Goal: Information Seeking & Learning: Learn about a topic

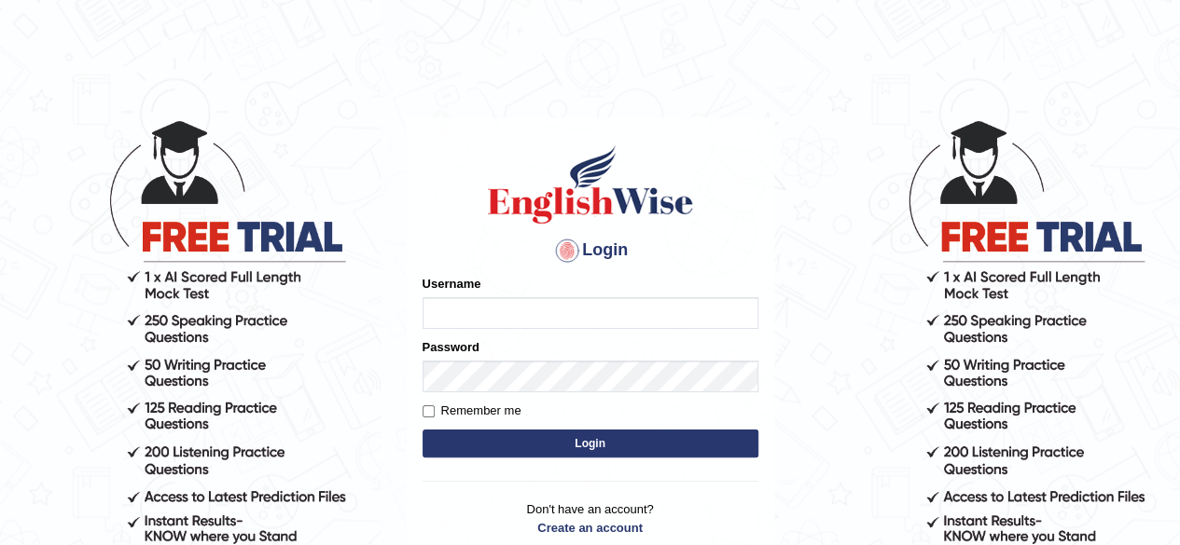
type input "RR12345"
click at [532, 437] on button "Login" at bounding box center [590, 444] width 336 height 28
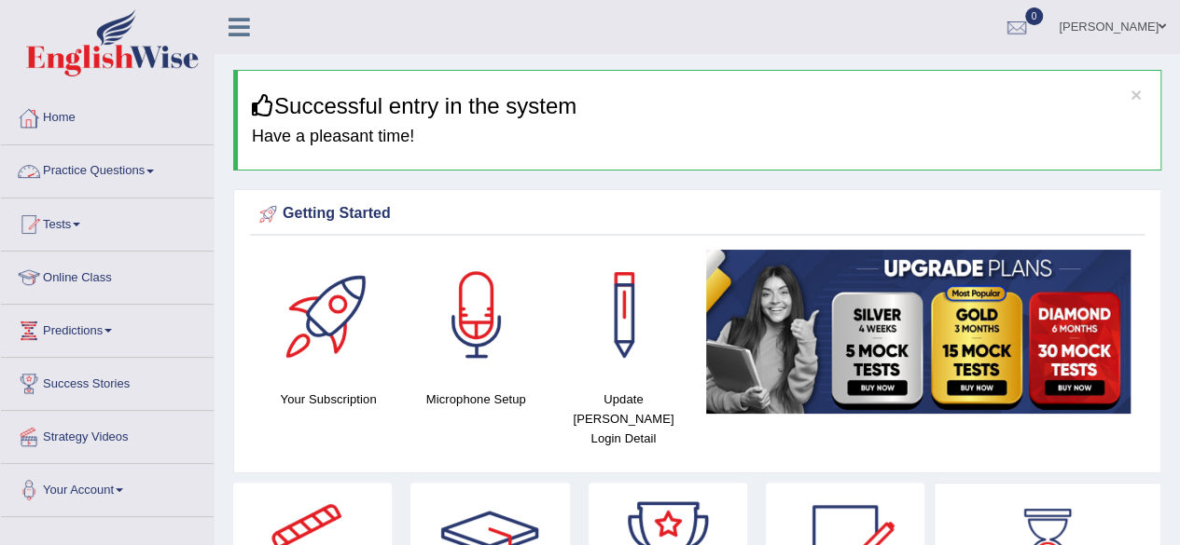
click at [125, 159] on link "Practice Questions" at bounding box center [107, 168] width 213 height 47
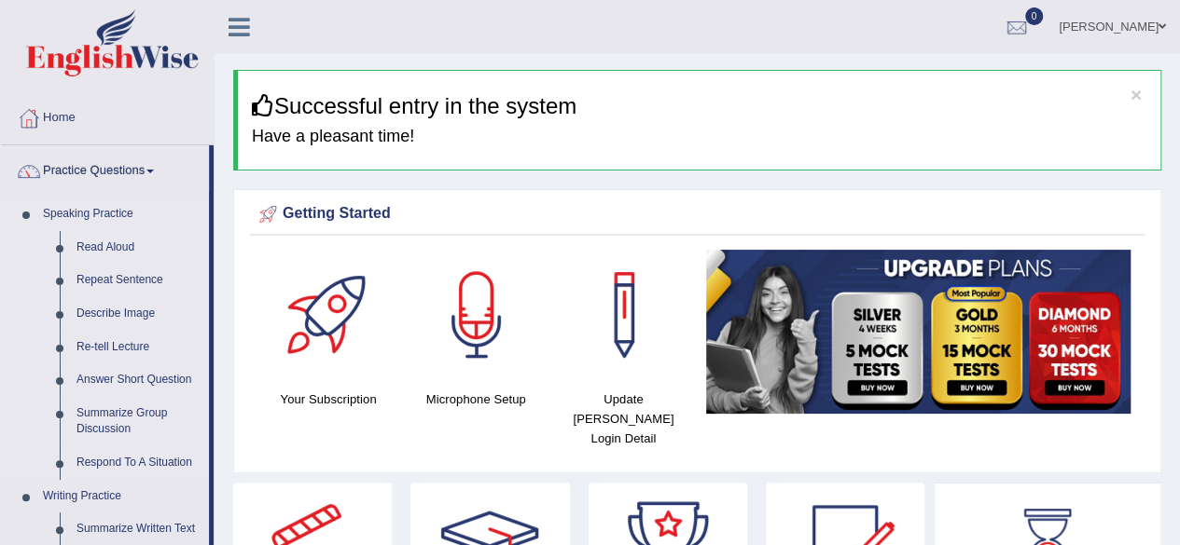
click at [74, 247] on link "Read Aloud" at bounding box center [138, 248] width 141 height 34
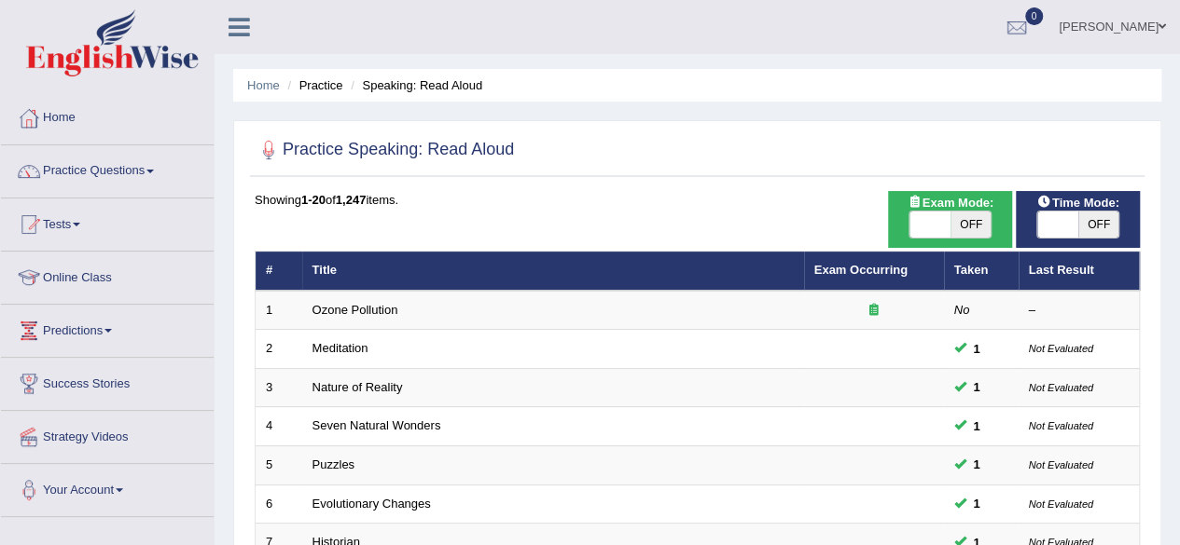
scroll to position [680, 0]
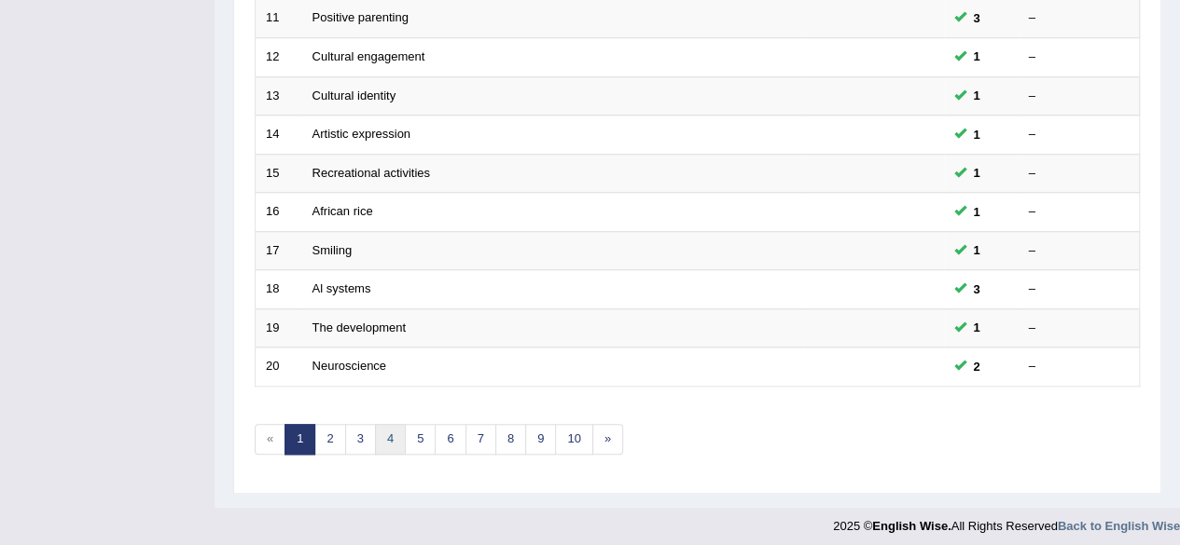
click at [393, 424] on link "4" at bounding box center [390, 439] width 31 height 31
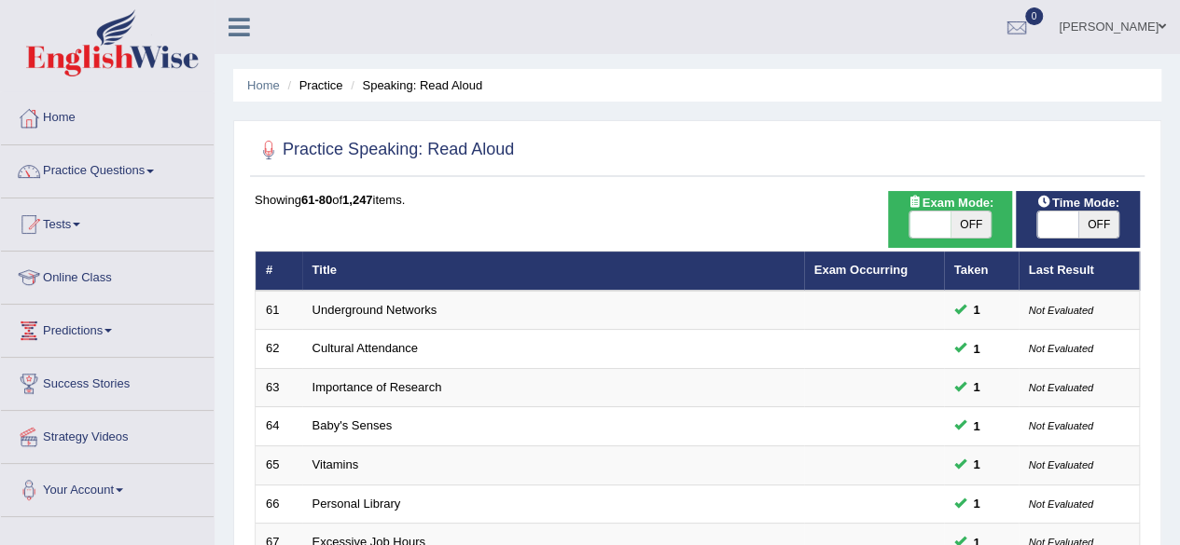
click at [1097, 223] on span "OFF" at bounding box center [1098, 225] width 41 height 26
checkbox input "true"
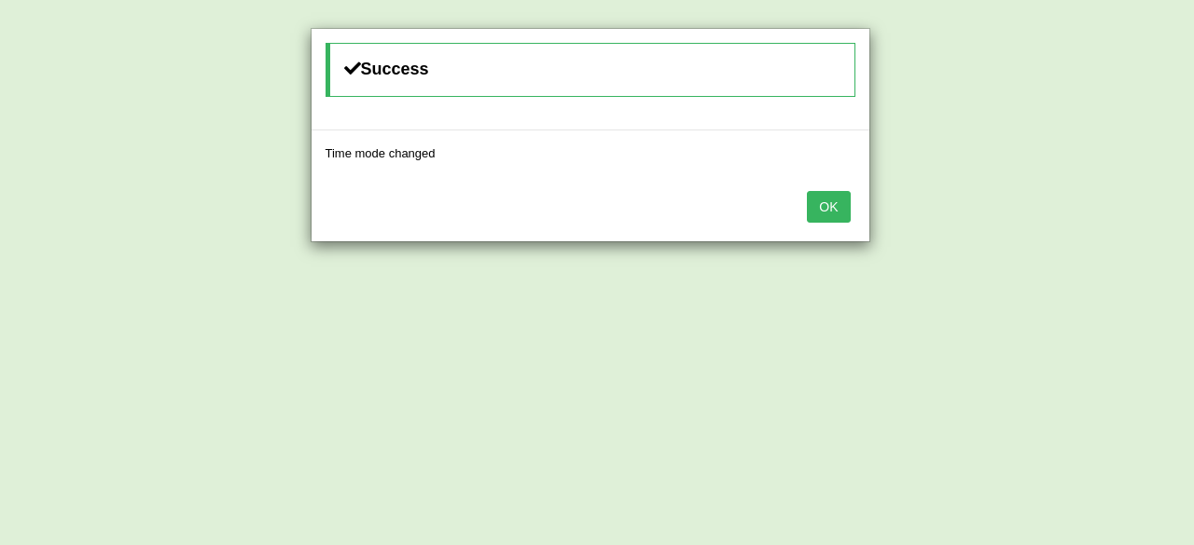
click at [824, 208] on button "OK" at bounding box center [828, 207] width 43 height 32
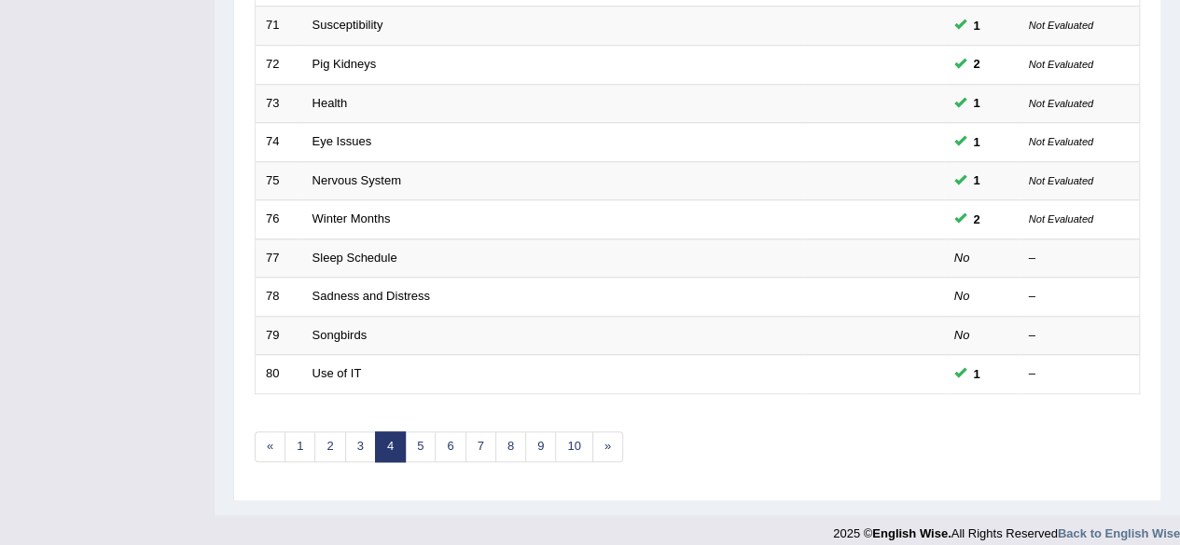
scroll to position [673, 0]
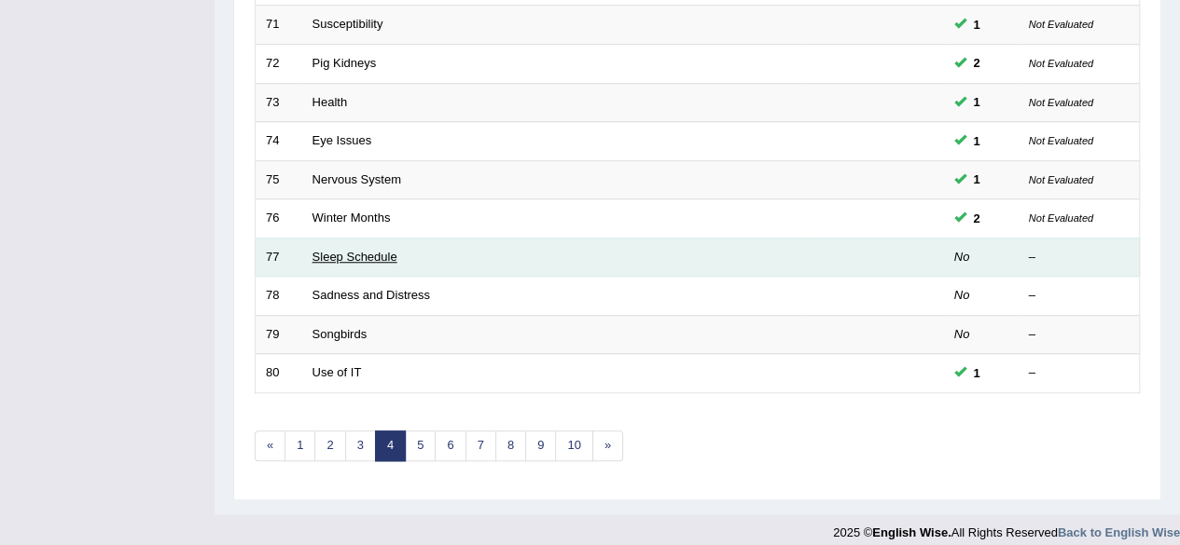
click at [351, 254] on link "Sleep Schedule" at bounding box center [354, 257] width 85 height 14
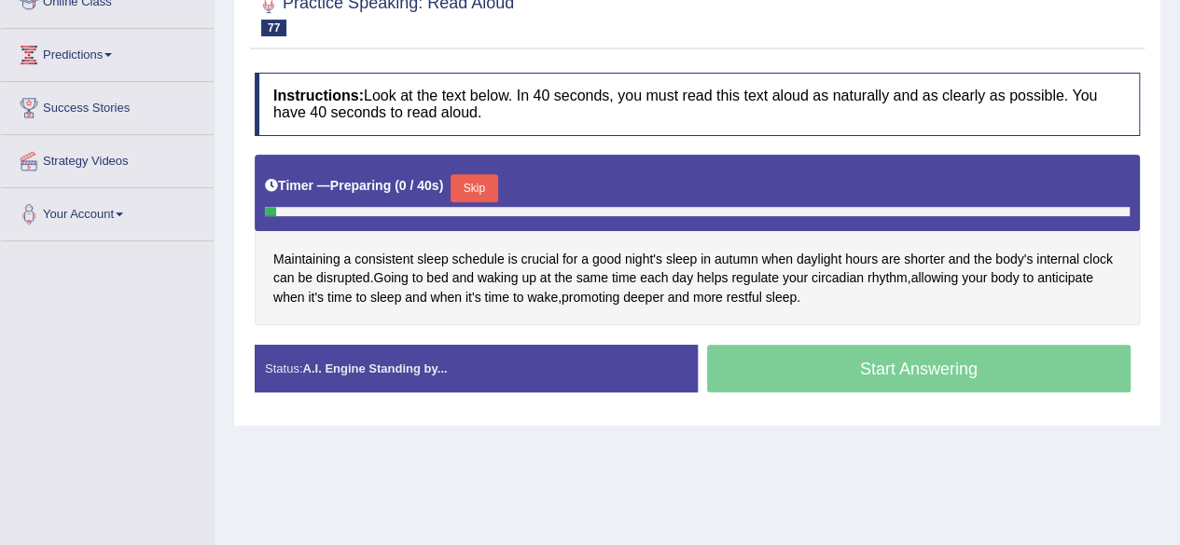
scroll to position [278, 0]
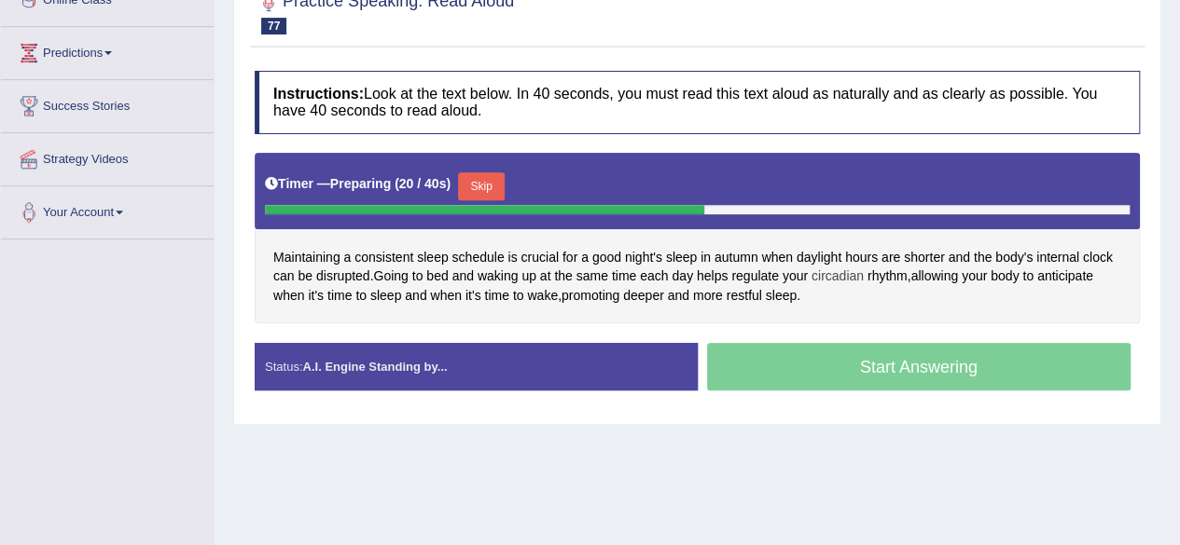
click at [836, 277] on span "circadian" at bounding box center [837, 277] width 52 height 20
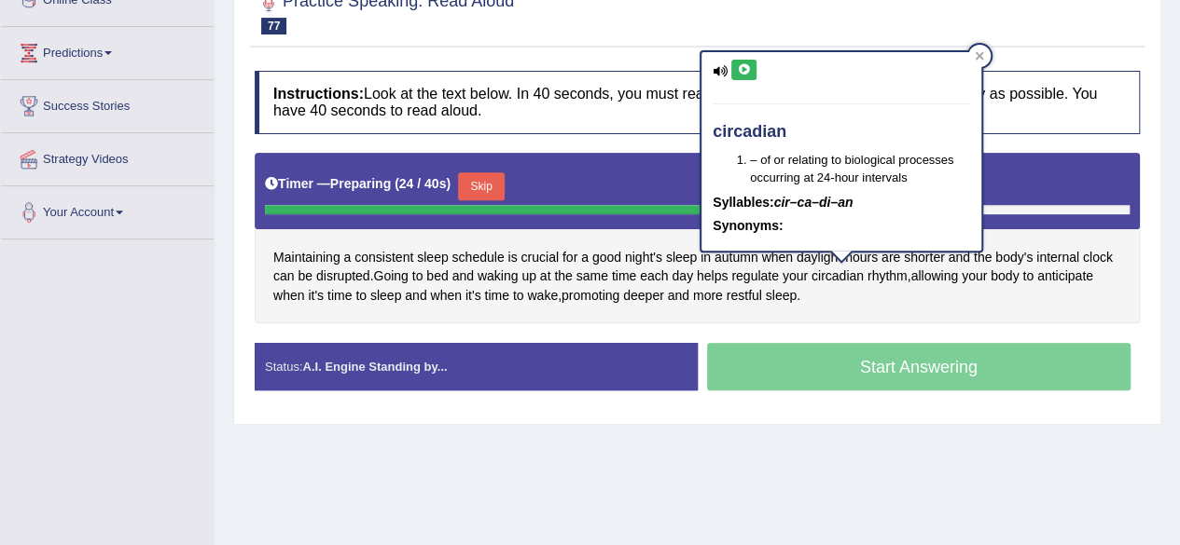
click at [747, 69] on icon at bounding box center [744, 69] width 14 height 11
click at [1134, 113] on h4 "Instructions: Look at the text below. In 40 seconds, you must read this text al…" at bounding box center [697, 102] width 885 height 62
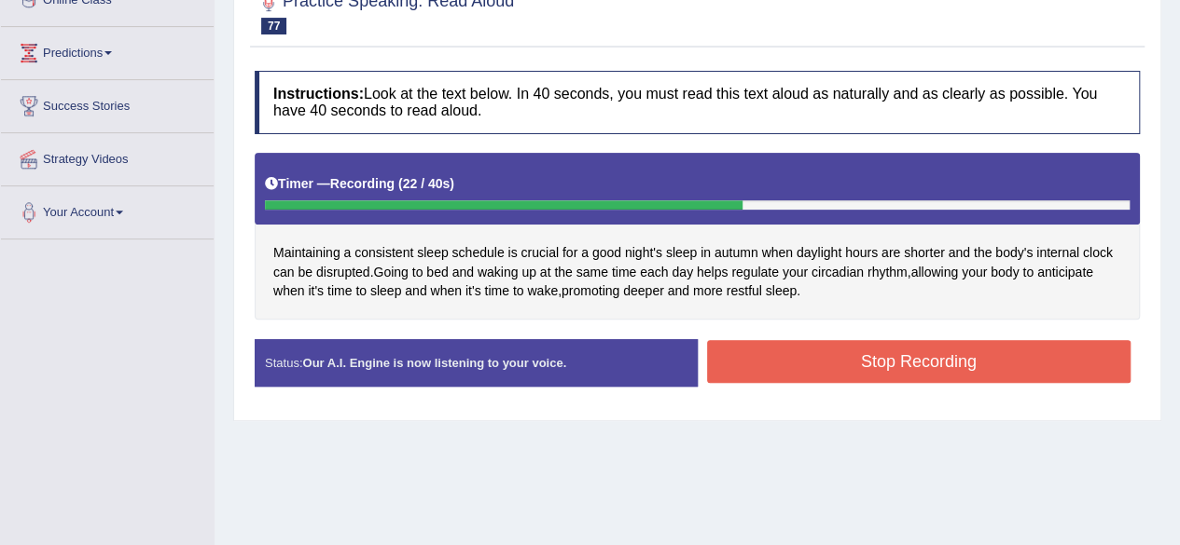
click at [809, 369] on button "Stop Recording" at bounding box center [919, 361] width 424 height 43
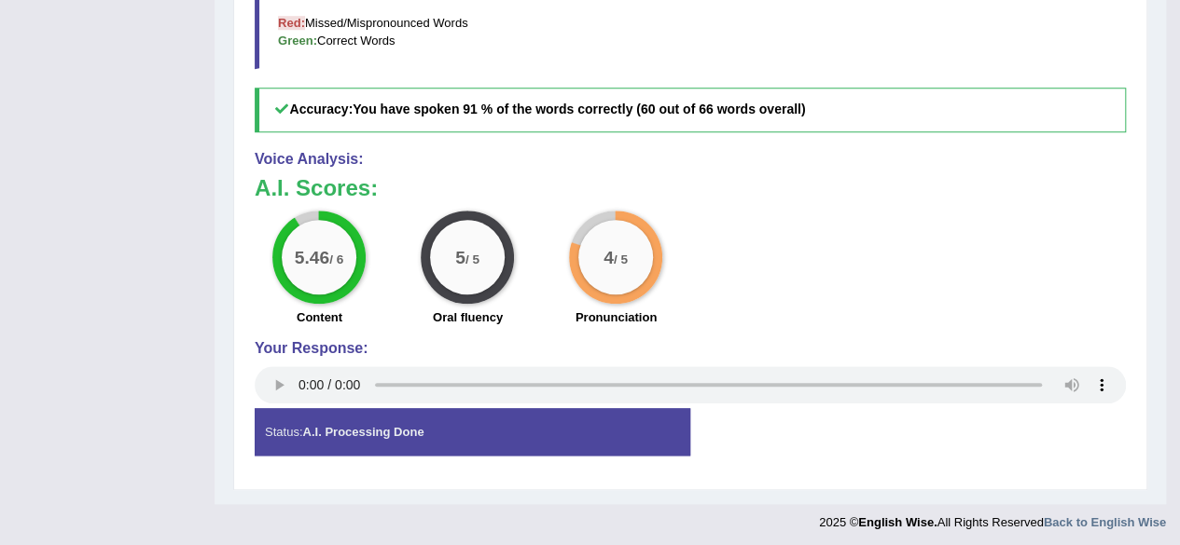
scroll to position [0, 0]
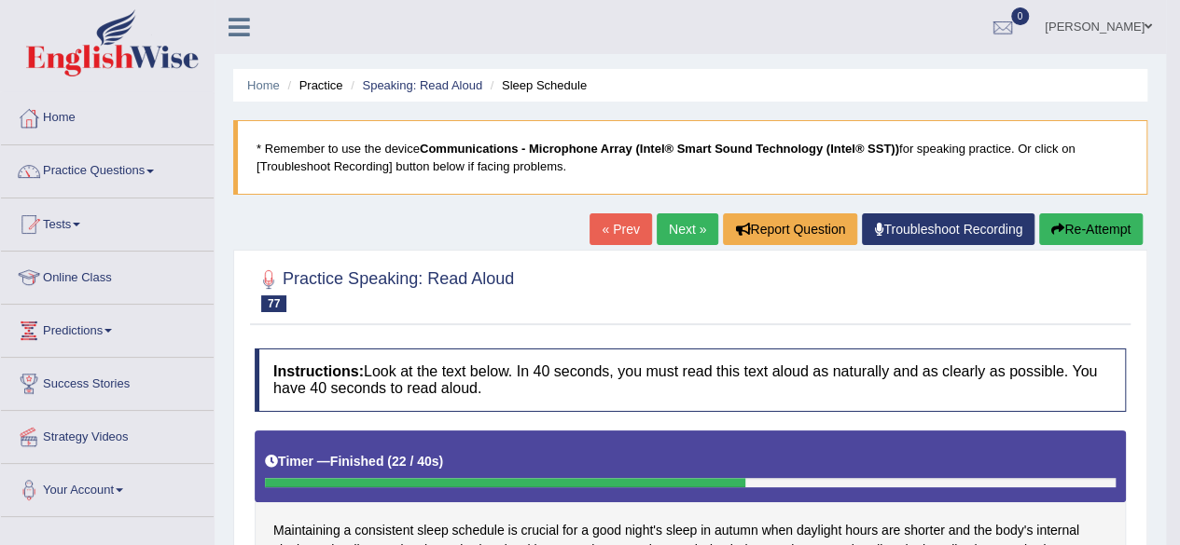
click at [671, 235] on link "Next »" at bounding box center [687, 230] width 62 height 32
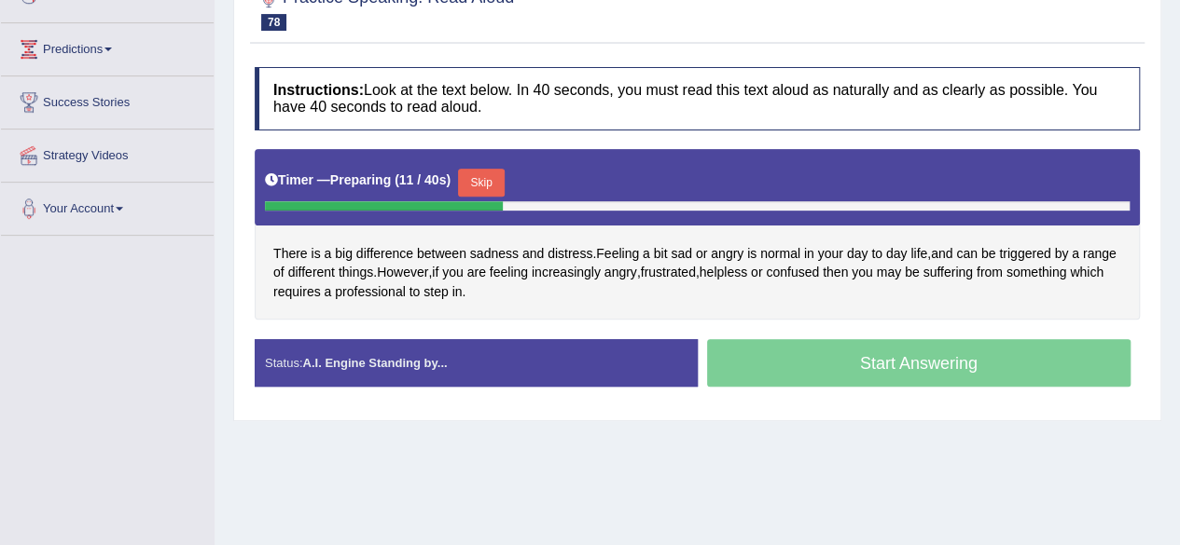
scroll to position [286, 0]
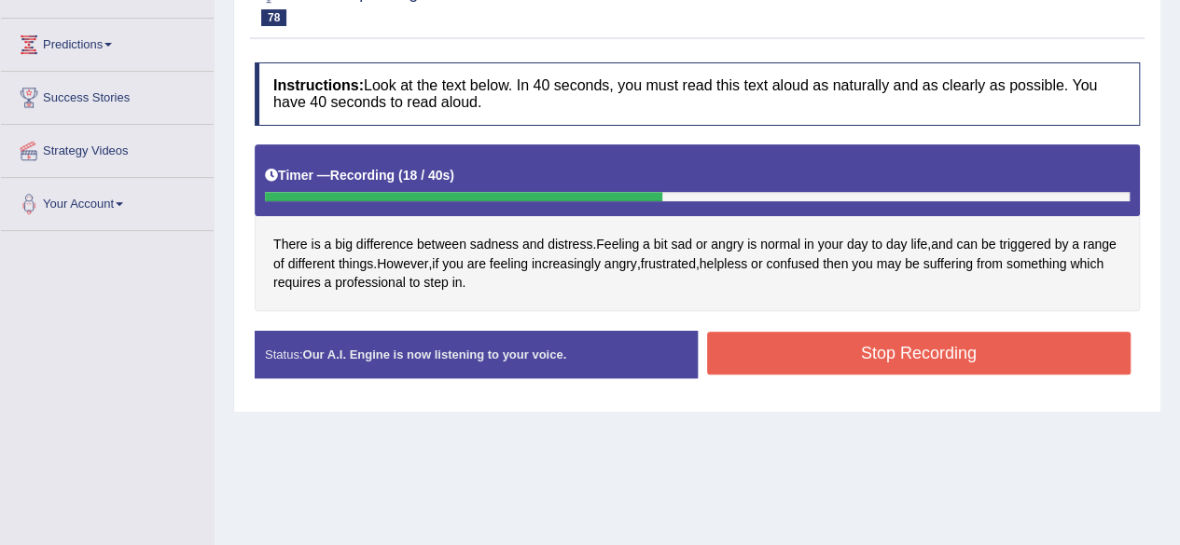
click at [755, 365] on button "Stop Recording" at bounding box center [919, 353] width 424 height 43
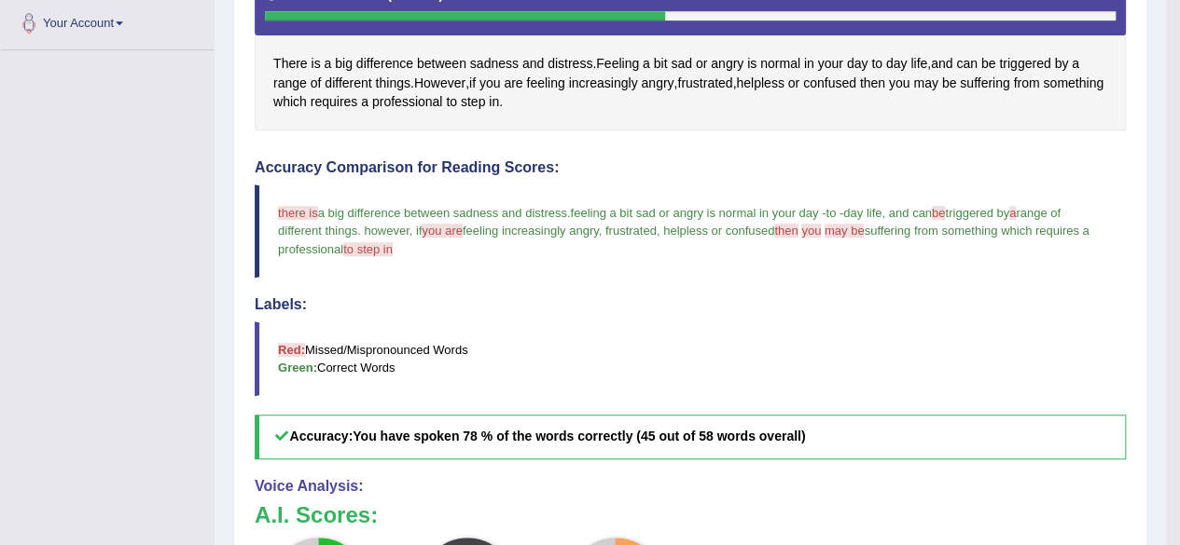
click at [755, 365] on blockquote "Red: Missed/Mispronounced Words Green: Correct Words" at bounding box center [690, 359] width 871 height 75
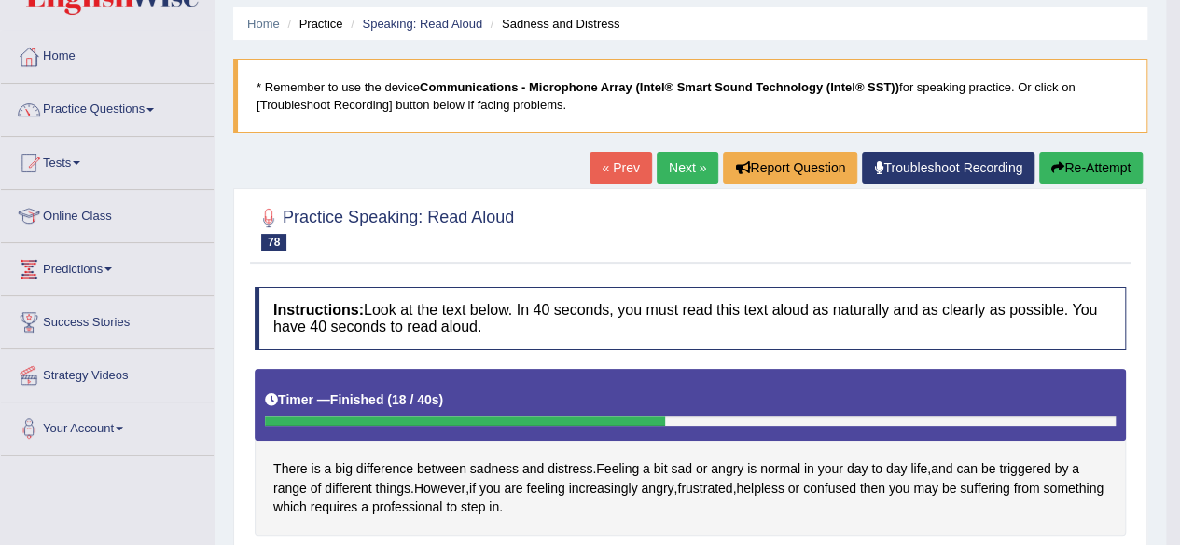
scroll to position [0, 0]
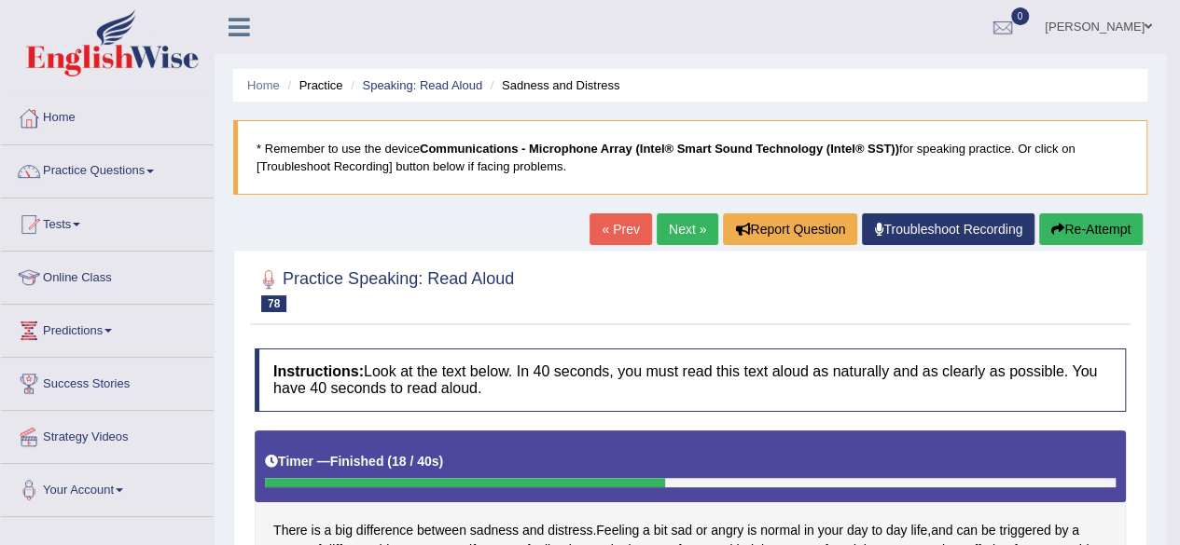
click at [675, 222] on link "Next »" at bounding box center [687, 230] width 62 height 32
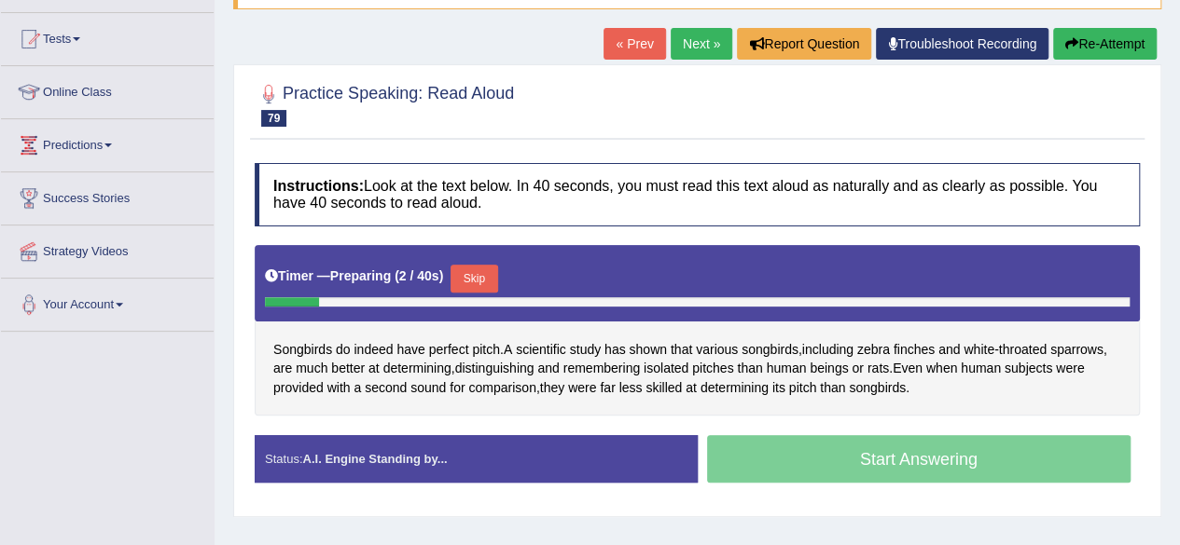
scroll to position [184, 0]
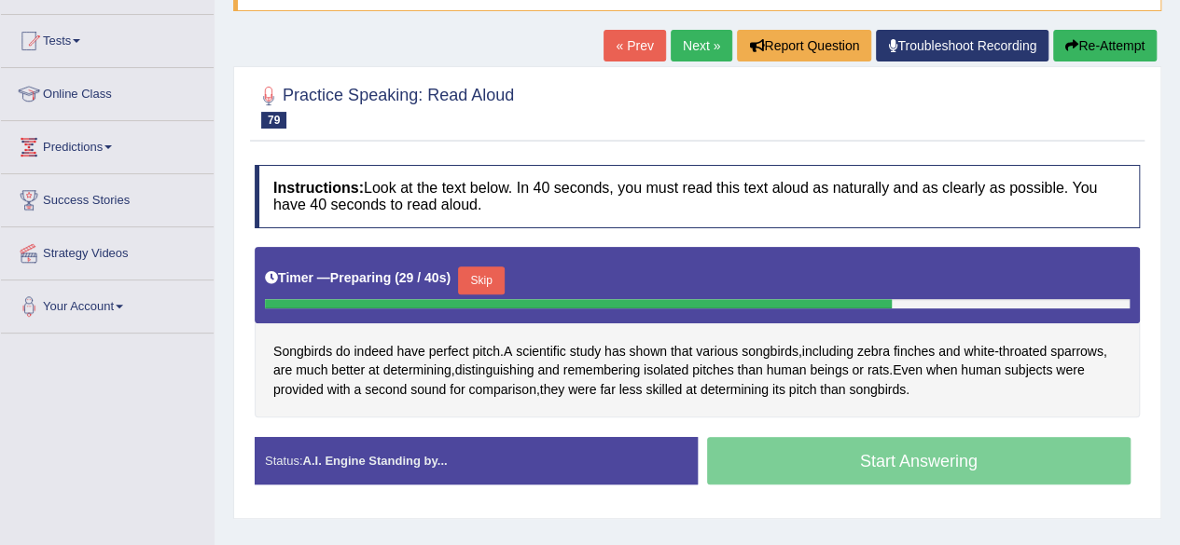
click at [504, 282] on button "Skip" at bounding box center [481, 281] width 47 height 28
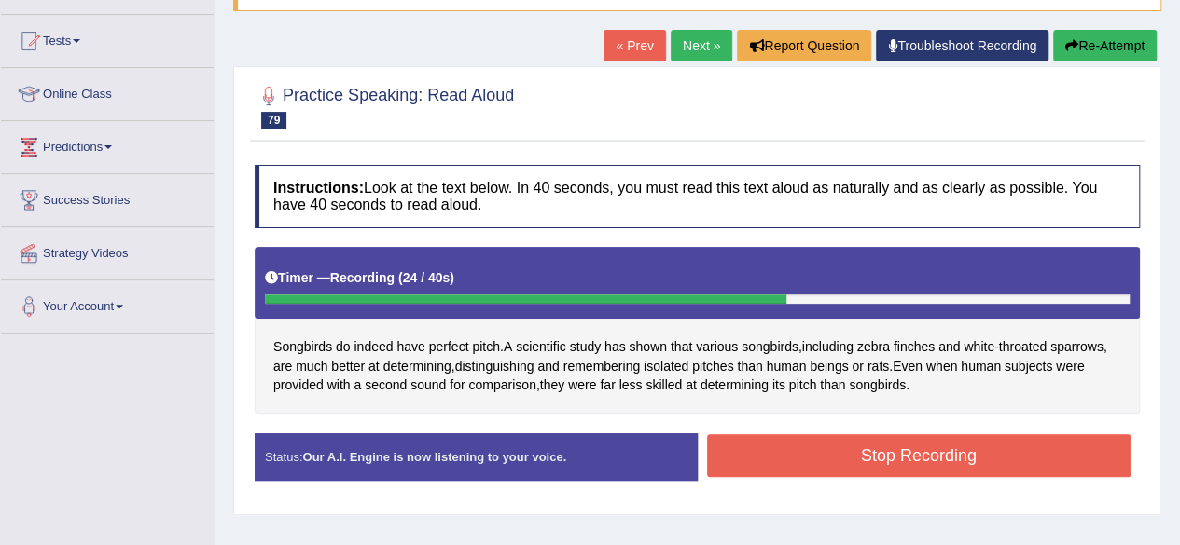
click at [835, 462] on button "Stop Recording" at bounding box center [919, 456] width 424 height 43
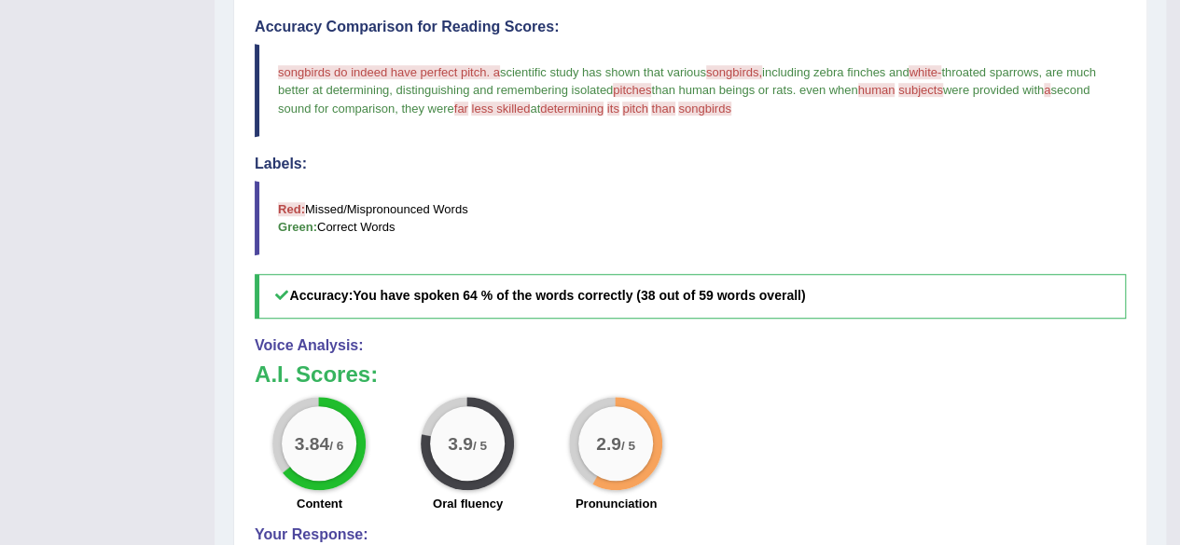
scroll to position [0, 0]
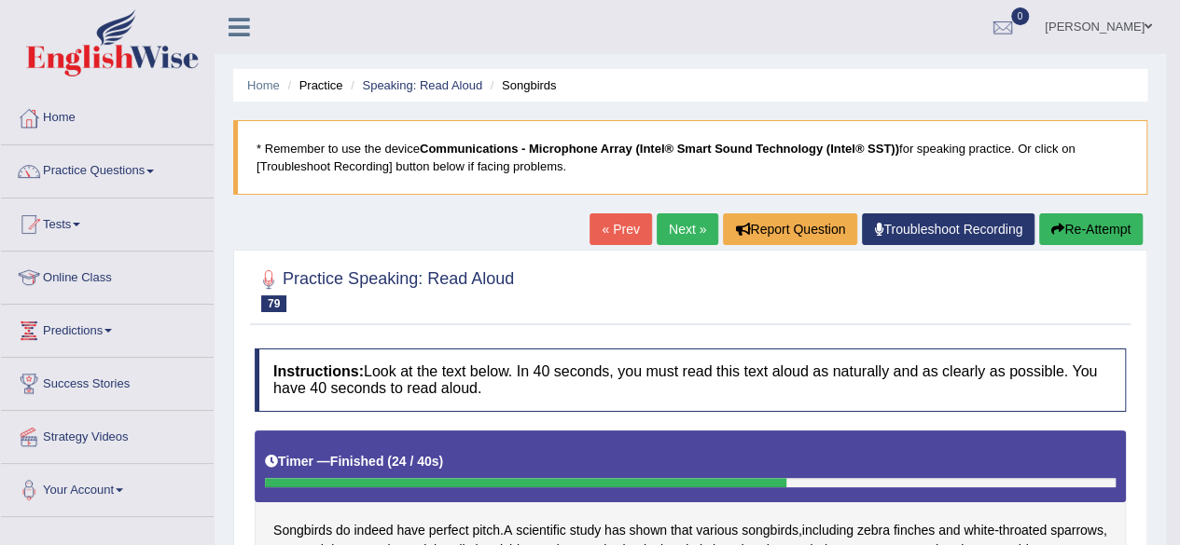
click at [1128, 234] on button "Re-Attempt" at bounding box center [1091, 230] width 104 height 32
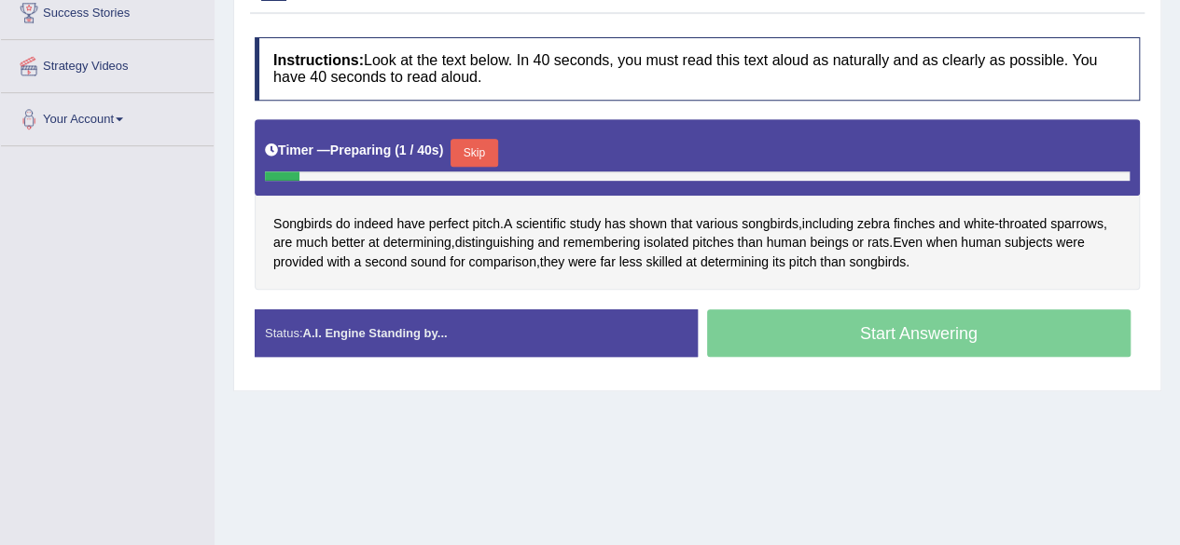
scroll to position [372, 0]
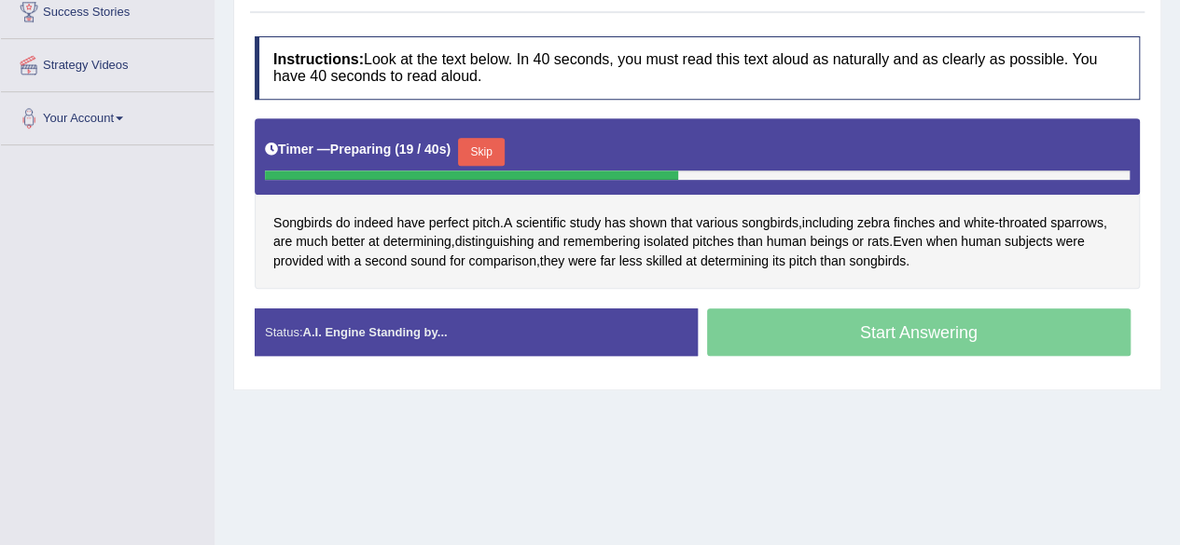
click at [461, 133] on div "Timer — Preparing ( 19 / 40s ) Skip" at bounding box center [697, 151] width 864 height 37
click at [485, 145] on button "Skip" at bounding box center [481, 152] width 47 height 28
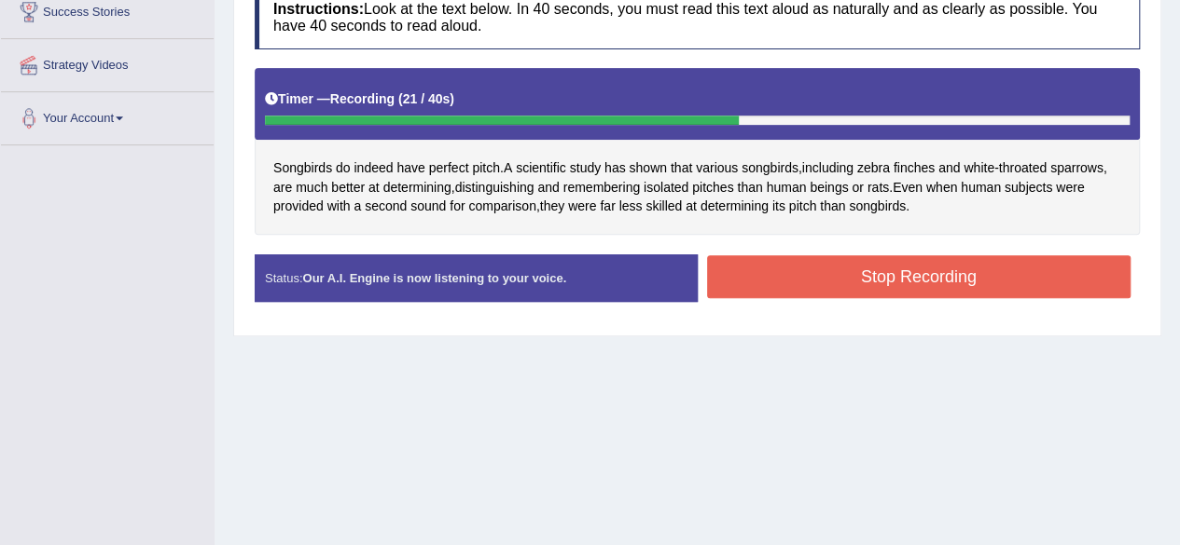
click at [837, 283] on button "Stop Recording" at bounding box center [919, 276] width 424 height 43
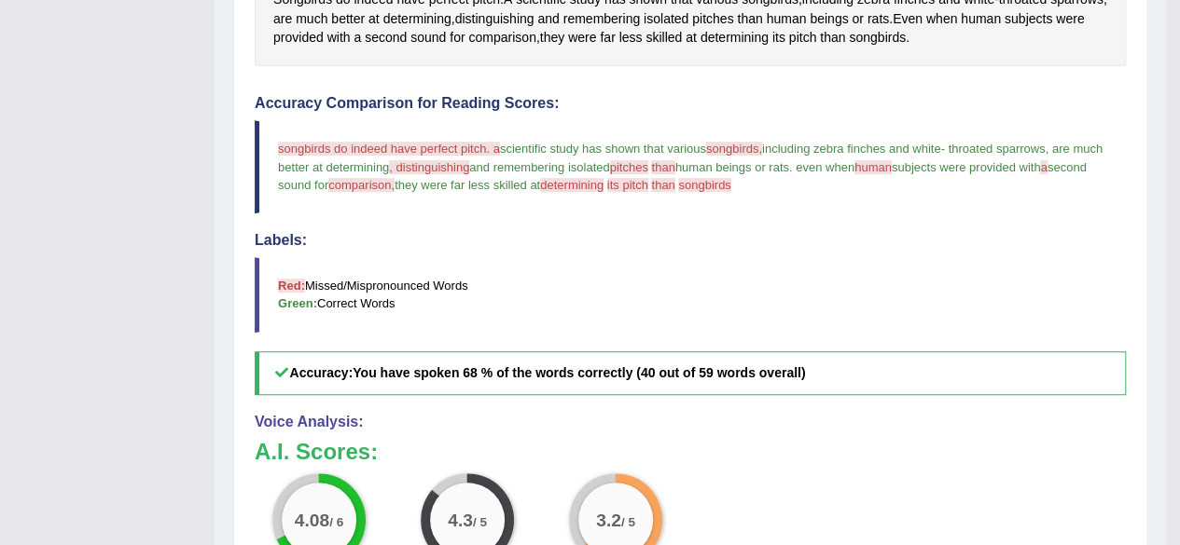
scroll to position [0, 0]
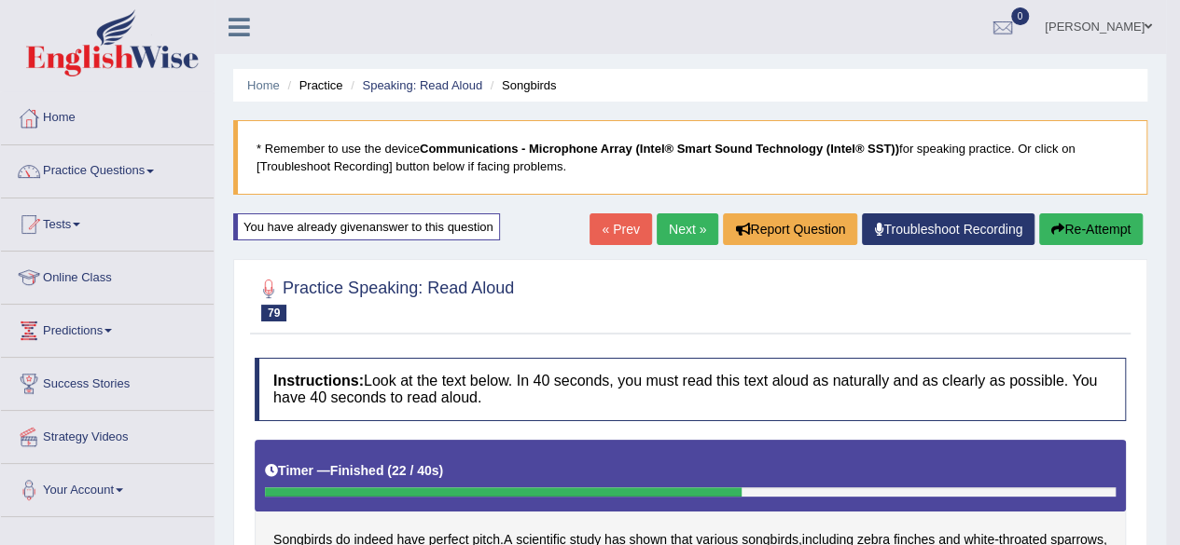
click at [684, 228] on link "Next »" at bounding box center [687, 230] width 62 height 32
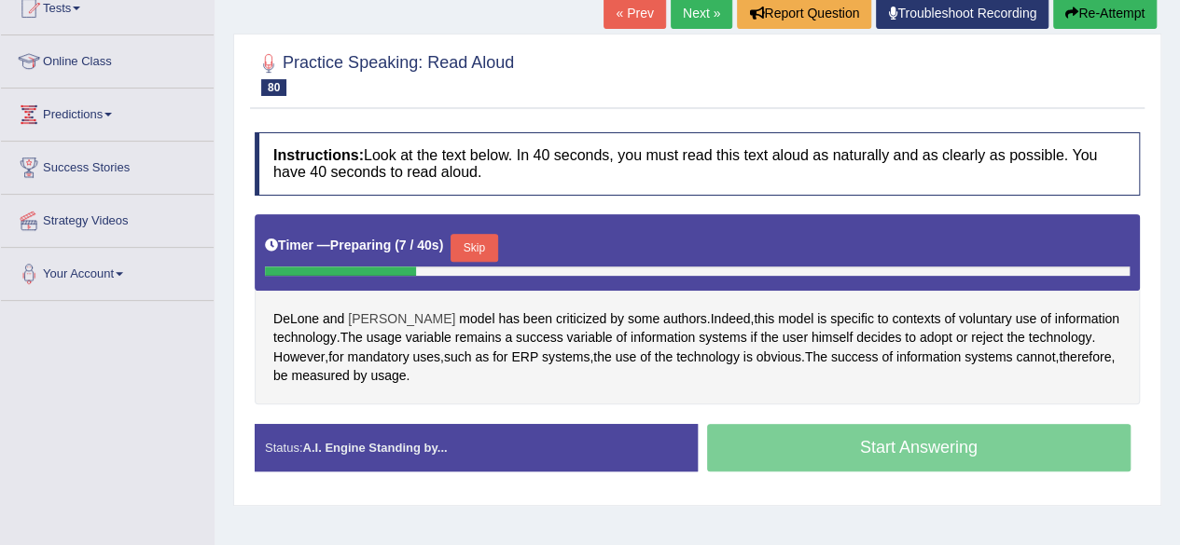
click at [380, 320] on span "[PERSON_NAME]" at bounding box center [401, 320] width 107 height 20
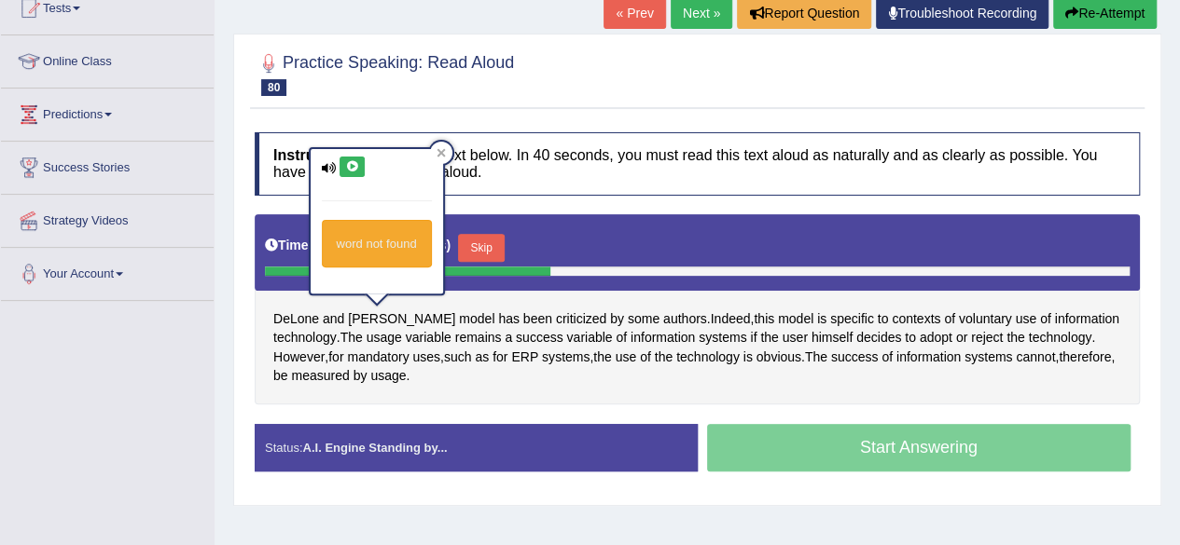
click at [349, 161] on icon at bounding box center [352, 166] width 14 height 11
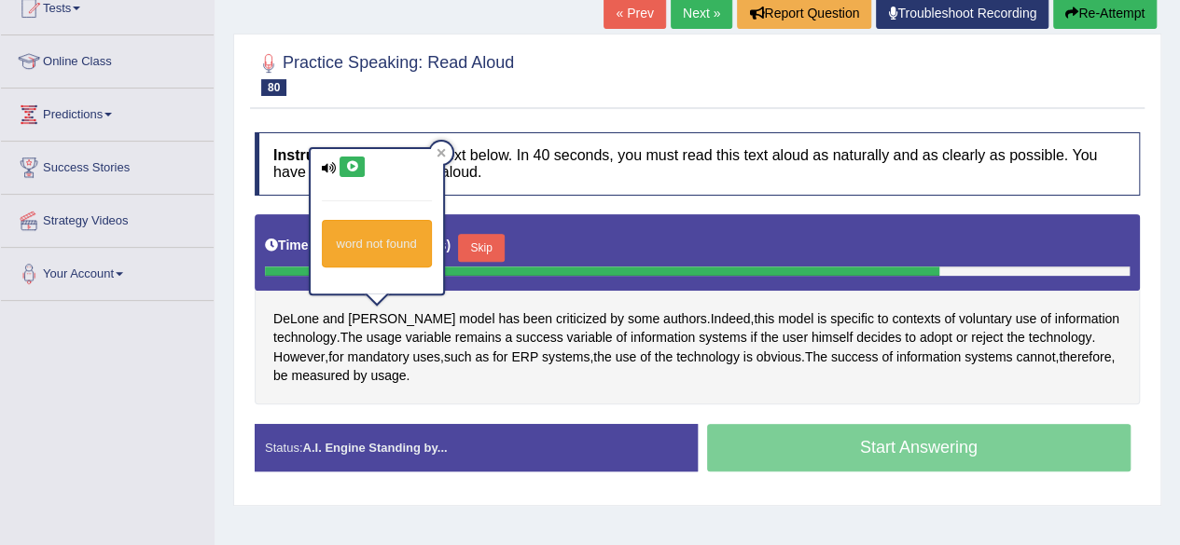
click at [350, 162] on icon at bounding box center [352, 166] width 14 height 11
click at [355, 167] on icon at bounding box center [352, 166] width 14 height 11
click at [586, 154] on h4 "Instructions: Look at the text below. In 40 seconds, you must read this text al…" at bounding box center [697, 163] width 885 height 62
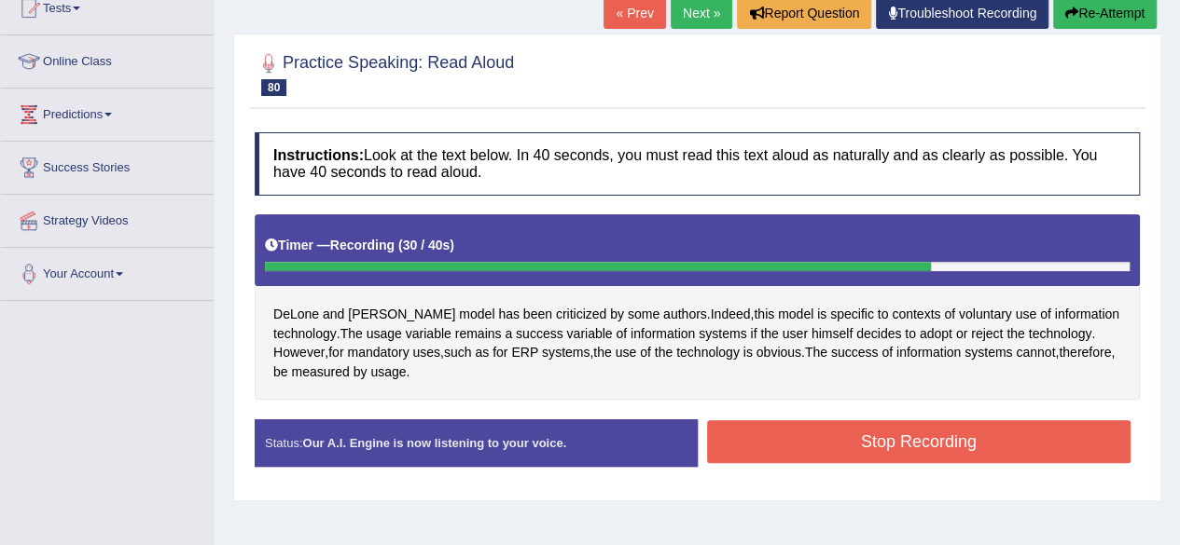
click at [787, 450] on button "Stop Recording" at bounding box center [919, 442] width 424 height 43
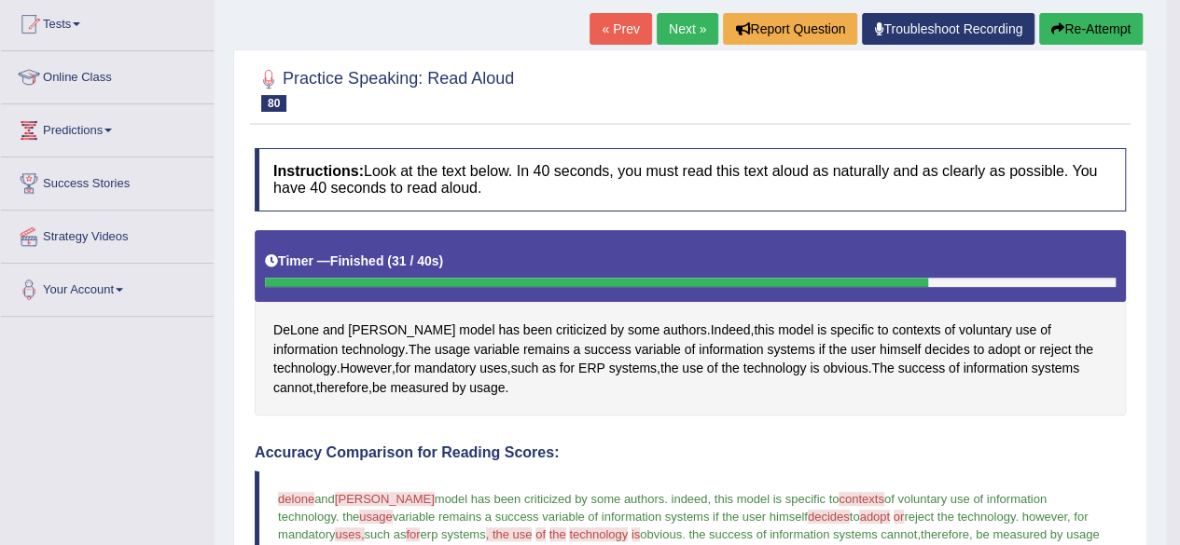
scroll to position [203, 0]
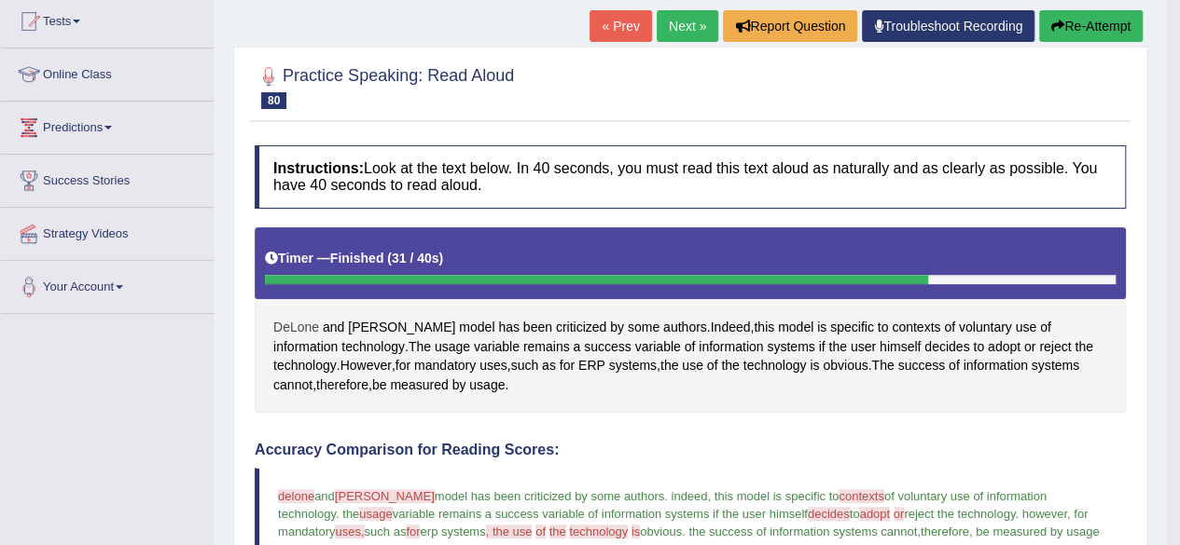
click at [293, 325] on span "DeLone" at bounding box center [296, 328] width 46 height 20
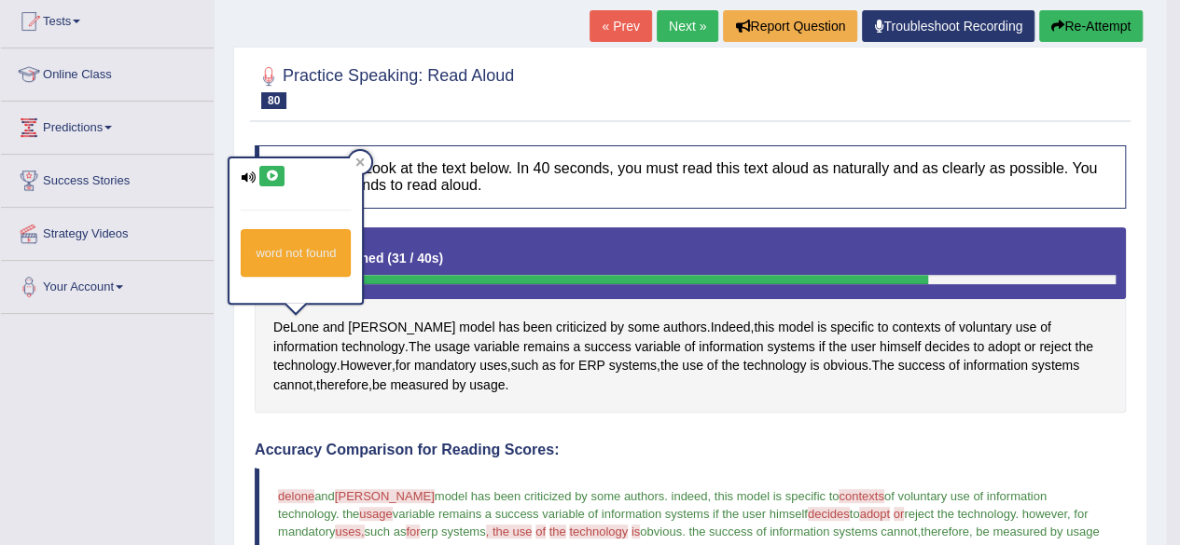
click at [265, 171] on icon at bounding box center [272, 176] width 14 height 11
click at [377, 318] on span "McLean's" at bounding box center [401, 328] width 107 height 20
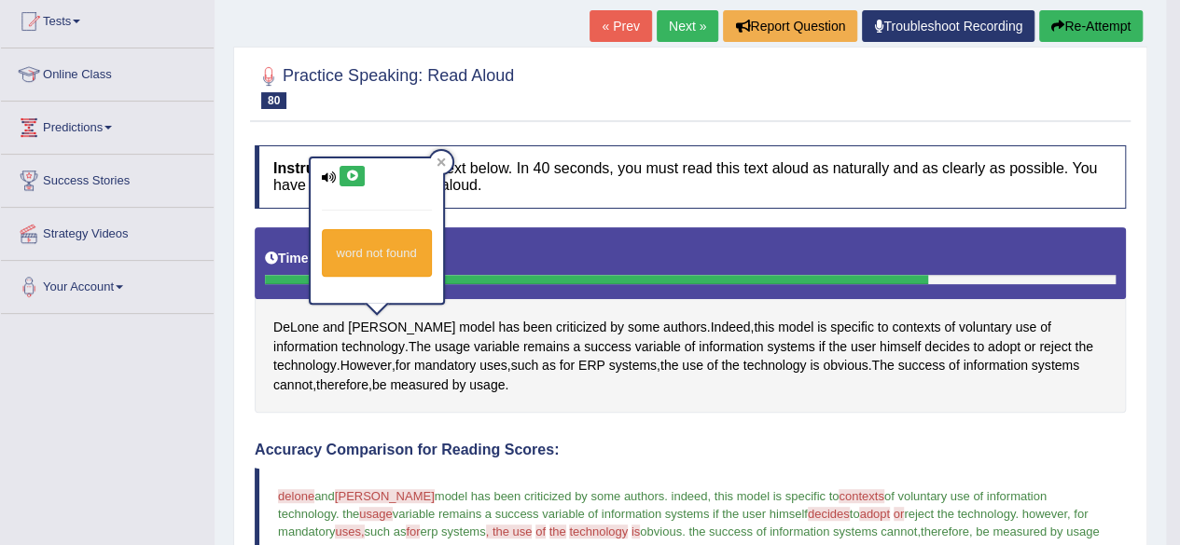
click at [352, 182] on button at bounding box center [351, 176] width 25 height 21
click at [352, 180] on icon at bounding box center [352, 176] width 14 height 11
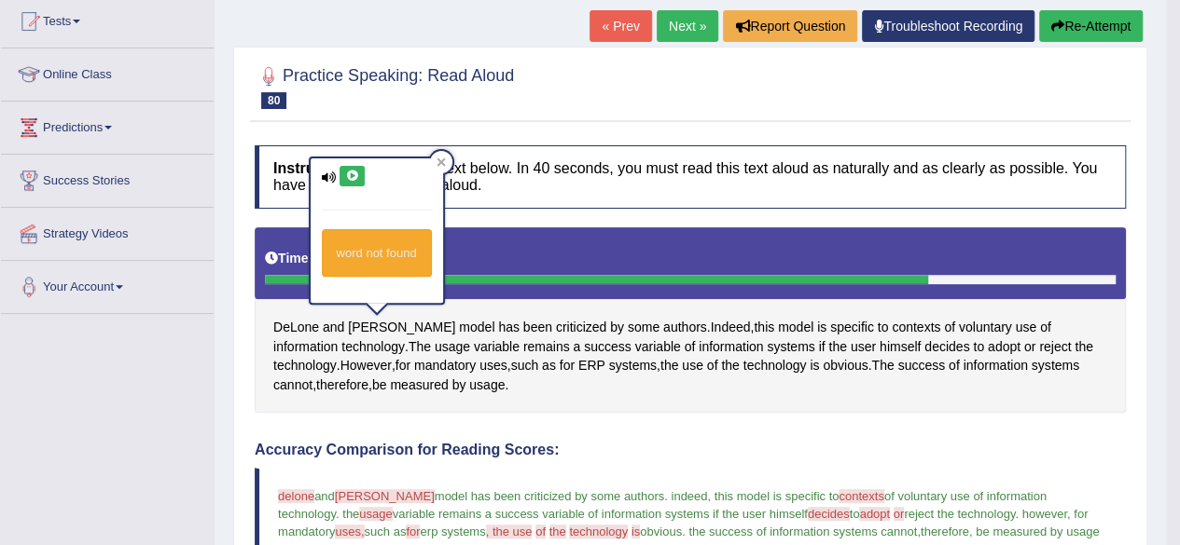
click at [352, 180] on icon at bounding box center [352, 176] width 14 height 11
click at [625, 230] on div "Timer — Finished ( 31 / 40s )" at bounding box center [690, 264] width 871 height 72
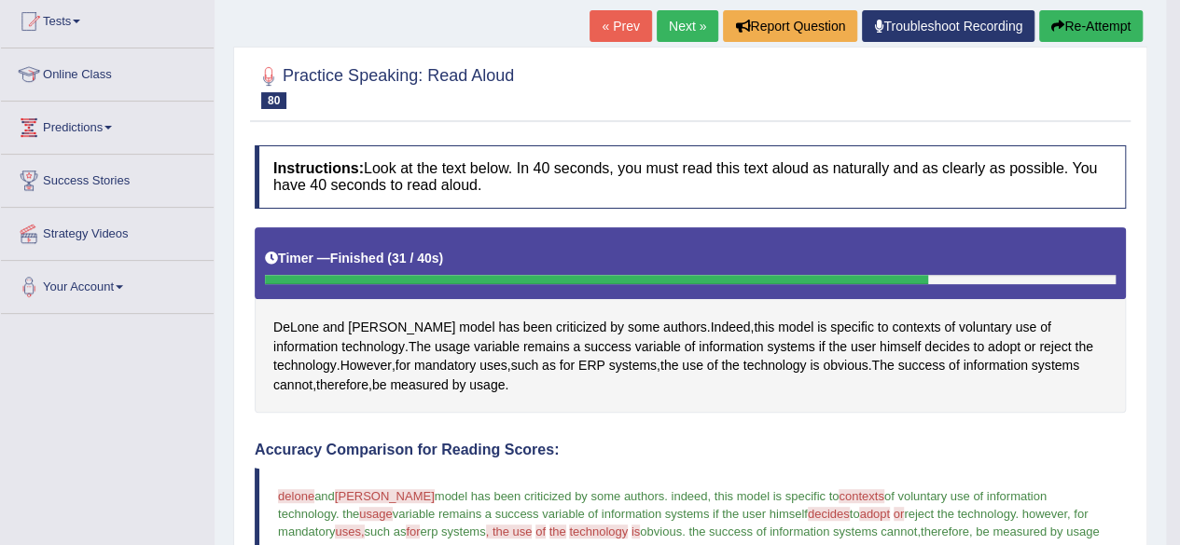
click at [1074, 32] on button "Re-Attempt" at bounding box center [1091, 26] width 104 height 32
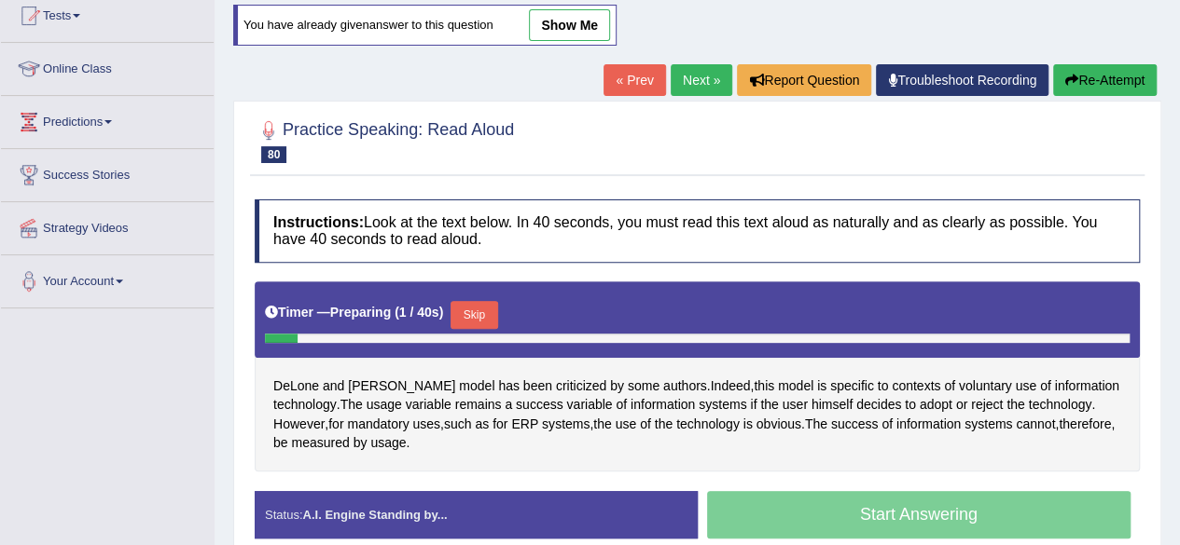
click at [476, 304] on button "Skip" at bounding box center [473, 315] width 47 height 28
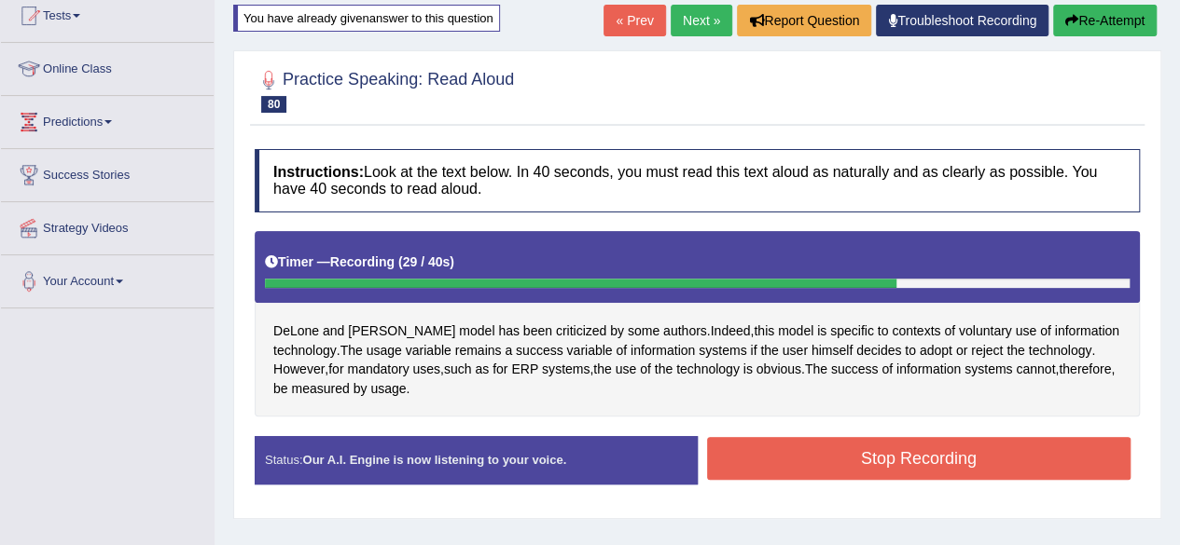
click at [775, 440] on button "Stop Recording" at bounding box center [919, 458] width 424 height 43
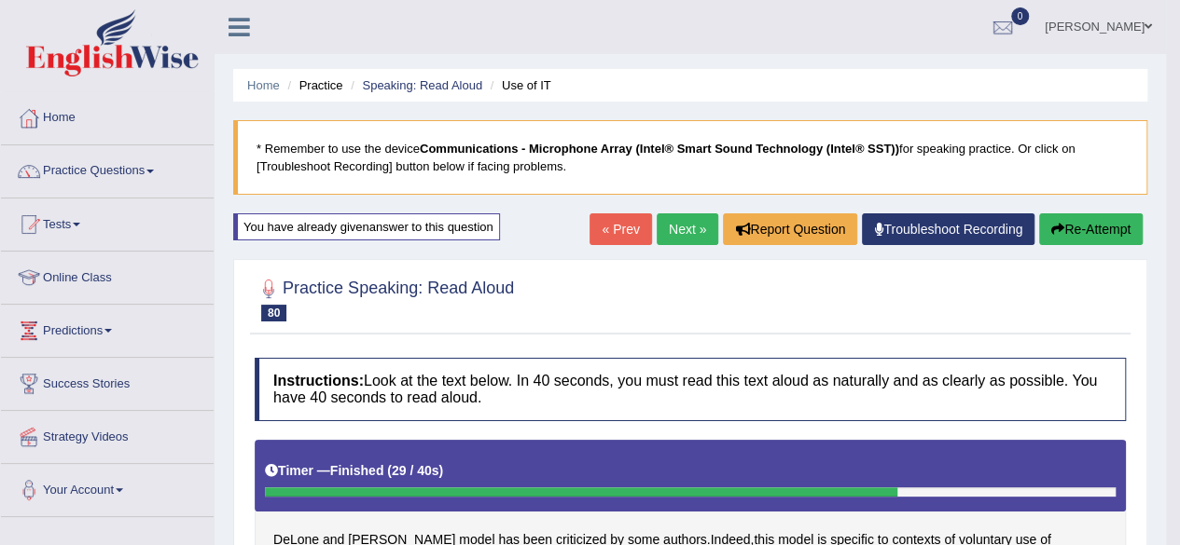
click at [670, 230] on link "Next »" at bounding box center [687, 230] width 62 height 32
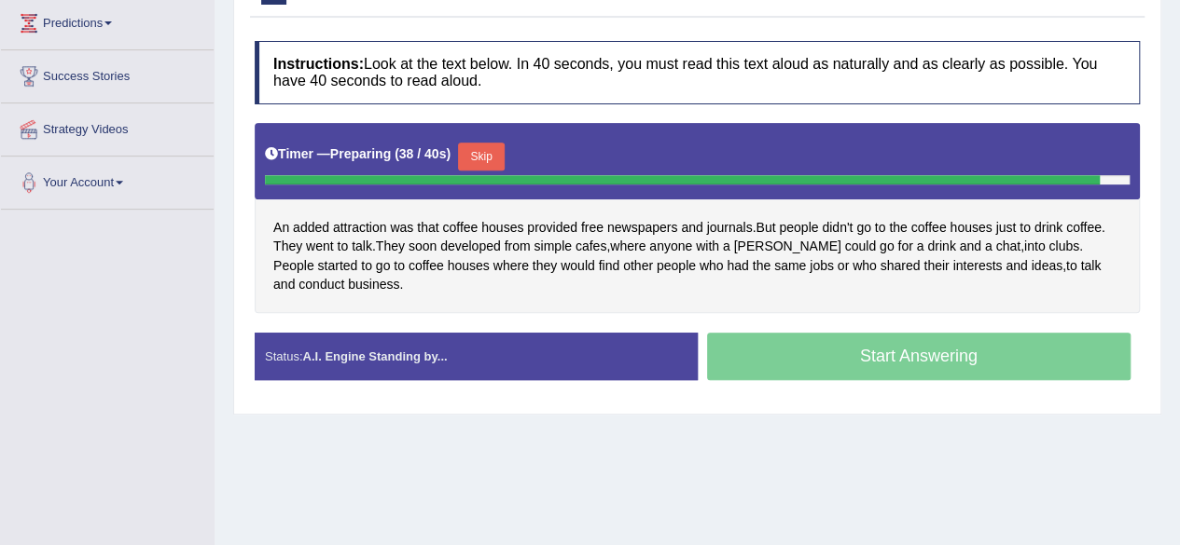
scroll to position [321, 0]
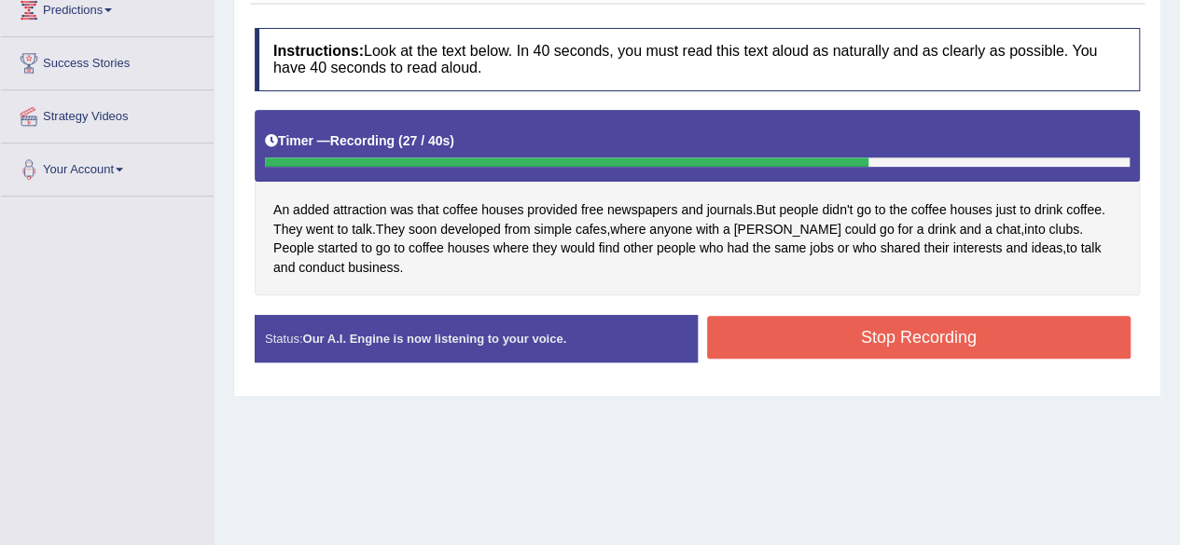
click at [865, 348] on button "Stop Recording" at bounding box center [919, 337] width 424 height 43
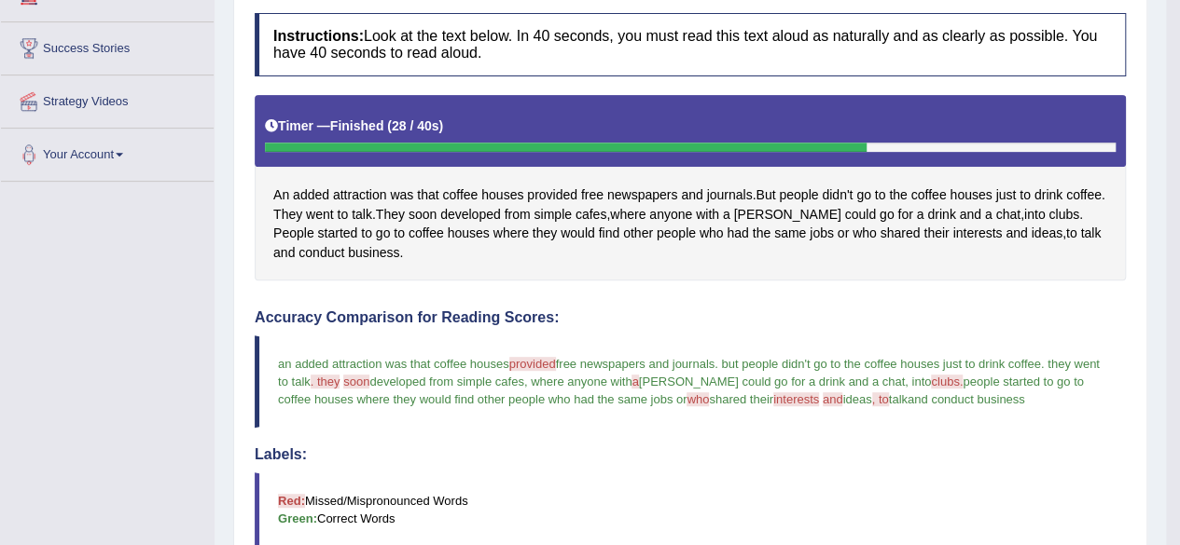
scroll to position [0, 0]
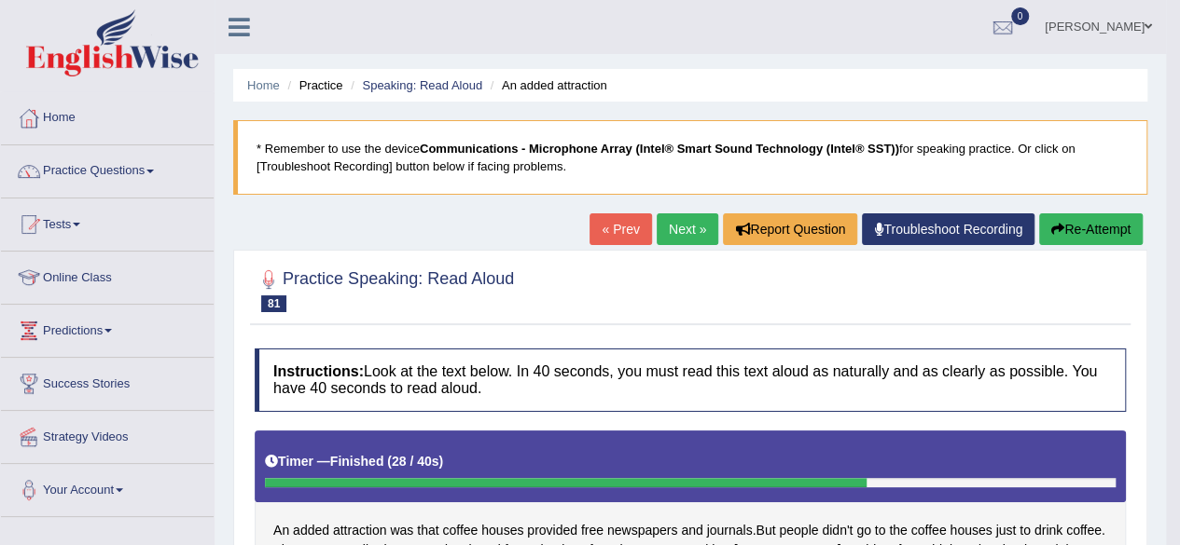
click at [684, 217] on link "Next »" at bounding box center [687, 230] width 62 height 32
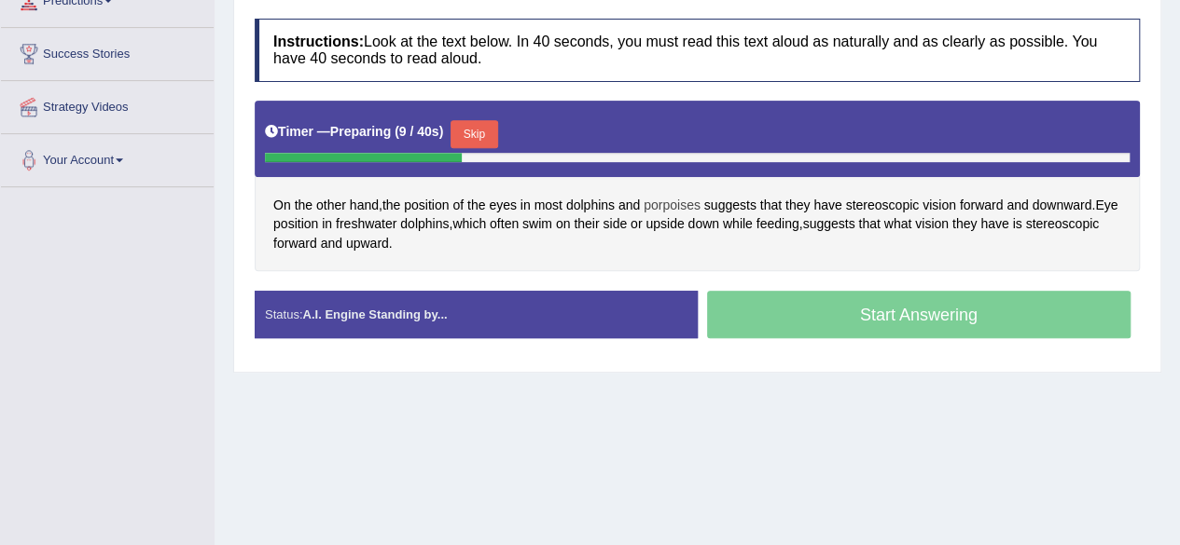
click at [684, 197] on span "porpoises" at bounding box center [671, 206] width 57 height 20
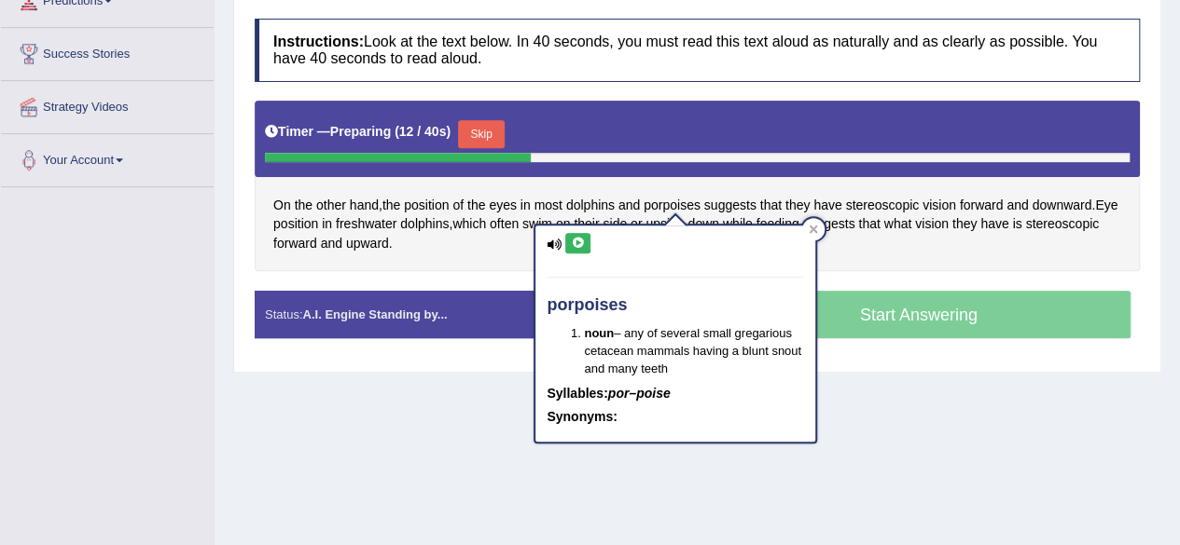
click at [571, 243] on icon at bounding box center [578, 243] width 14 height 11
click at [903, 202] on span "stereoscopic" at bounding box center [882, 206] width 74 height 20
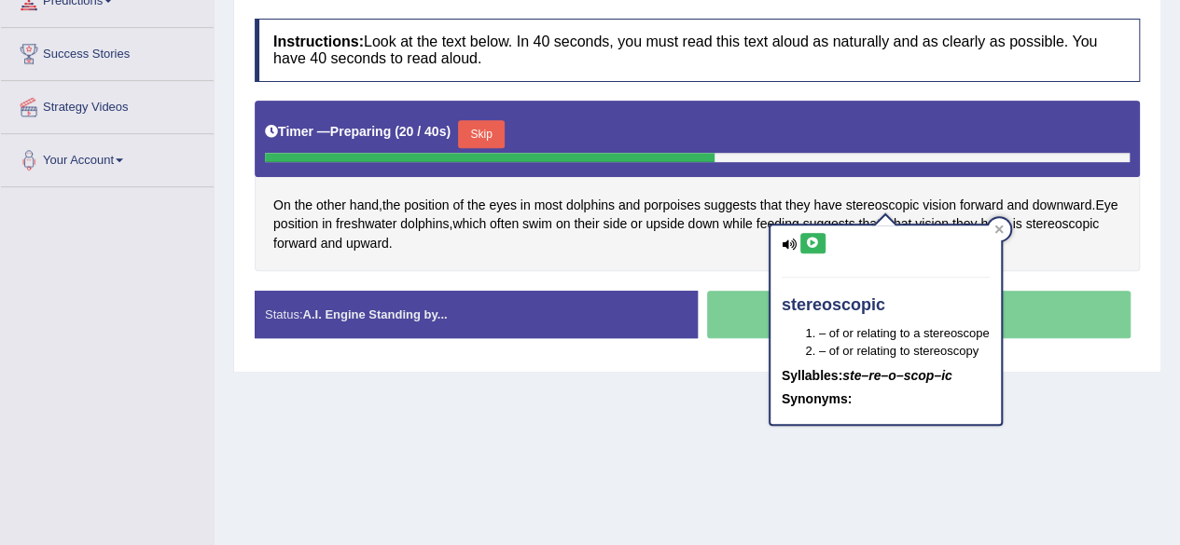
click at [800, 245] on button at bounding box center [812, 243] width 25 height 21
click at [1063, 71] on h4 "Instructions: Look at the text below. In 40 seconds, you must read this text al…" at bounding box center [697, 50] width 885 height 62
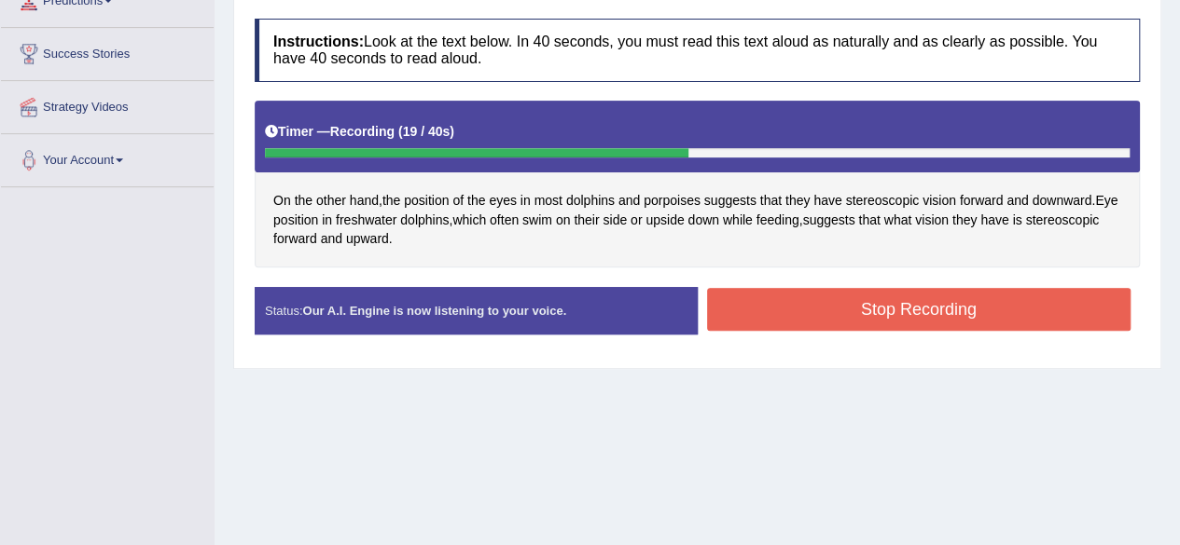
click at [810, 307] on button "Stop Recording" at bounding box center [919, 309] width 424 height 43
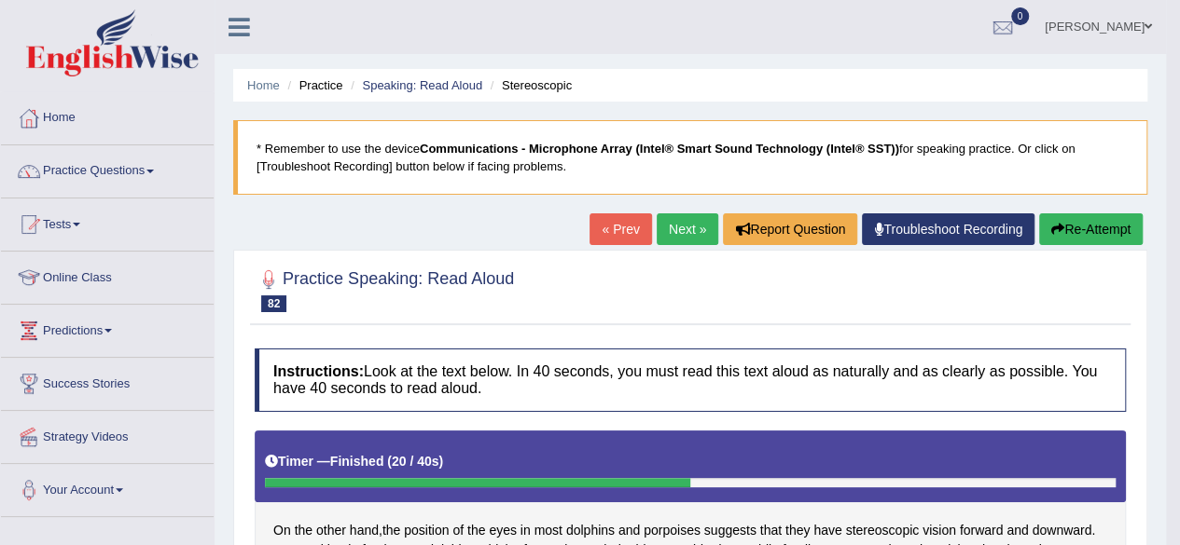
click at [1066, 225] on button "Re-Attempt" at bounding box center [1091, 230] width 104 height 32
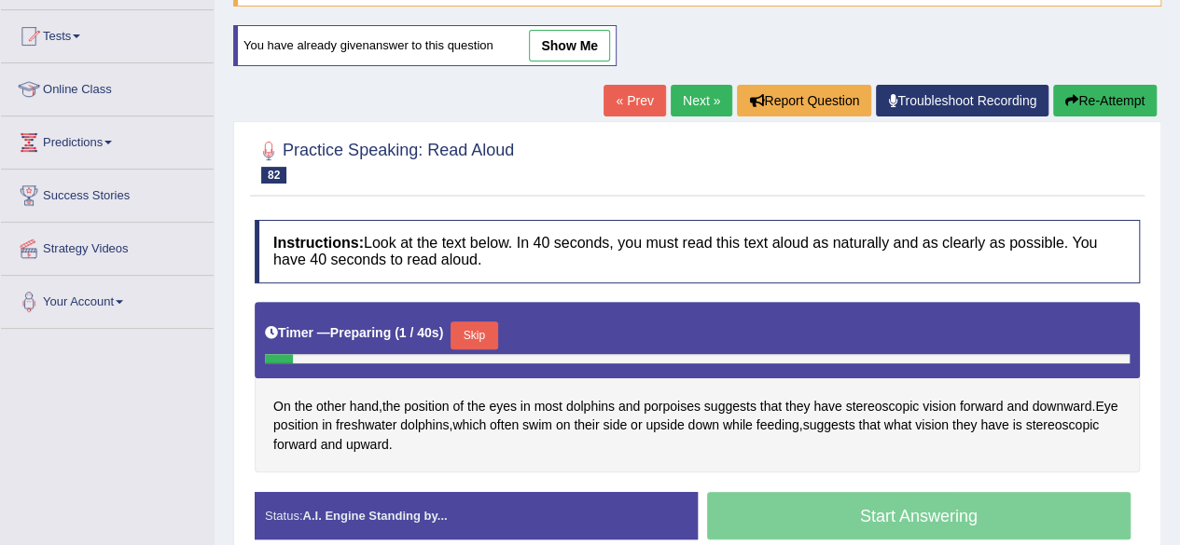
click at [477, 335] on button "Skip" at bounding box center [473, 336] width 47 height 28
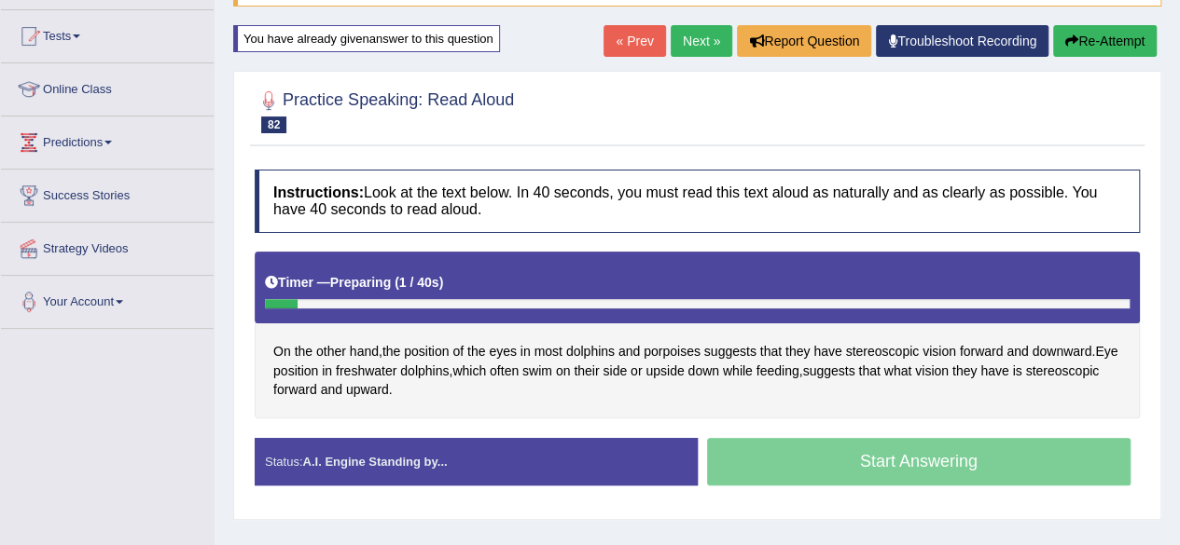
scroll to position [259, 0]
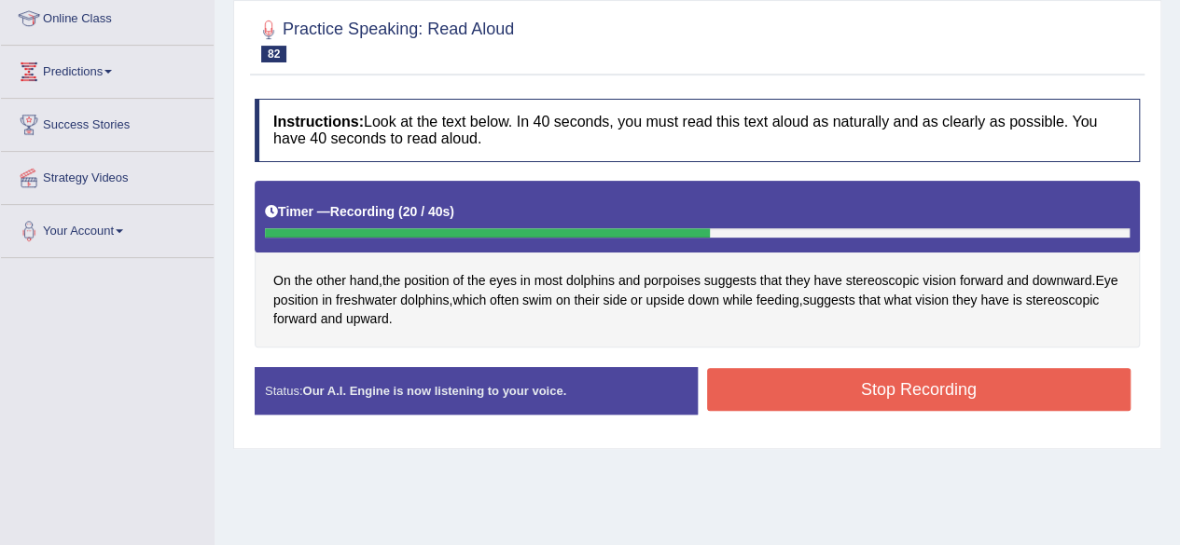
click at [791, 383] on button "Stop Recording" at bounding box center [919, 389] width 424 height 43
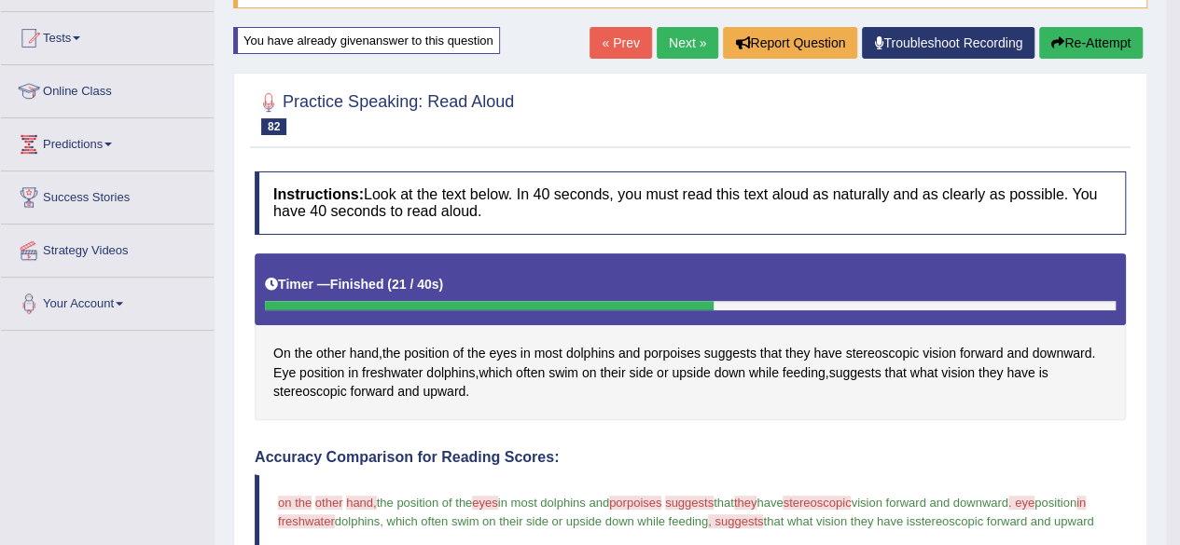
scroll to position [0, 0]
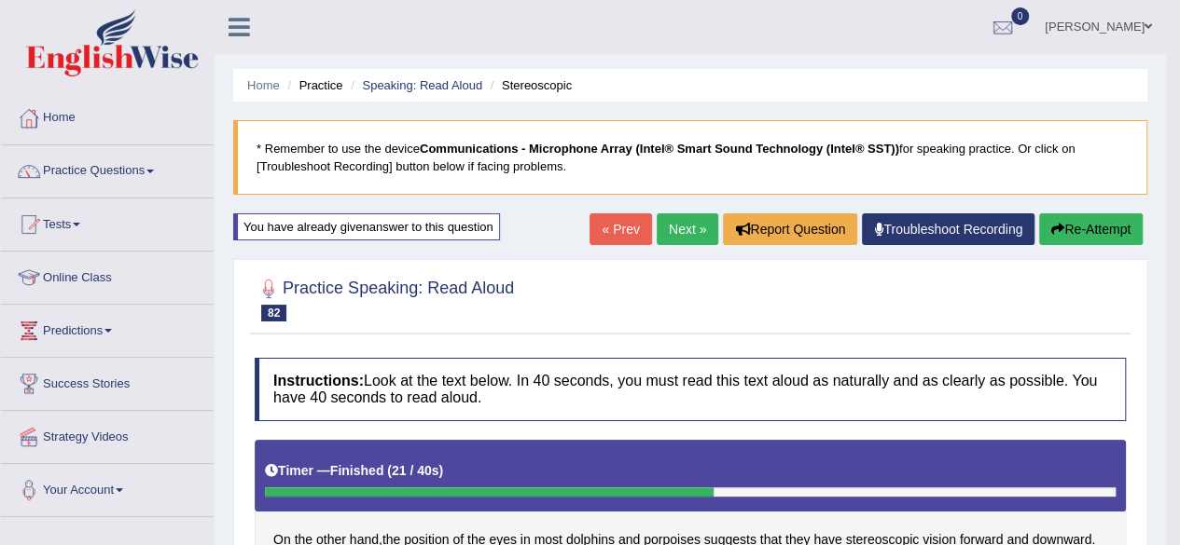
click at [693, 233] on link "Next »" at bounding box center [687, 230] width 62 height 32
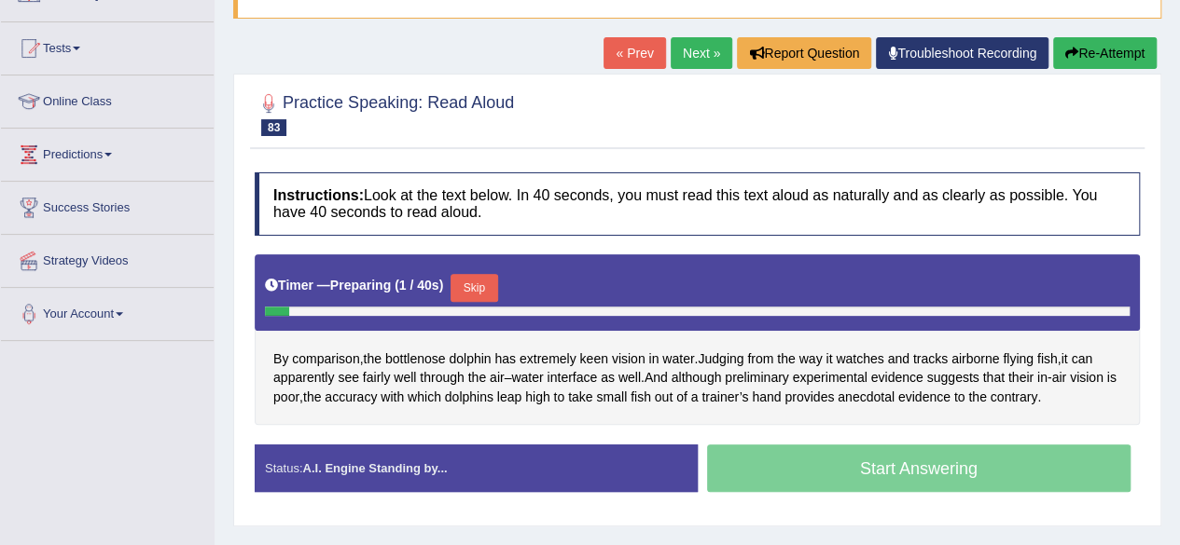
scroll to position [176, 0]
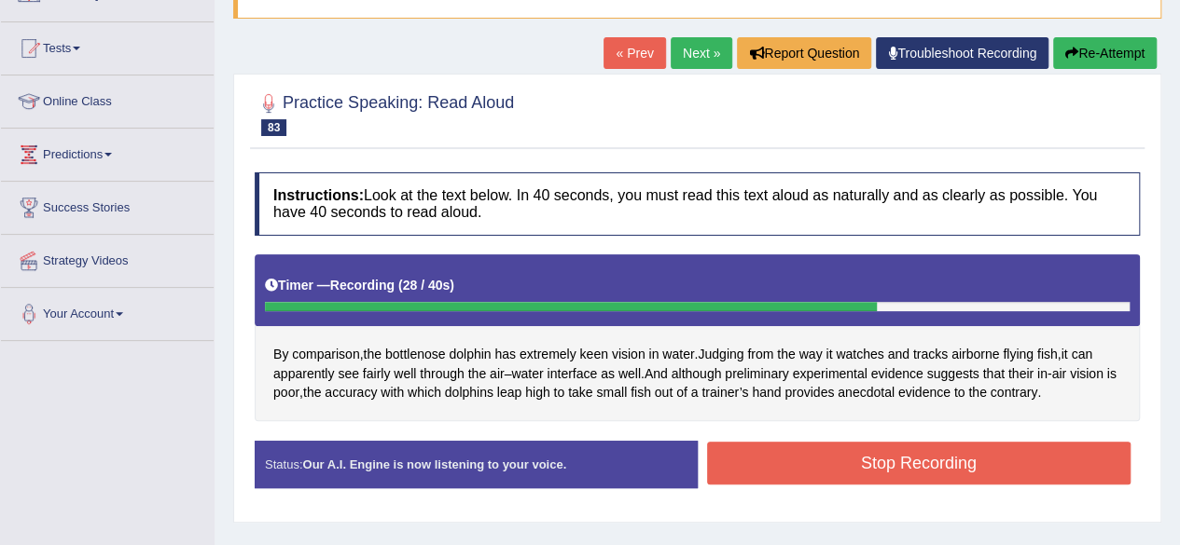
click at [861, 469] on button "Stop Recording" at bounding box center [919, 463] width 424 height 43
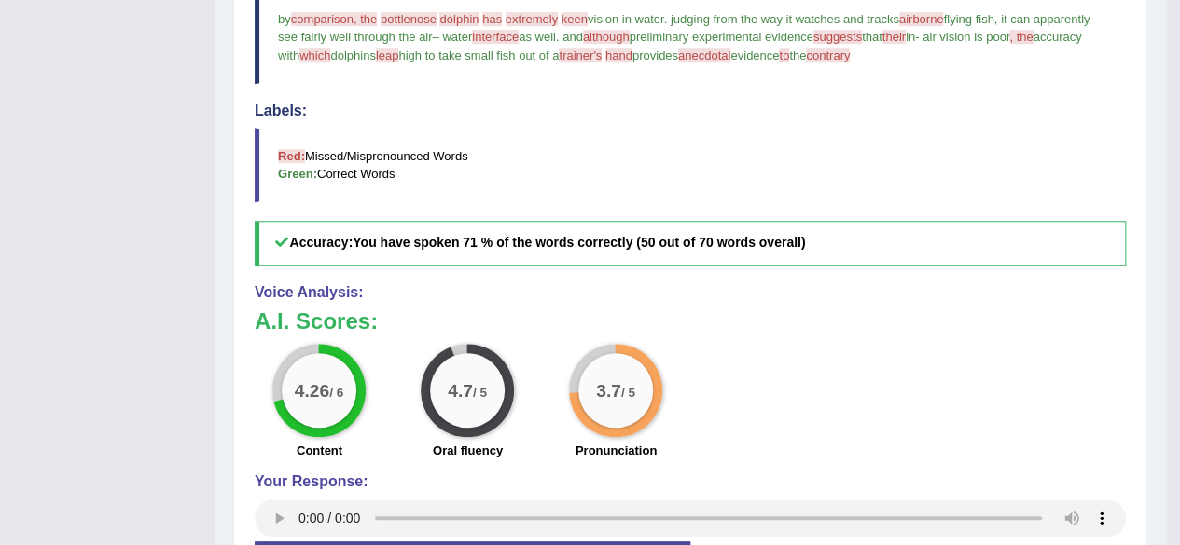
scroll to position [0, 0]
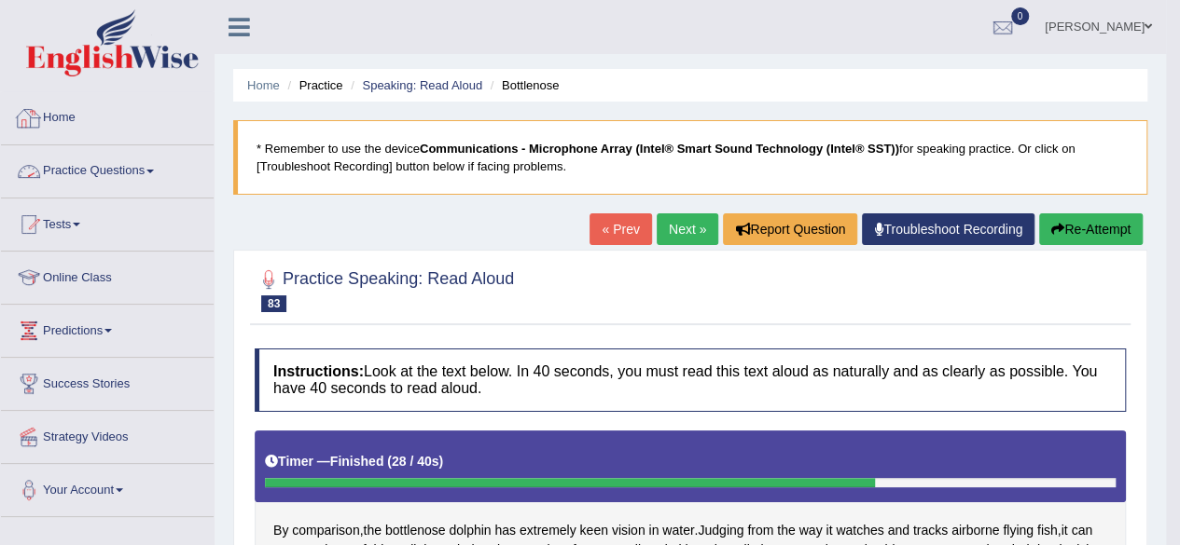
click at [115, 168] on link "Practice Questions" at bounding box center [107, 168] width 213 height 47
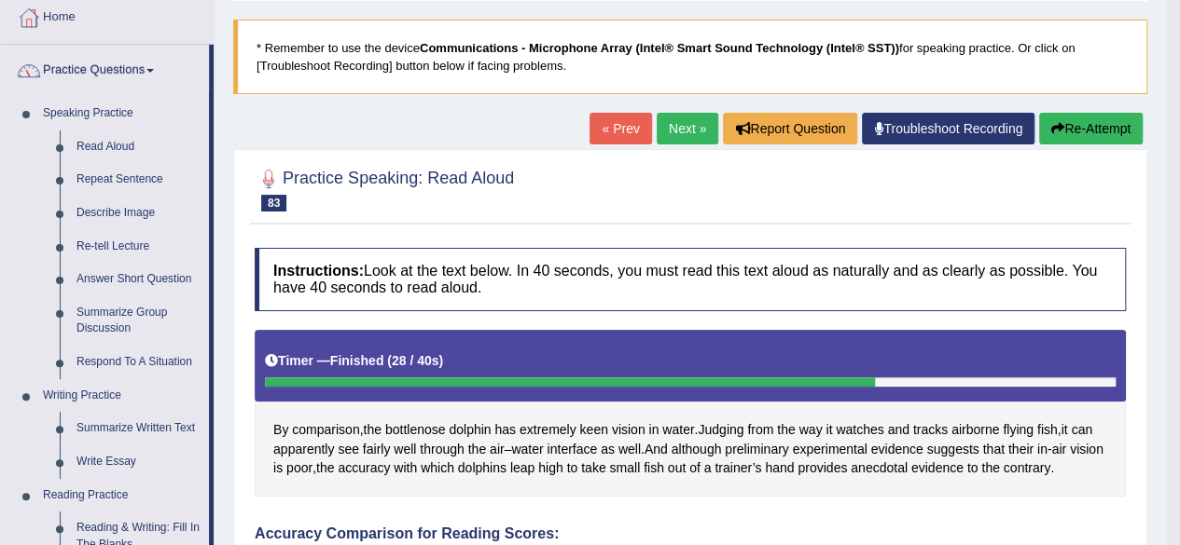
scroll to position [114, 0]
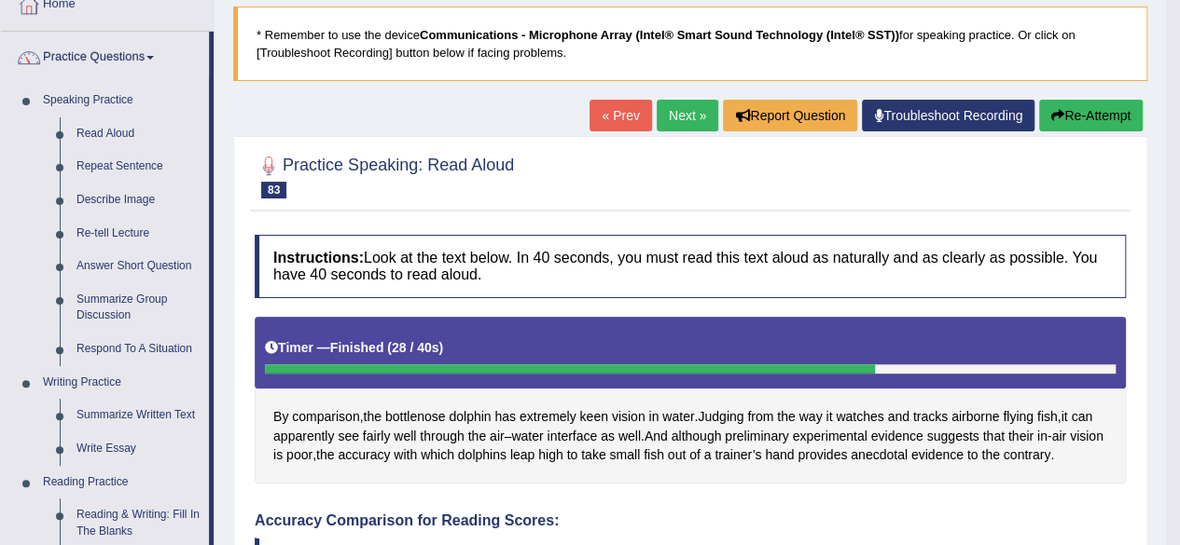
click at [115, 168] on link "Repeat Sentence" at bounding box center [138, 167] width 141 height 34
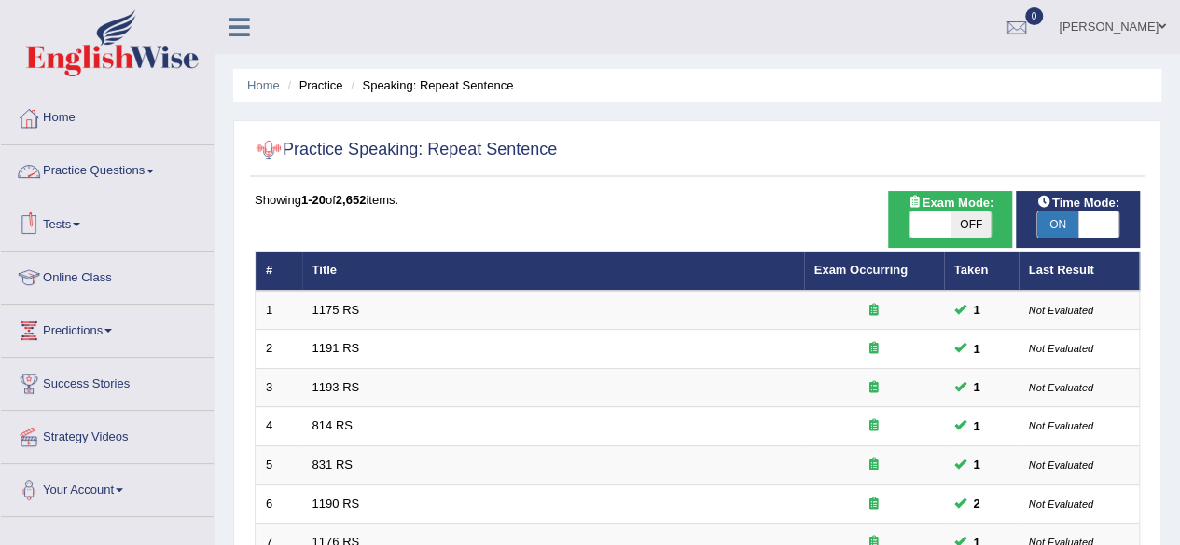
scroll to position [680, 0]
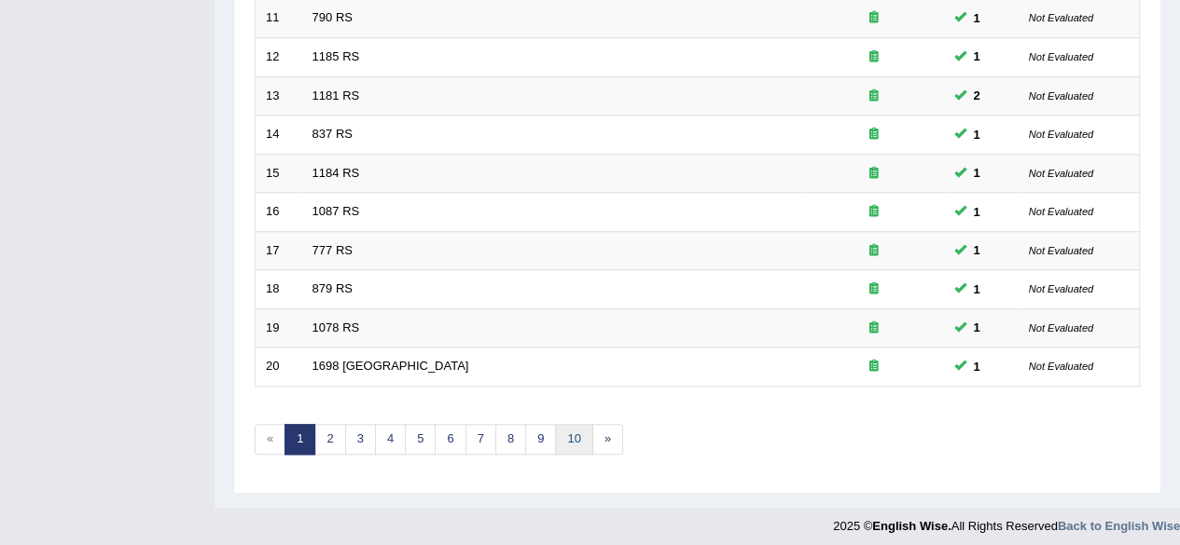
click at [558, 435] on link "10" at bounding box center [573, 439] width 37 height 31
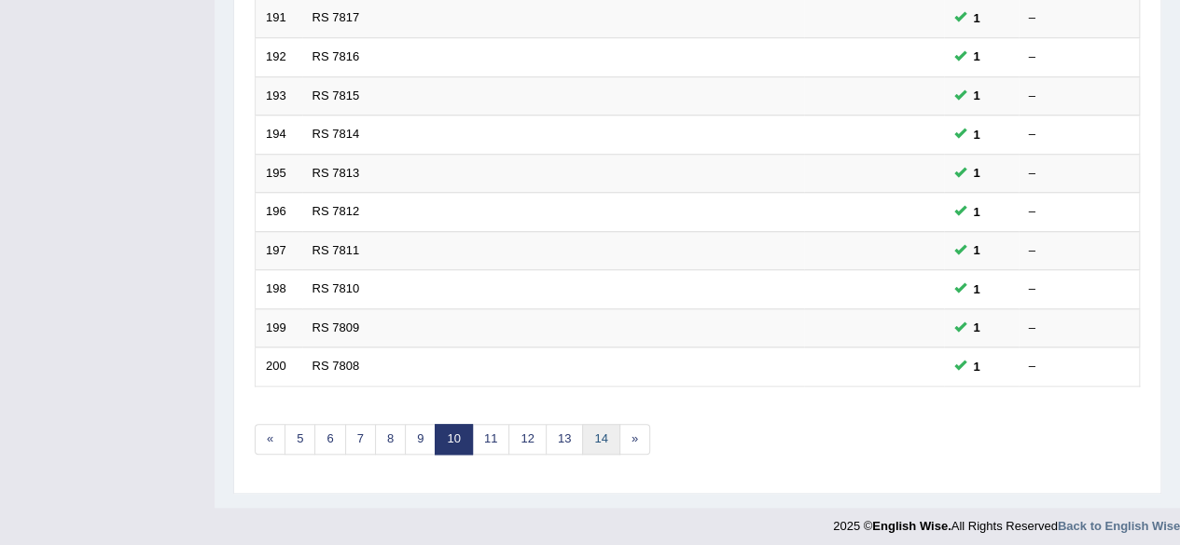
click at [599, 428] on link "14" at bounding box center [600, 439] width 37 height 31
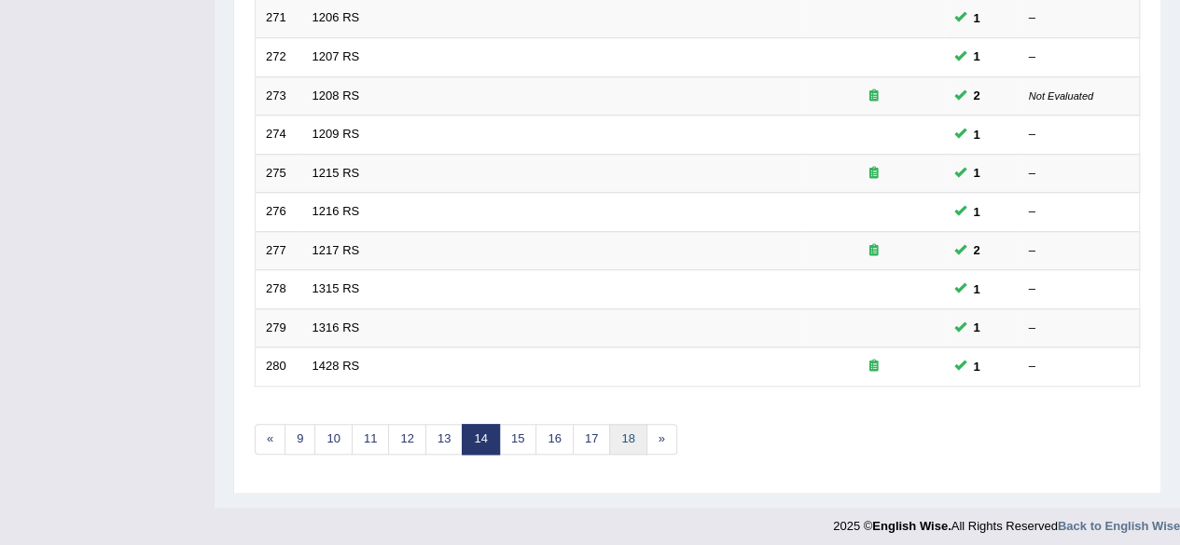
click at [628, 428] on link "18" at bounding box center [627, 439] width 37 height 31
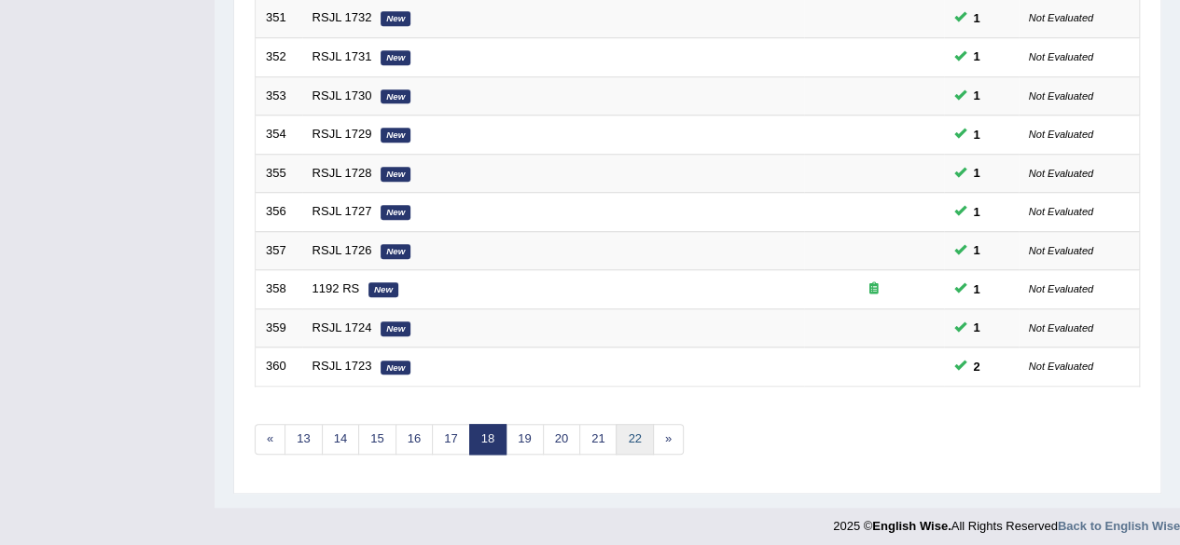
click at [628, 428] on link "22" at bounding box center [633, 439] width 37 height 31
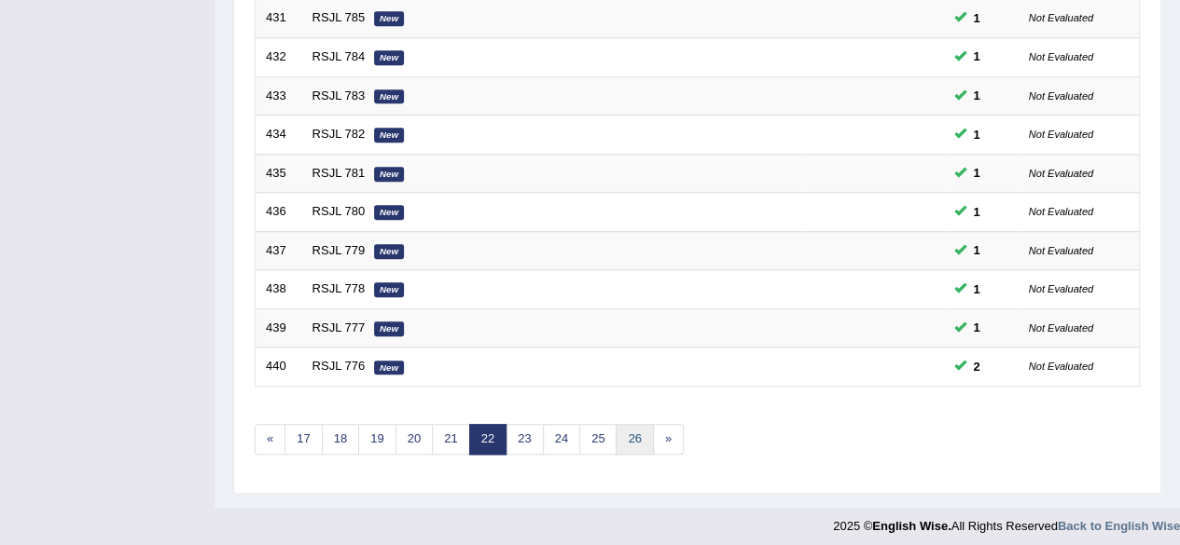
click at [628, 428] on link "26" at bounding box center [633, 439] width 37 height 31
click at [619, 433] on link "30" at bounding box center [633, 439] width 37 height 31
click at [622, 433] on link "34" at bounding box center [633, 439] width 37 height 31
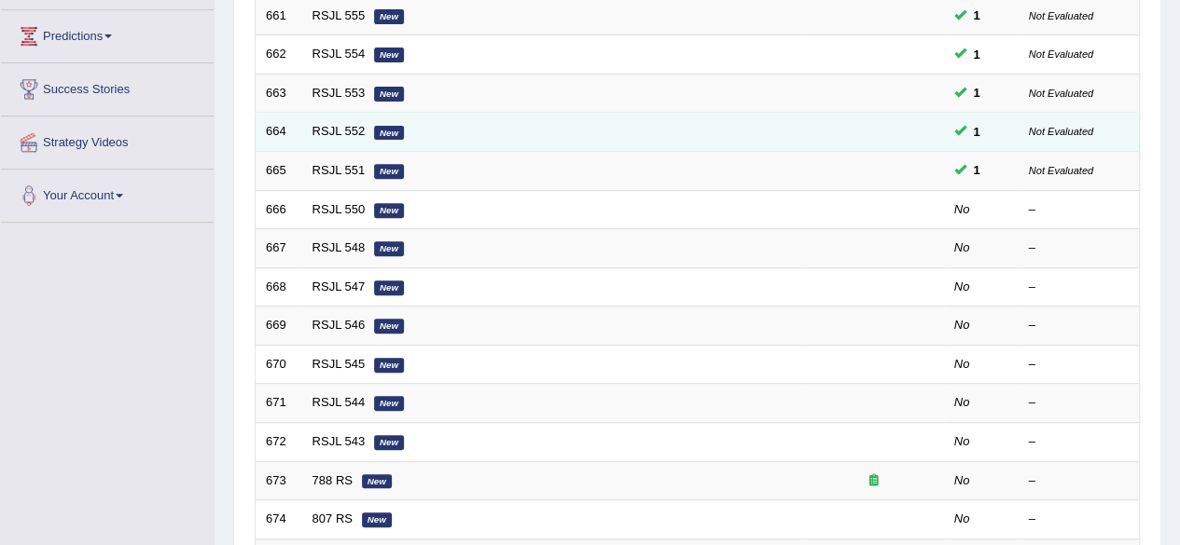
scroll to position [293, 0]
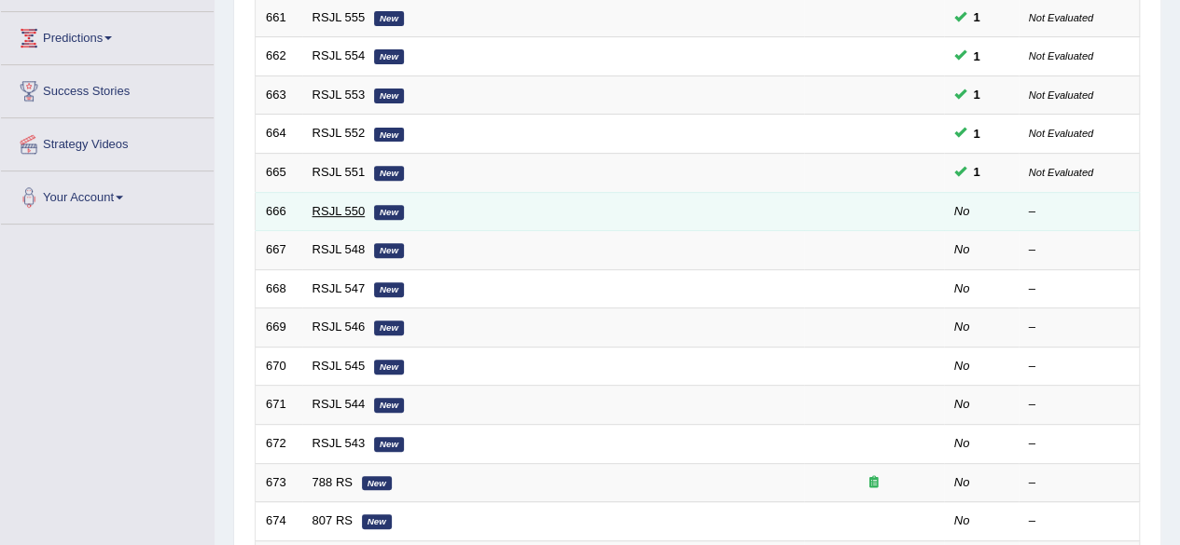
click at [337, 210] on link "RSJL 550" at bounding box center [338, 211] width 53 height 14
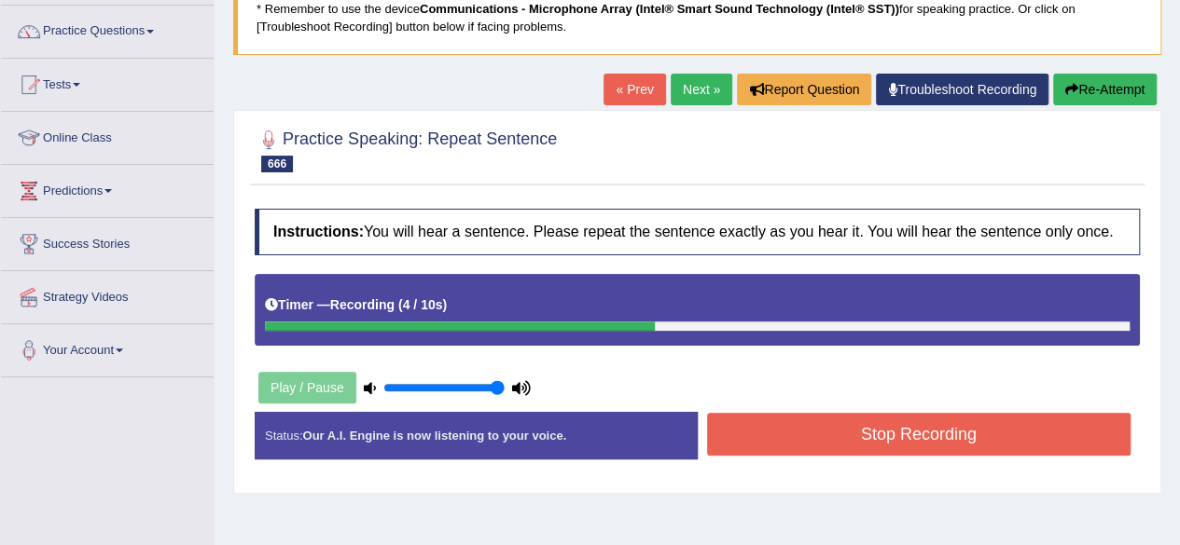
click at [778, 422] on button "Stop Recording" at bounding box center [919, 434] width 424 height 43
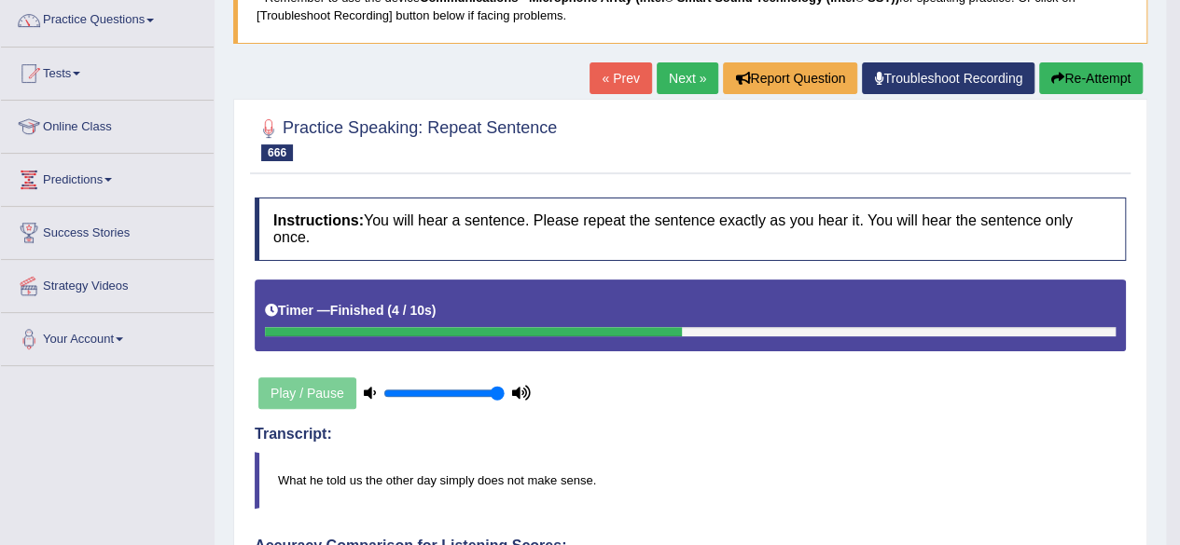
scroll to position [80, 0]
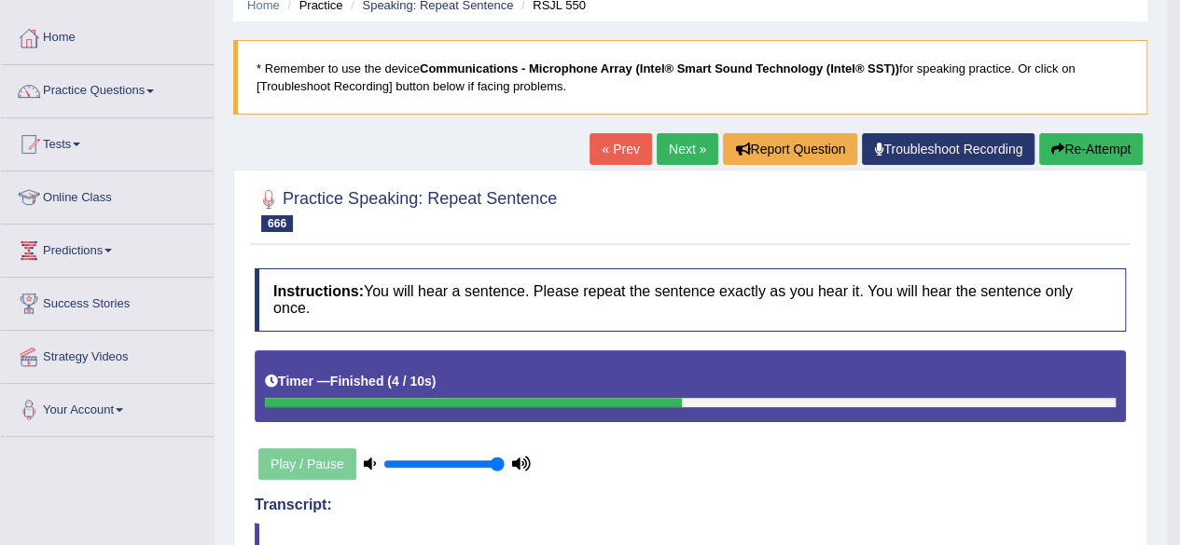
click at [673, 158] on link "Next »" at bounding box center [687, 149] width 62 height 32
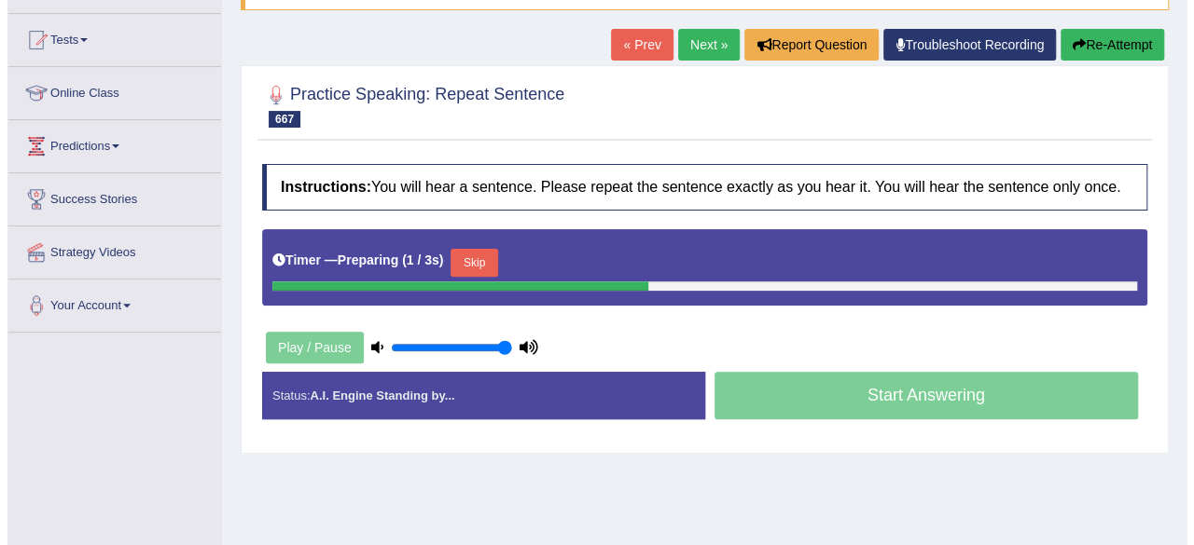
scroll to position [186, 0]
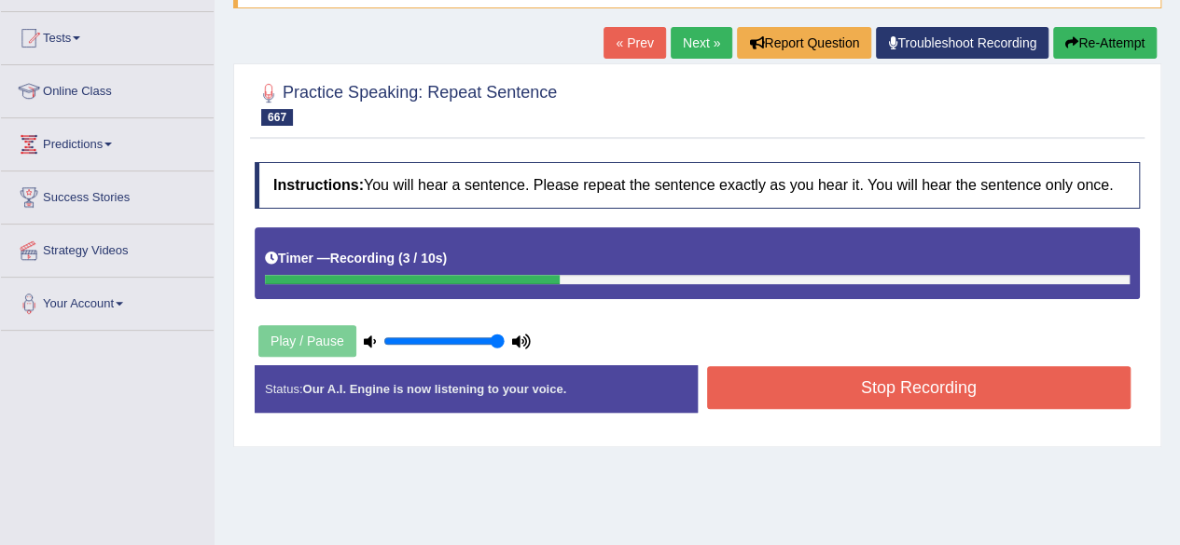
click at [793, 380] on button "Stop Recording" at bounding box center [919, 387] width 424 height 43
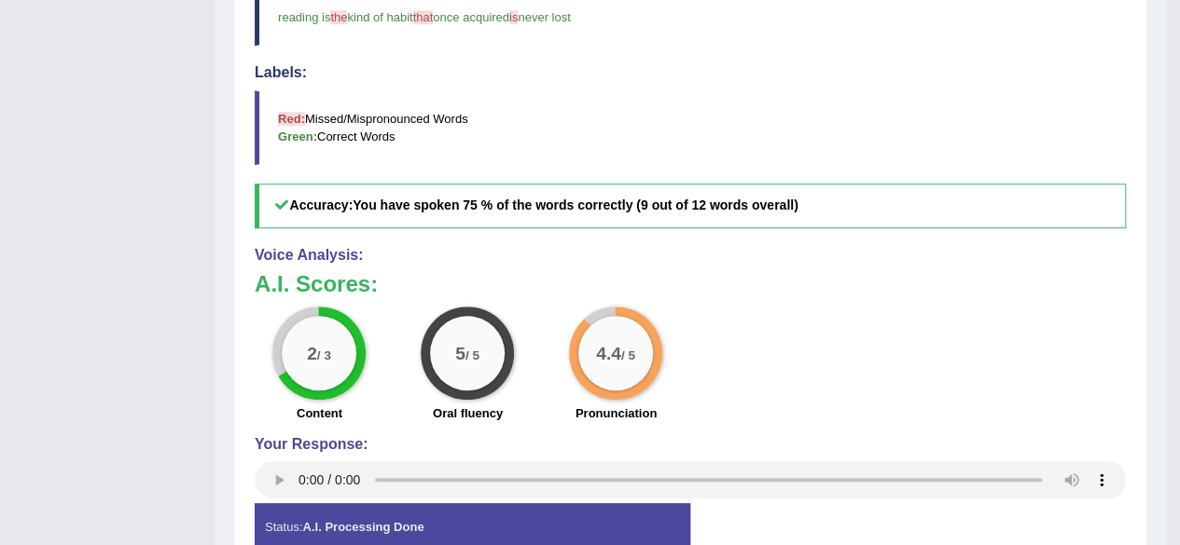
scroll to position [139, 0]
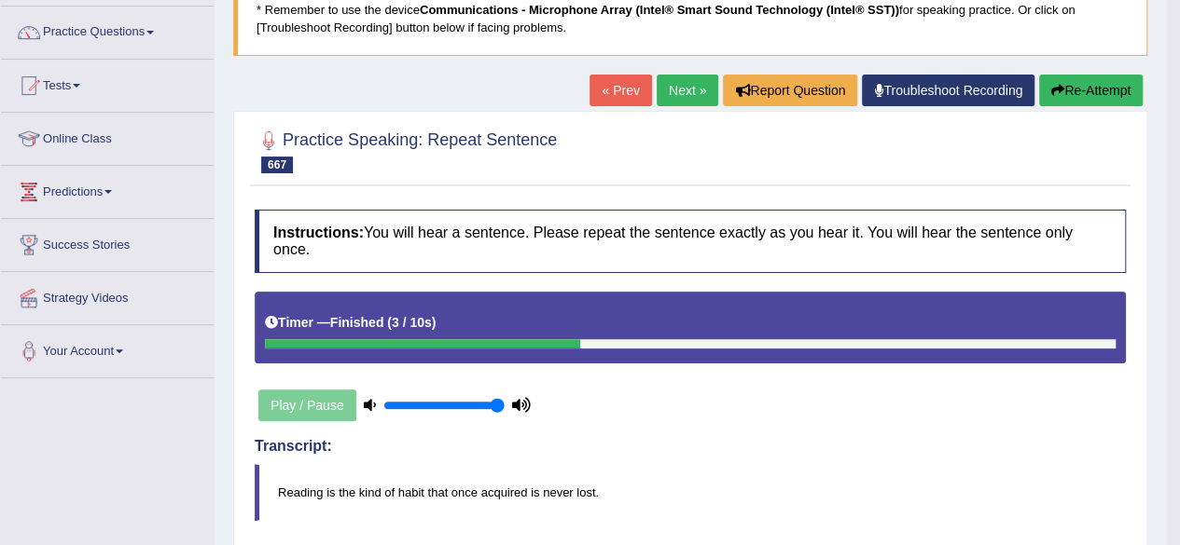
click at [694, 87] on link "Next »" at bounding box center [687, 91] width 62 height 32
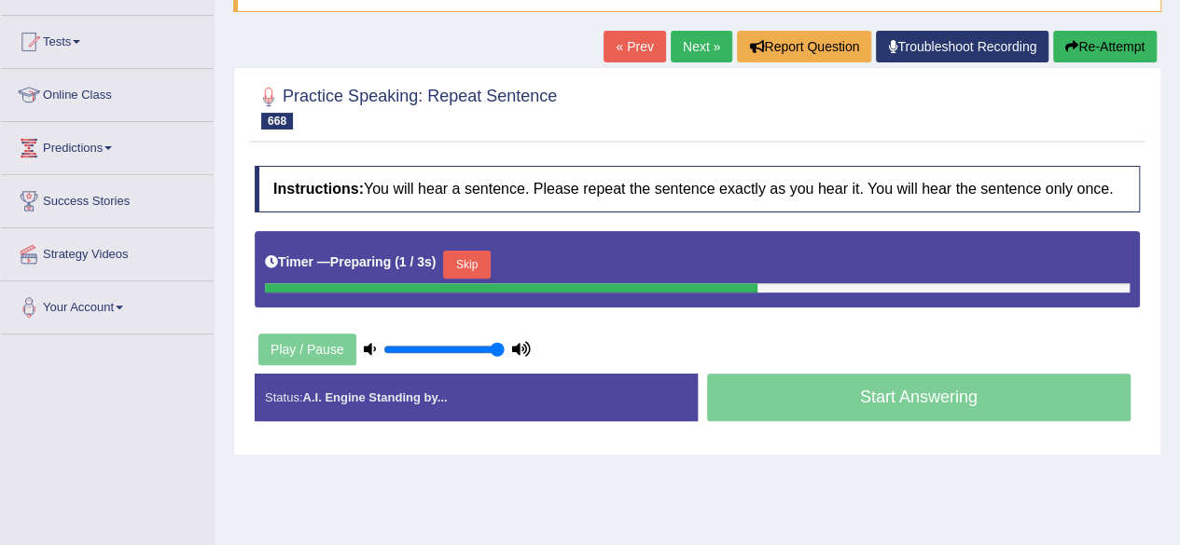
scroll to position [282, 0]
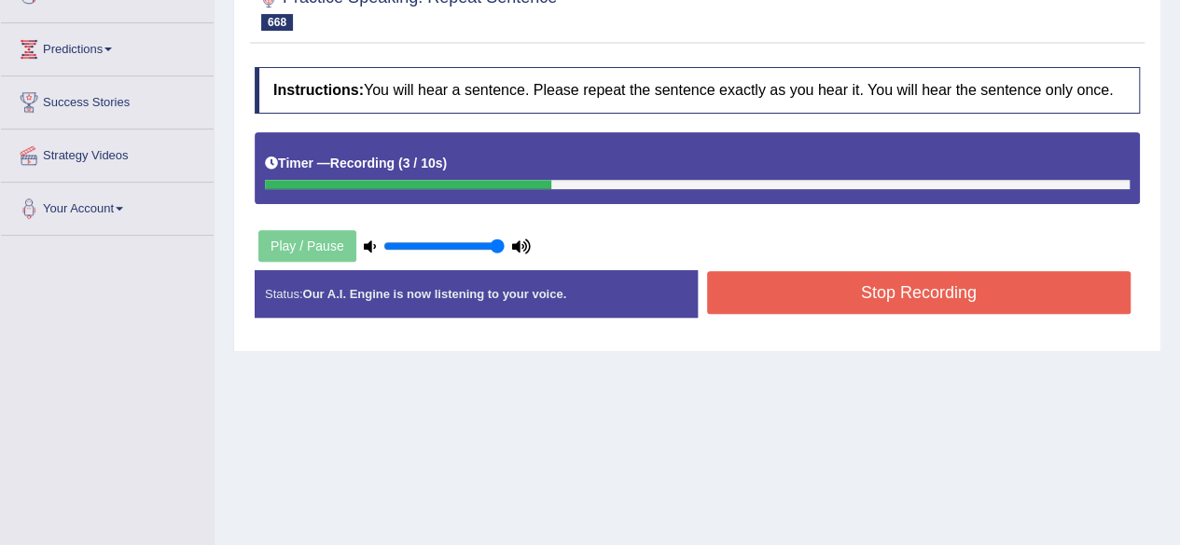
click at [804, 297] on button "Stop Recording" at bounding box center [919, 292] width 424 height 43
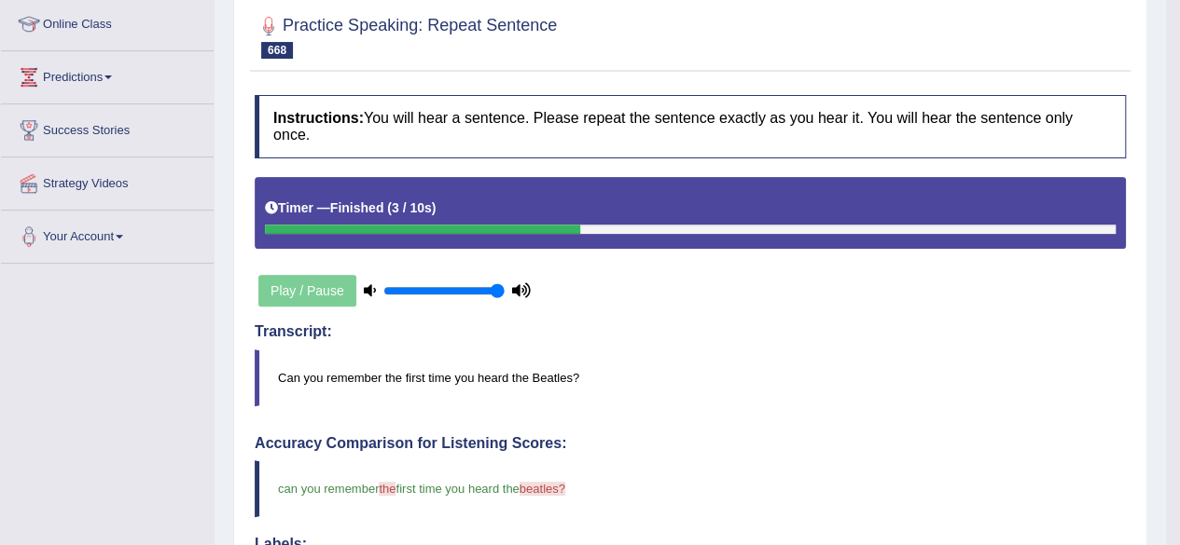
scroll to position [0, 0]
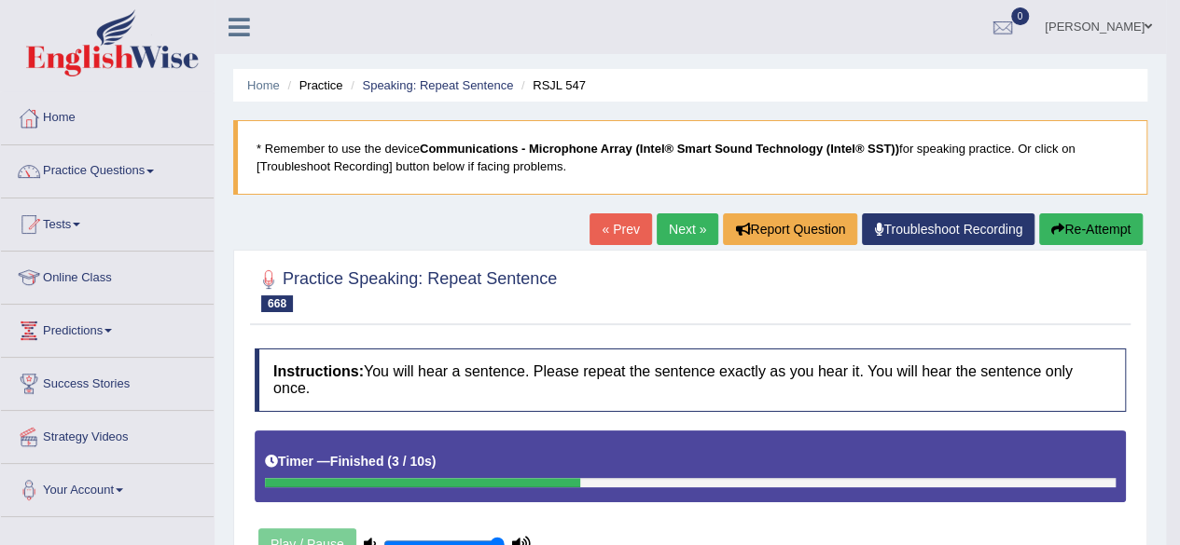
click at [698, 228] on link "Next »" at bounding box center [687, 230] width 62 height 32
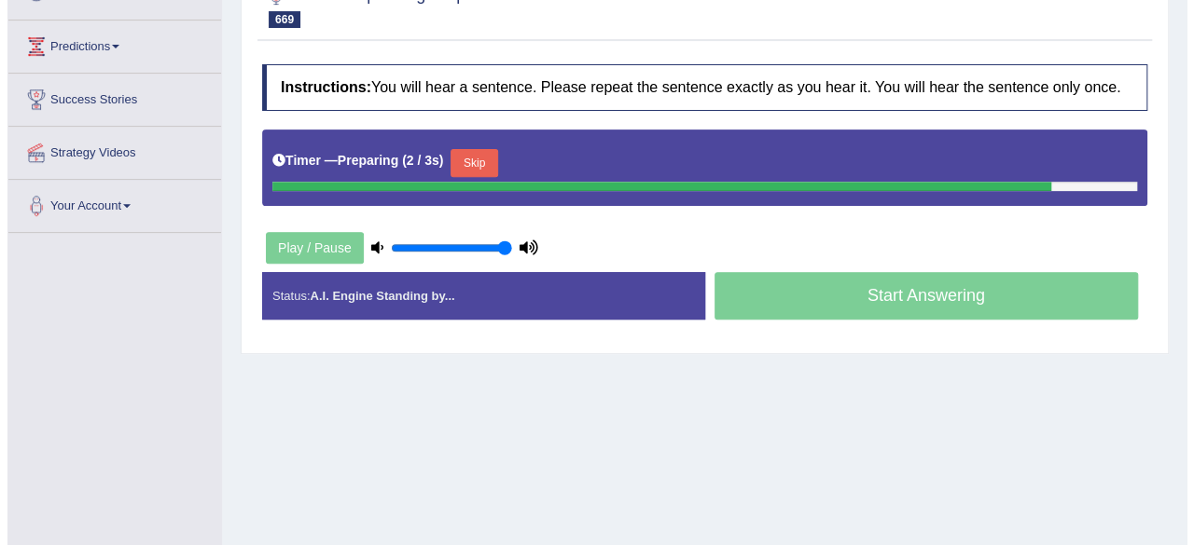
scroll to position [149, 0]
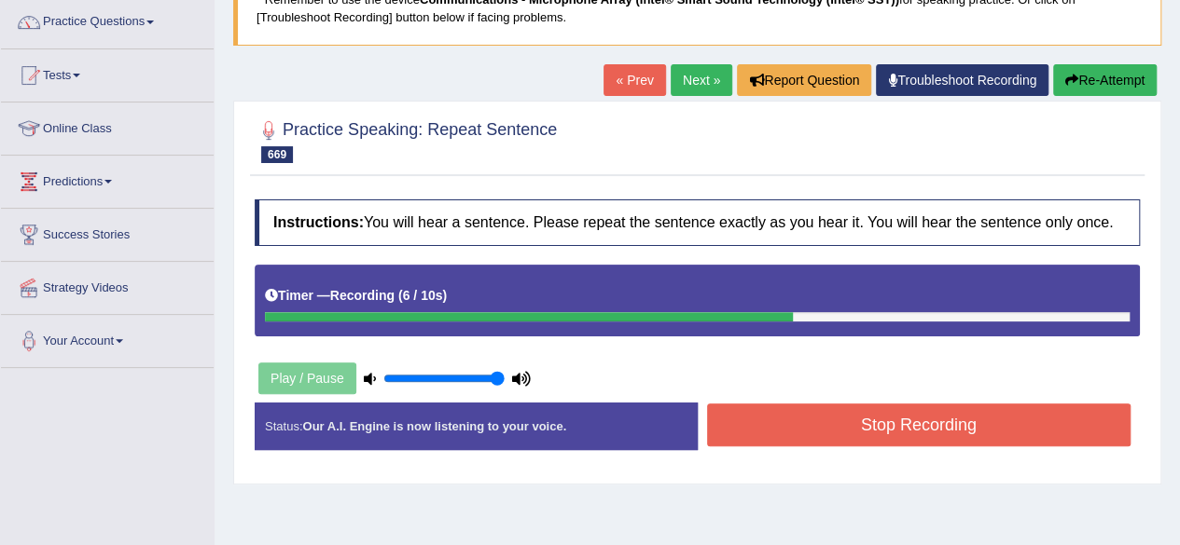
click at [778, 413] on button "Stop Recording" at bounding box center [919, 425] width 424 height 43
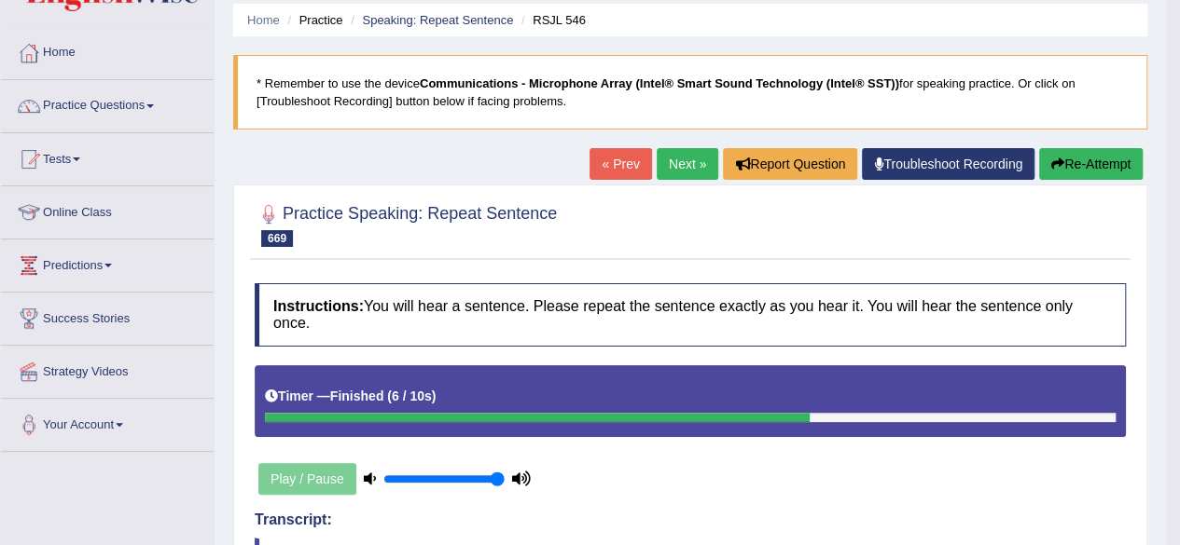
scroll to position [0, 0]
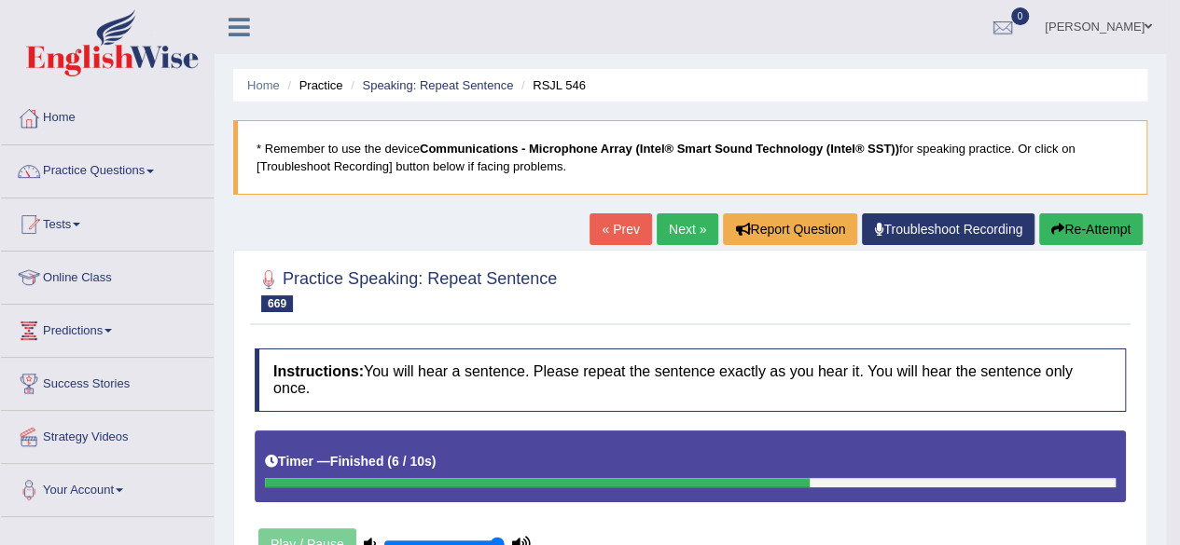
click at [694, 243] on link "Next »" at bounding box center [687, 230] width 62 height 32
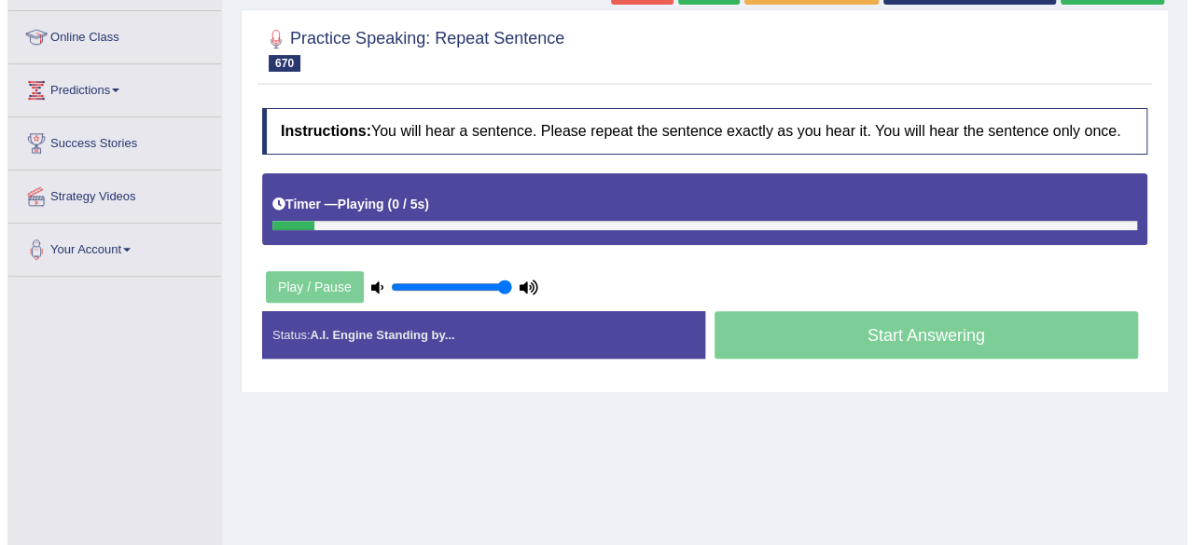
scroll to position [257, 0]
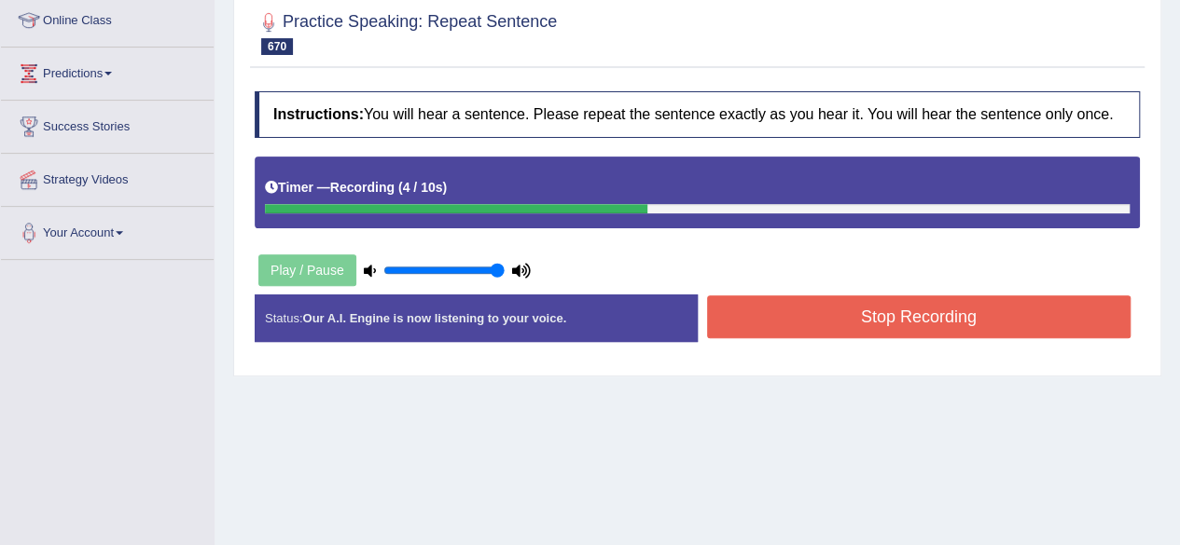
click at [821, 314] on button "Stop Recording" at bounding box center [919, 317] width 424 height 43
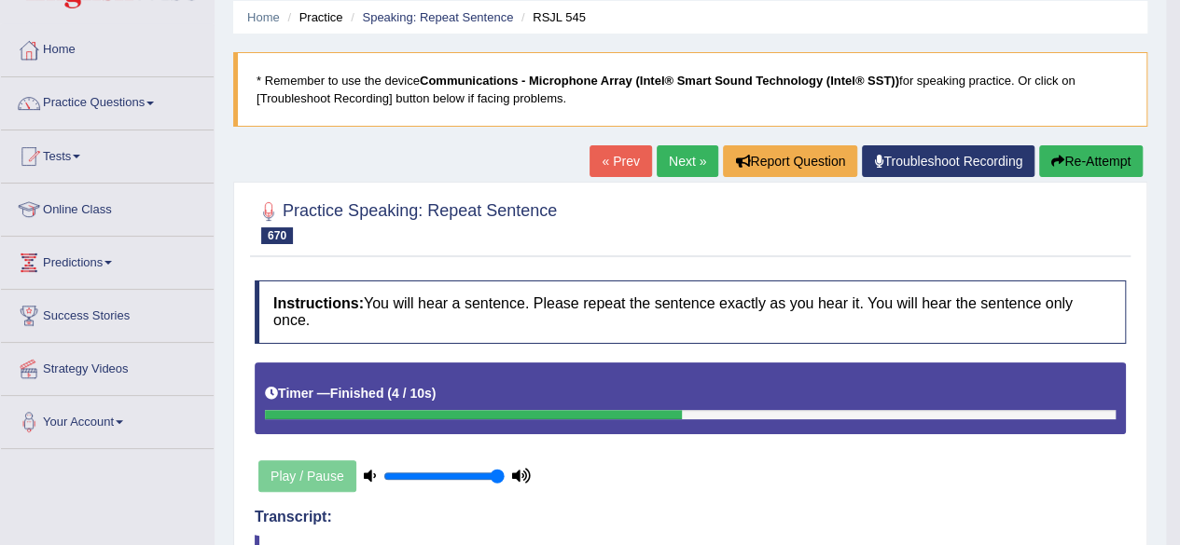
scroll to position [67, 0]
click at [1069, 173] on button "Re-Attempt" at bounding box center [1091, 162] width 104 height 32
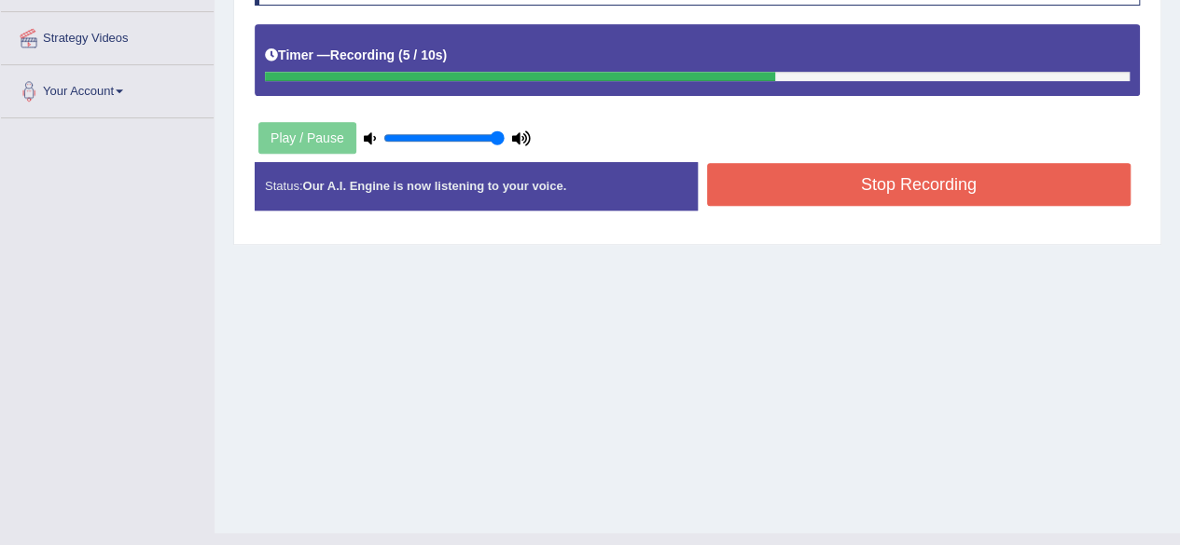
click at [852, 185] on button "Stop Recording" at bounding box center [919, 184] width 424 height 43
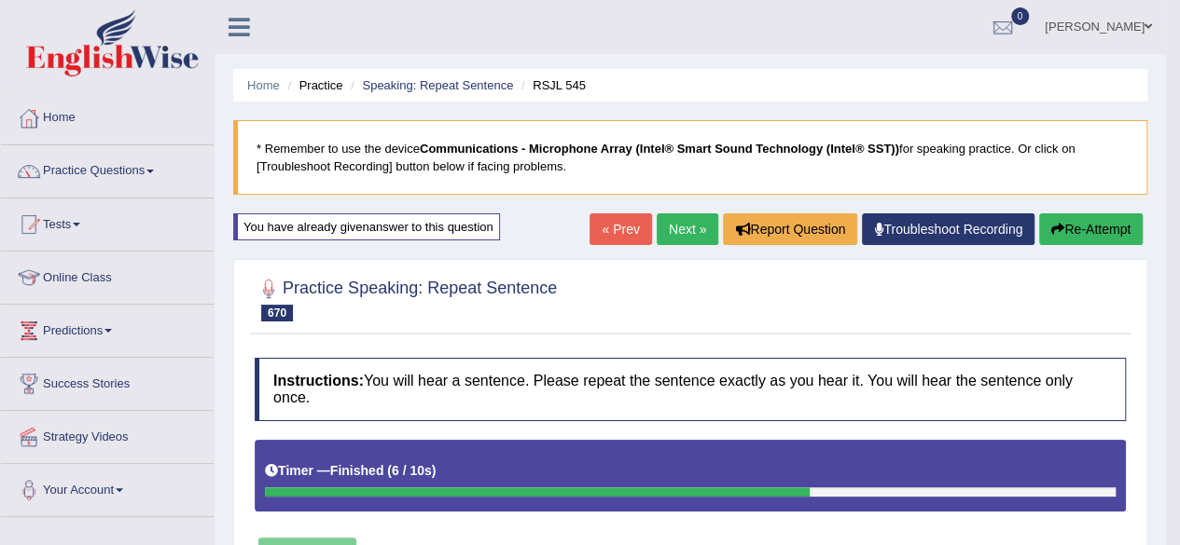
click at [664, 231] on link "Next »" at bounding box center [687, 230] width 62 height 32
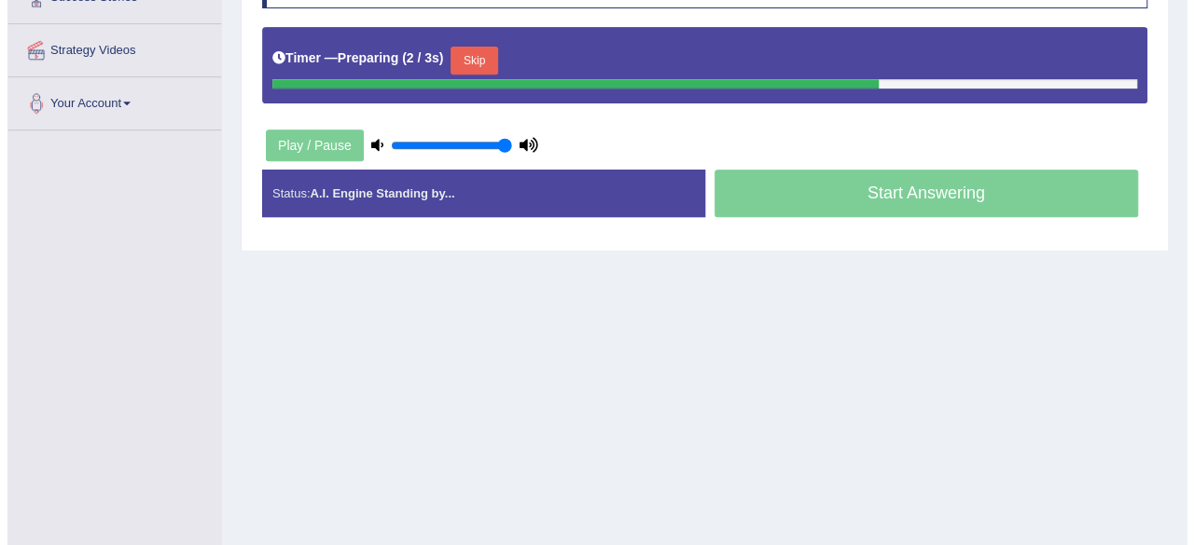
scroll to position [239, 0]
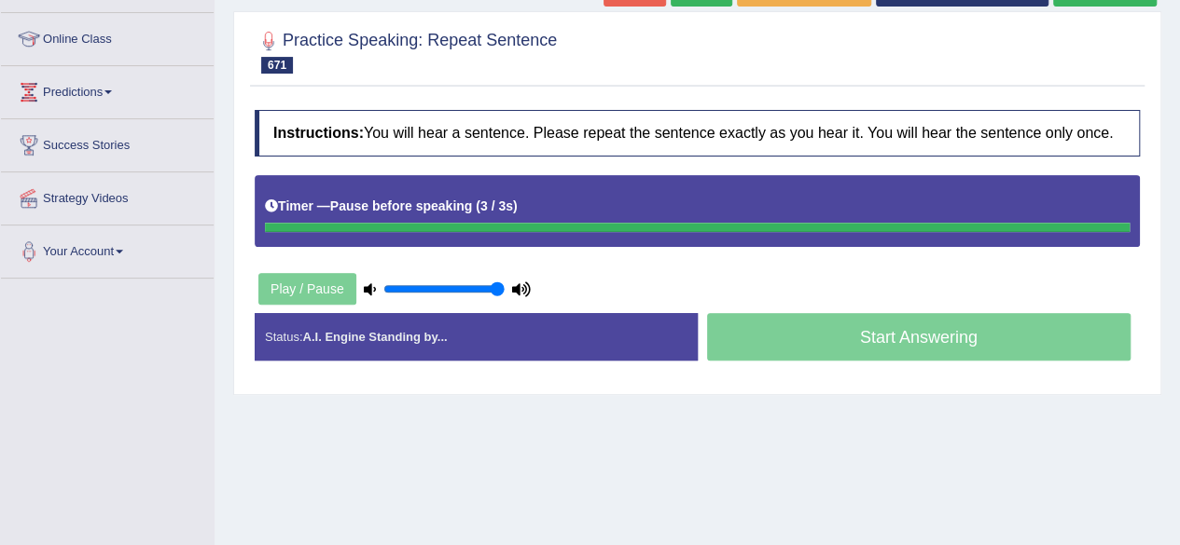
click at [567, 207] on div "Timer — Pause before speaking ( 3 / 3s )" at bounding box center [697, 206] width 864 height 33
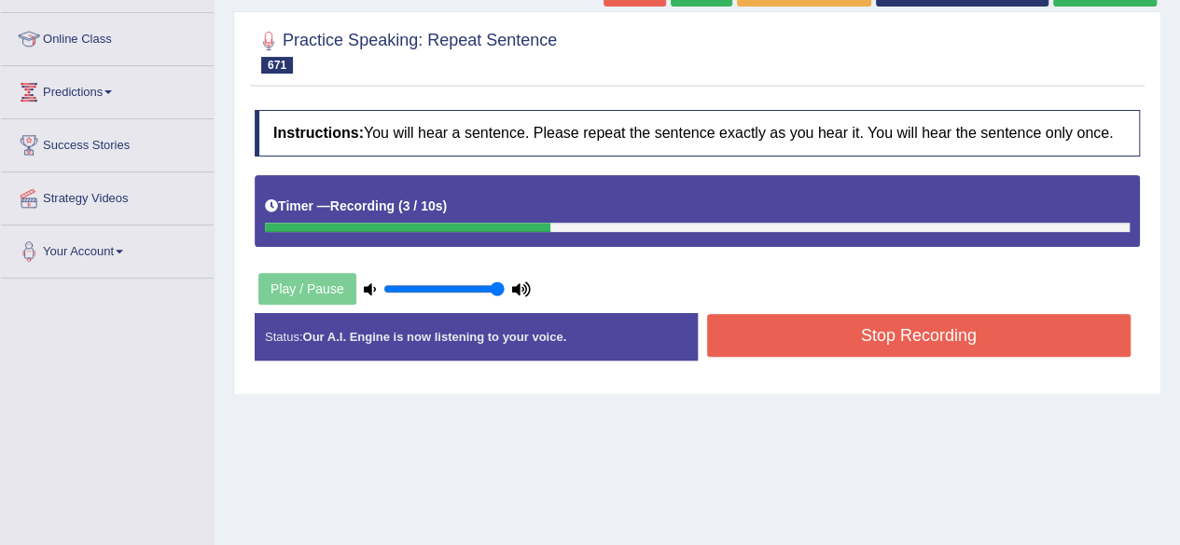
click at [766, 338] on button "Stop Recording" at bounding box center [919, 335] width 424 height 43
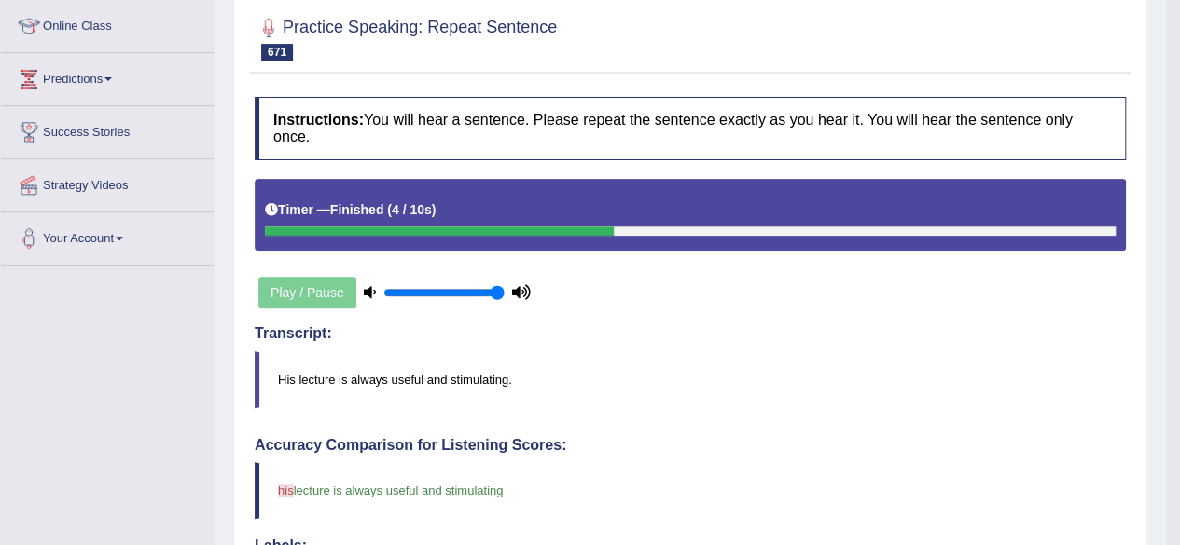
scroll to position [0, 0]
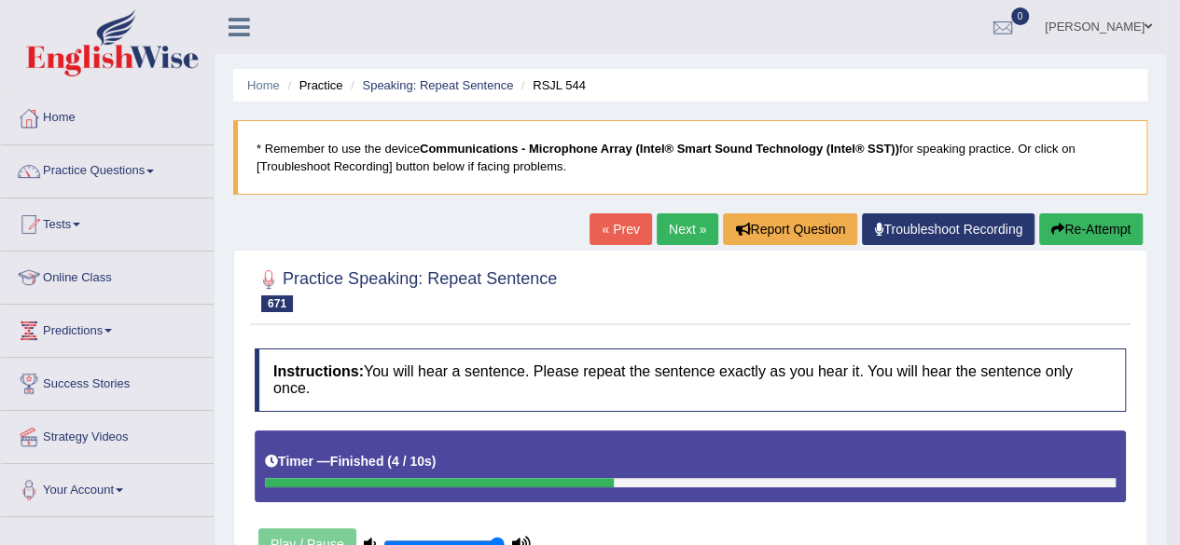
click at [681, 228] on link "Next »" at bounding box center [687, 230] width 62 height 32
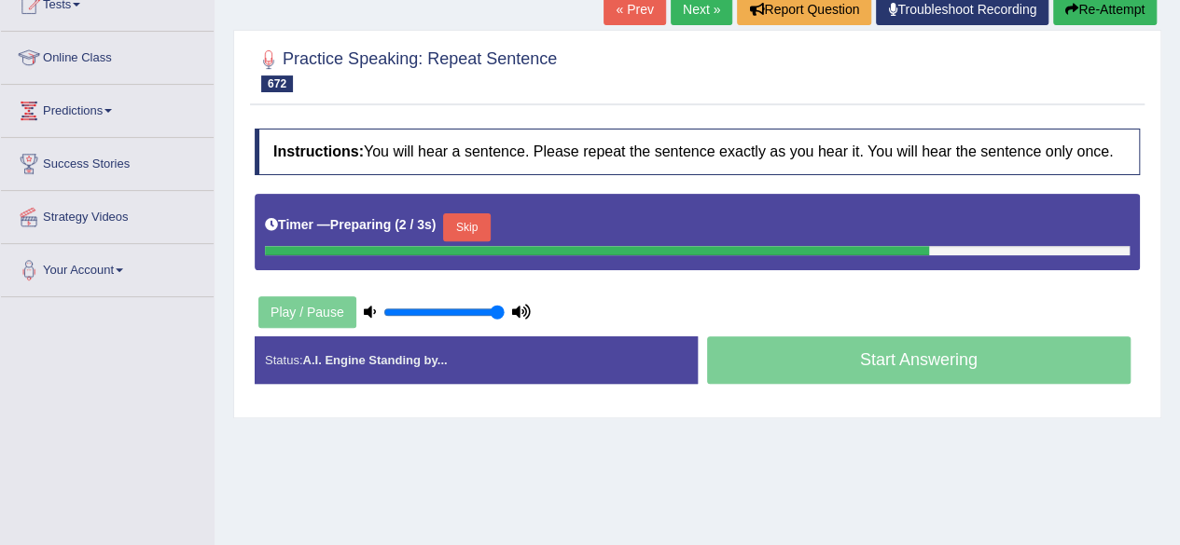
click at [490, 214] on button "Skip" at bounding box center [466, 228] width 47 height 28
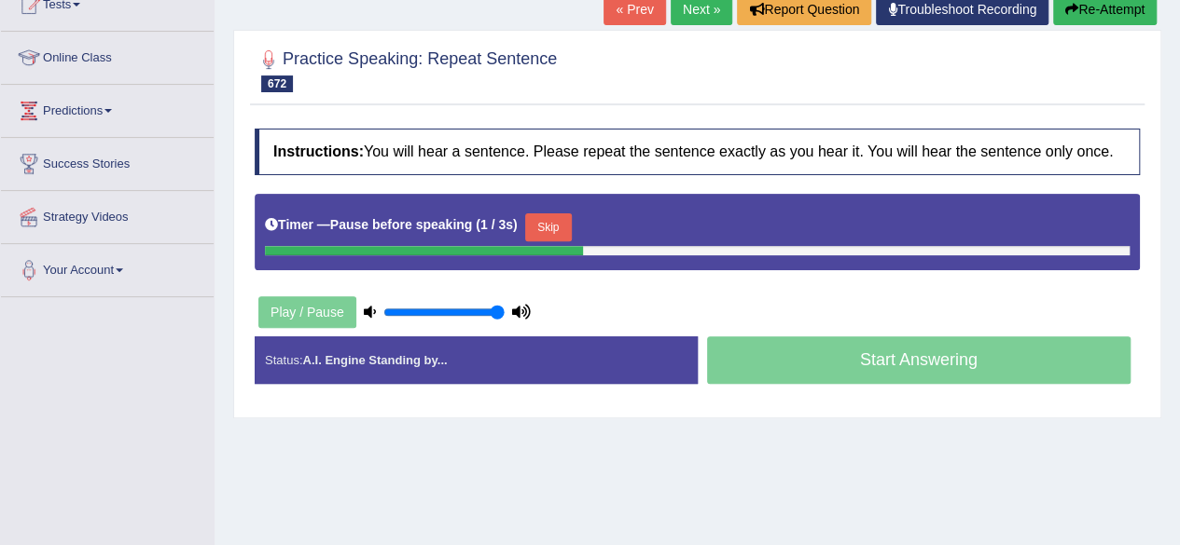
click at [546, 214] on button "Skip" at bounding box center [548, 228] width 47 height 28
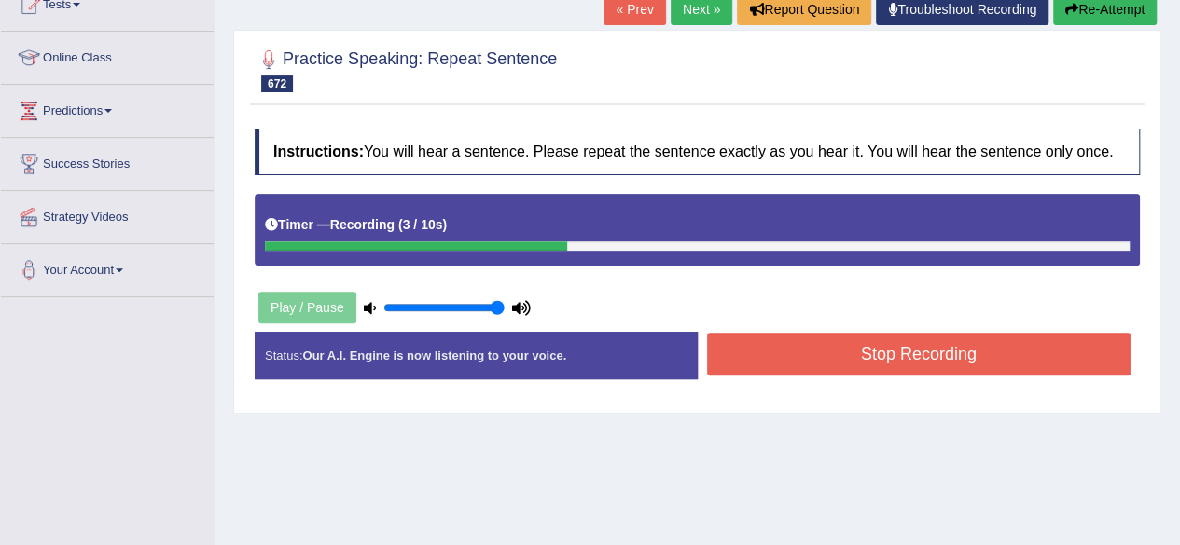
click at [761, 350] on button "Stop Recording" at bounding box center [919, 354] width 424 height 43
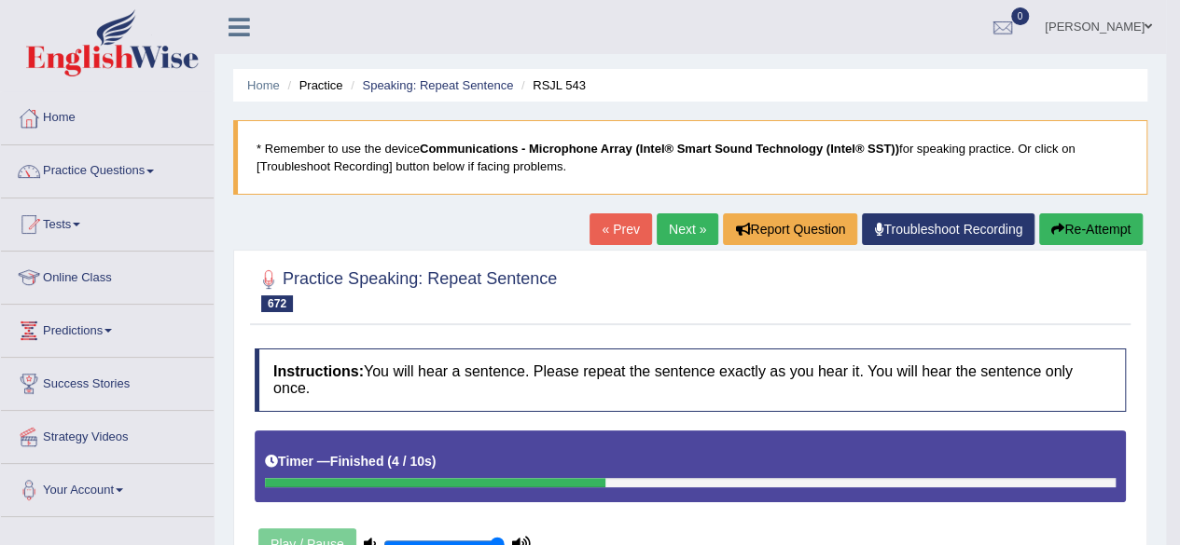
click at [656, 233] on link "Next »" at bounding box center [687, 230] width 62 height 32
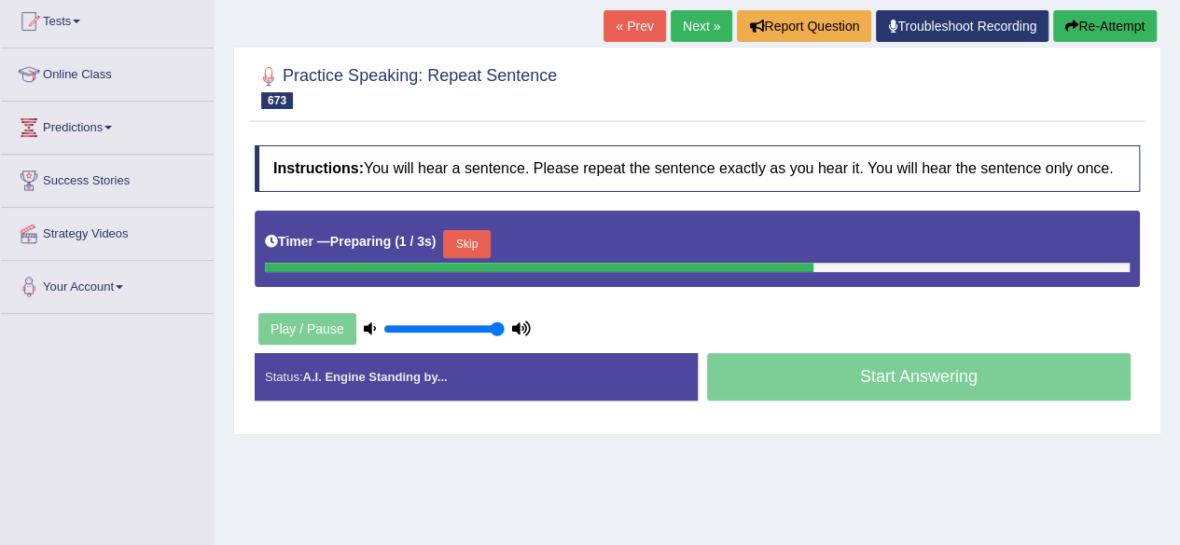
click at [477, 241] on button "Skip" at bounding box center [466, 244] width 47 height 28
click at [555, 237] on button "Skip" at bounding box center [548, 244] width 47 height 28
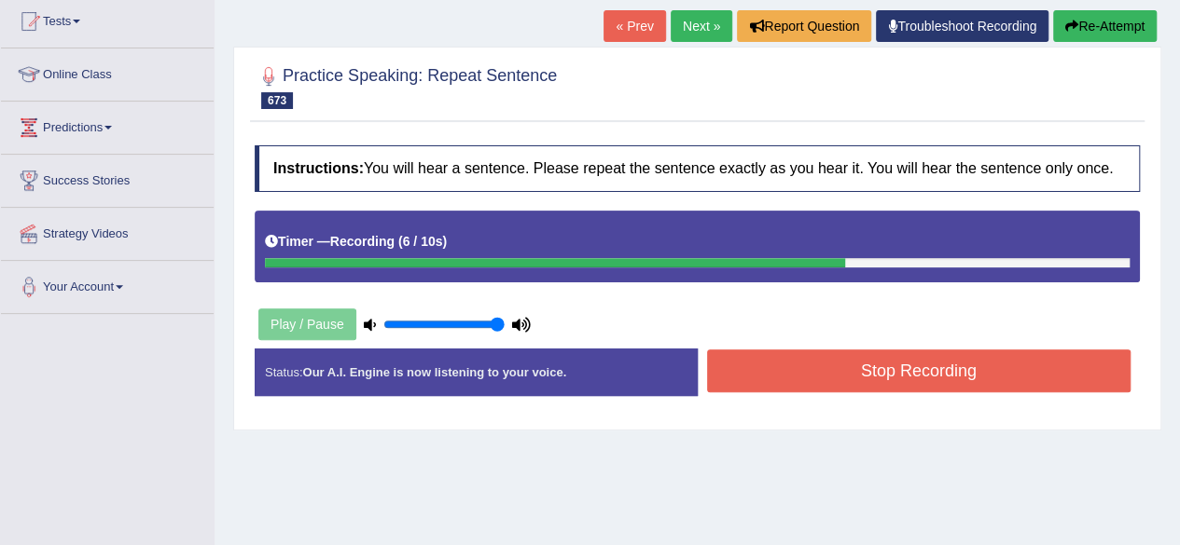
click at [812, 359] on button "Stop Recording" at bounding box center [919, 371] width 424 height 43
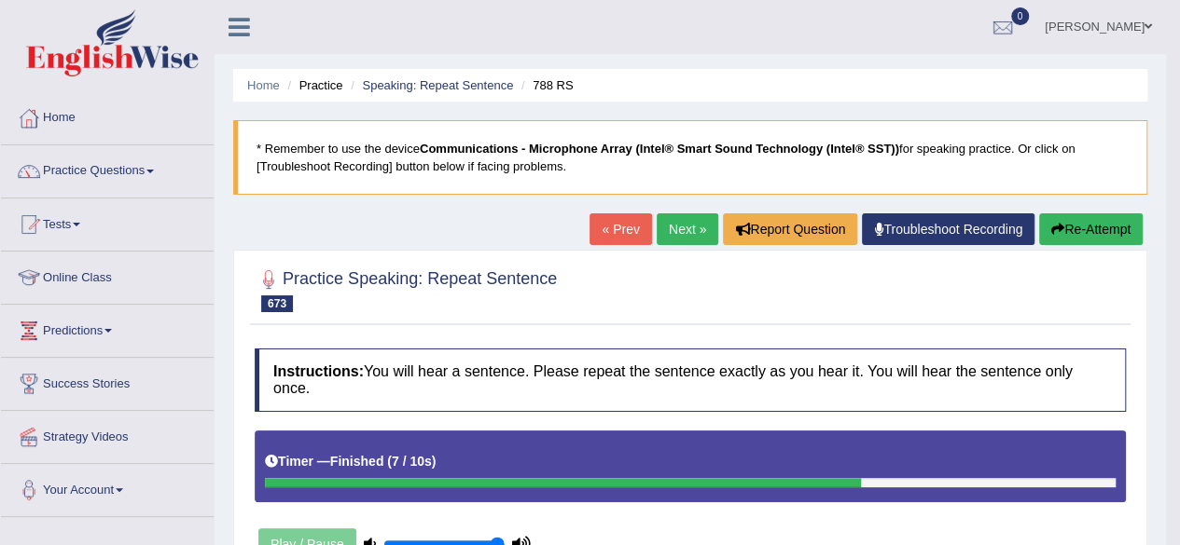
click at [679, 223] on link "Next »" at bounding box center [687, 230] width 62 height 32
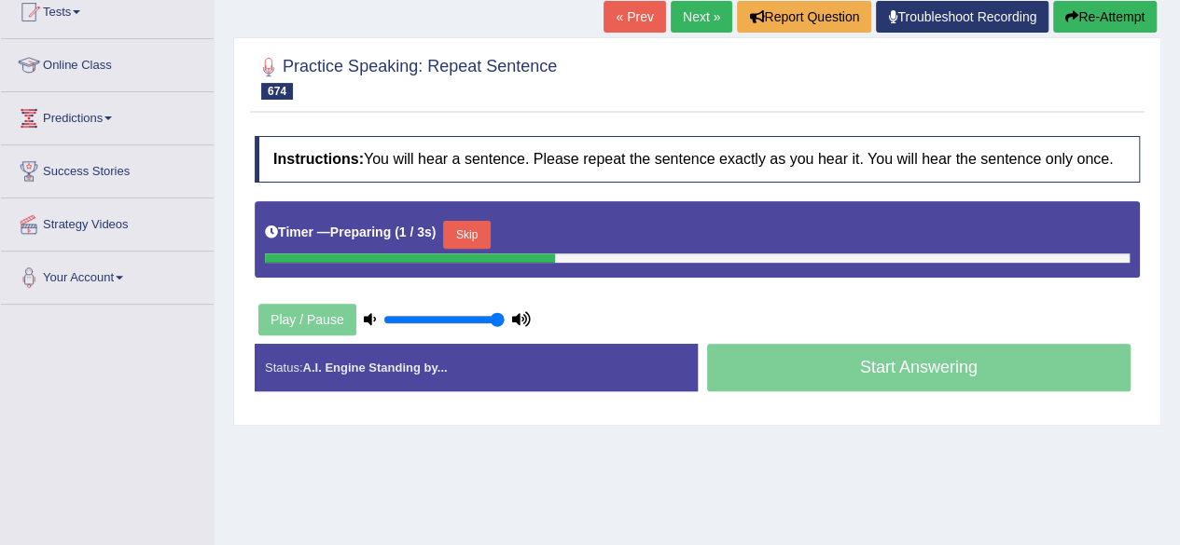
scroll to position [213, 0]
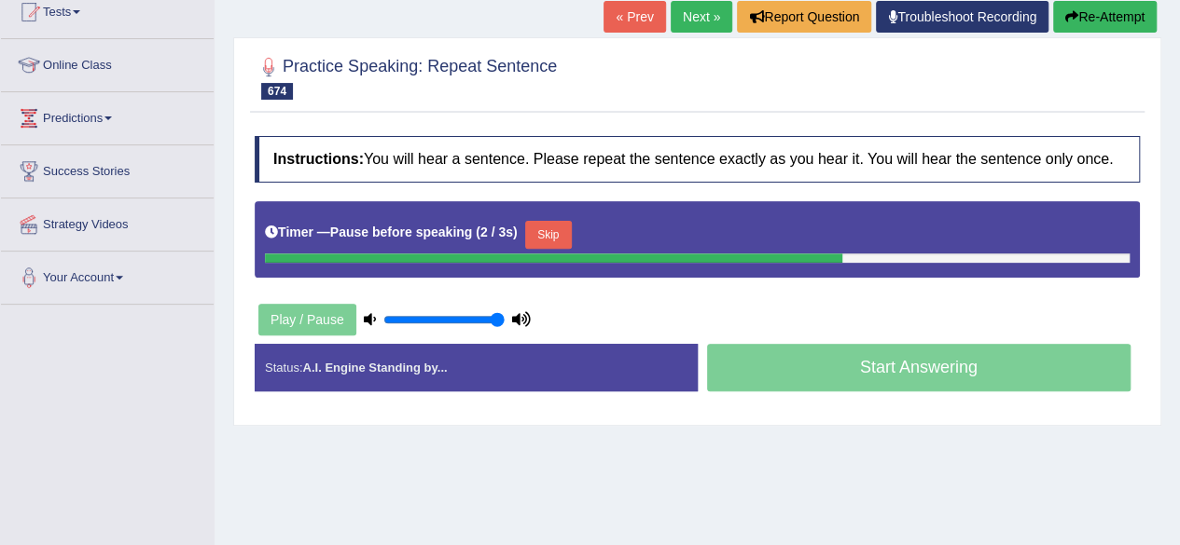
click at [550, 237] on button "Skip" at bounding box center [548, 235] width 47 height 28
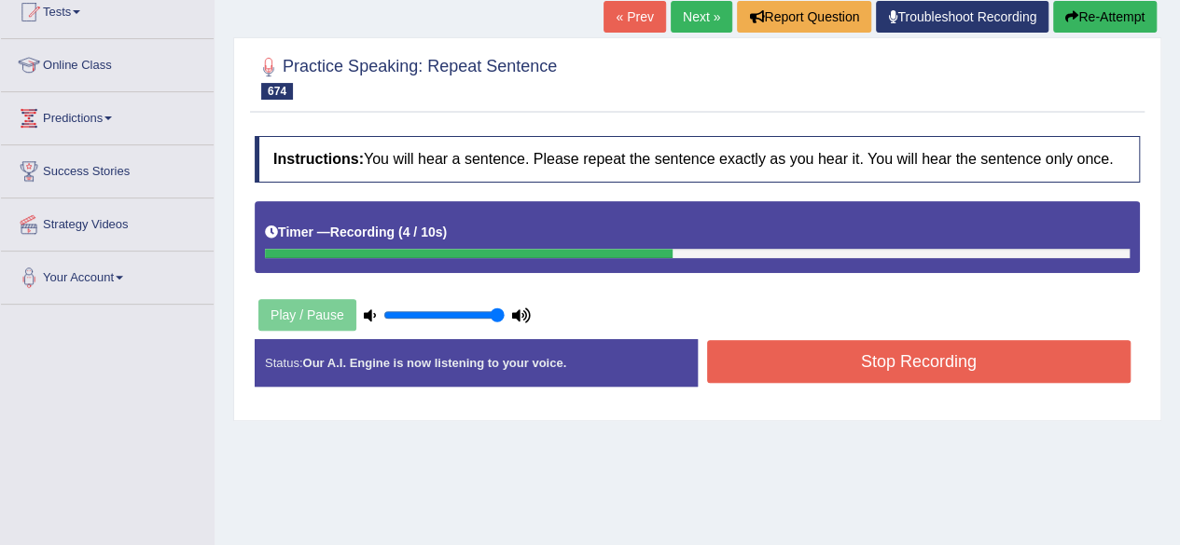
click at [843, 370] on button "Stop Recording" at bounding box center [919, 361] width 424 height 43
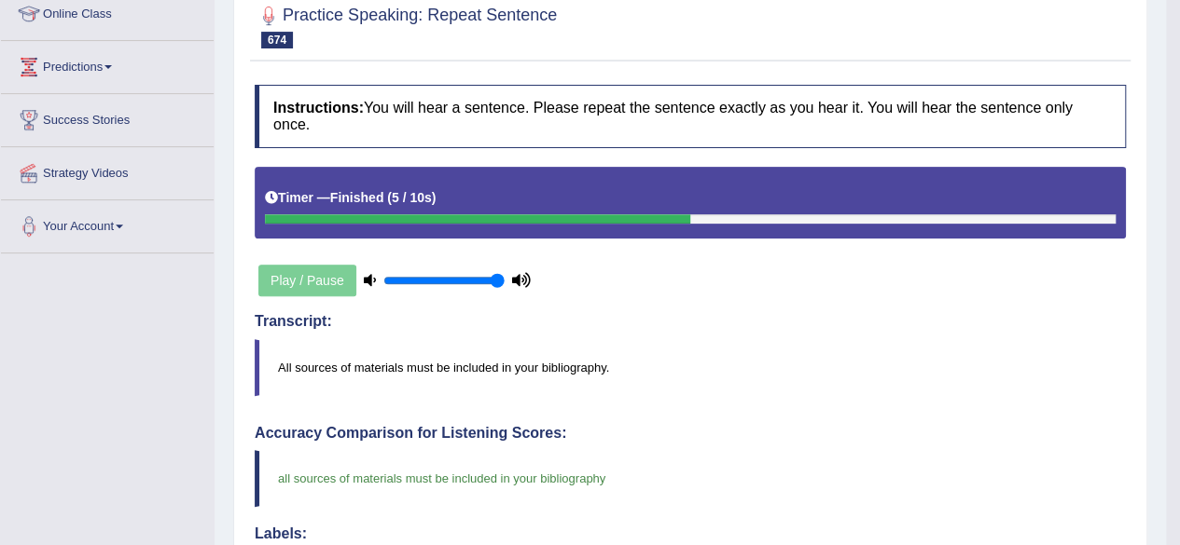
scroll to position [0, 0]
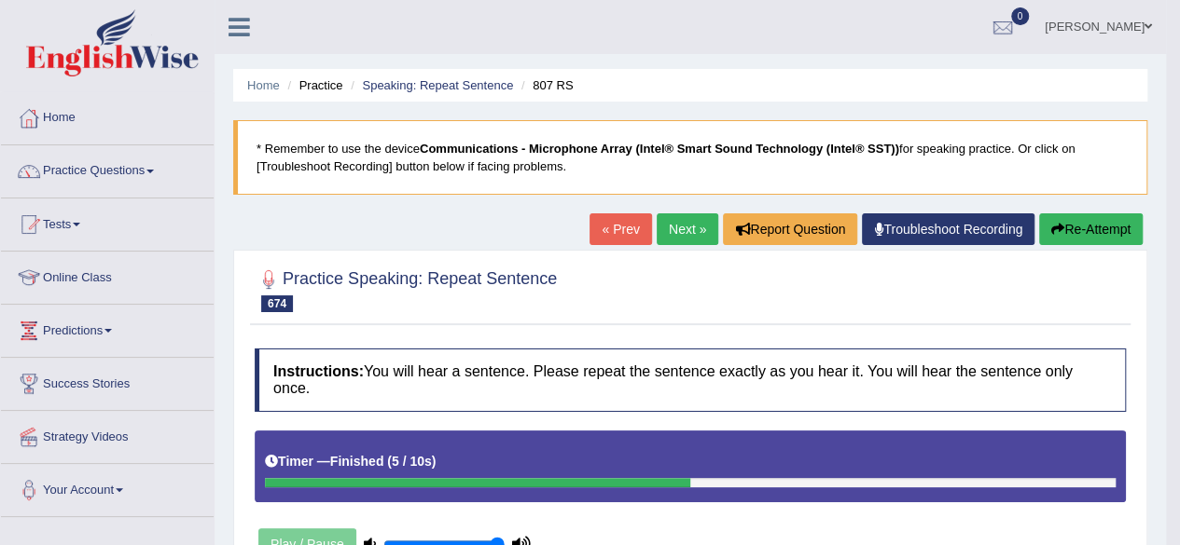
click at [687, 221] on link "Next »" at bounding box center [687, 230] width 62 height 32
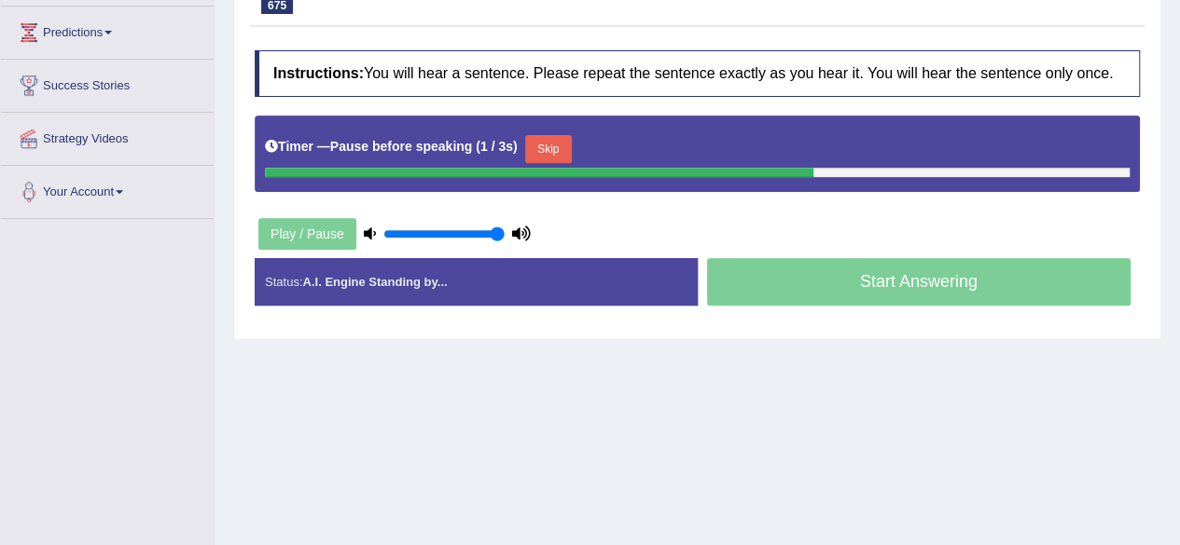
click at [556, 151] on button "Skip" at bounding box center [548, 149] width 47 height 28
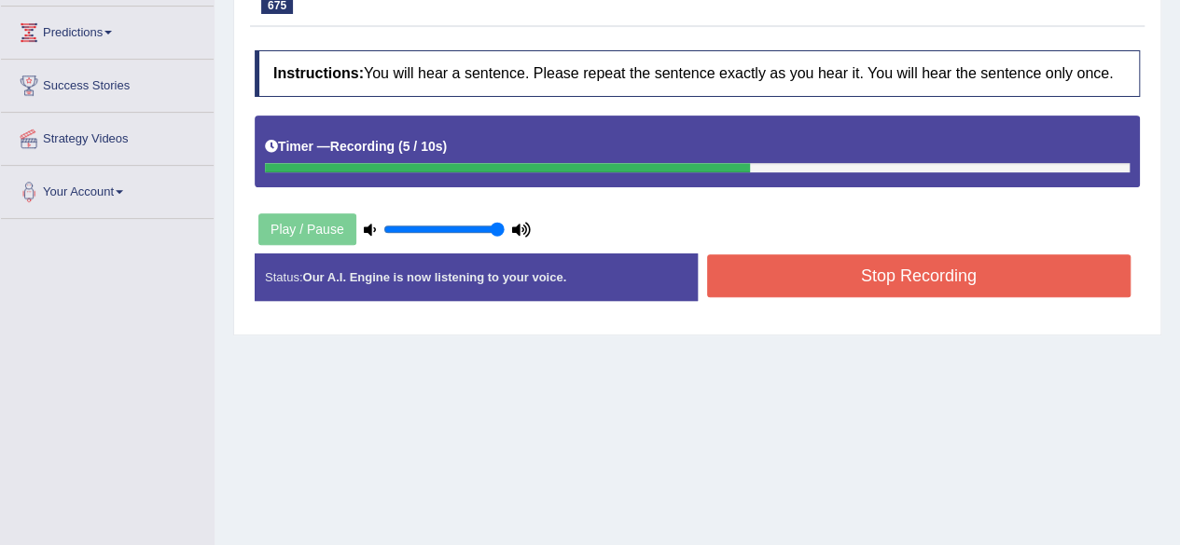
click at [804, 277] on button "Stop Recording" at bounding box center [919, 276] width 424 height 43
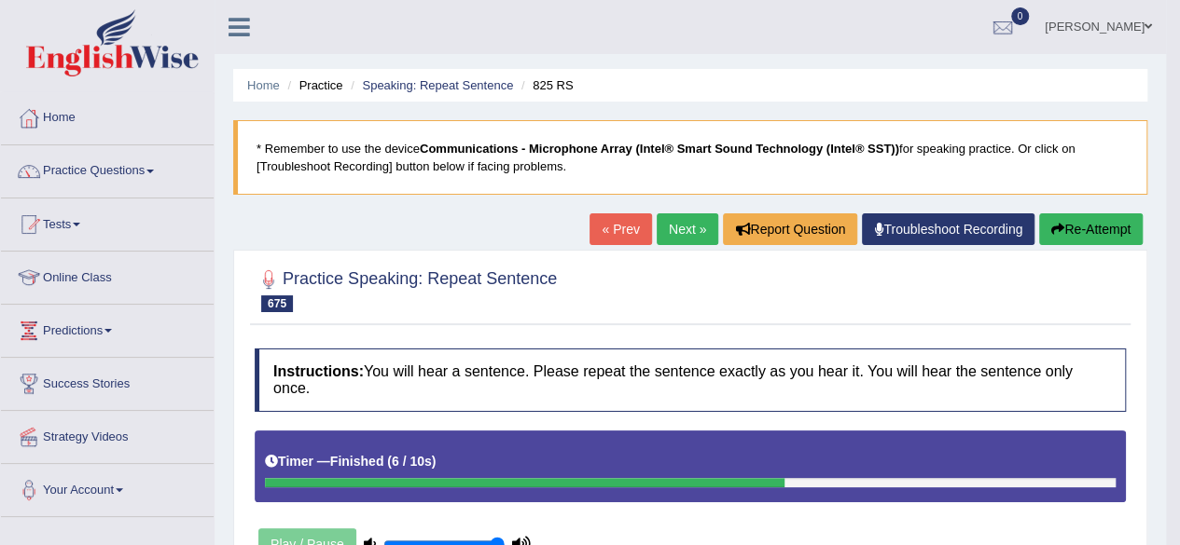
click at [679, 229] on link "Next »" at bounding box center [687, 230] width 62 height 32
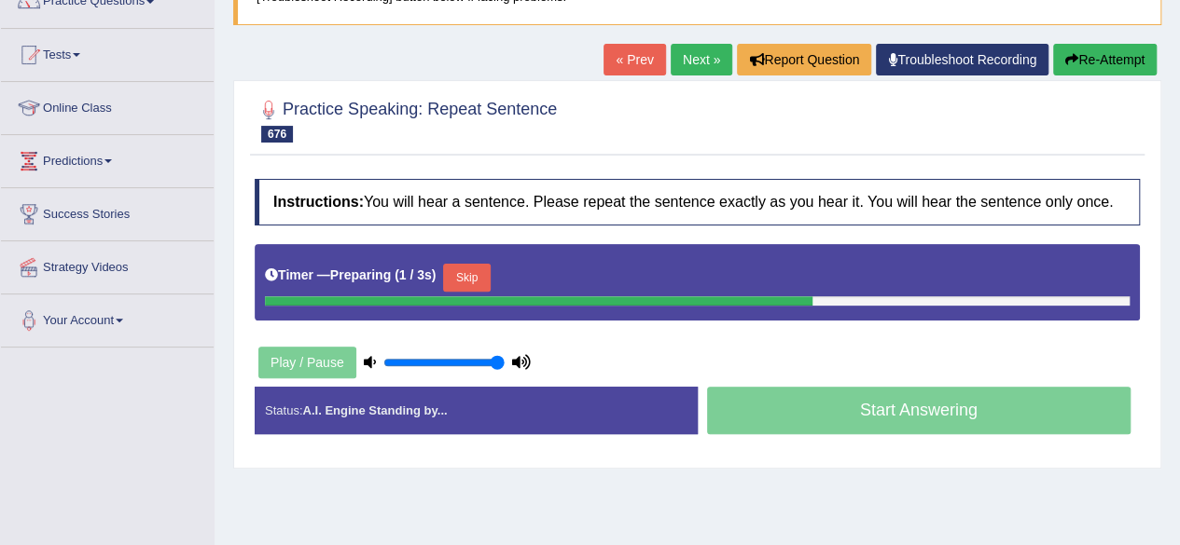
click at [487, 277] on button "Skip" at bounding box center [466, 278] width 47 height 28
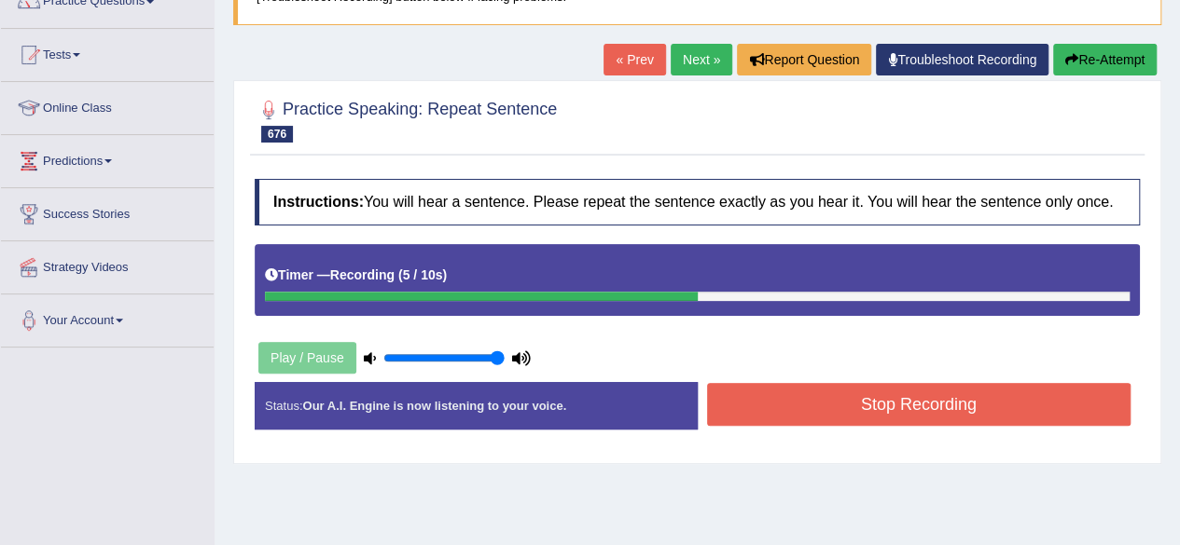
click at [892, 419] on button "Stop Recording" at bounding box center [919, 404] width 424 height 43
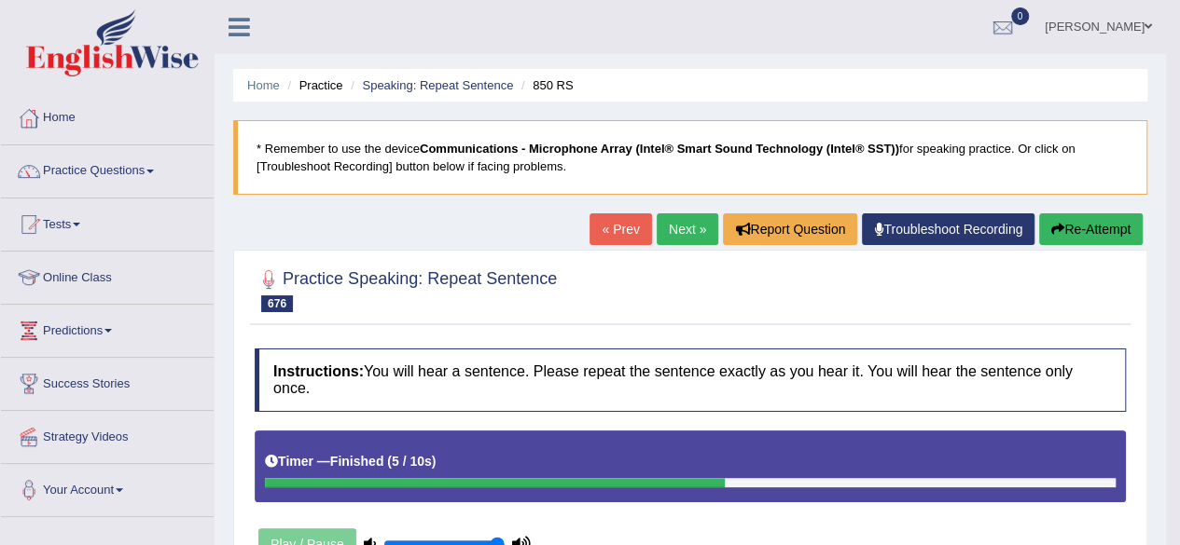
click at [683, 224] on link "Next »" at bounding box center [687, 230] width 62 height 32
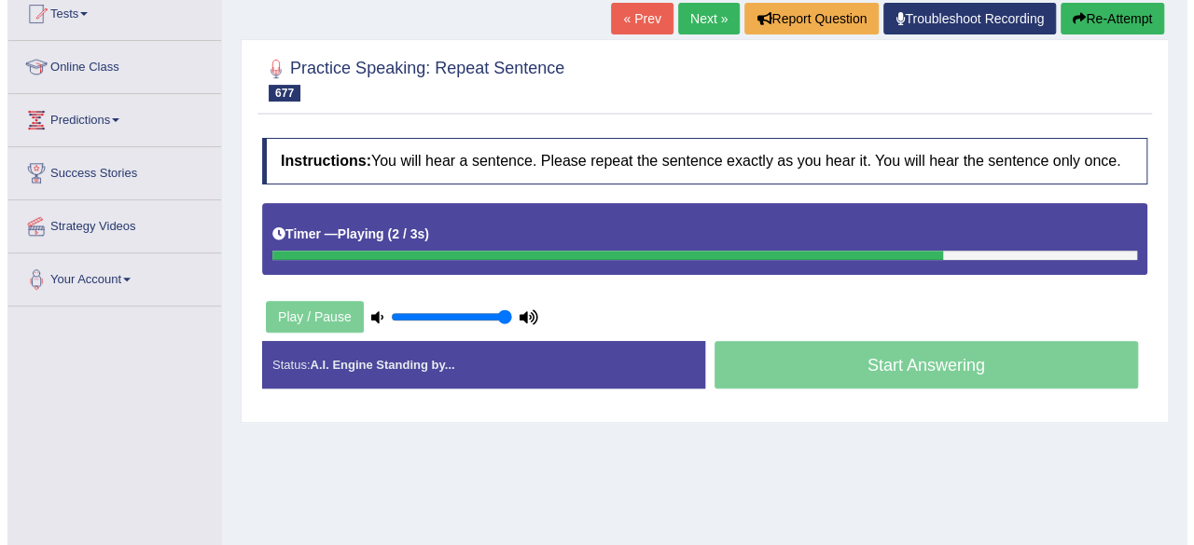
scroll to position [214, 0]
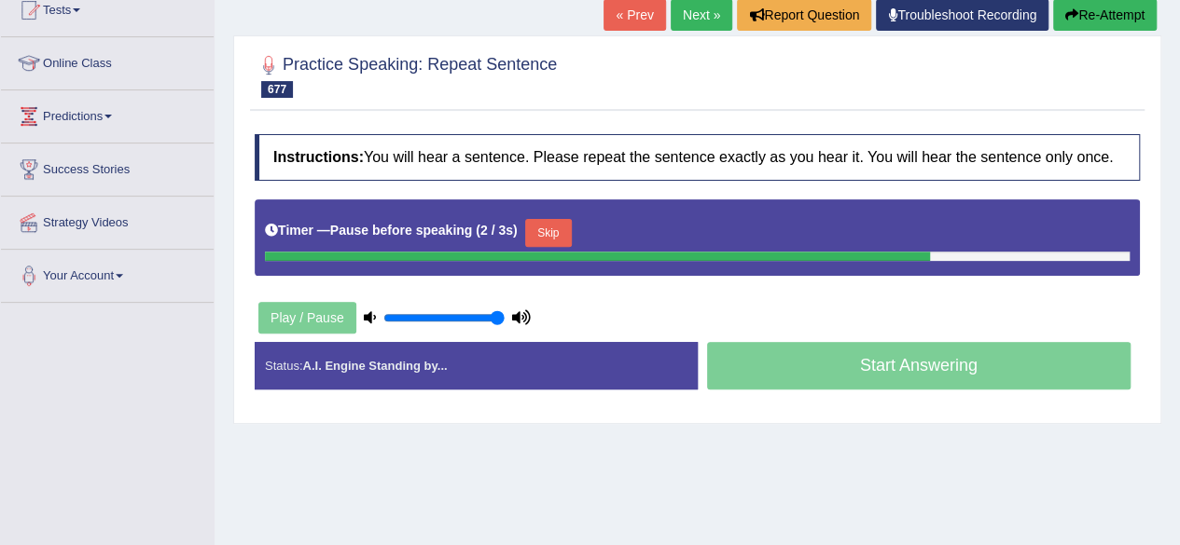
click at [566, 235] on button "Skip" at bounding box center [548, 233] width 47 height 28
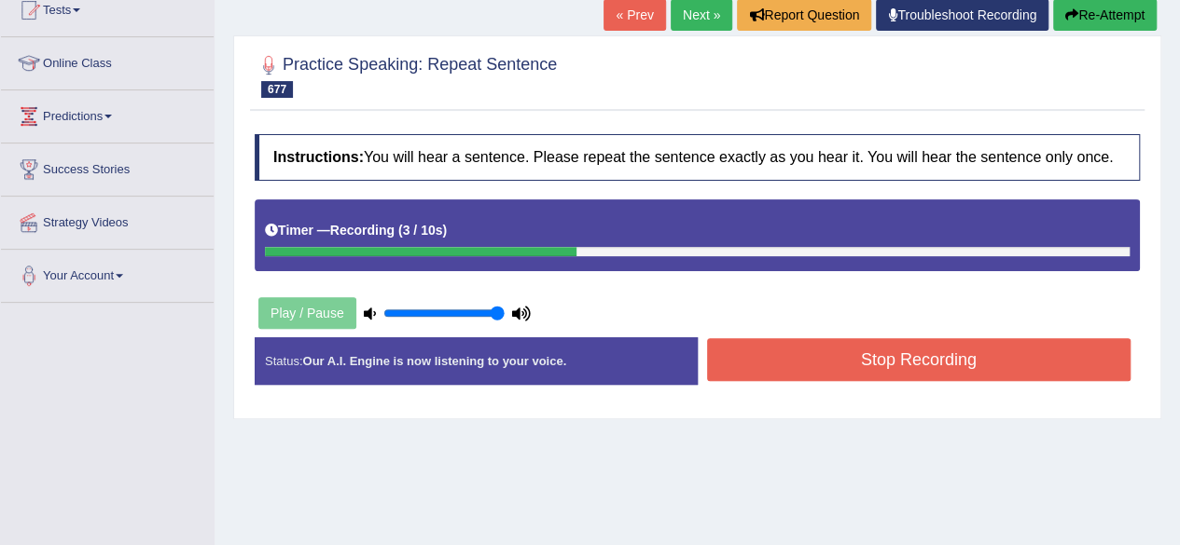
click at [894, 365] on button "Stop Recording" at bounding box center [919, 359] width 424 height 43
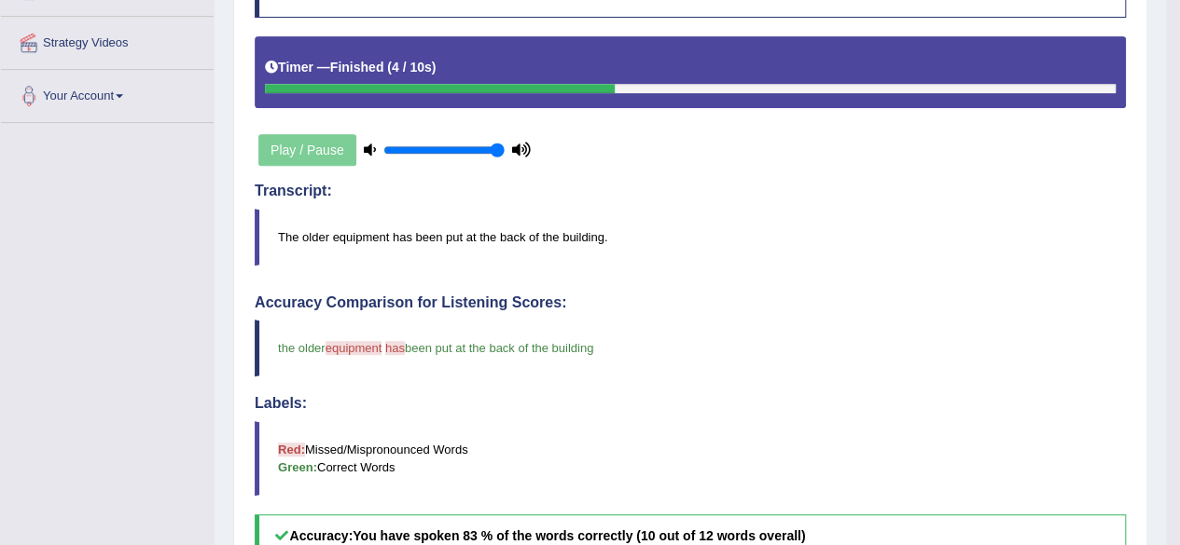
scroll to position [0, 0]
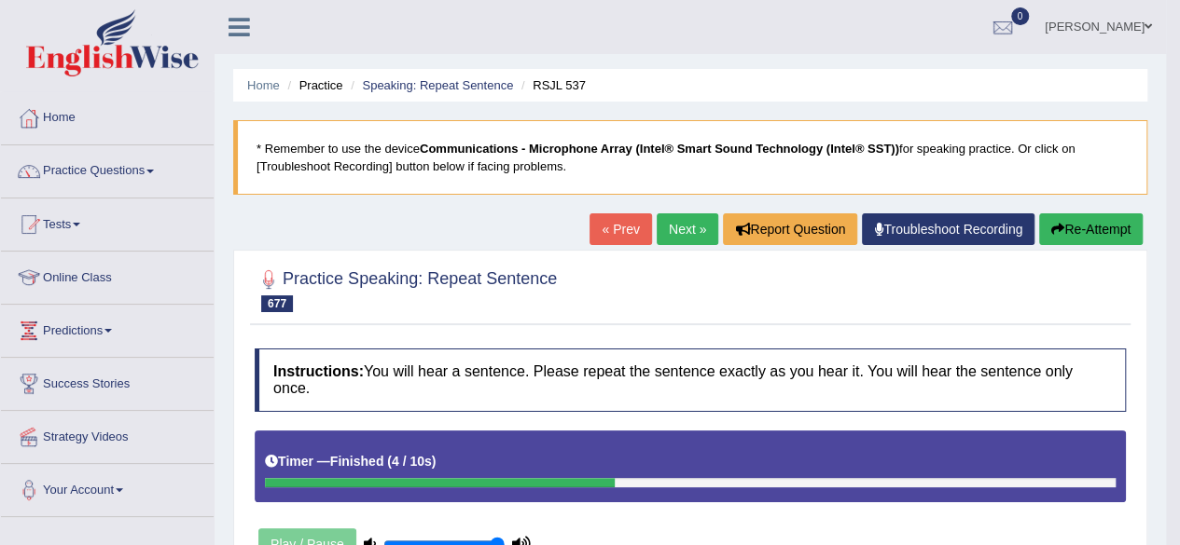
click at [681, 221] on link "Next »" at bounding box center [687, 230] width 62 height 32
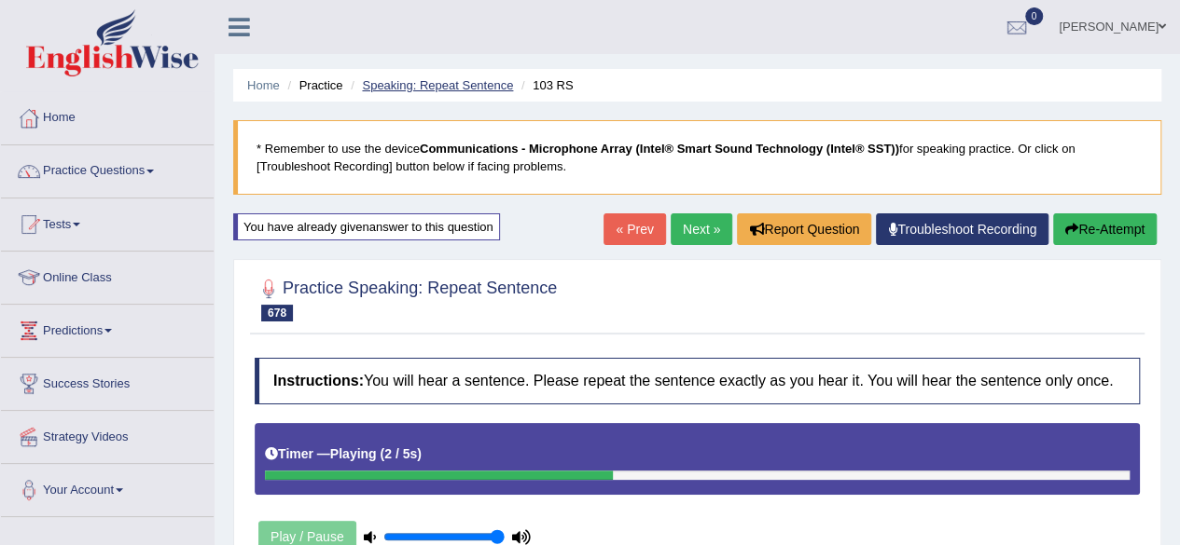
click at [426, 89] on link "Speaking: Repeat Sentence" at bounding box center [437, 85] width 151 height 14
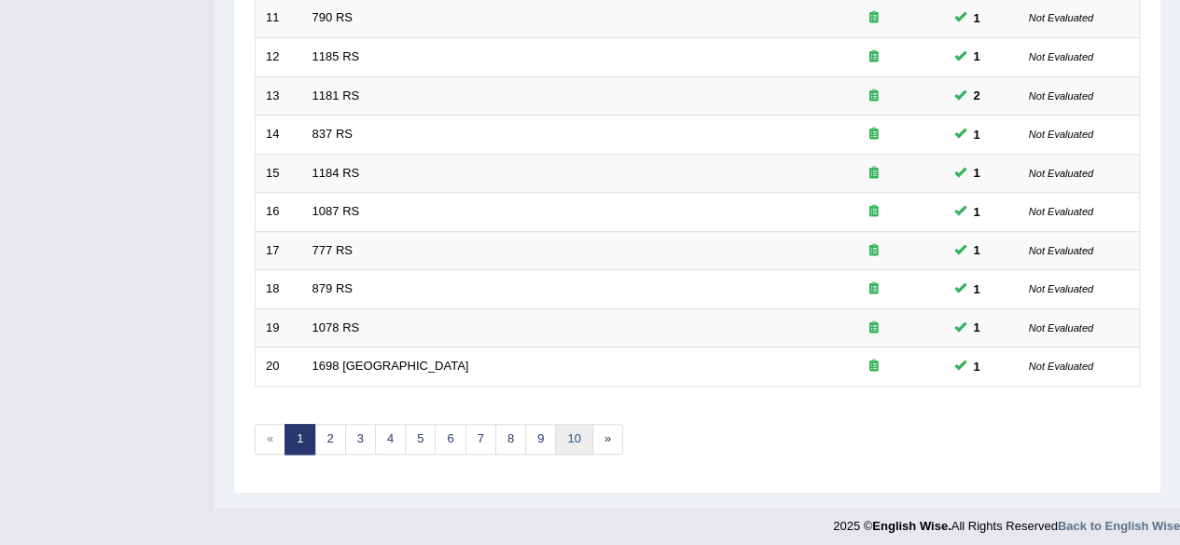
click at [571, 441] on link "10" at bounding box center [573, 439] width 37 height 31
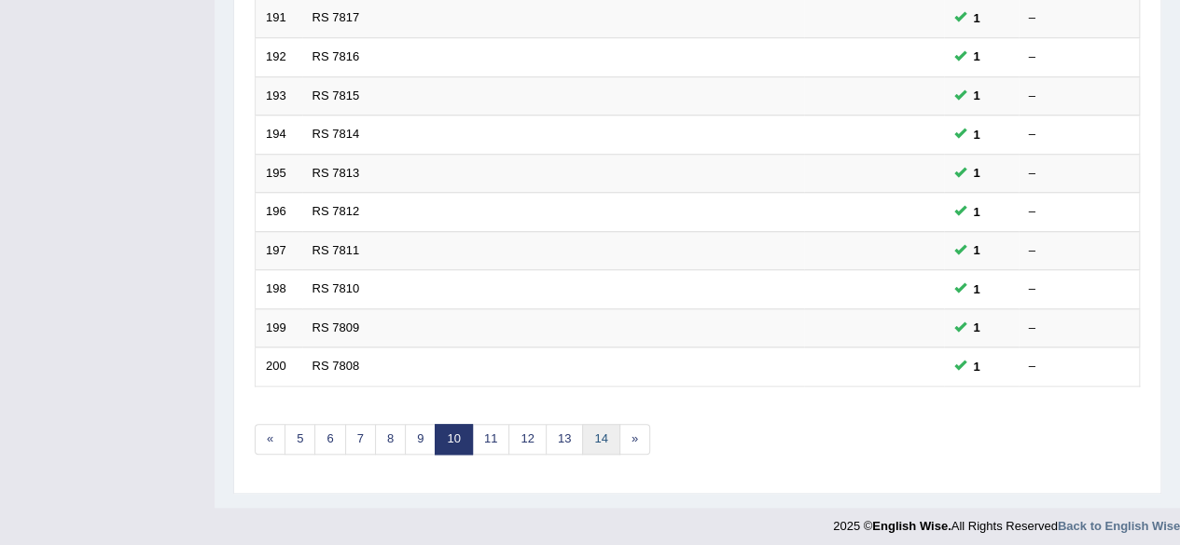
click at [583, 433] on link "14" at bounding box center [600, 439] width 37 height 31
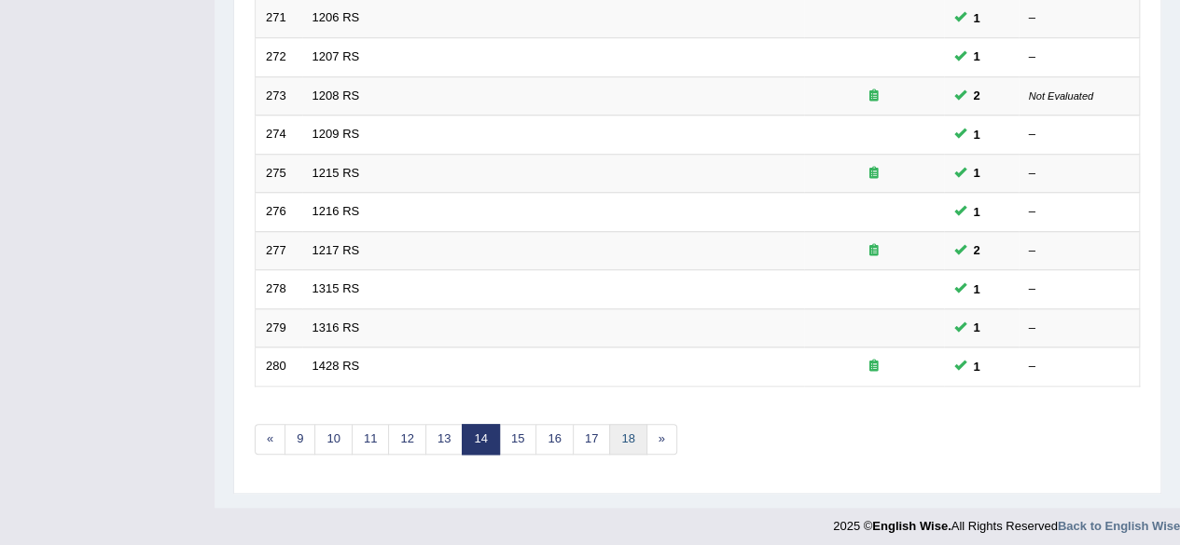
click at [609, 434] on link "18" at bounding box center [627, 439] width 37 height 31
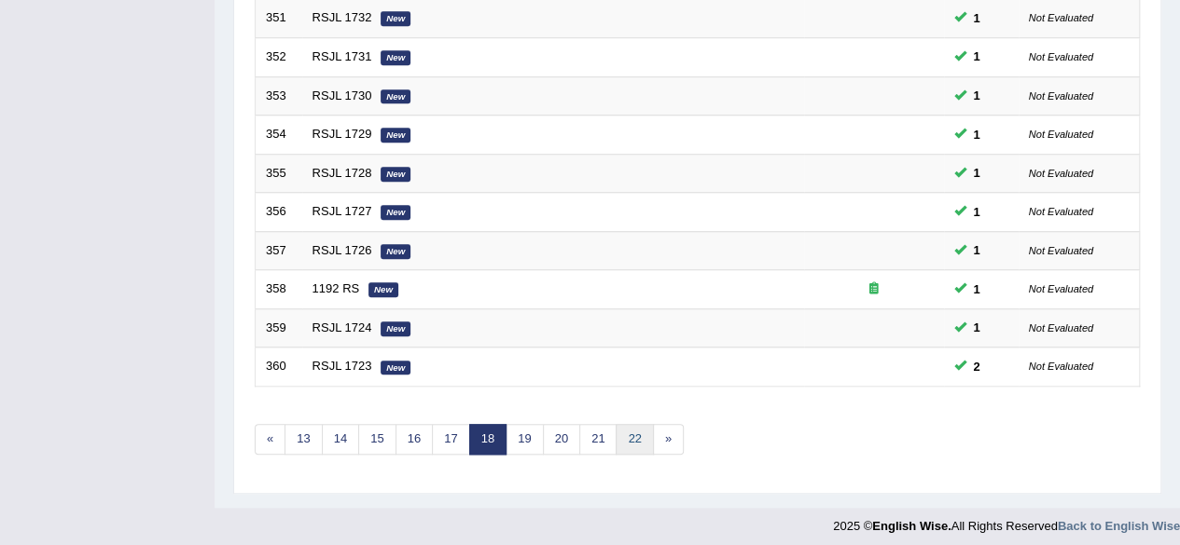
click at [626, 440] on link "22" at bounding box center [633, 439] width 37 height 31
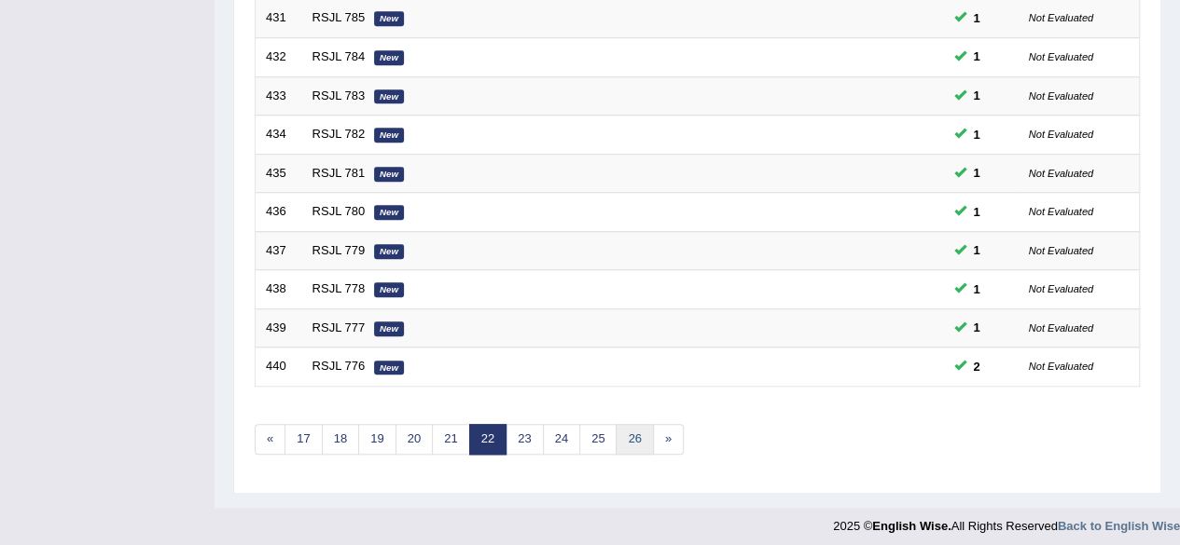
click at [627, 441] on link "26" at bounding box center [633, 439] width 37 height 31
click at [627, 441] on link "30" at bounding box center [633, 439] width 37 height 31
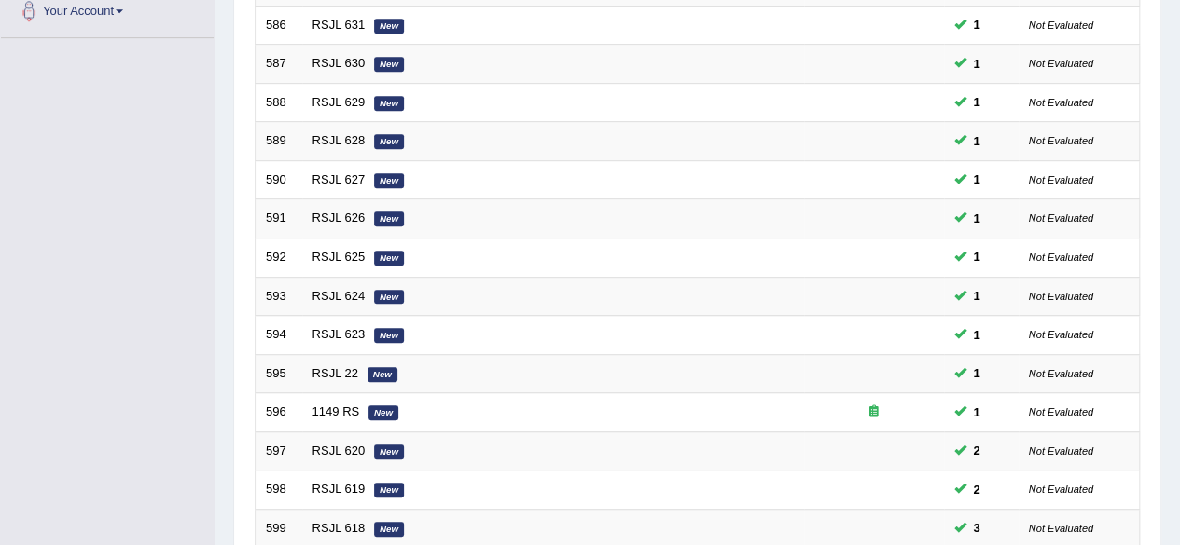
scroll to position [680, 0]
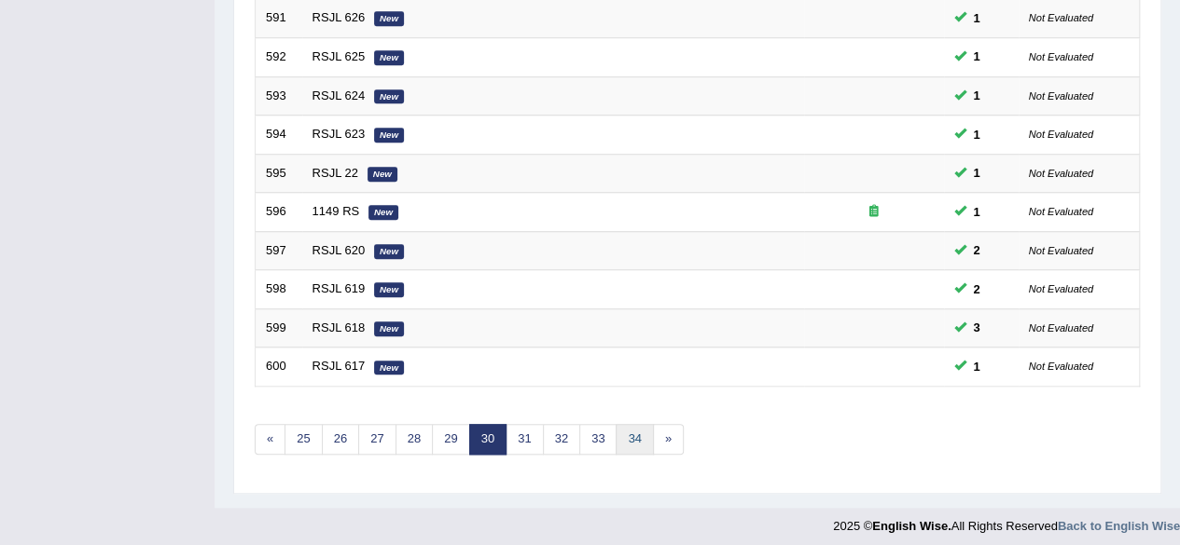
click at [628, 426] on link "34" at bounding box center [633, 439] width 37 height 31
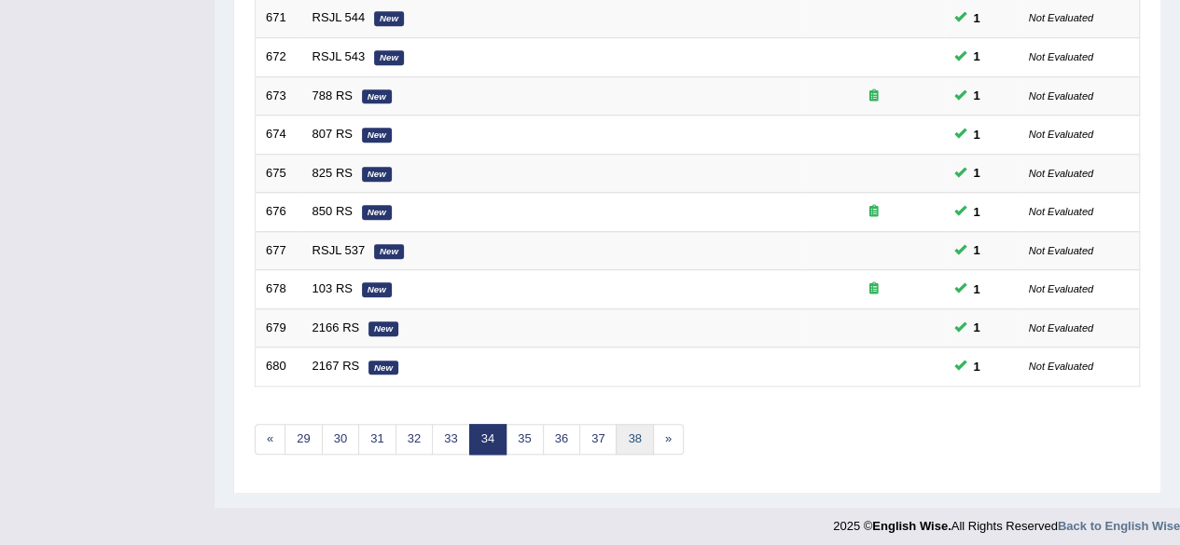
click at [628, 426] on link "38" at bounding box center [633, 439] width 37 height 31
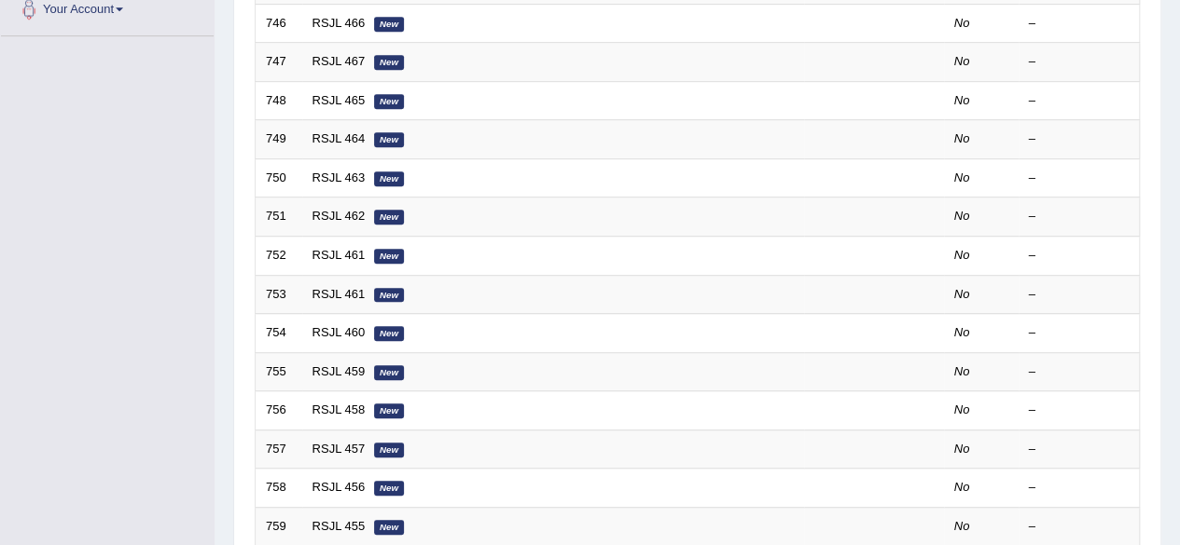
scroll to position [680, 0]
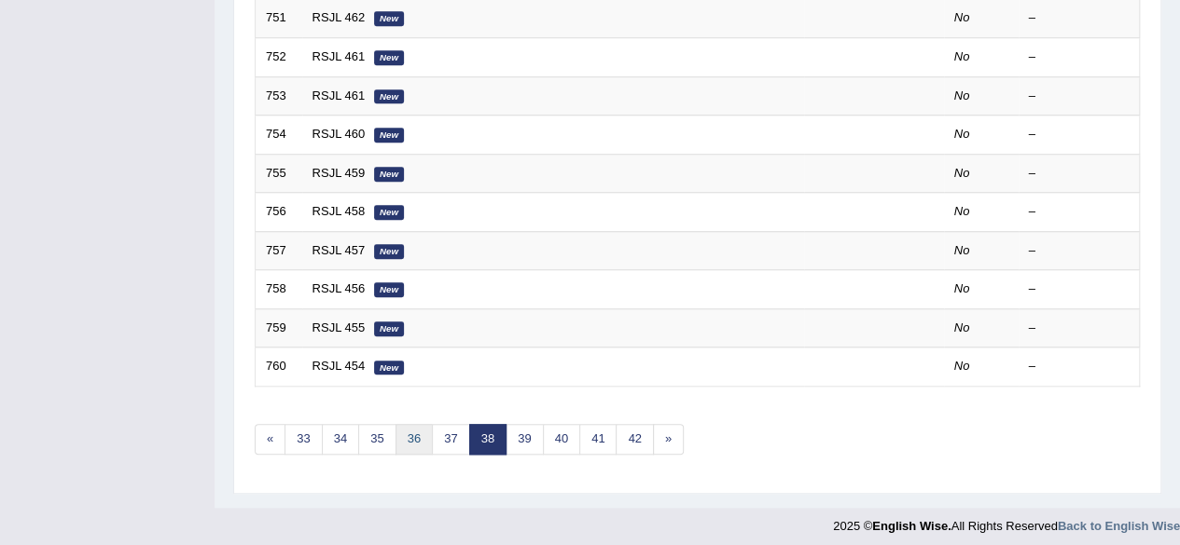
click at [419, 429] on link "36" at bounding box center [413, 439] width 37 height 31
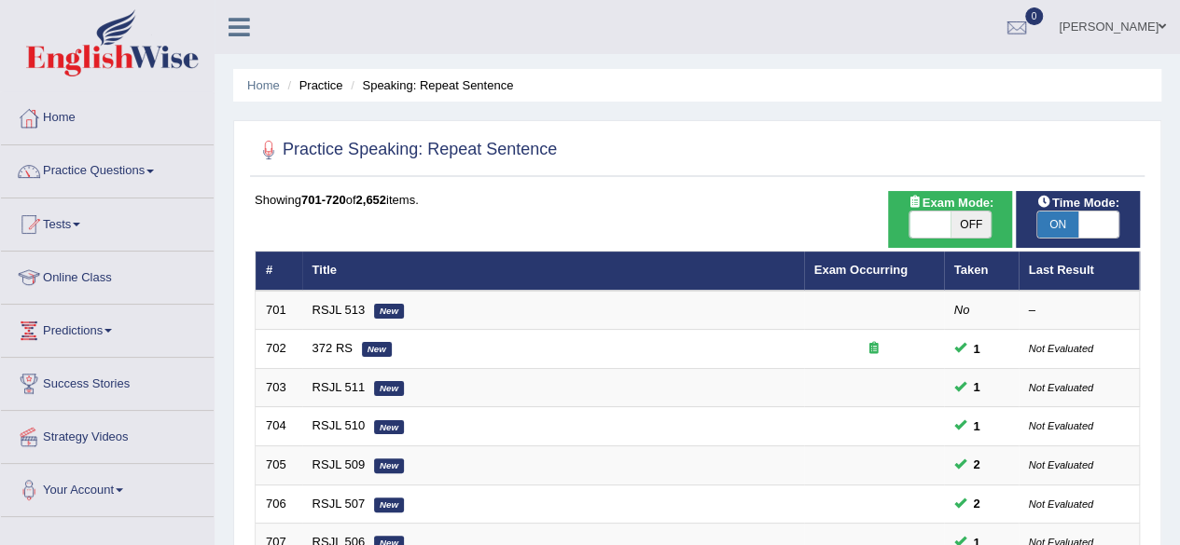
scroll to position [680, 0]
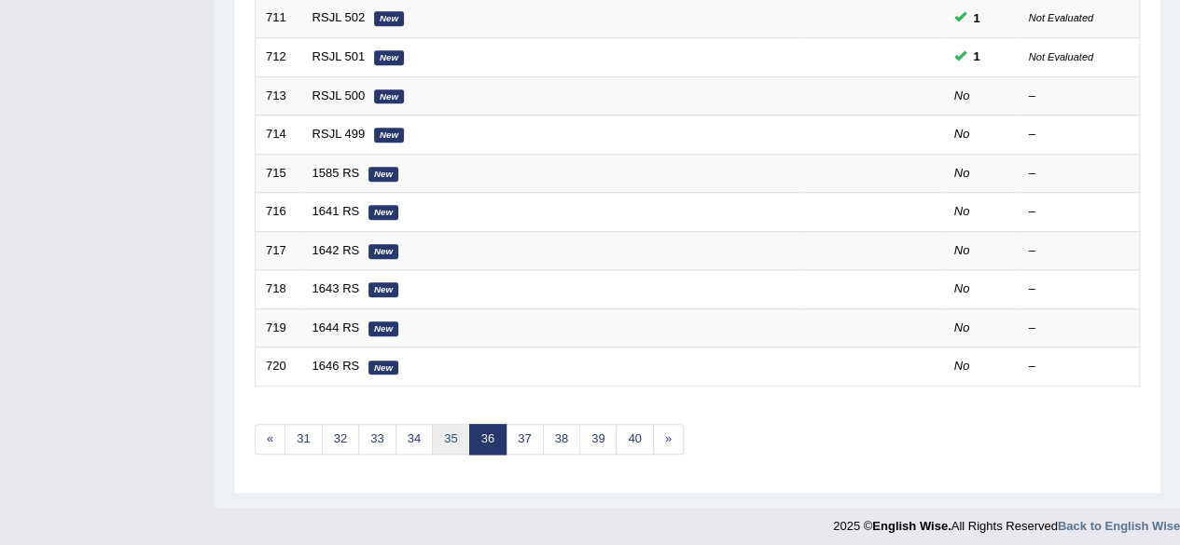
click at [433, 430] on link "35" at bounding box center [450, 439] width 37 height 31
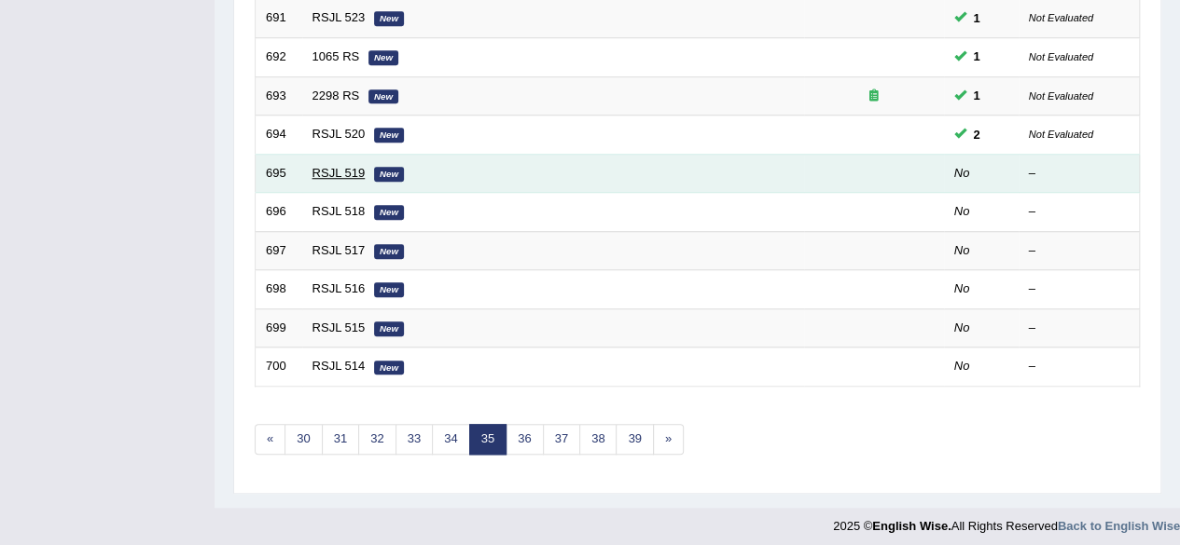
click at [349, 166] on link "RSJL 519" at bounding box center [338, 173] width 53 height 14
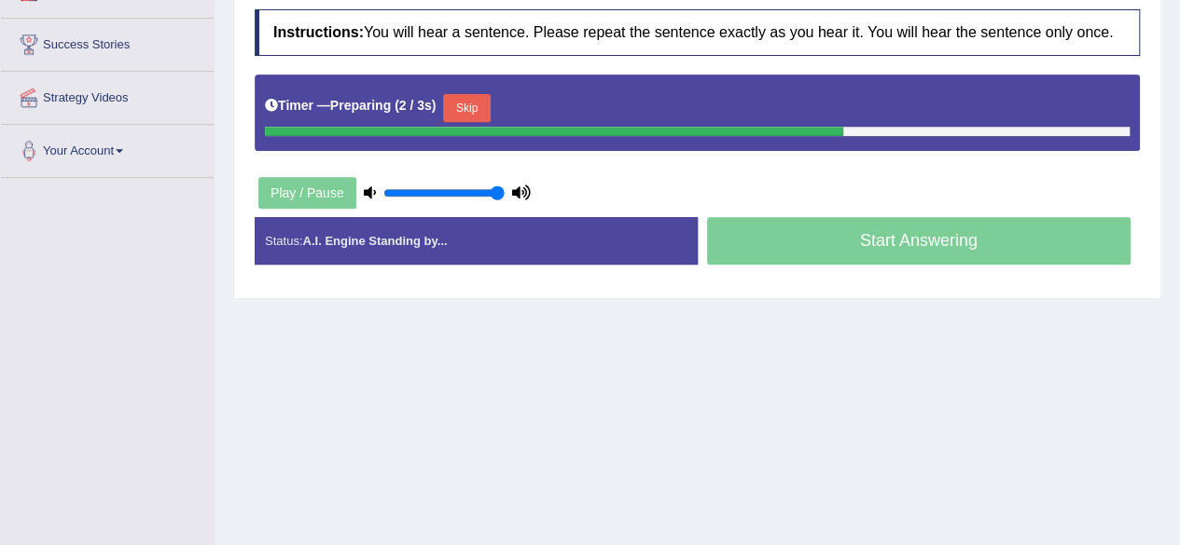
scroll to position [339, 0]
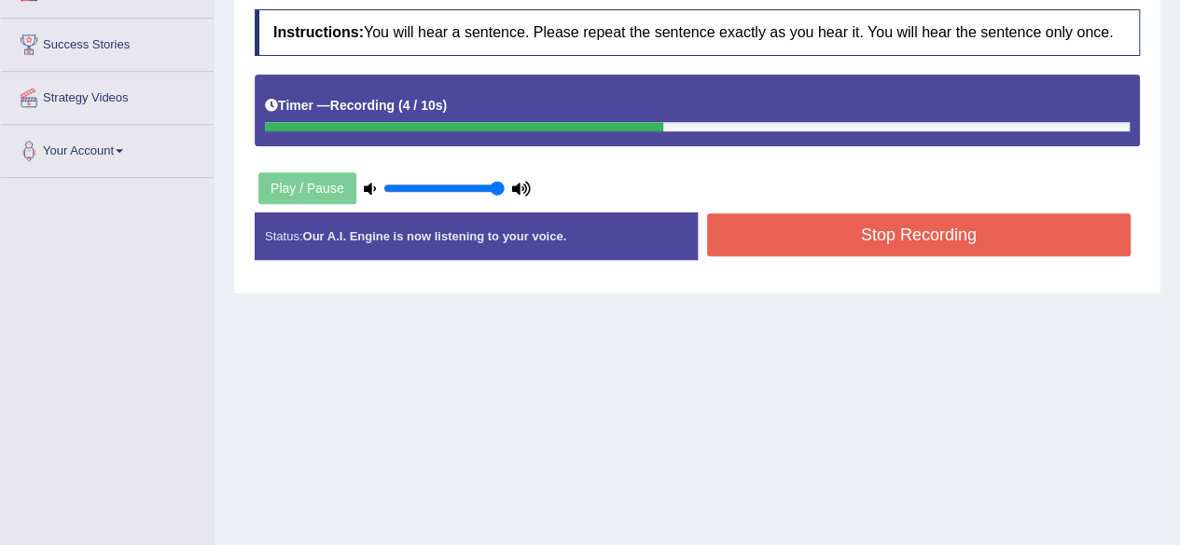
click at [826, 232] on button "Stop Recording" at bounding box center [919, 235] width 424 height 43
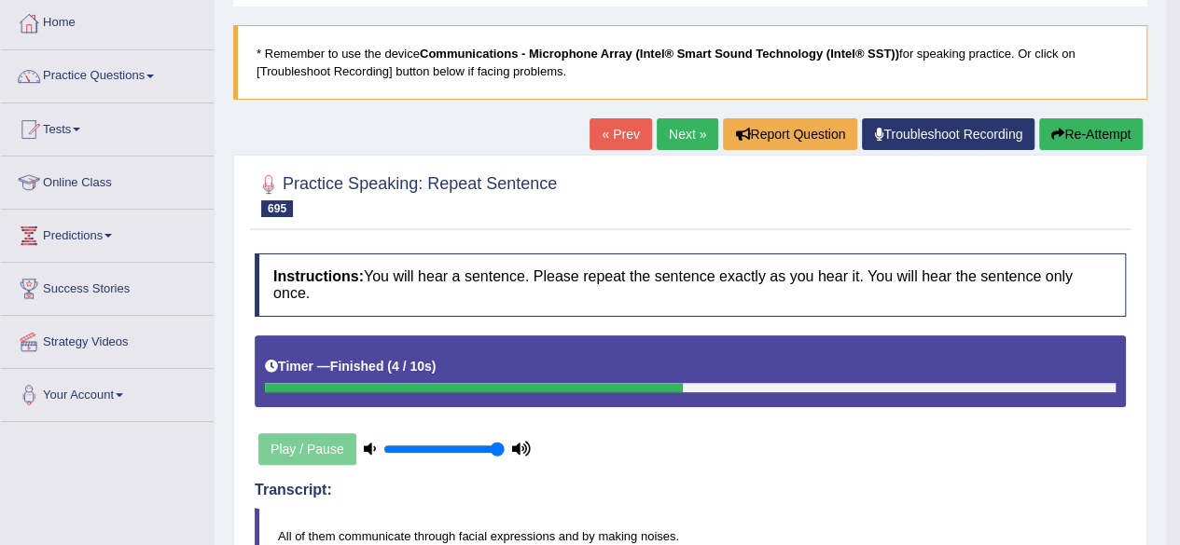
scroll to position [63, 0]
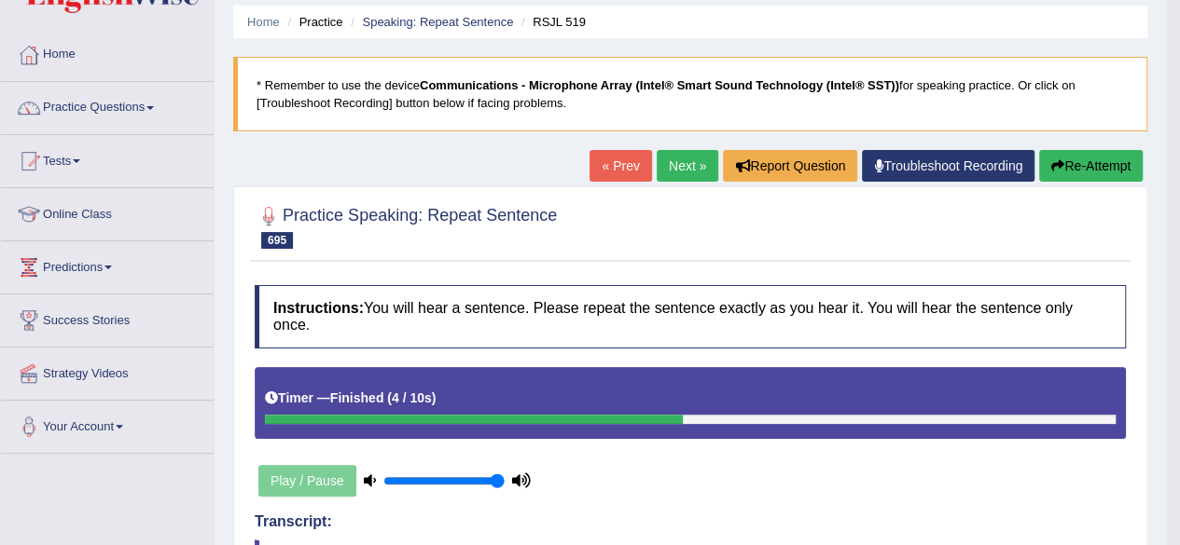
click at [674, 163] on link "Next »" at bounding box center [687, 166] width 62 height 32
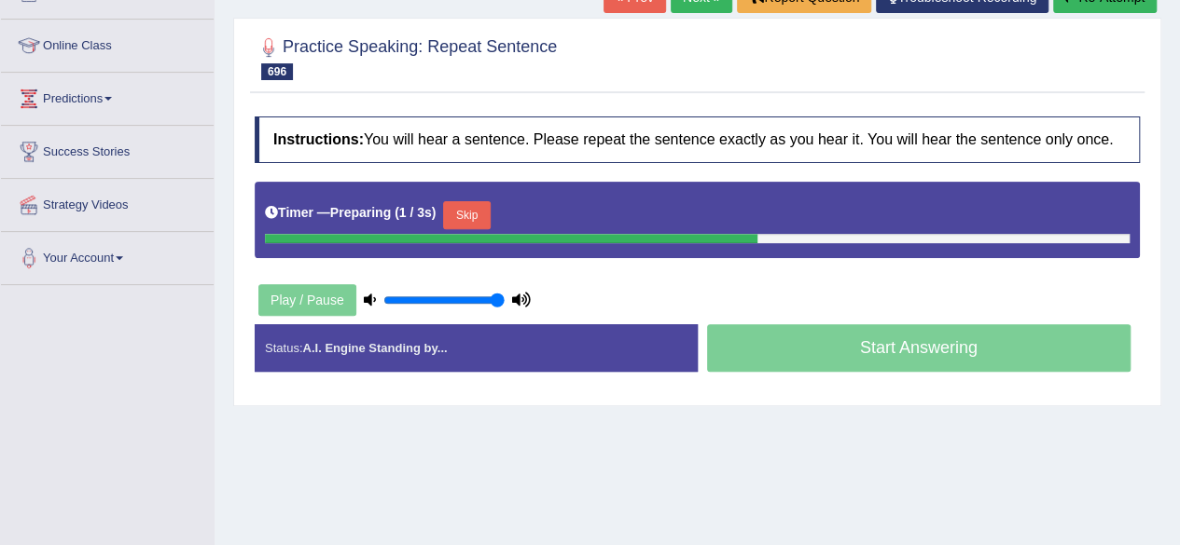
click at [481, 218] on button "Skip" at bounding box center [466, 215] width 47 height 28
click at [557, 211] on button "Skip" at bounding box center [548, 215] width 47 height 28
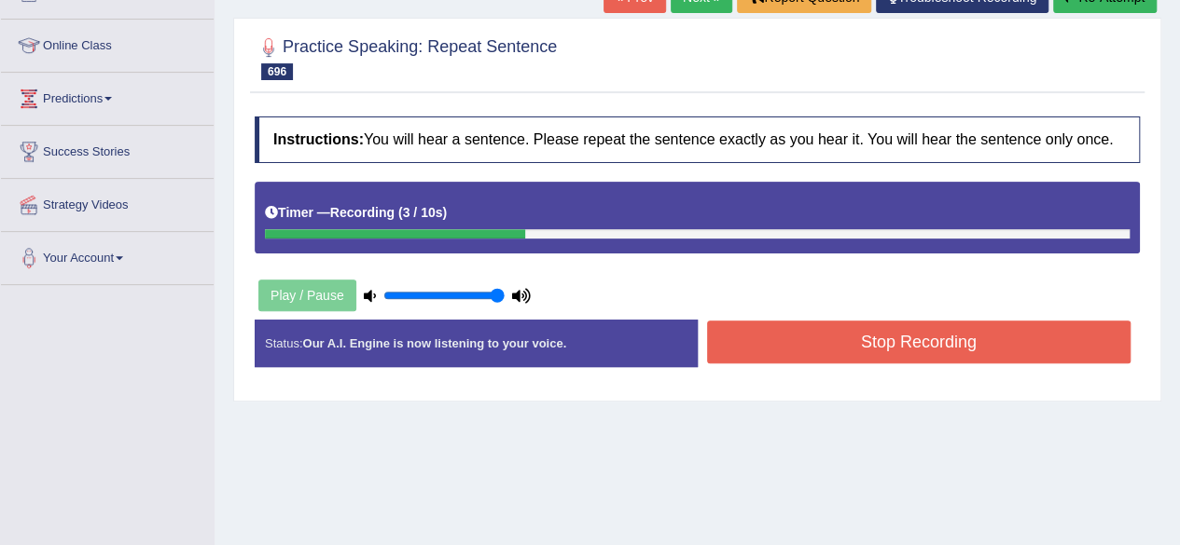
click at [804, 340] on button "Stop Recording" at bounding box center [919, 342] width 424 height 43
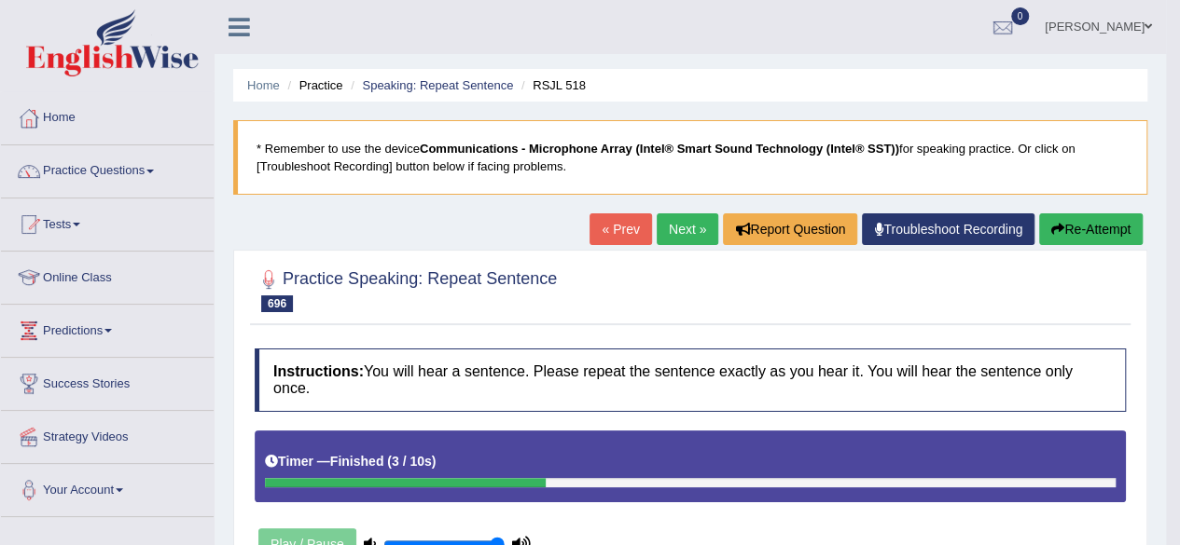
click at [696, 236] on link "Next »" at bounding box center [687, 230] width 62 height 32
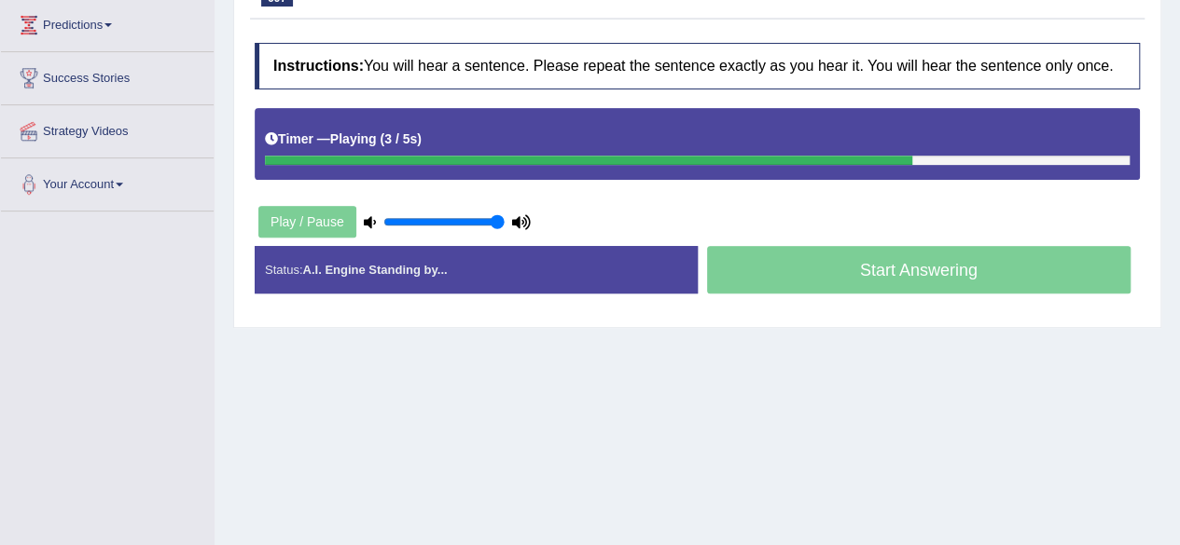
scroll to position [308, 0]
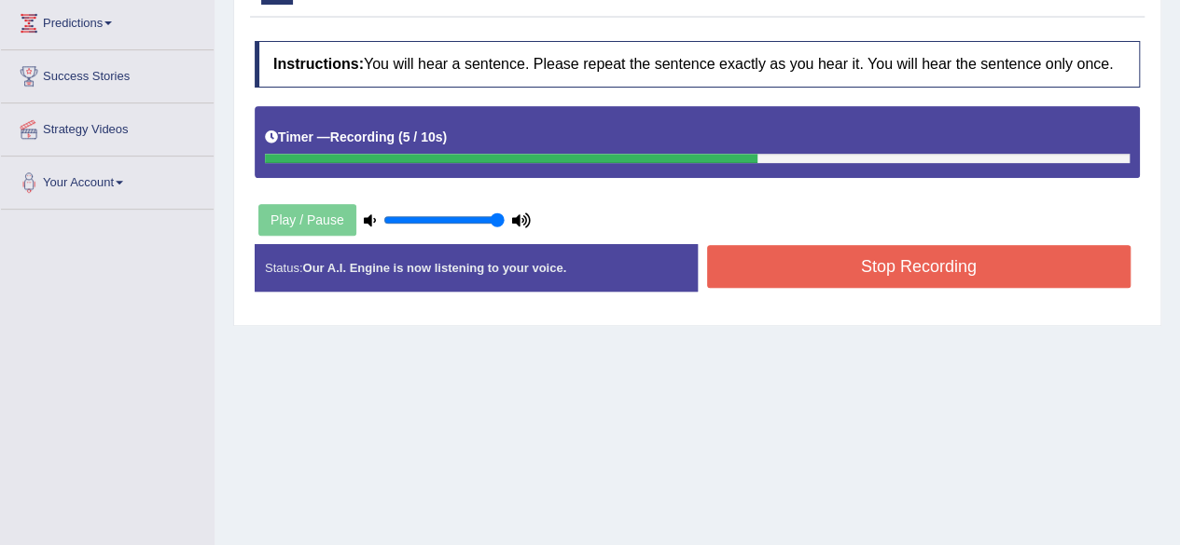
click at [800, 276] on button "Stop Recording" at bounding box center [919, 266] width 424 height 43
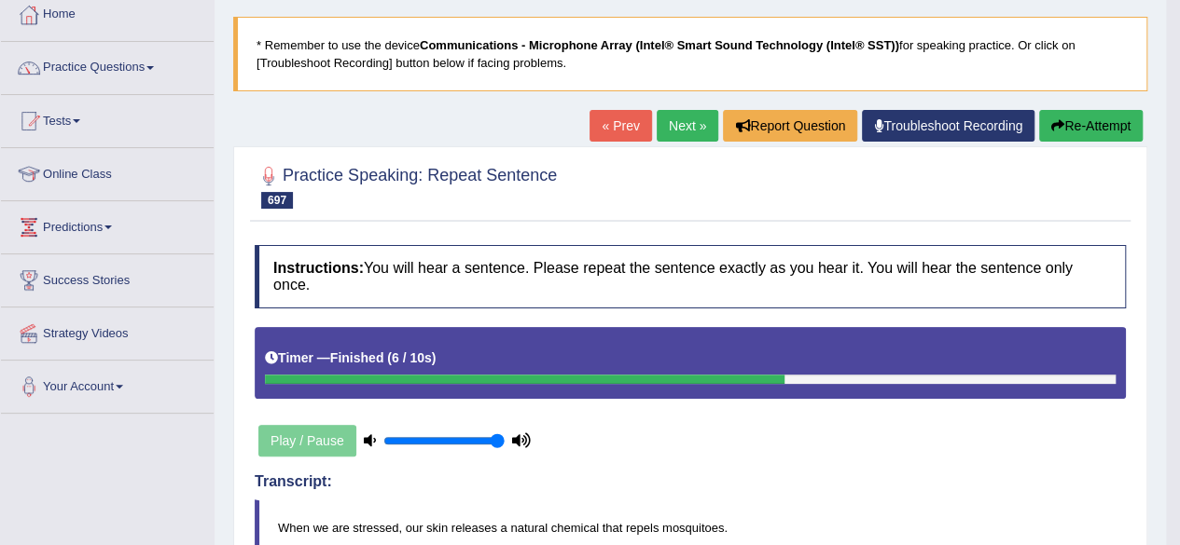
scroll to position [90, 0]
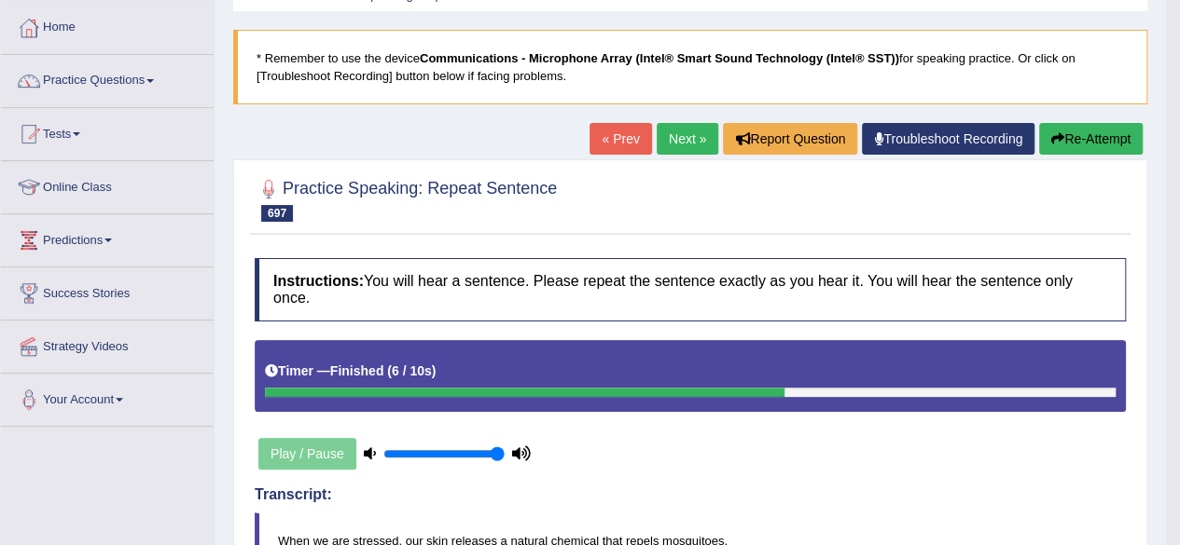
click at [1046, 134] on button "Re-Attempt" at bounding box center [1091, 139] width 104 height 32
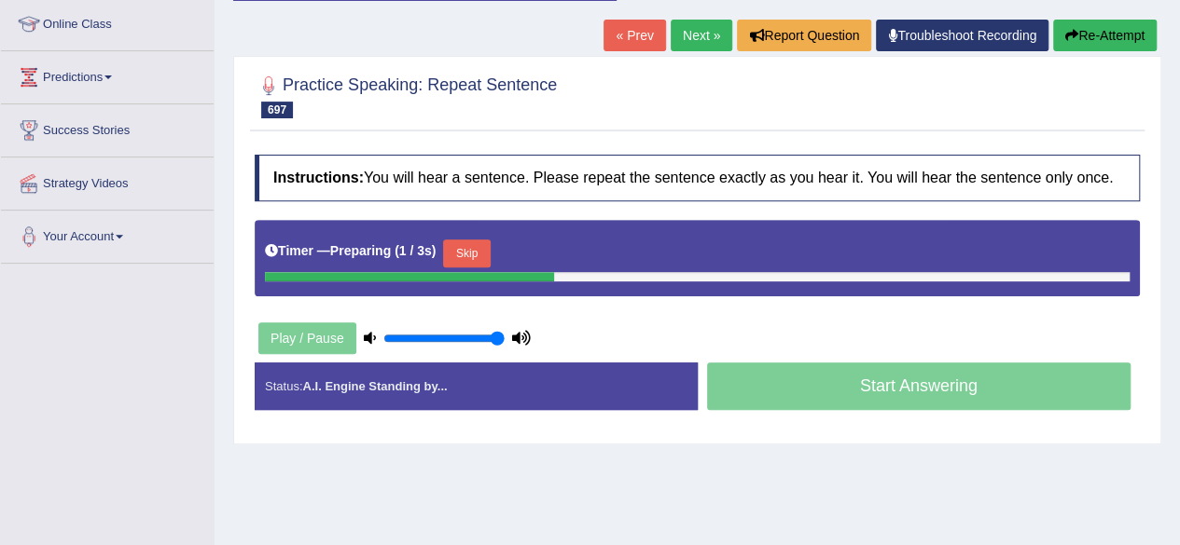
scroll to position [256, 0]
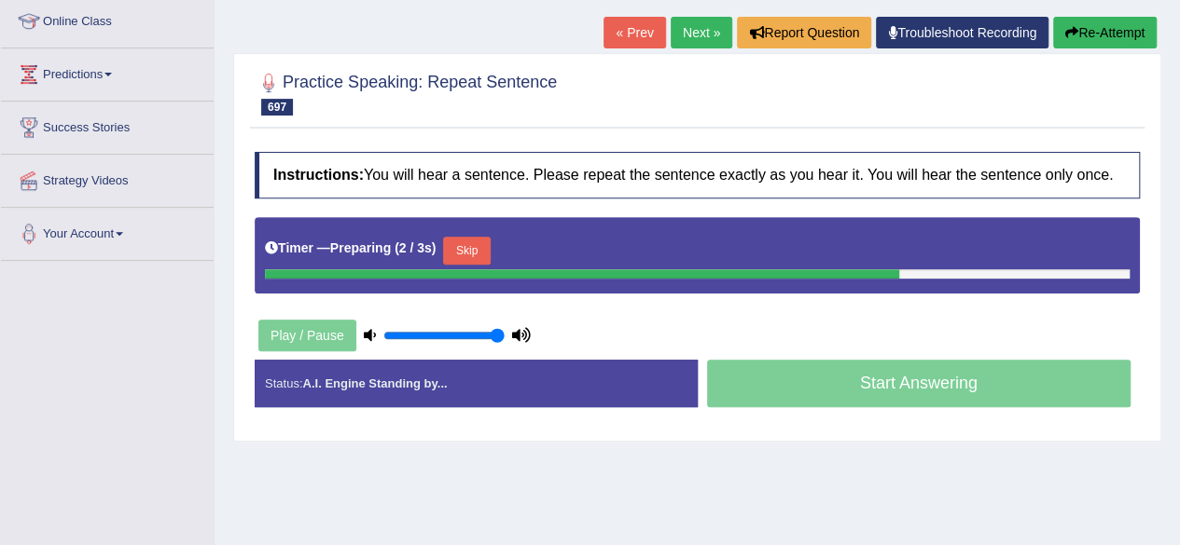
click at [463, 238] on button "Skip" at bounding box center [466, 251] width 47 height 28
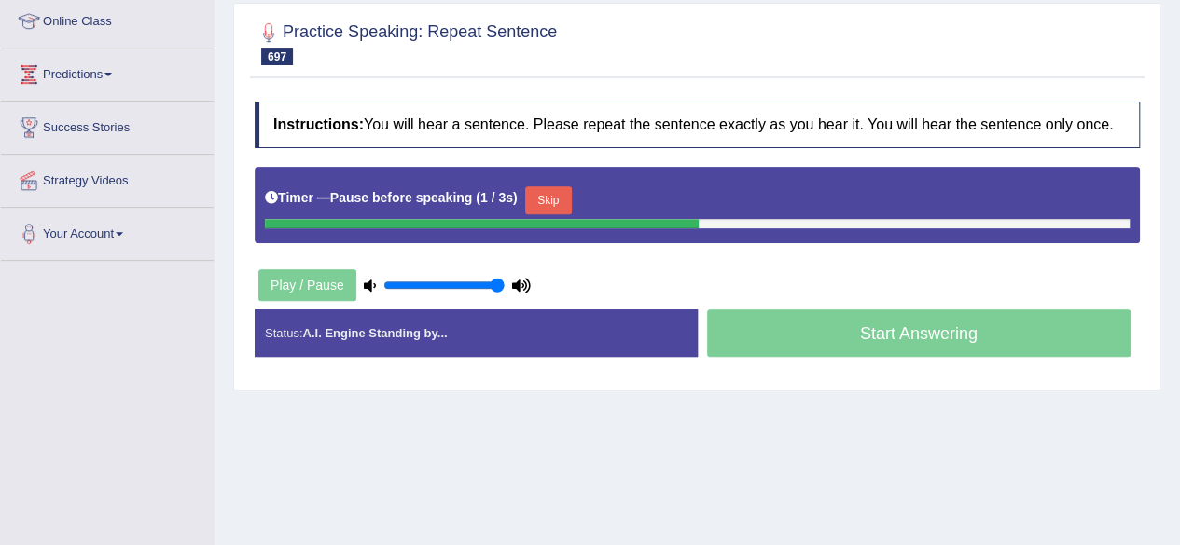
click at [545, 197] on button "Skip" at bounding box center [548, 200] width 47 height 28
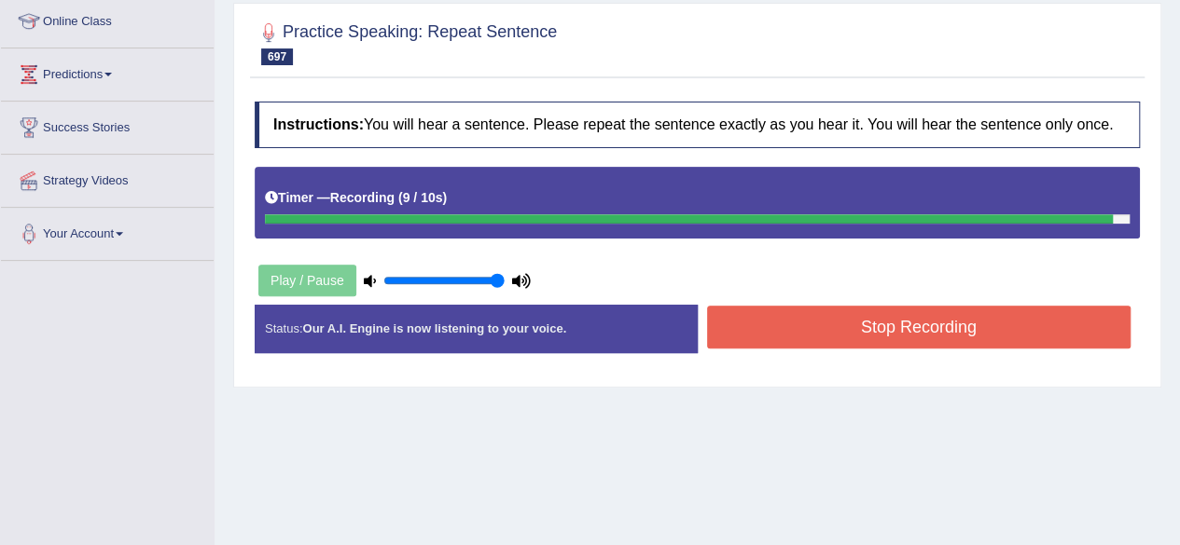
click at [787, 331] on button "Stop Recording" at bounding box center [919, 327] width 424 height 43
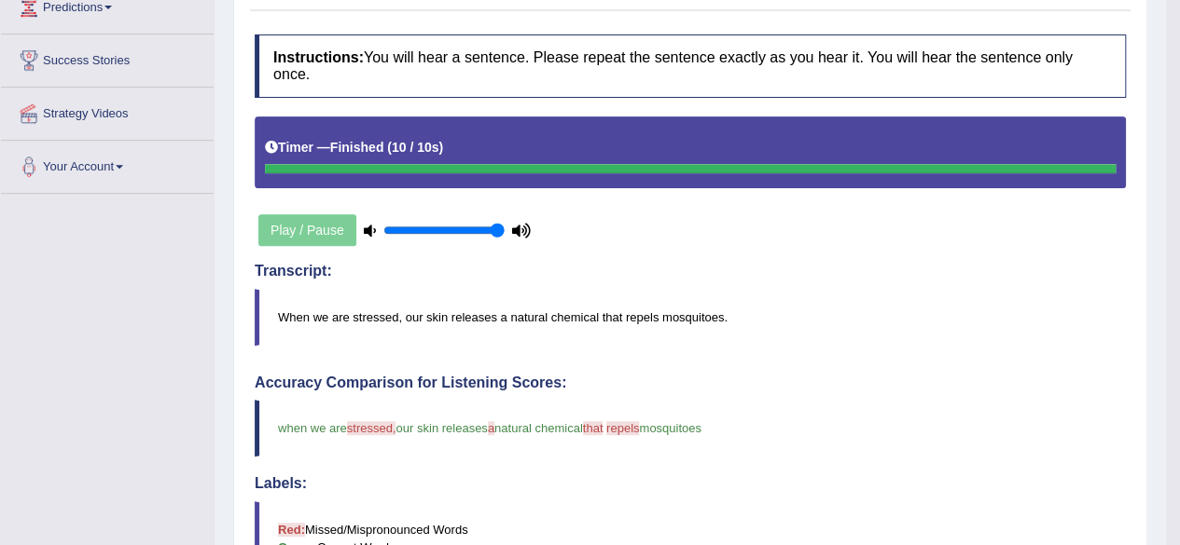
scroll to position [0, 0]
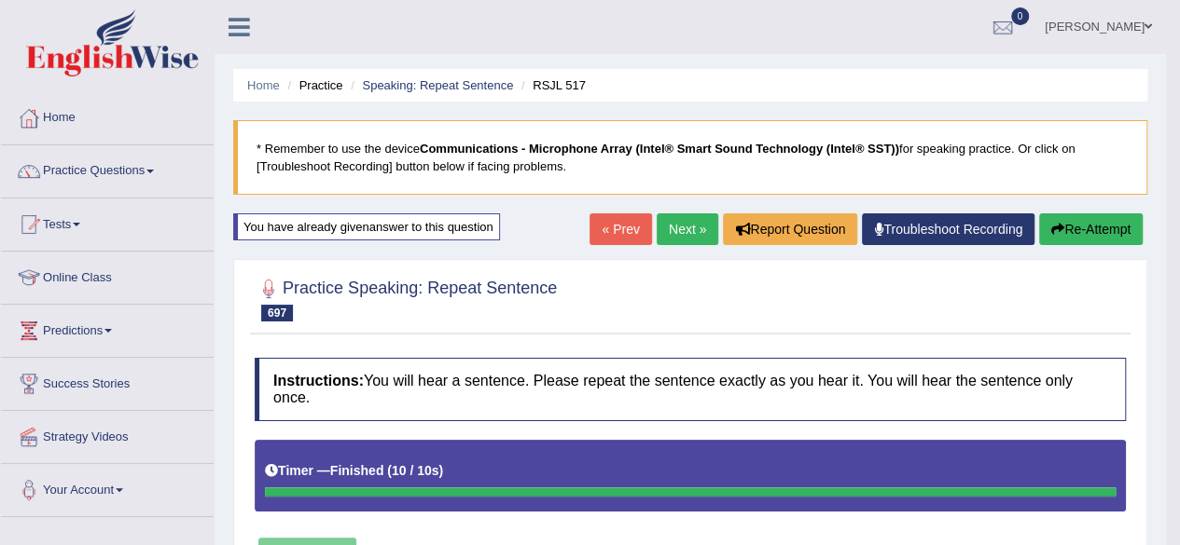
click at [678, 231] on link "Next »" at bounding box center [687, 230] width 62 height 32
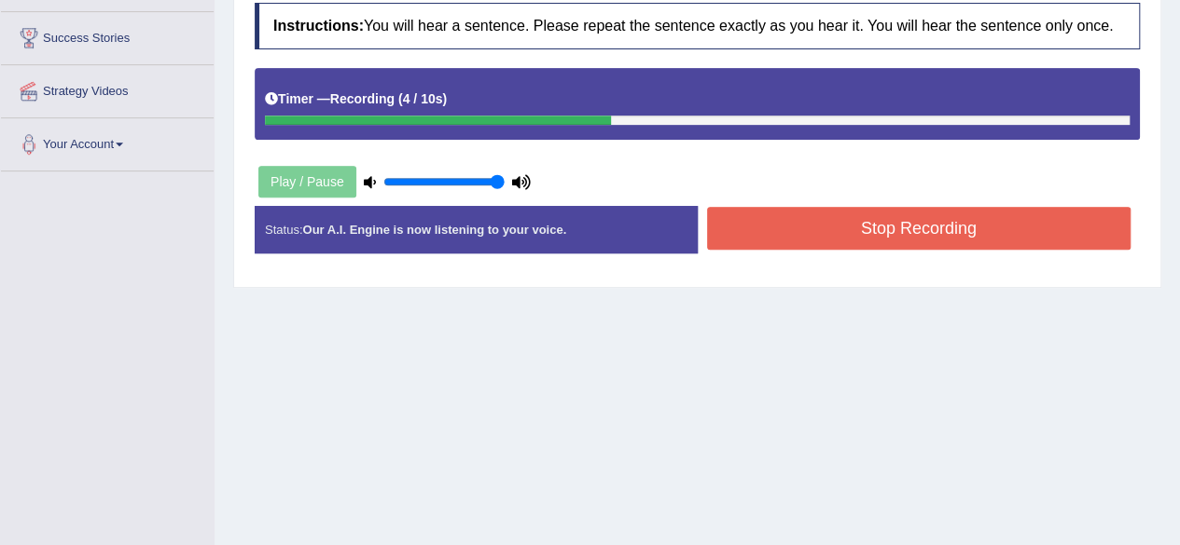
click at [946, 207] on button "Stop Recording" at bounding box center [919, 228] width 424 height 43
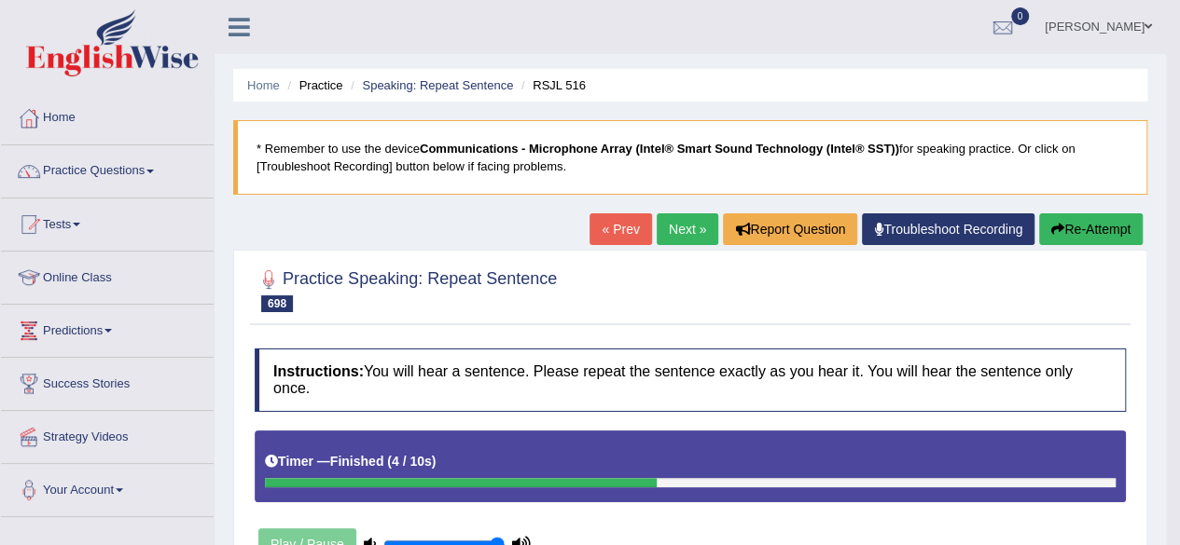
click at [681, 214] on link "Next »" at bounding box center [687, 230] width 62 height 32
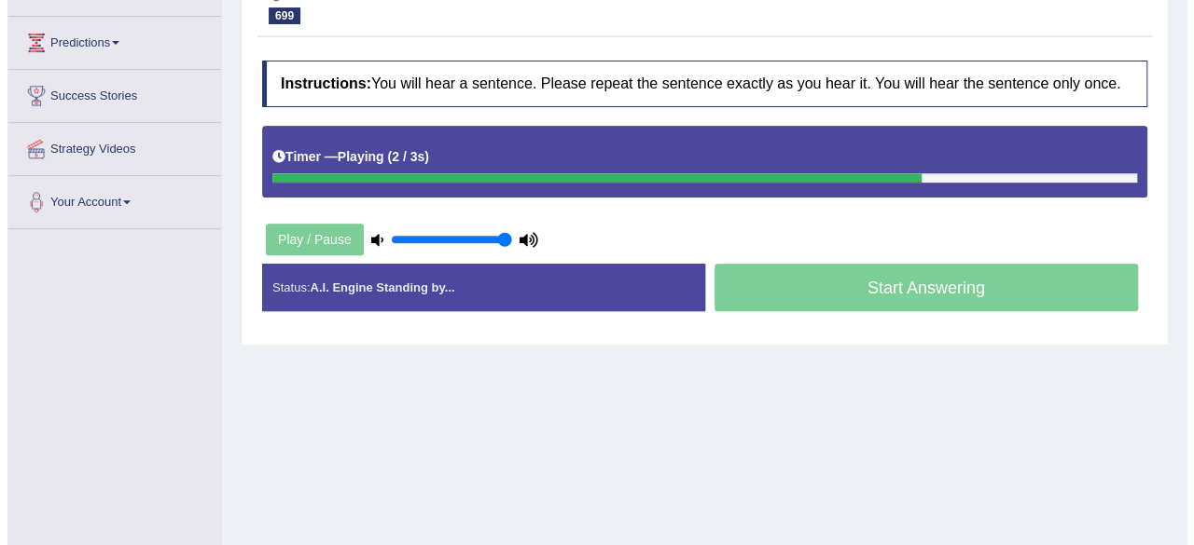
scroll to position [269, 0]
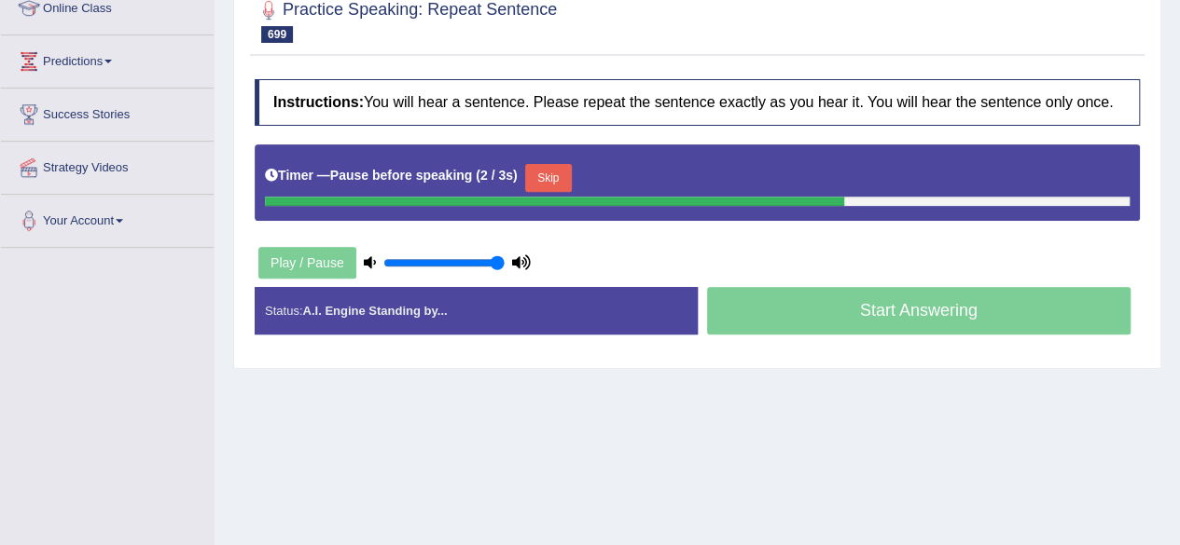
click at [545, 186] on button "Skip" at bounding box center [548, 178] width 47 height 28
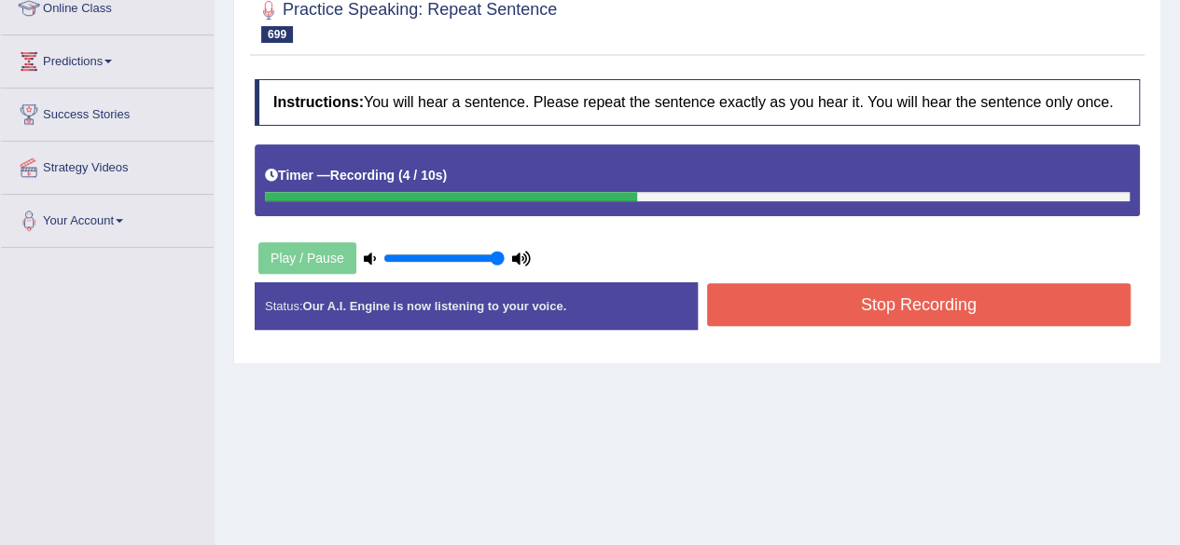
click at [751, 299] on button "Stop Recording" at bounding box center [919, 304] width 424 height 43
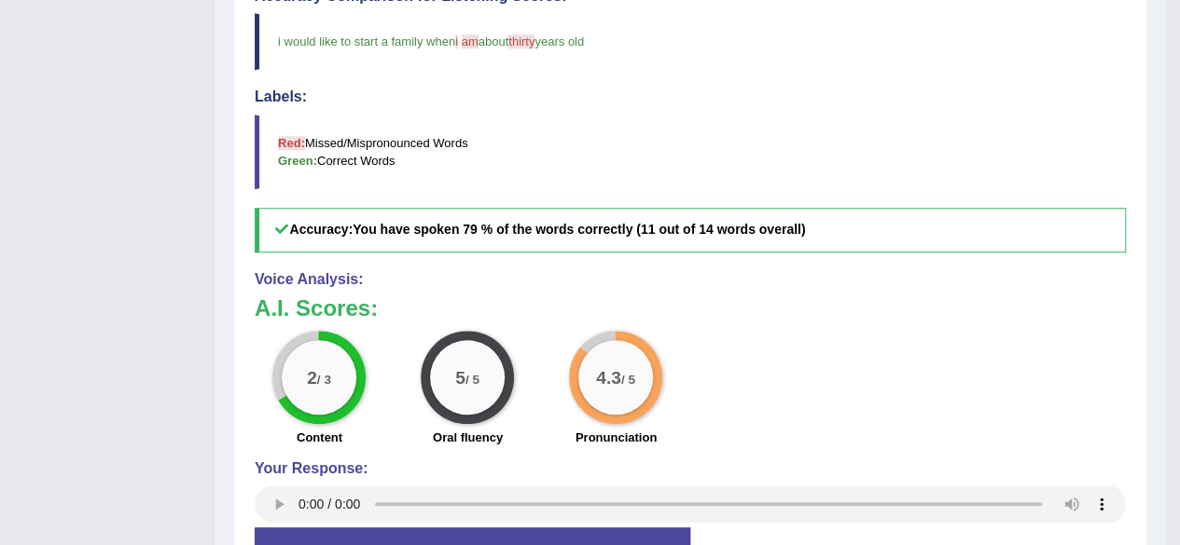
scroll to position [0, 0]
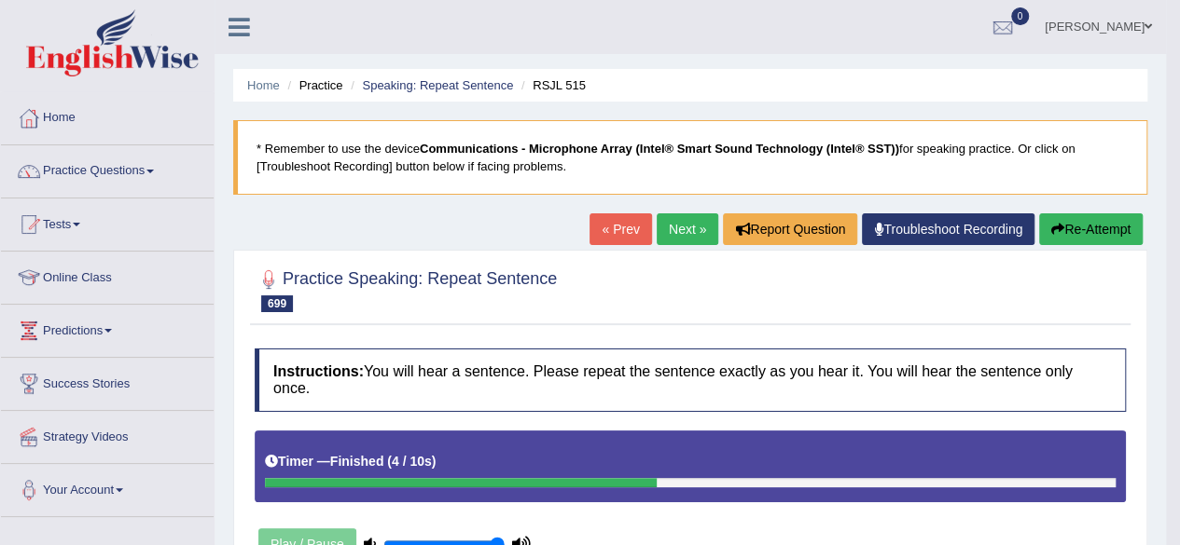
click at [692, 224] on link "Next »" at bounding box center [687, 230] width 62 height 32
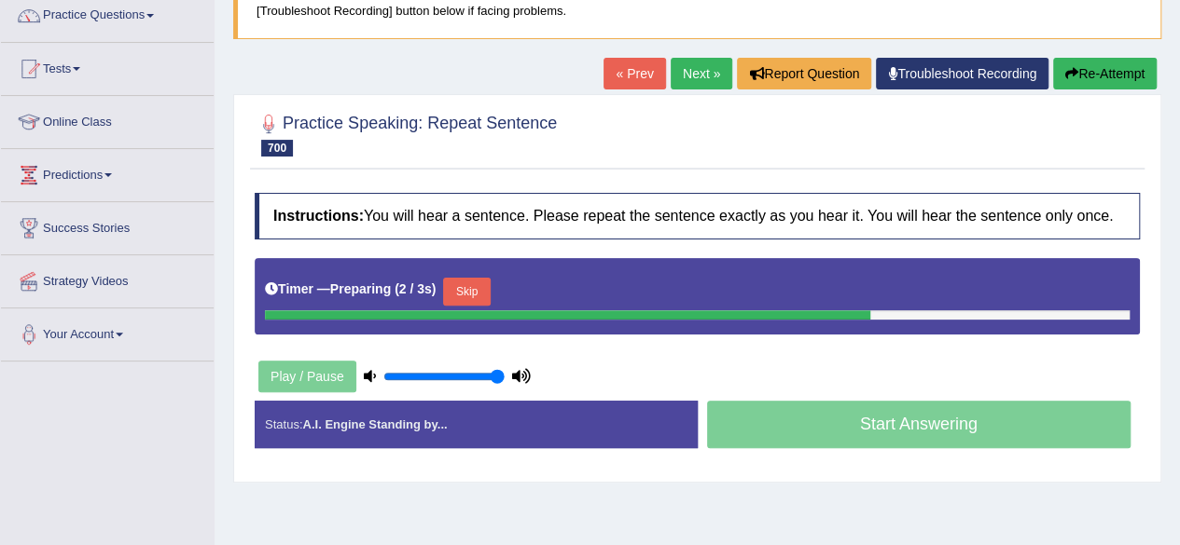
click at [490, 279] on button "Skip" at bounding box center [466, 292] width 47 height 28
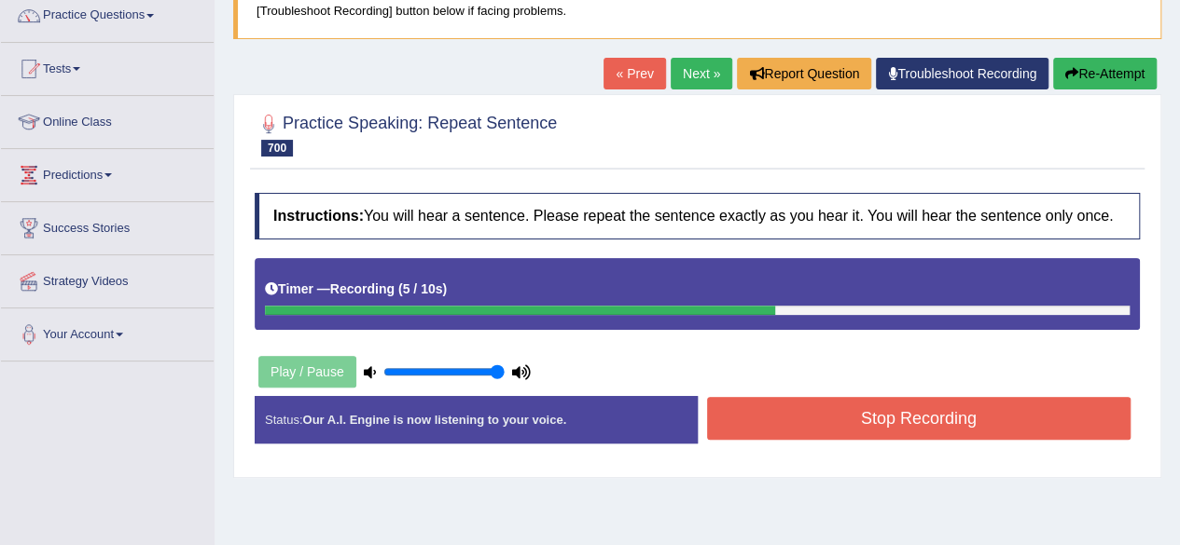
click at [852, 413] on button "Stop Recording" at bounding box center [919, 418] width 424 height 43
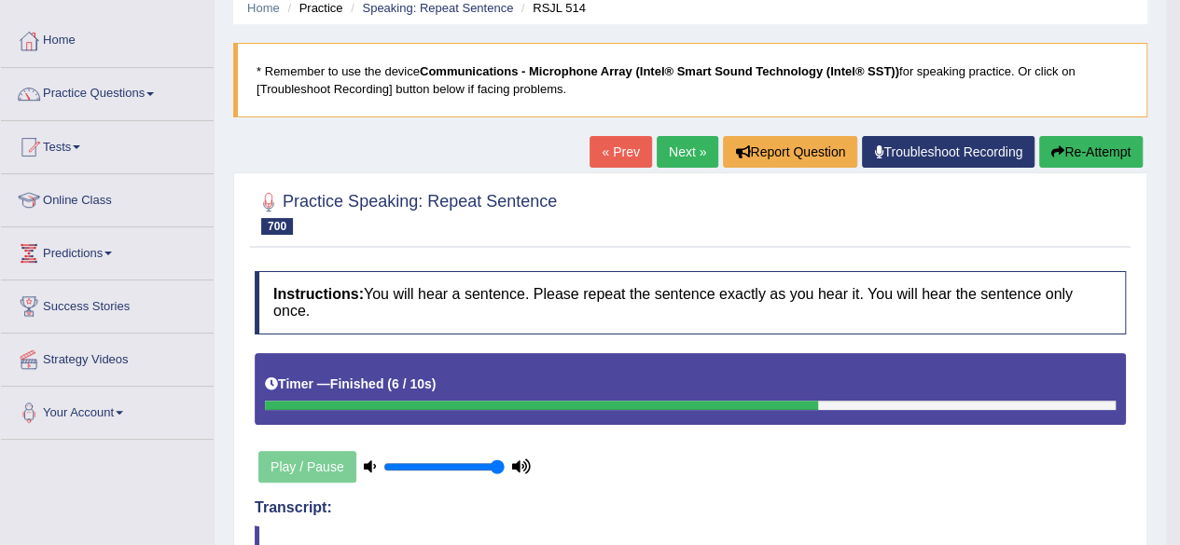
scroll to position [76, 0]
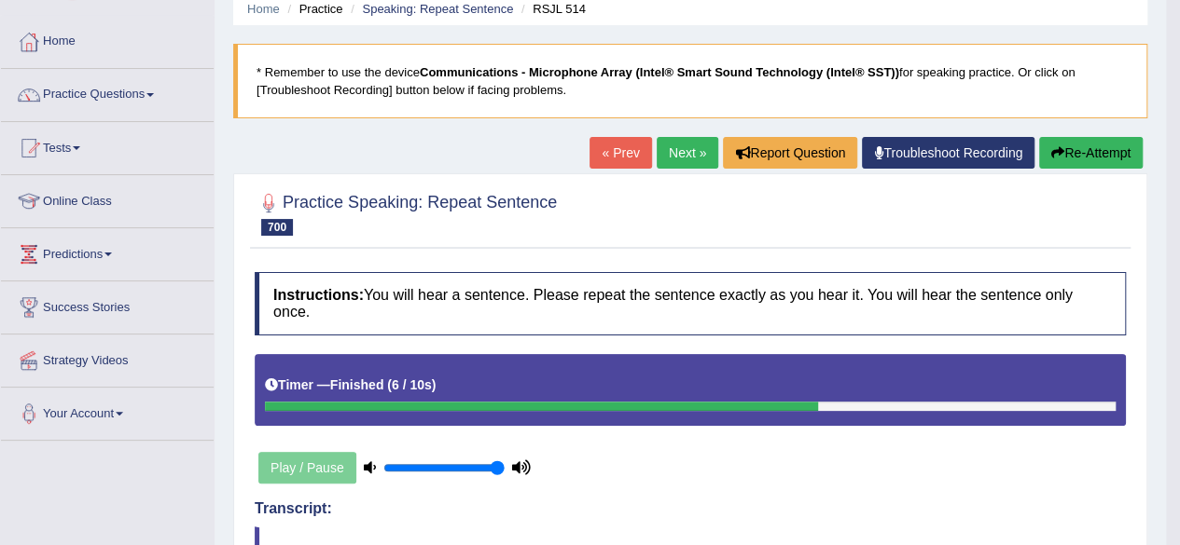
click at [684, 150] on link "Next »" at bounding box center [687, 153] width 62 height 32
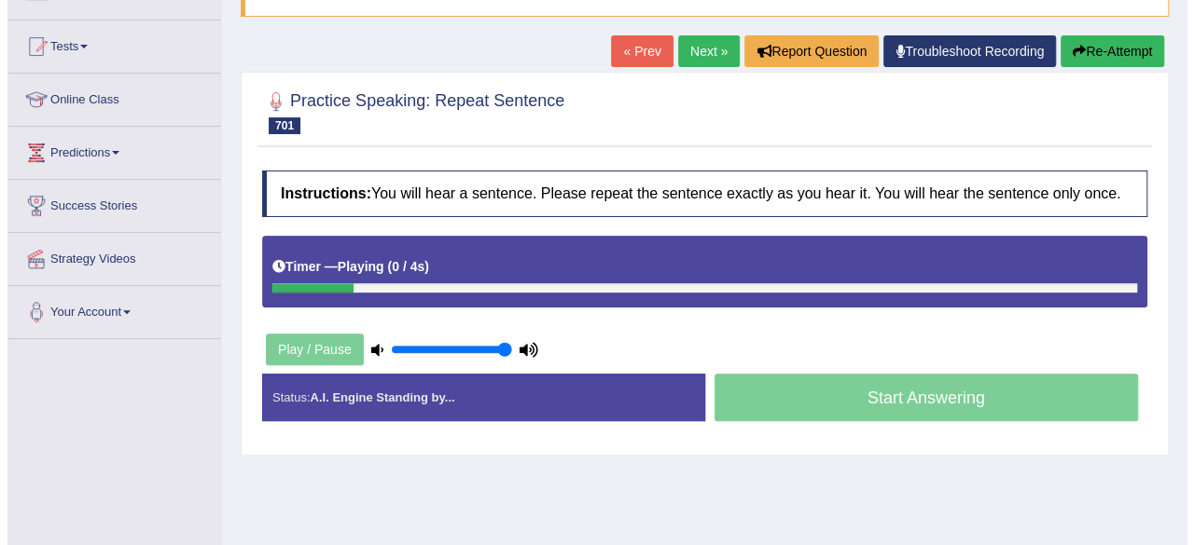
scroll to position [185, 0]
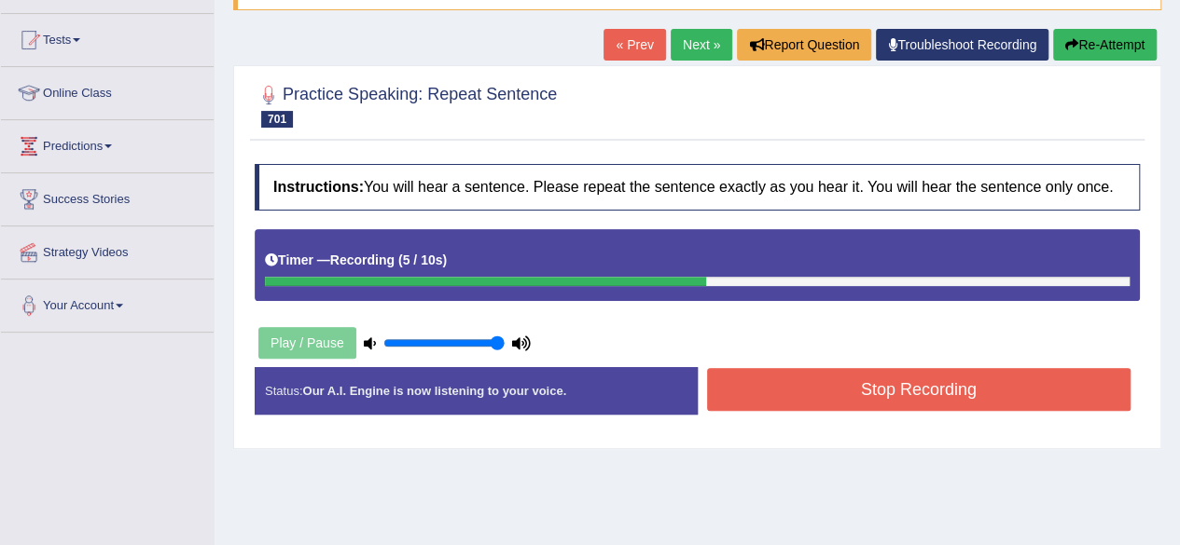
click at [882, 391] on button "Stop Recording" at bounding box center [919, 389] width 424 height 43
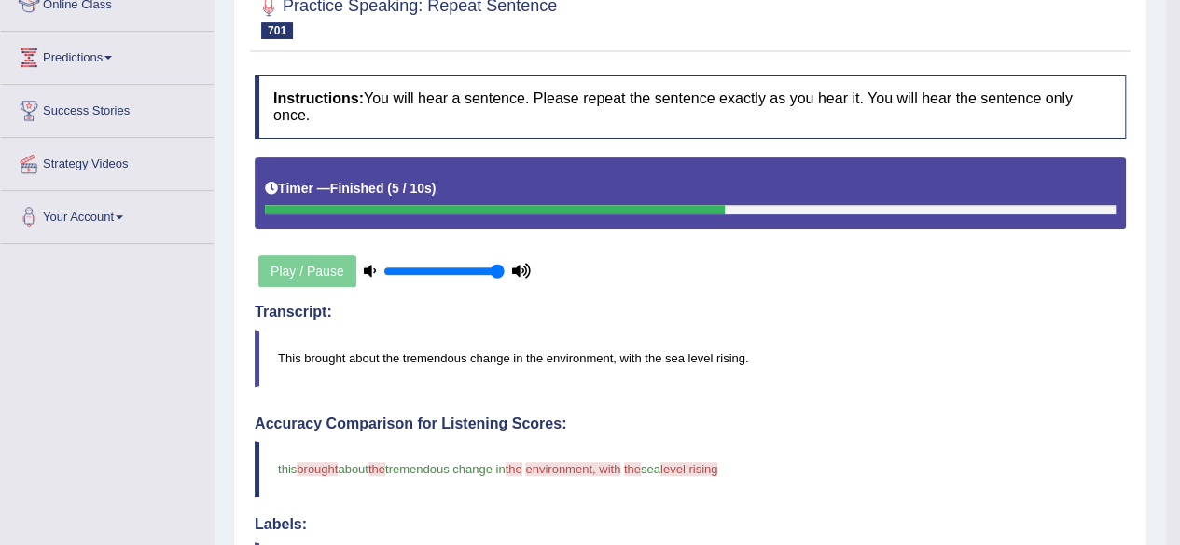
scroll to position [0, 0]
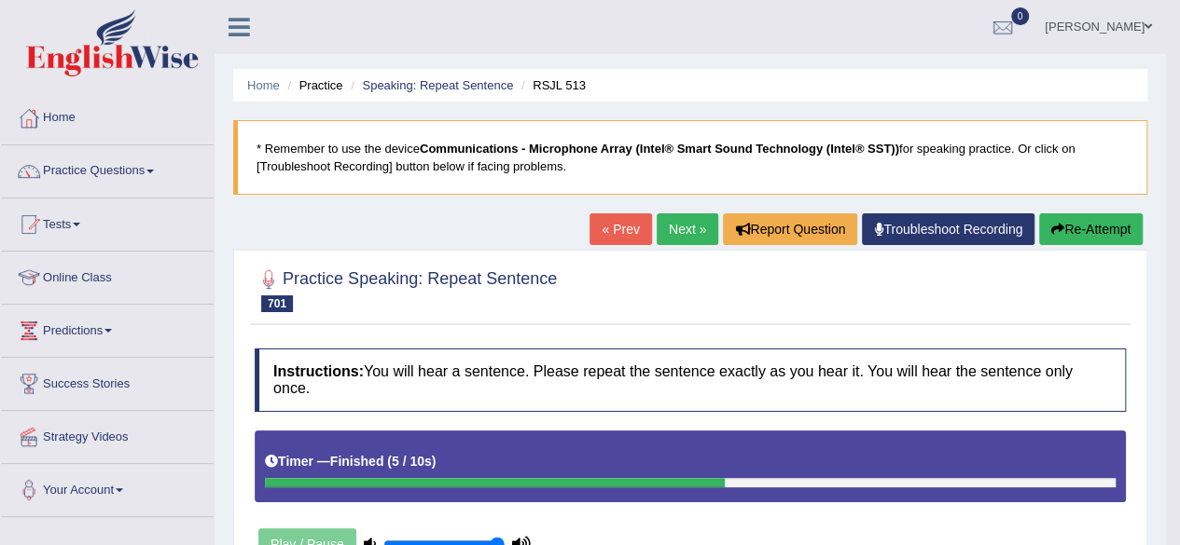
click at [1065, 237] on button "Re-Attempt" at bounding box center [1091, 230] width 104 height 32
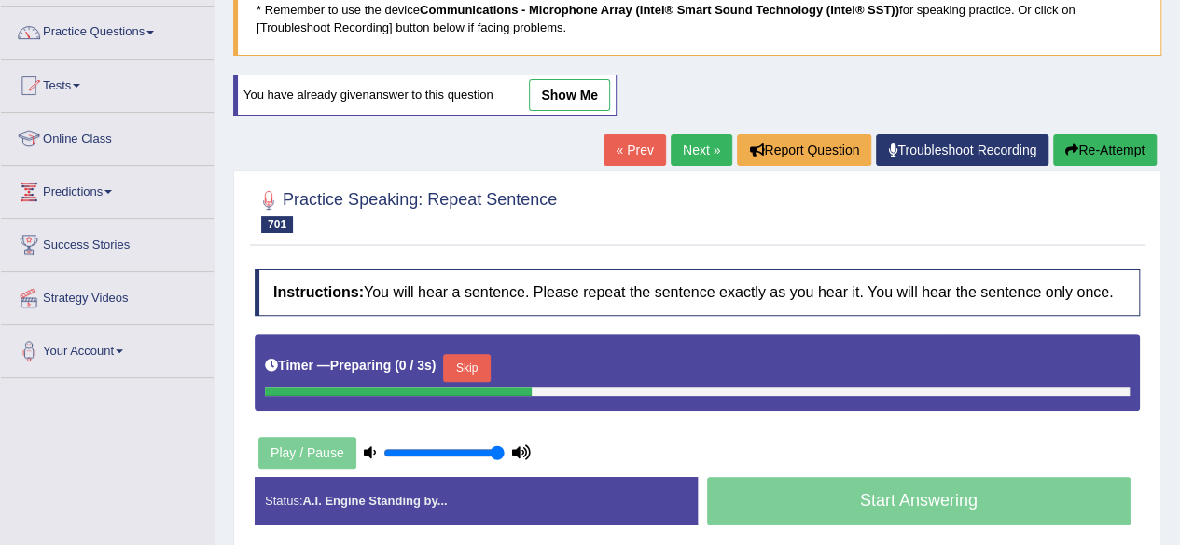
scroll to position [140, 0]
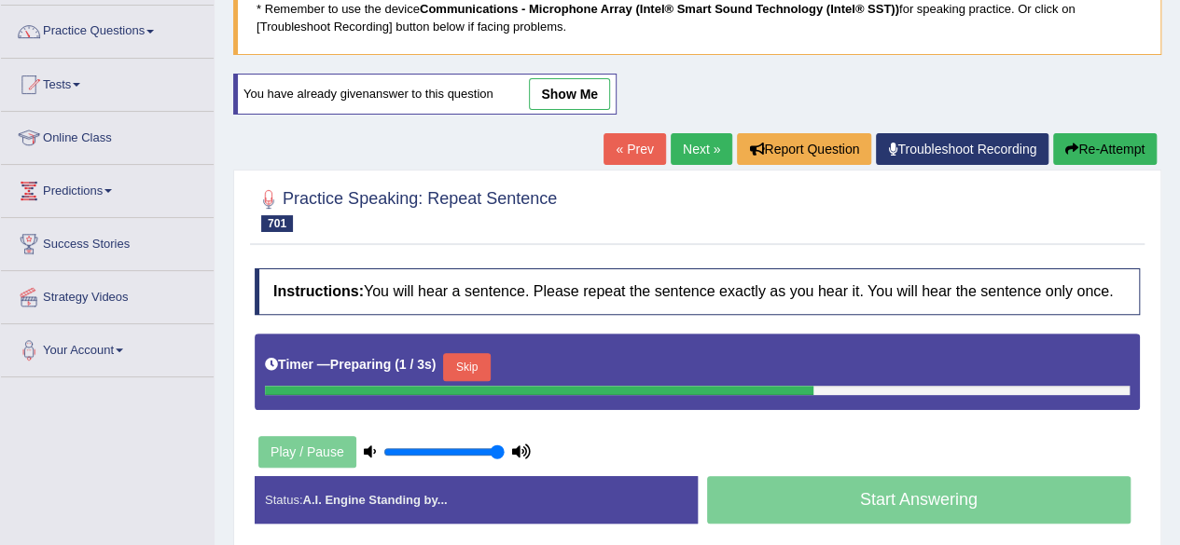
click at [473, 368] on button "Skip" at bounding box center [466, 367] width 47 height 28
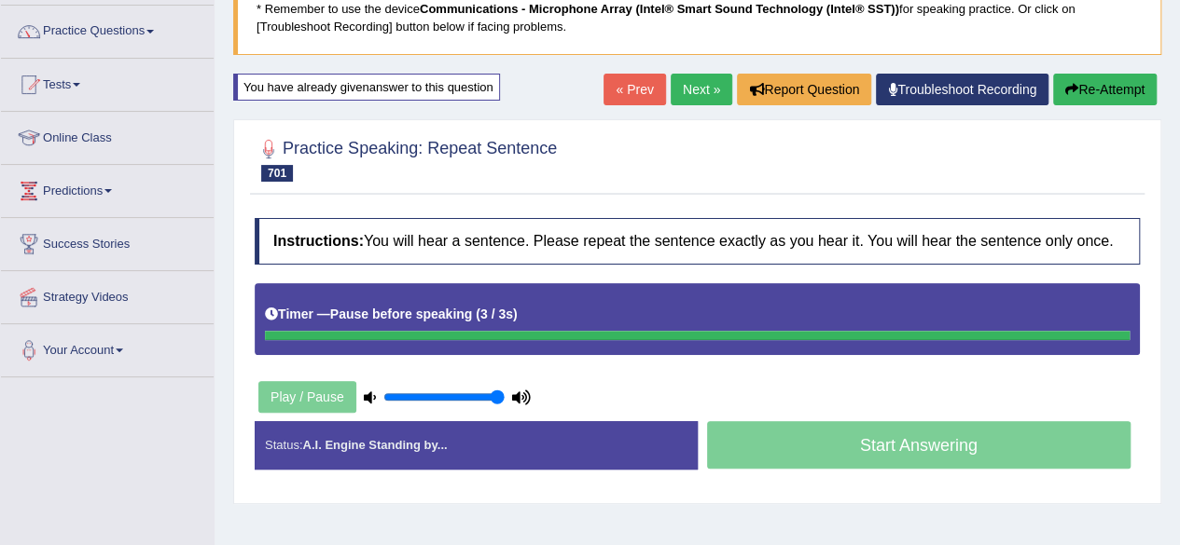
click at [473, 368] on div "Instructions: You will hear a sentence. Please repeat the sentence exactly as y…" at bounding box center [697, 351] width 894 height 284
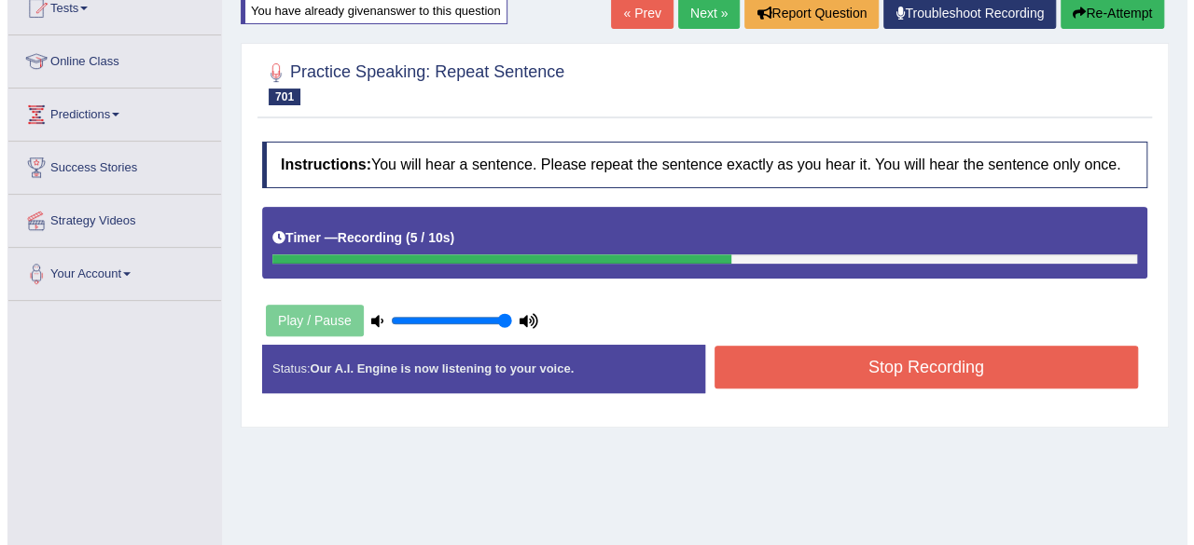
scroll to position [218, 0]
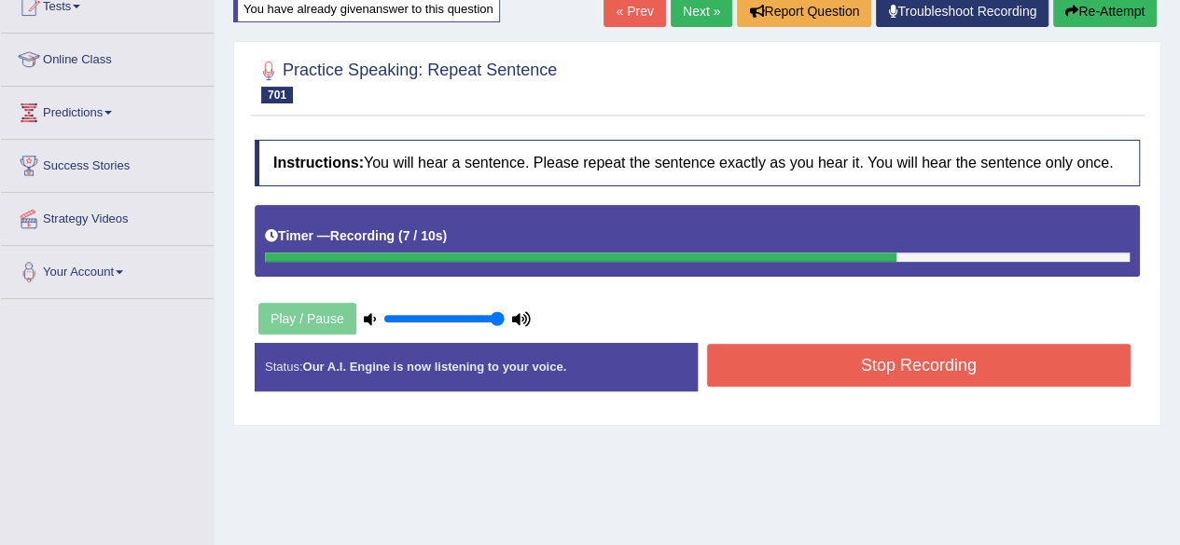
click at [868, 365] on button "Stop Recording" at bounding box center [919, 365] width 424 height 43
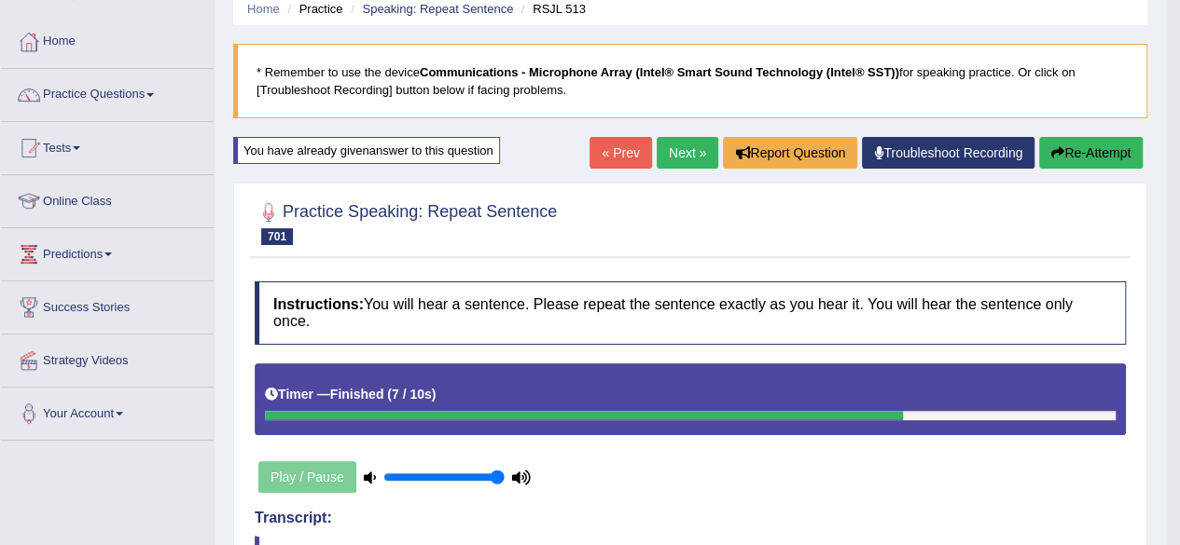
scroll to position [0, 0]
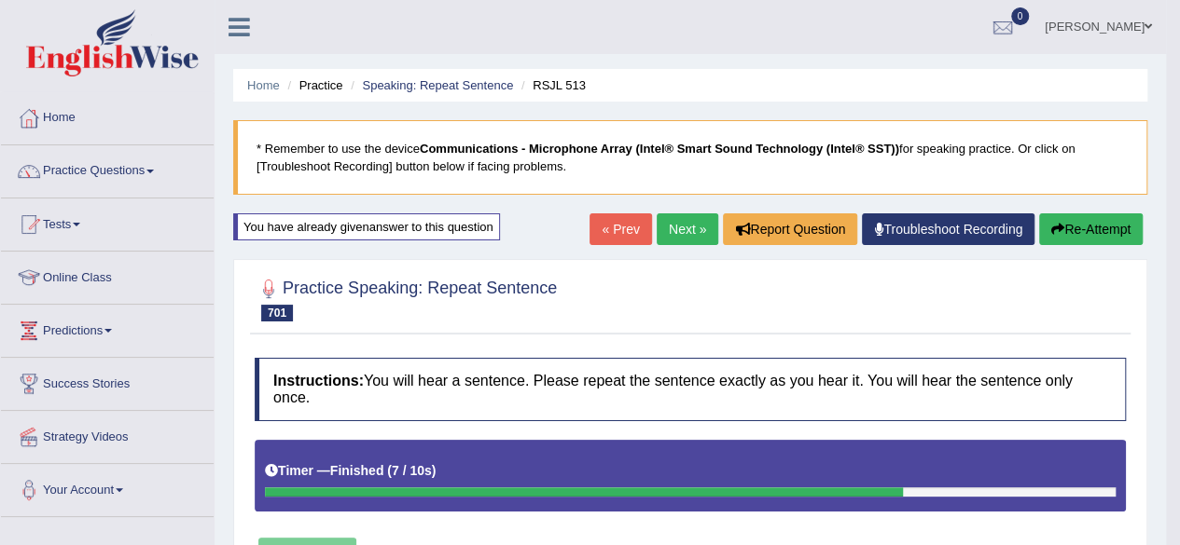
click at [673, 230] on link "Next »" at bounding box center [687, 230] width 62 height 32
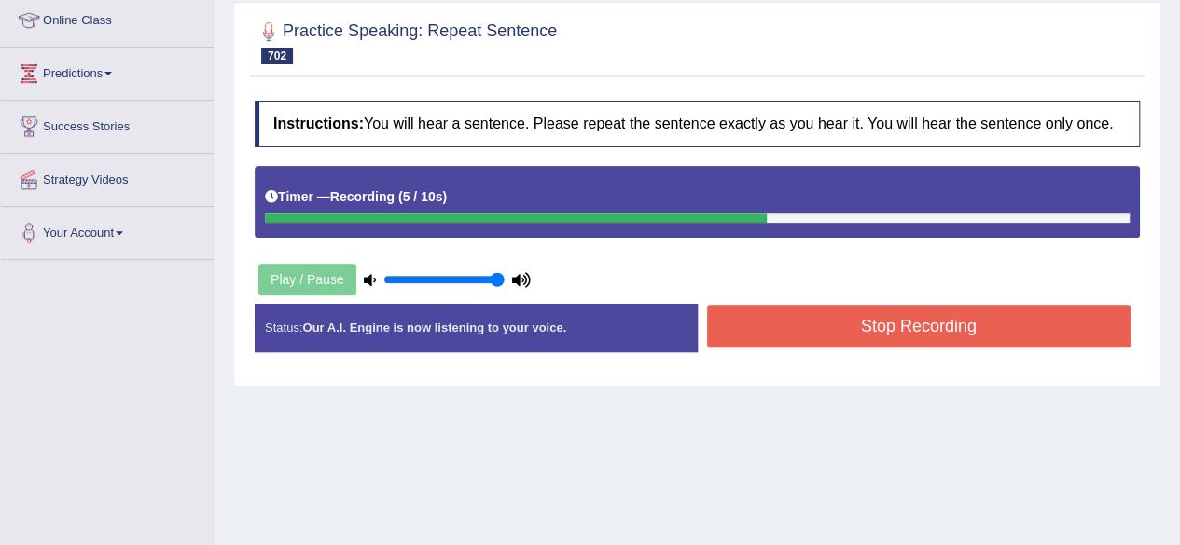
click at [781, 325] on button "Stop Recording" at bounding box center [919, 326] width 424 height 43
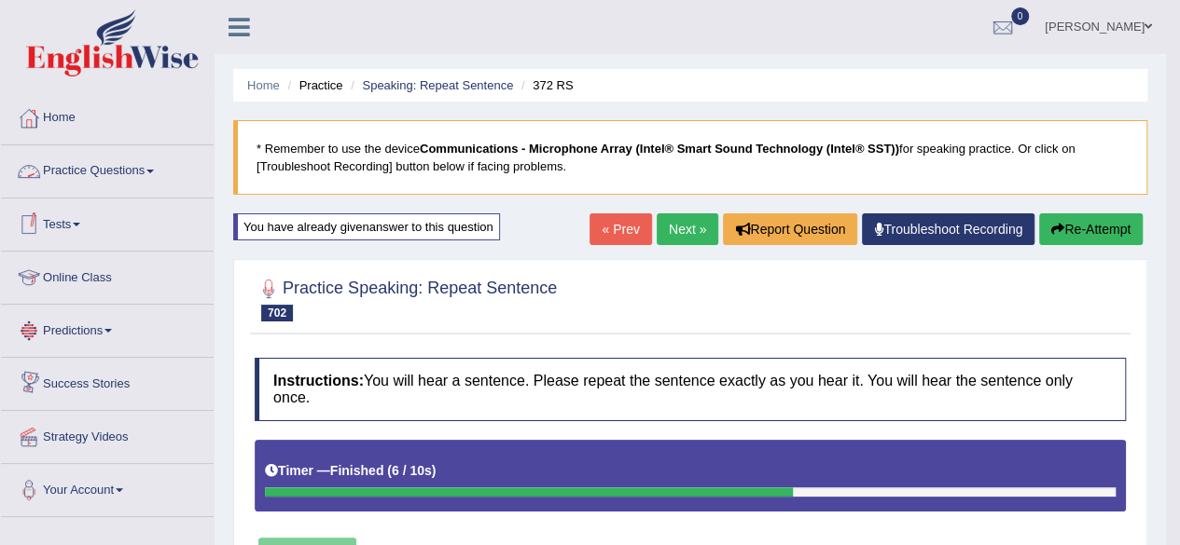
click at [145, 152] on link "Practice Questions" at bounding box center [107, 168] width 213 height 47
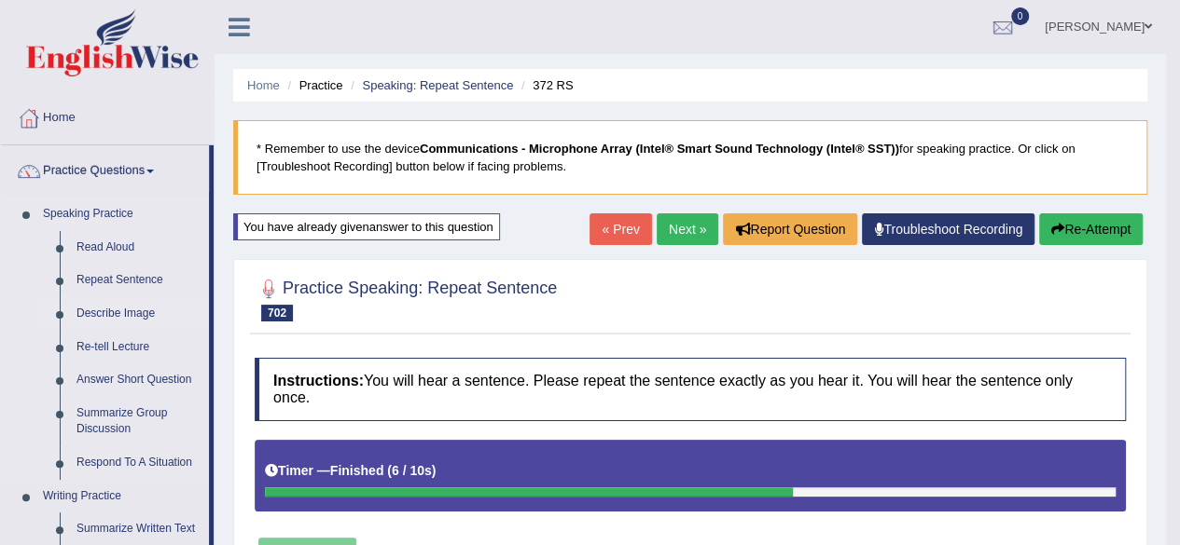
click at [134, 314] on link "Describe Image" at bounding box center [138, 314] width 141 height 34
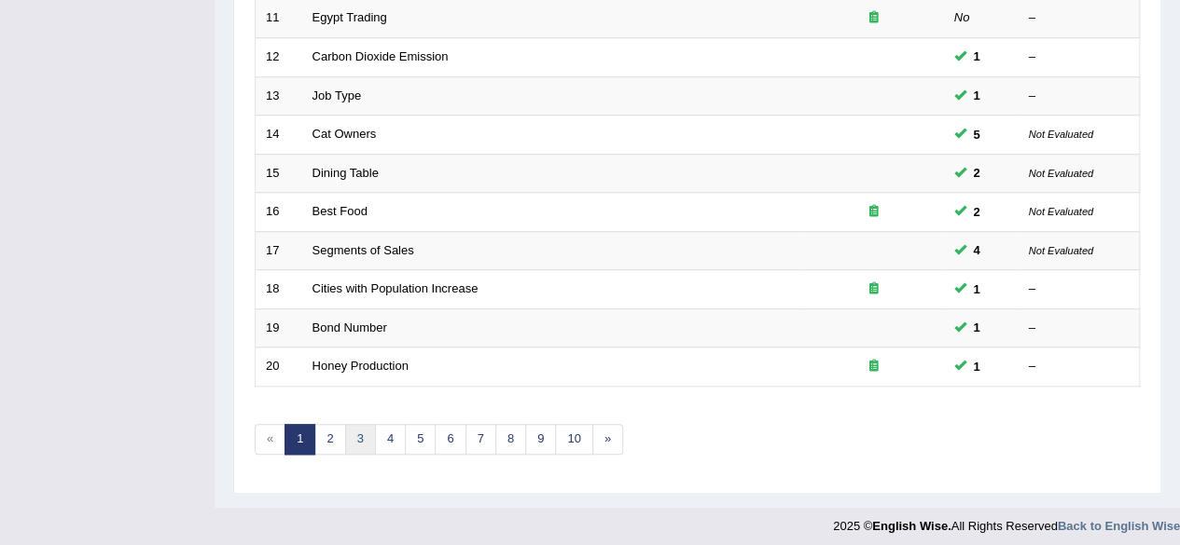
click at [346, 436] on link "3" at bounding box center [360, 439] width 31 height 31
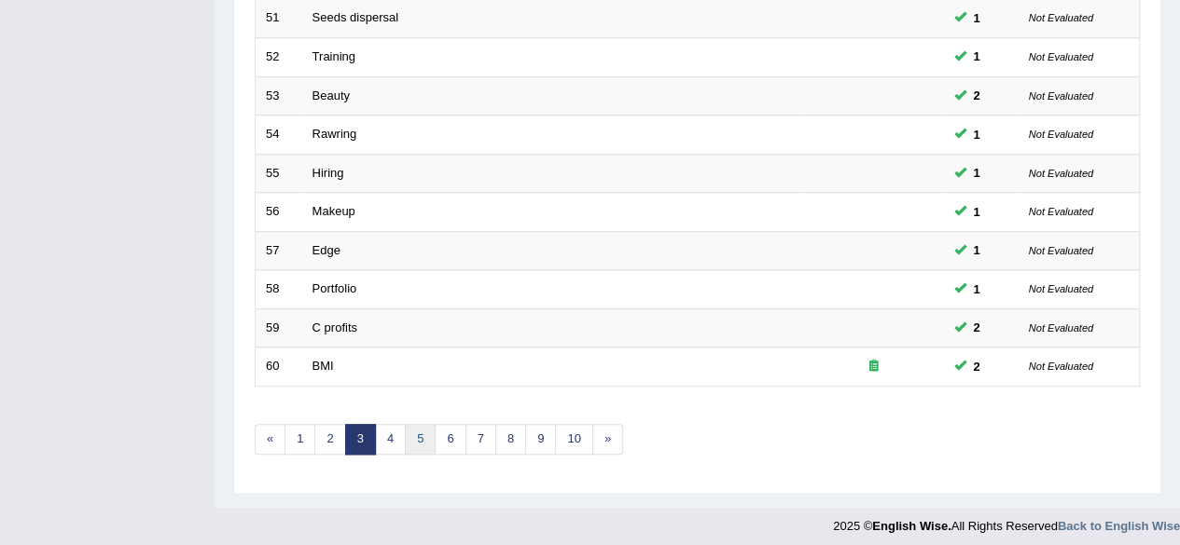
click at [414, 444] on link "5" at bounding box center [420, 439] width 31 height 31
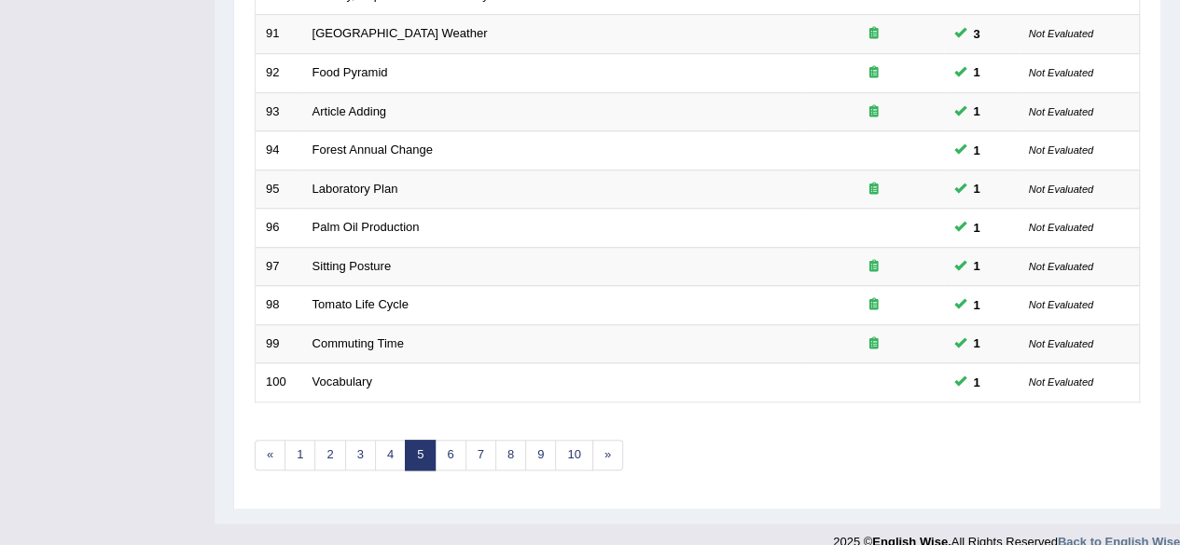
scroll to position [680, 0]
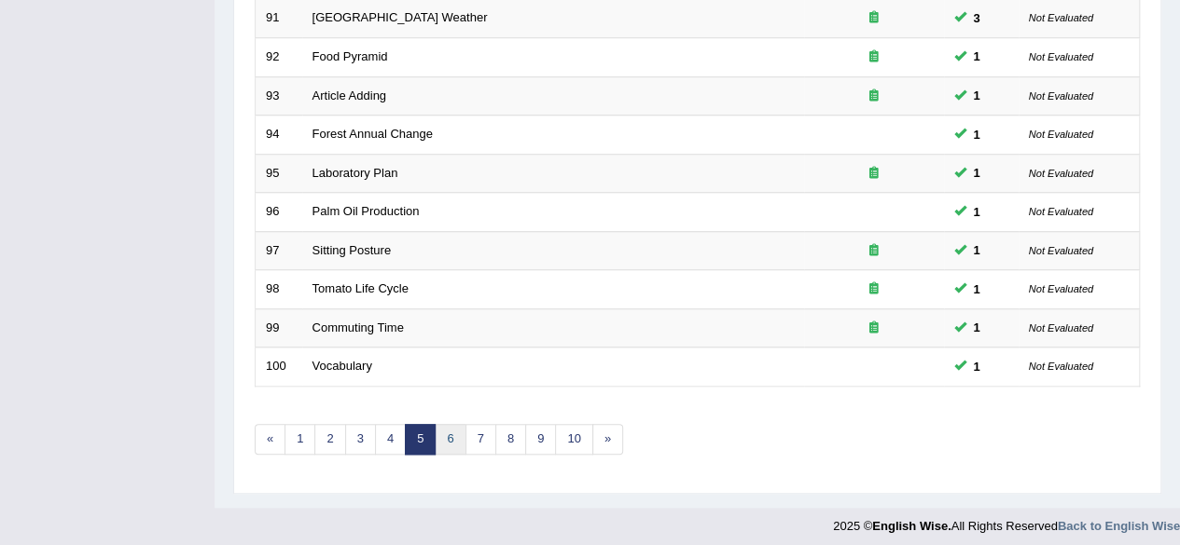
click at [451, 432] on link "6" at bounding box center [450, 439] width 31 height 31
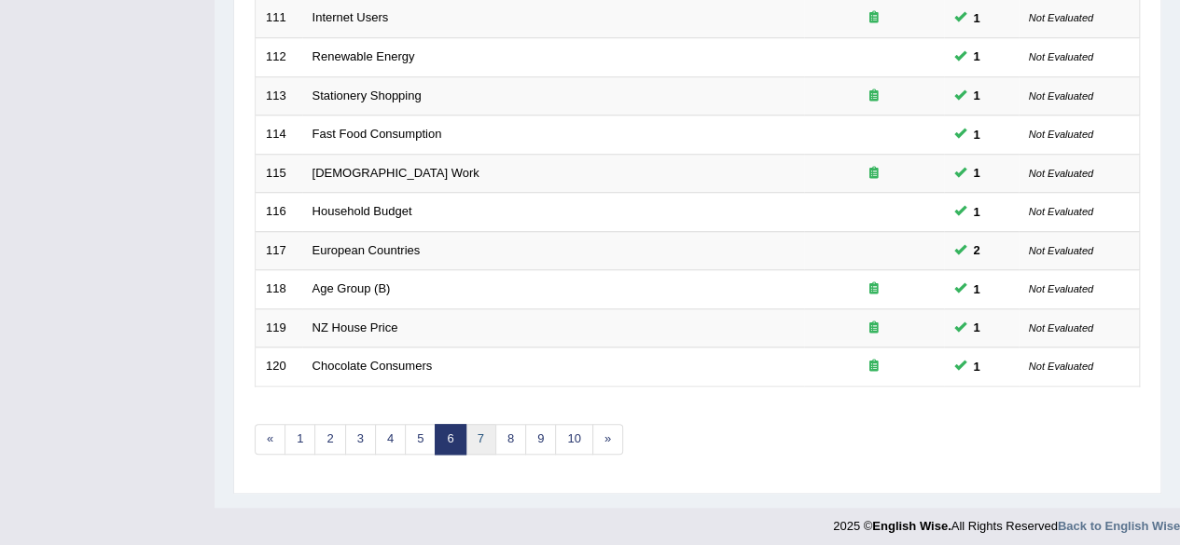
click at [465, 432] on link "7" at bounding box center [480, 439] width 31 height 31
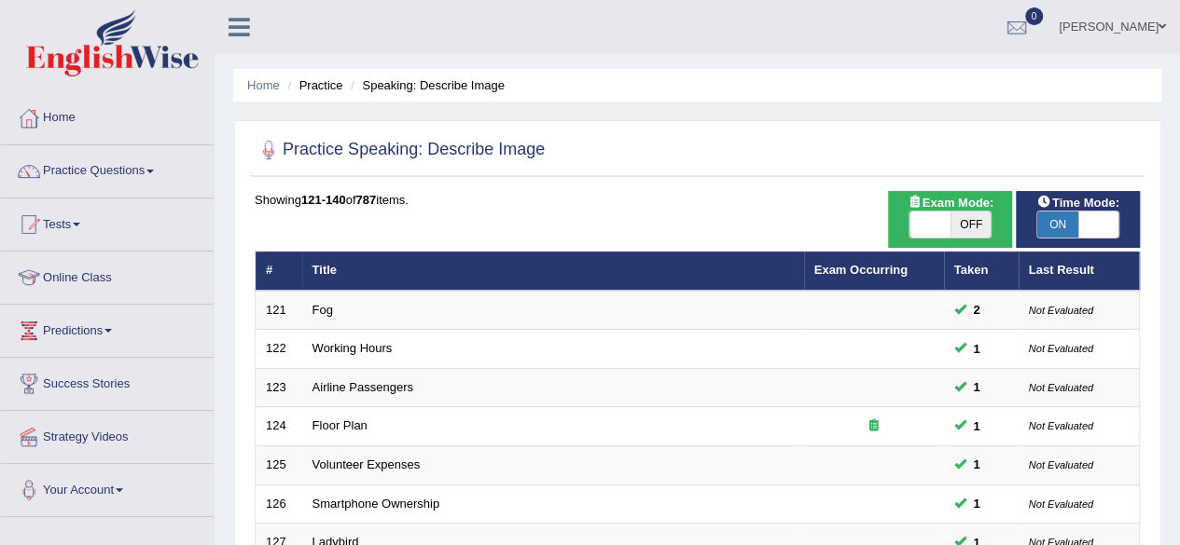
scroll to position [680, 0]
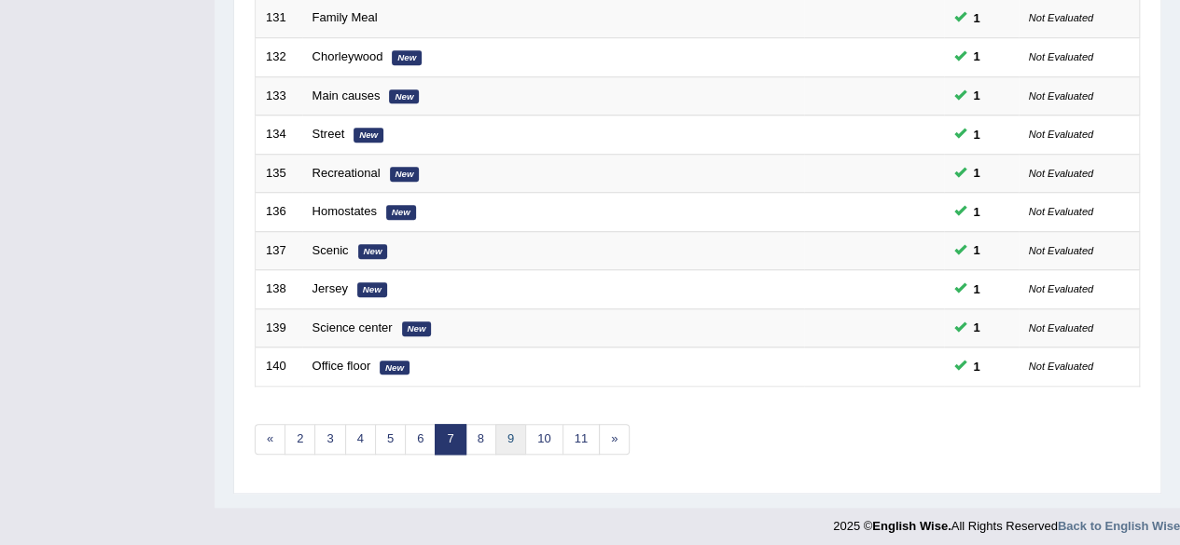
click at [495, 432] on link "9" at bounding box center [510, 439] width 31 height 31
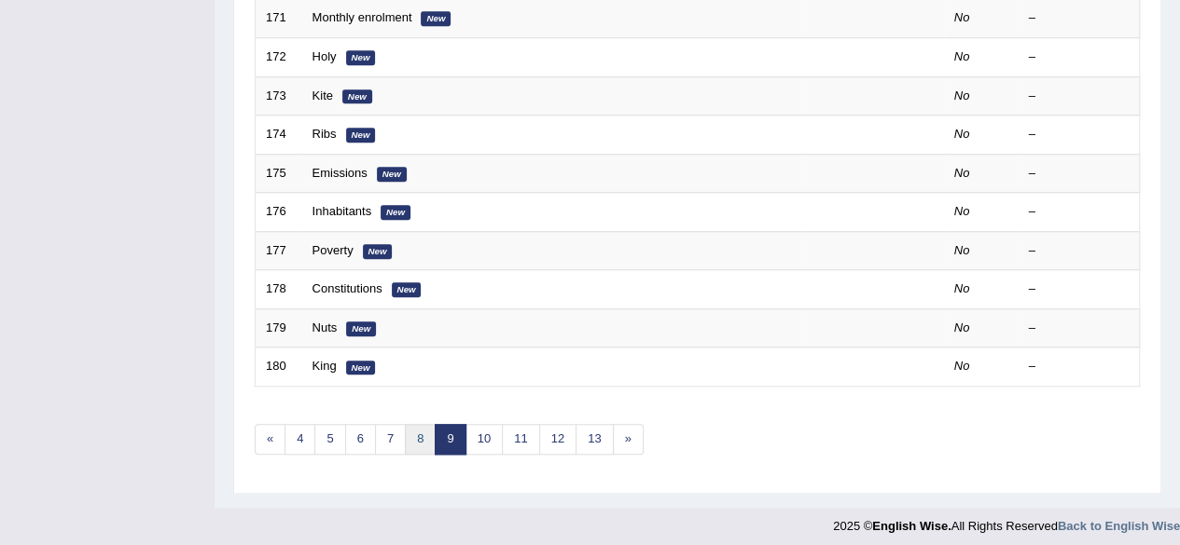
click at [427, 425] on link "8" at bounding box center [420, 439] width 31 height 31
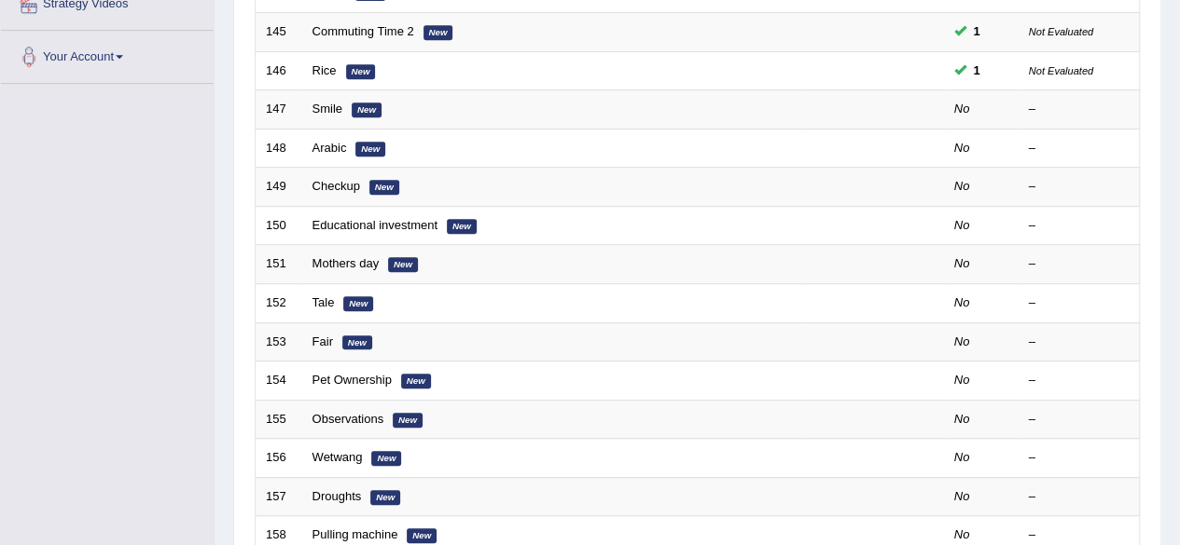
scroll to position [438, 0]
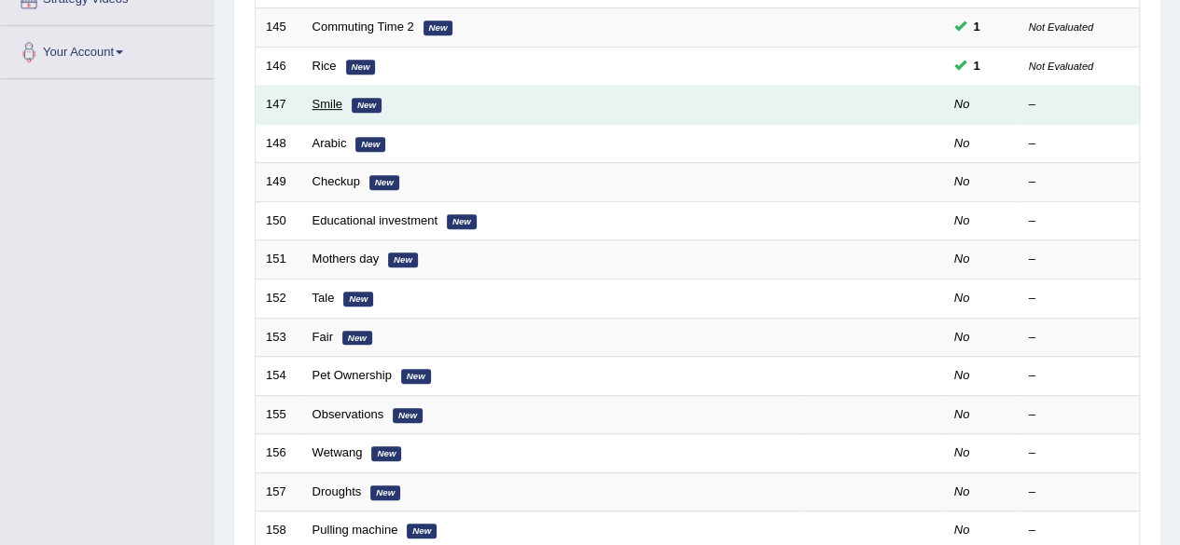
click at [335, 101] on link "Smile" at bounding box center [327, 104] width 31 height 14
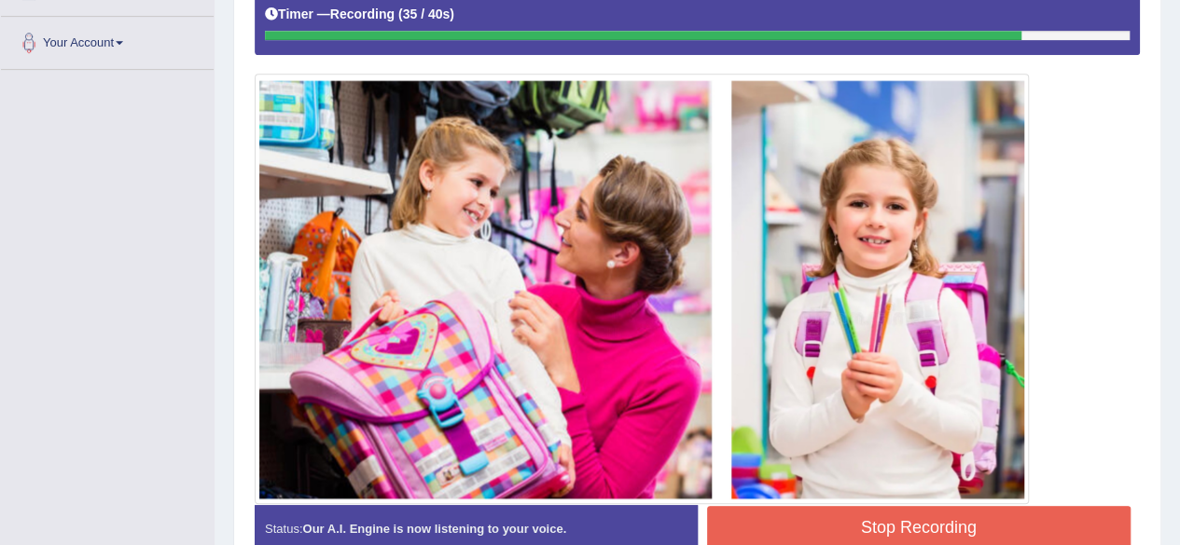
scroll to position [474, 0]
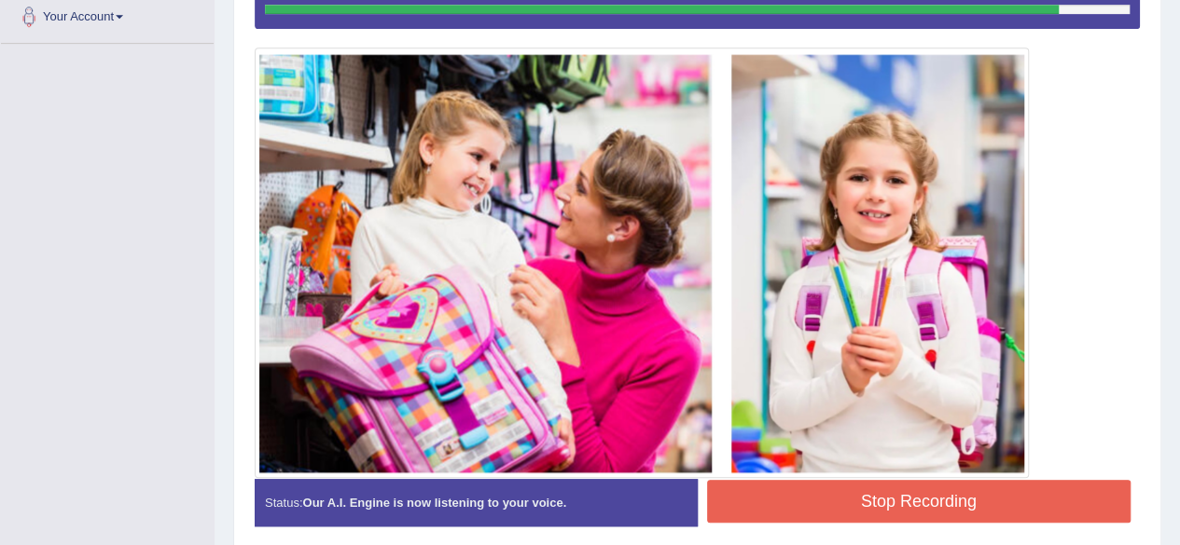
click at [871, 504] on button "Stop Recording" at bounding box center [919, 501] width 424 height 43
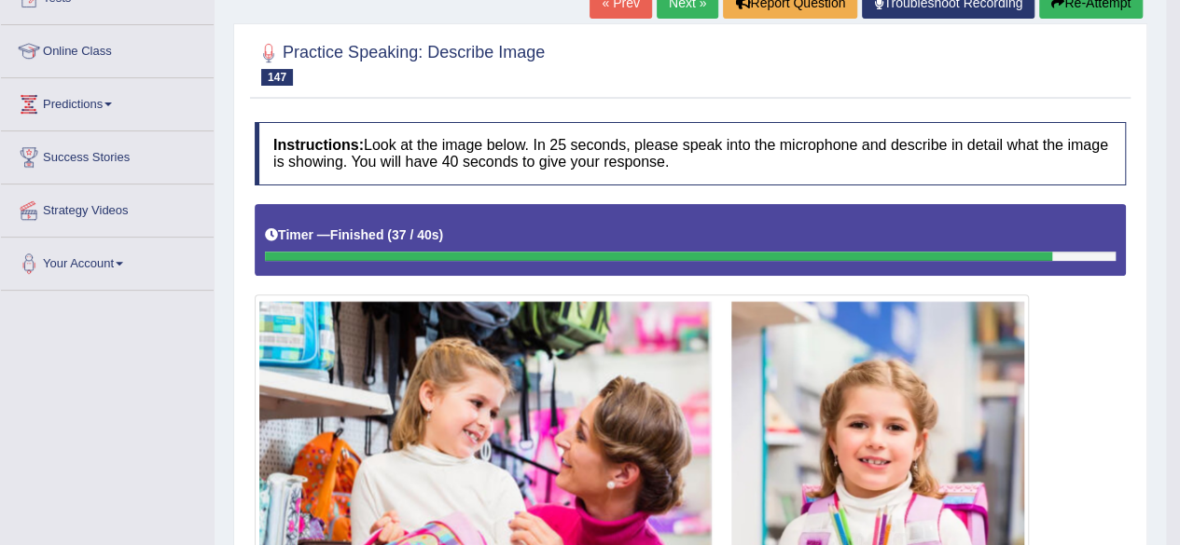
scroll to position [0, 0]
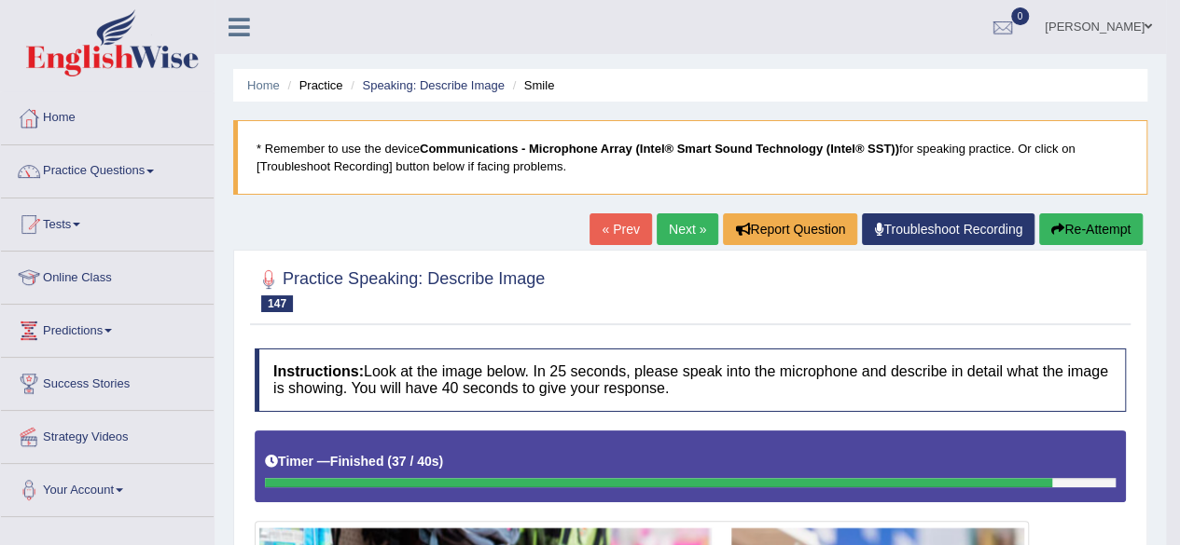
click at [668, 234] on link "Next »" at bounding box center [687, 230] width 62 height 32
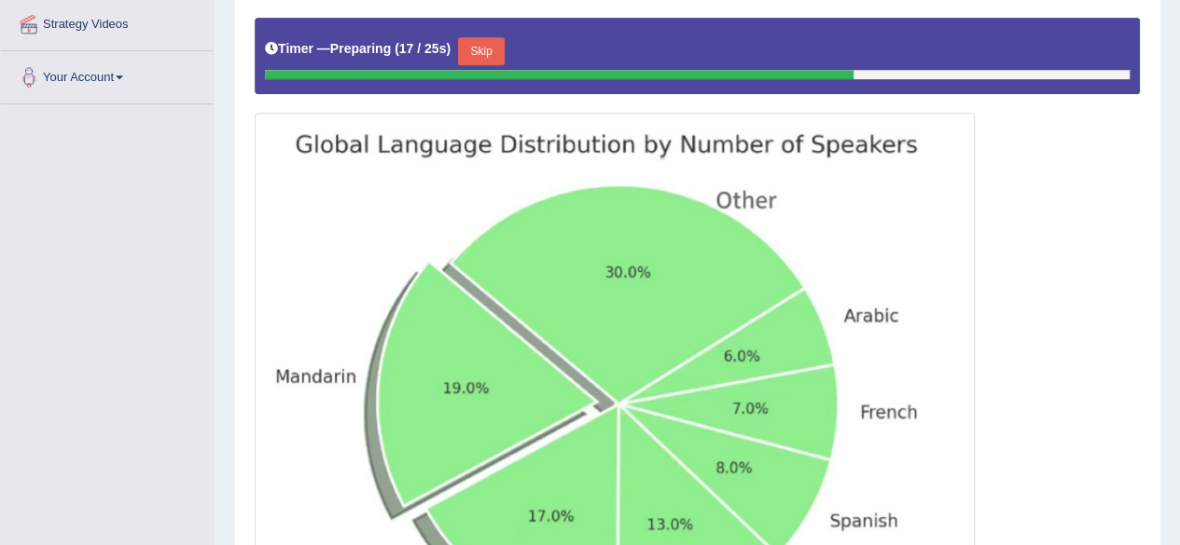
scroll to position [426, 0]
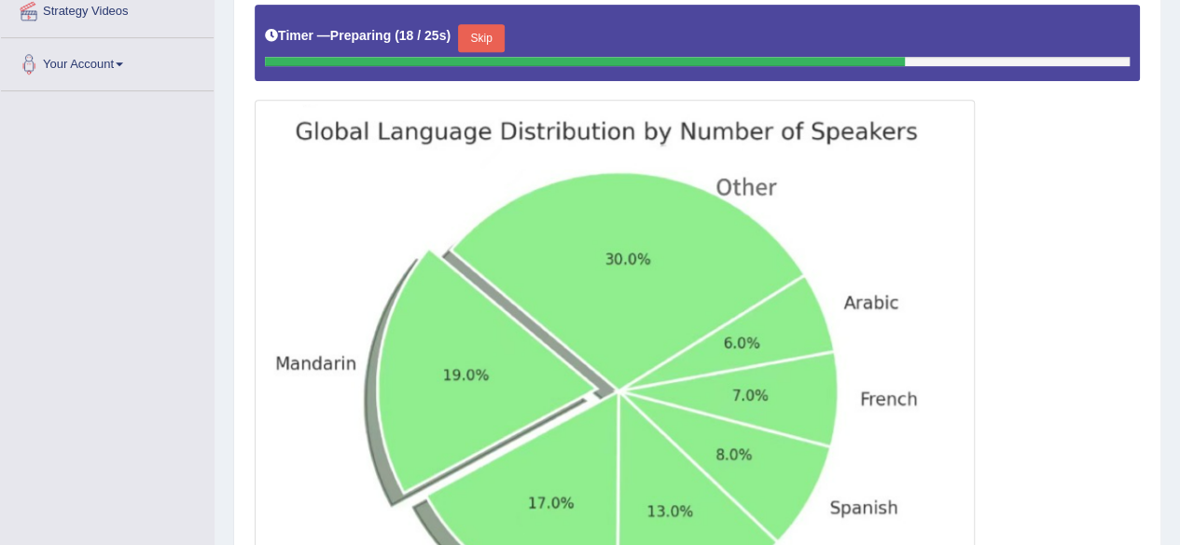
click at [478, 36] on button "Skip" at bounding box center [481, 38] width 47 height 28
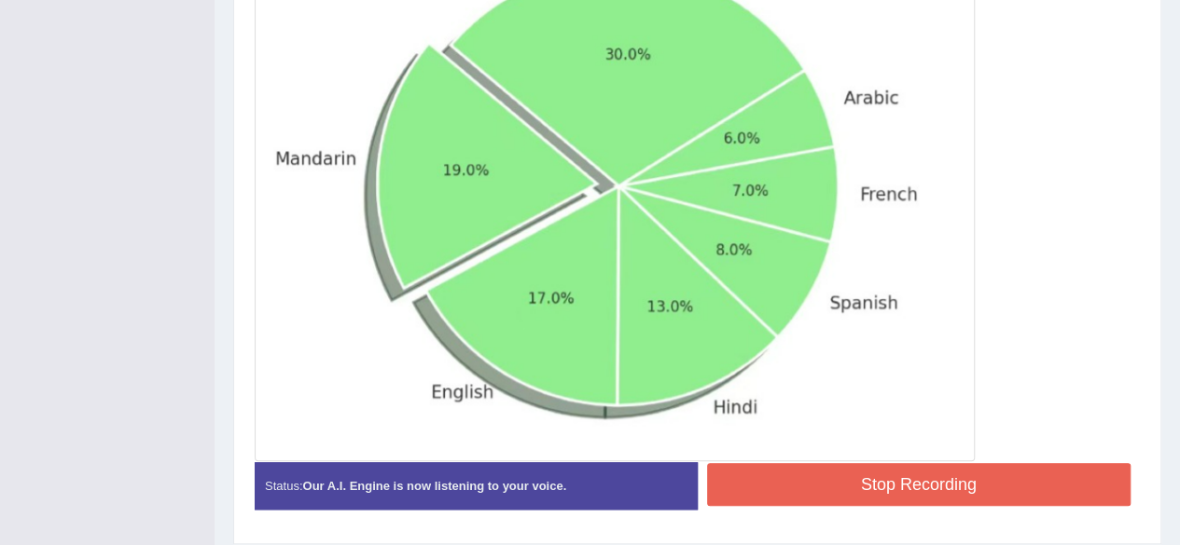
scroll to position [628, 0]
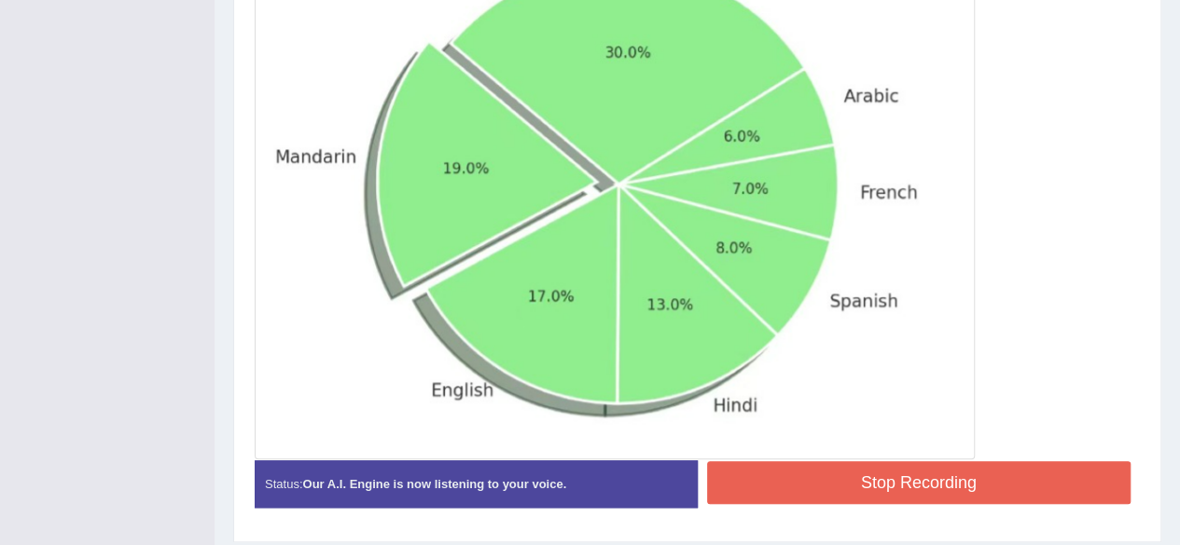
click at [800, 482] on button "Stop Recording" at bounding box center [919, 483] width 424 height 43
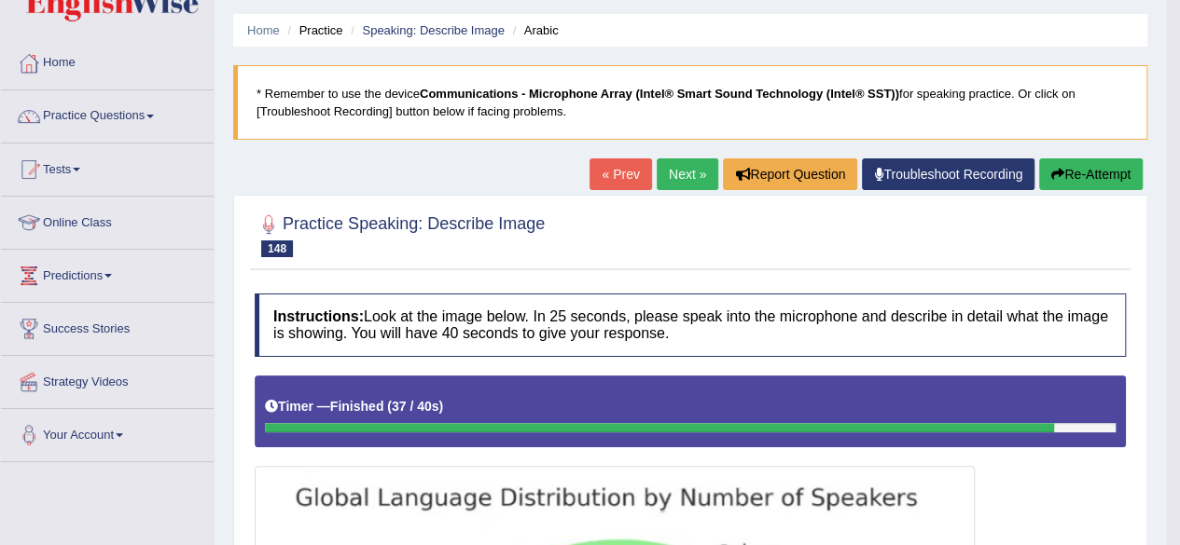
scroll to position [0, 0]
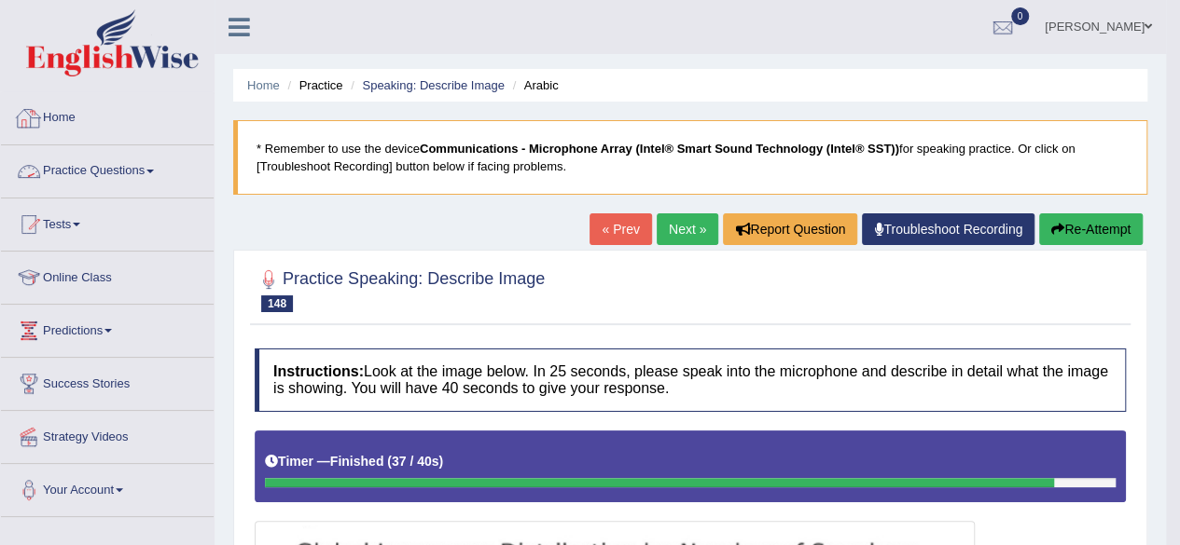
click at [126, 154] on link "Practice Questions" at bounding box center [107, 168] width 213 height 47
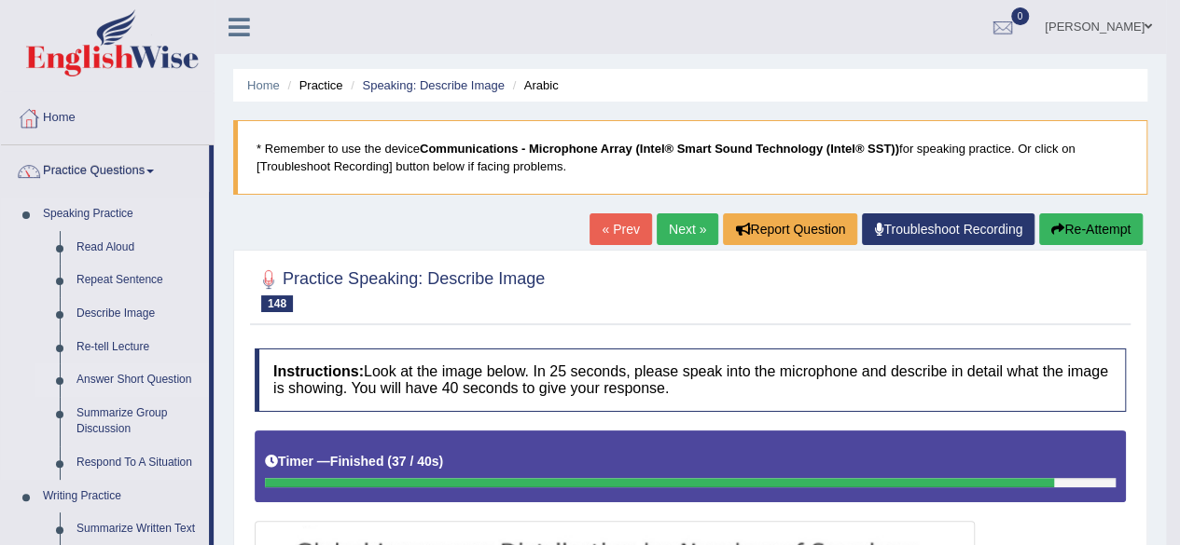
click at [127, 378] on link "Answer Short Question" at bounding box center [138, 381] width 141 height 34
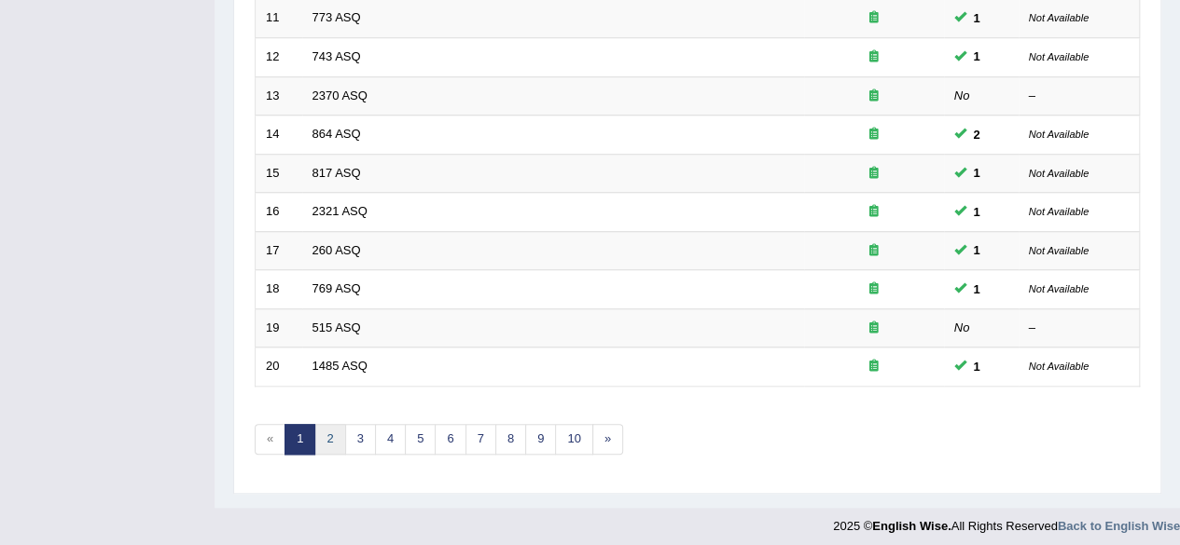
click at [340, 428] on link "2" at bounding box center [329, 439] width 31 height 31
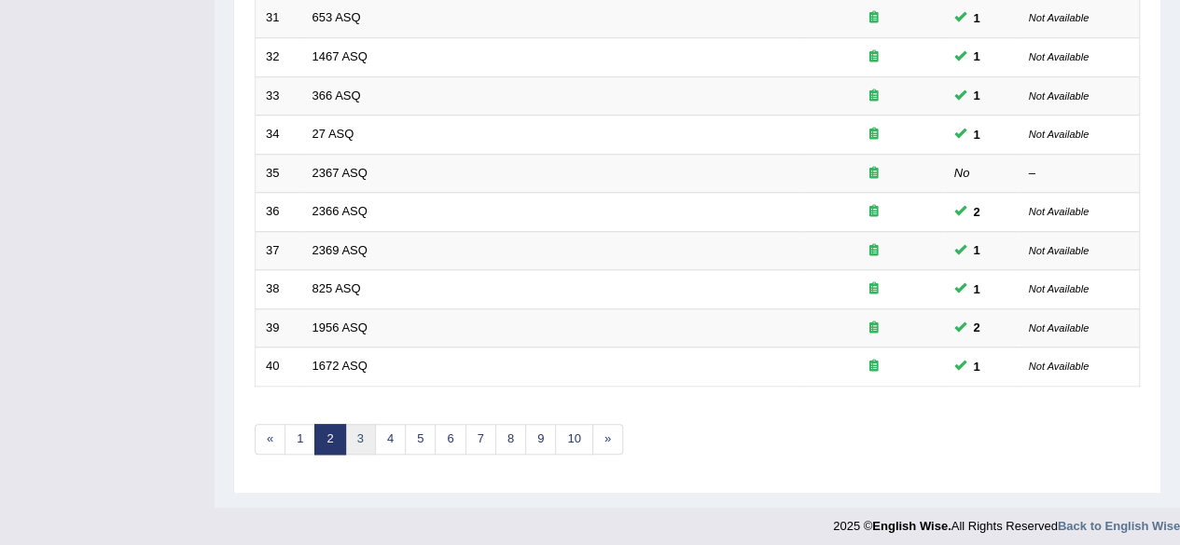
click at [352, 440] on link "3" at bounding box center [360, 439] width 31 height 31
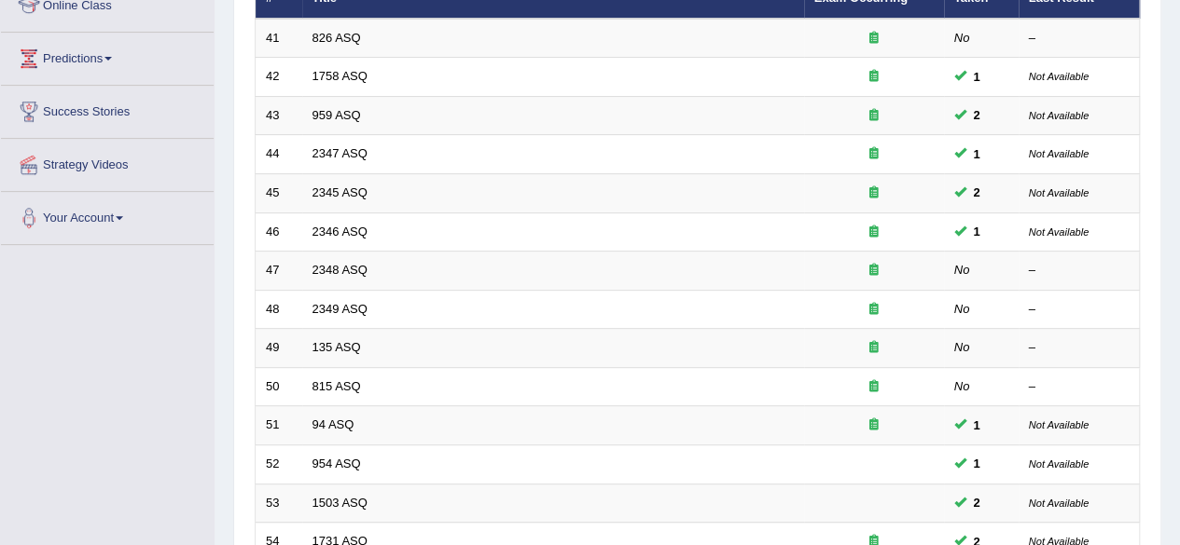
scroll to position [284, 0]
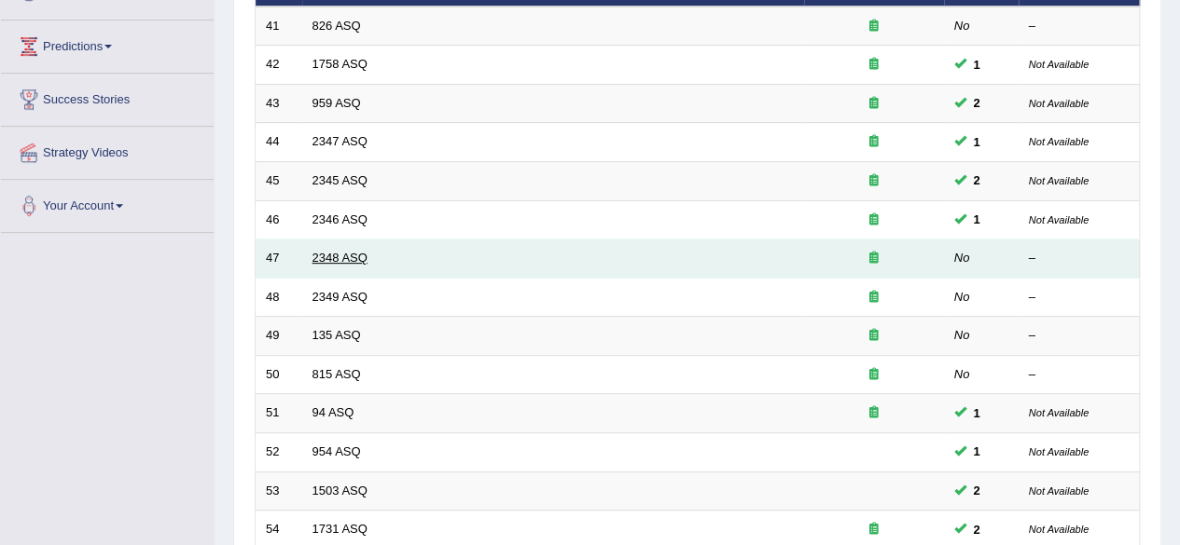
click at [335, 253] on link "2348 ASQ" at bounding box center [339, 258] width 55 height 14
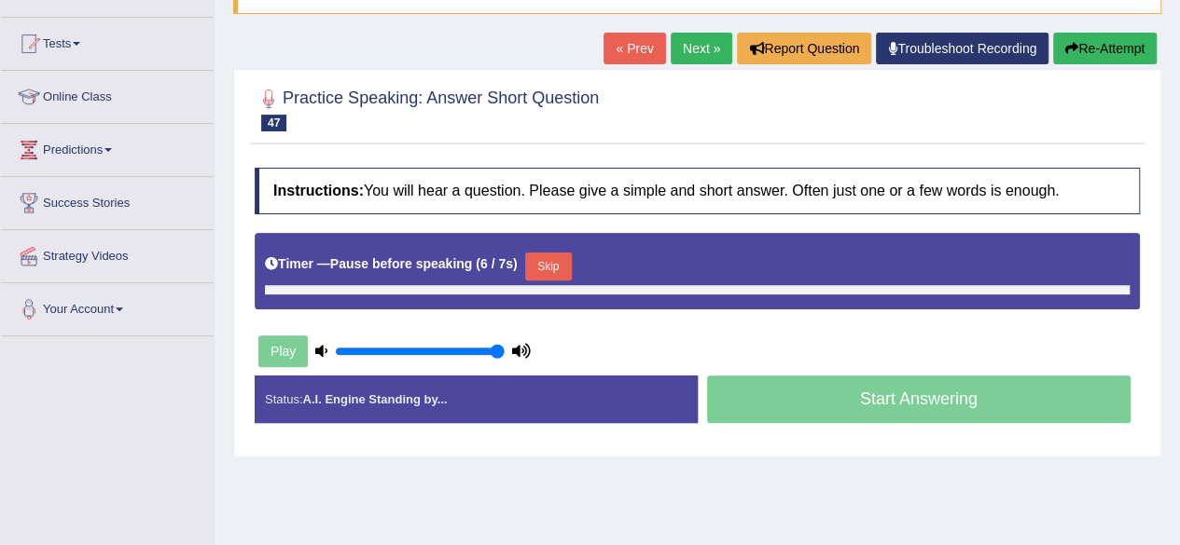
scroll to position [183, 0]
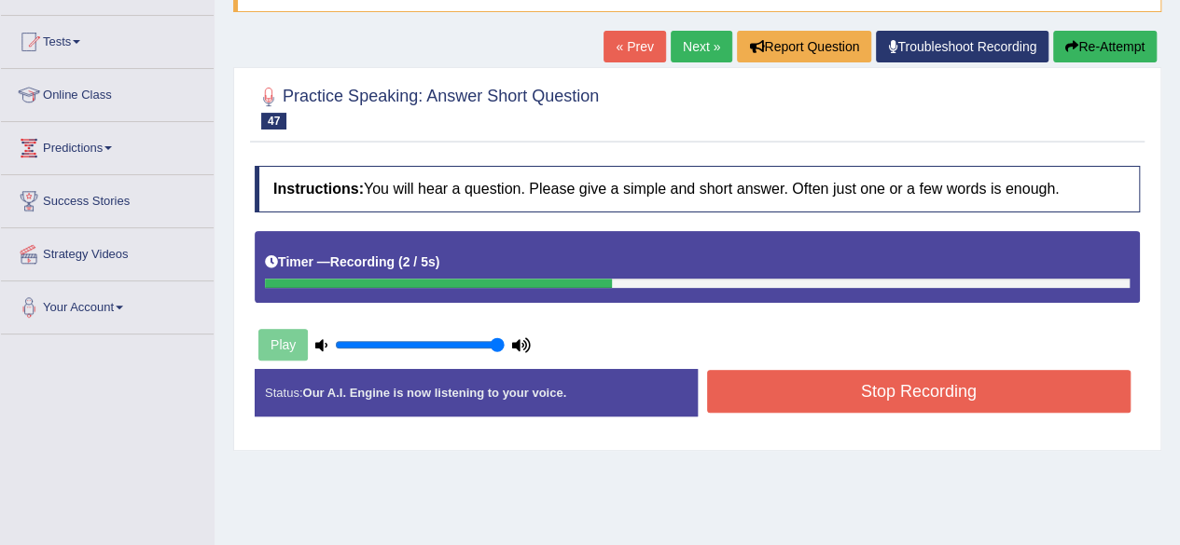
click at [801, 392] on button "Stop Recording" at bounding box center [919, 391] width 424 height 43
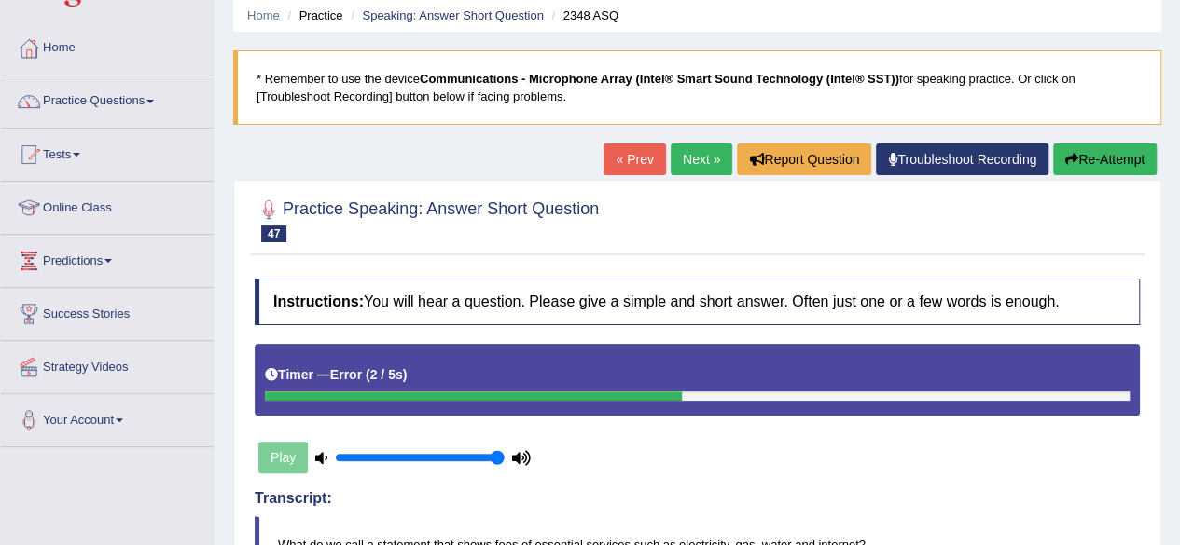
scroll to position [0, 0]
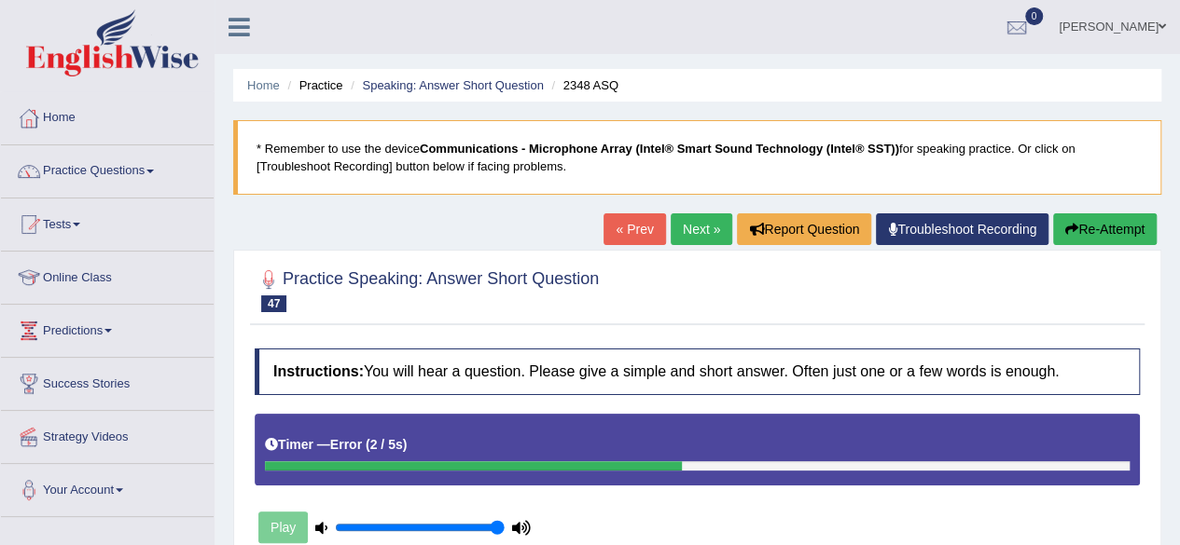
click at [1100, 228] on button "Re-Attempt" at bounding box center [1105, 230] width 104 height 32
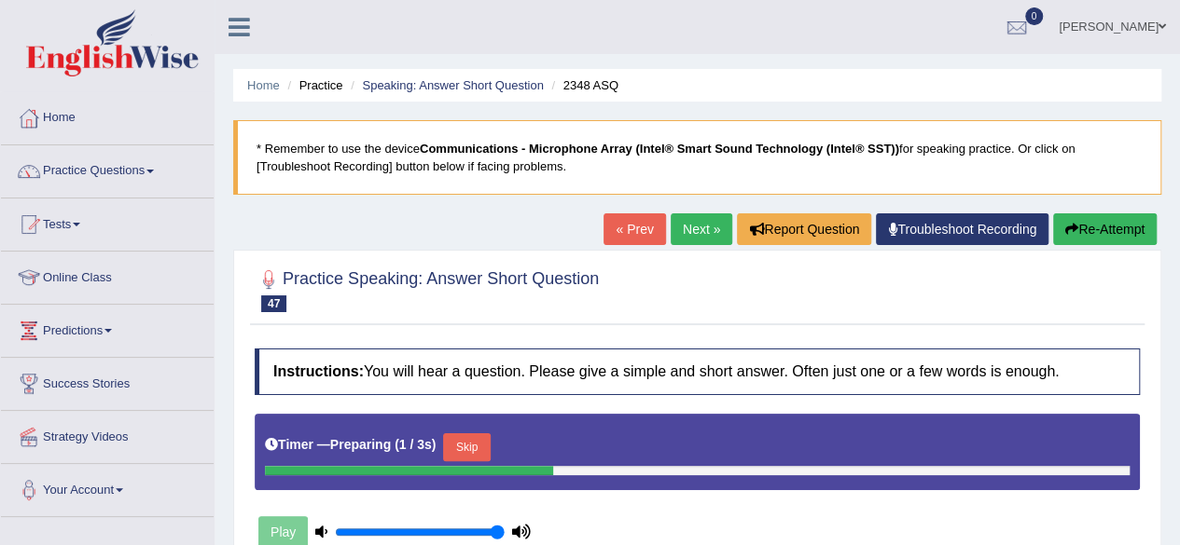
click at [476, 456] on button "Skip" at bounding box center [466, 448] width 47 height 28
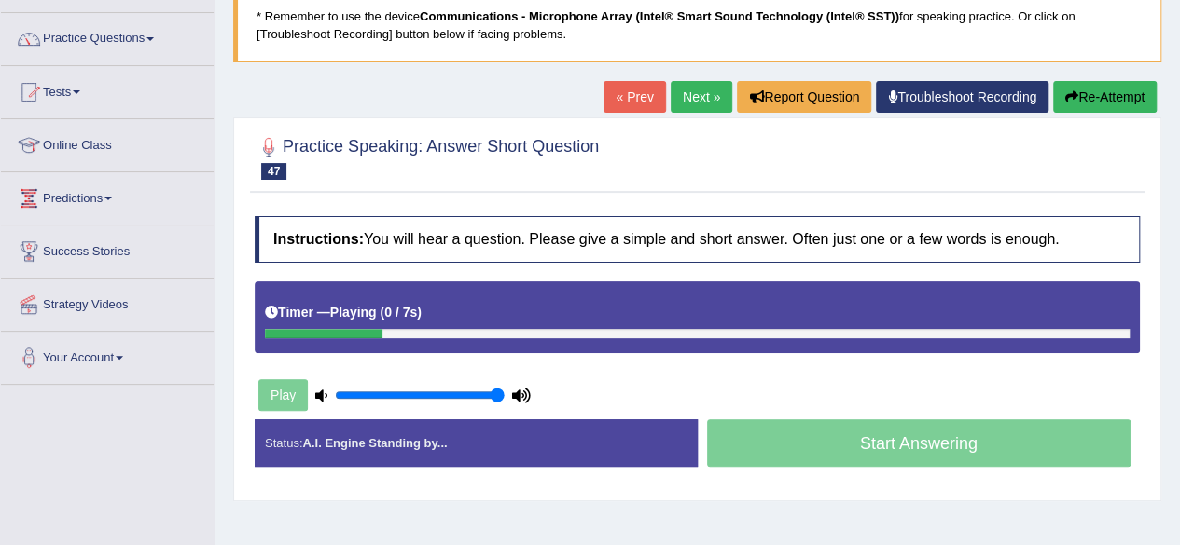
scroll to position [163, 0]
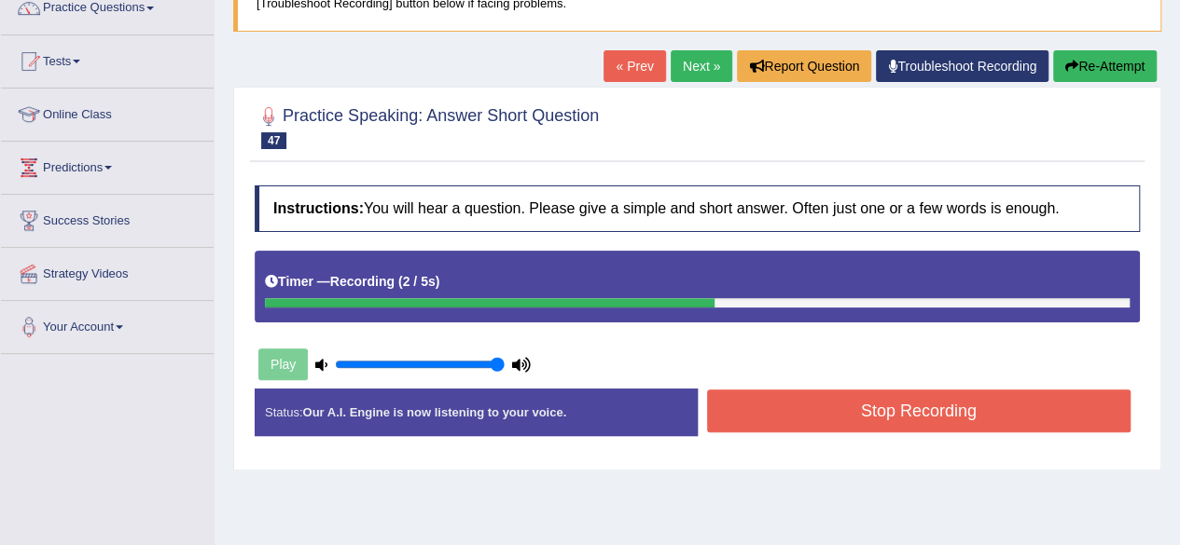
click at [844, 407] on button "Stop Recording" at bounding box center [919, 411] width 424 height 43
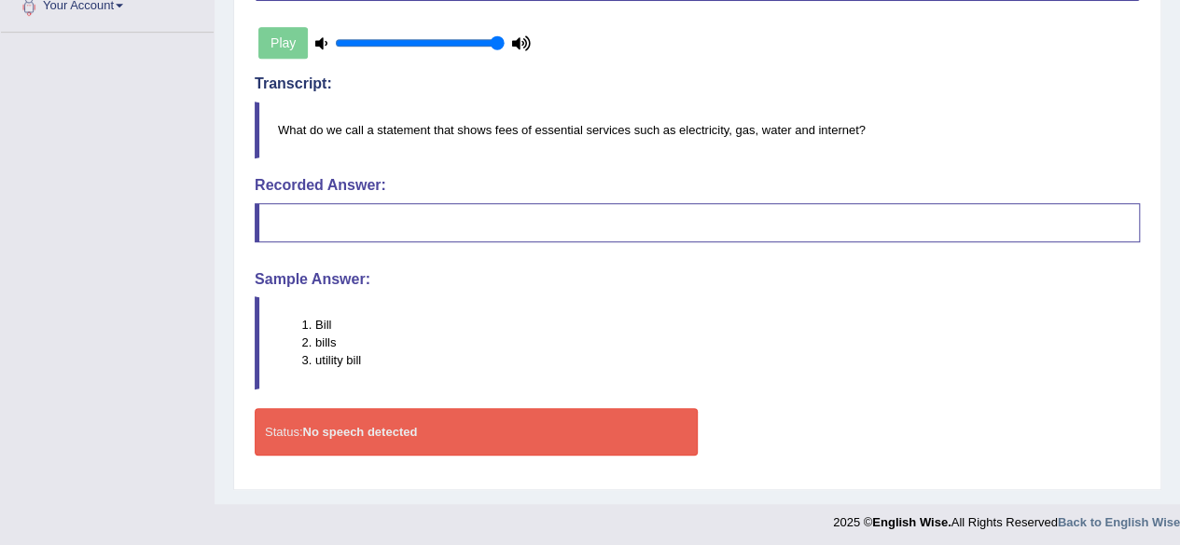
scroll to position [0, 0]
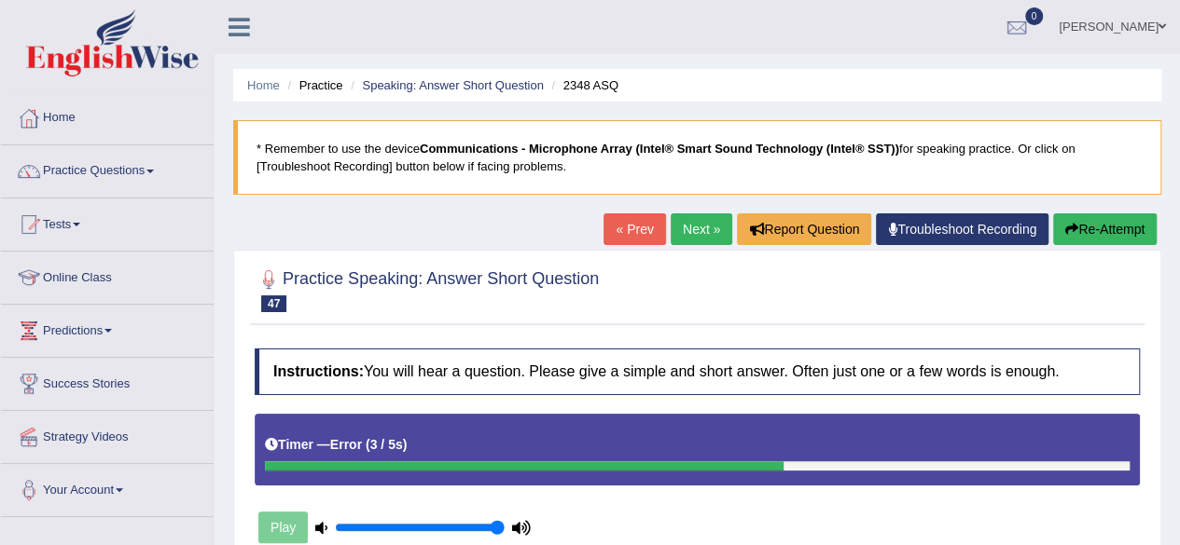
click at [678, 236] on link "Next »" at bounding box center [701, 230] width 62 height 32
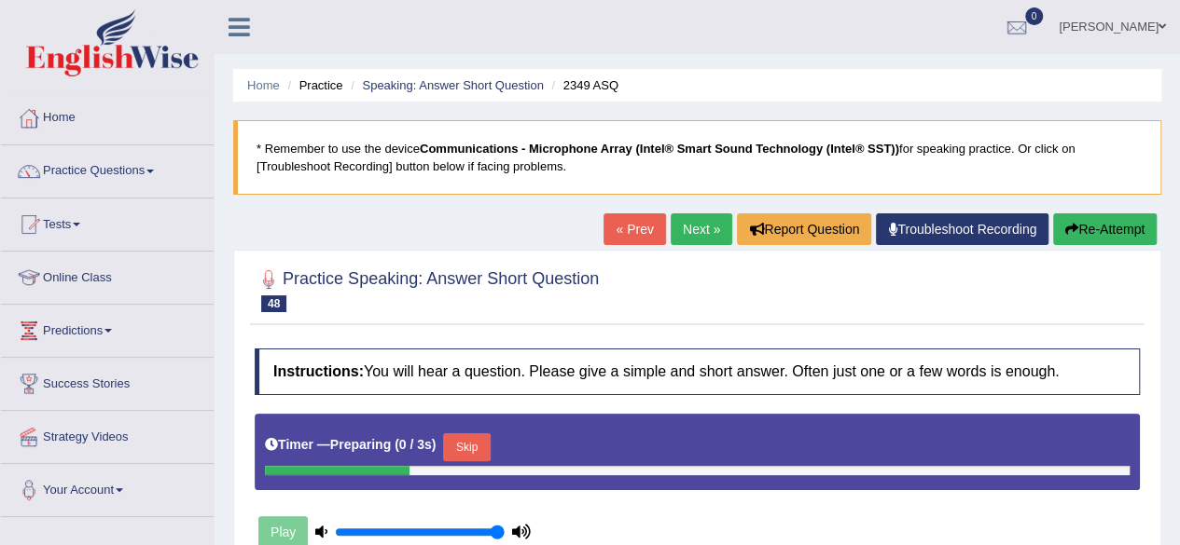
click at [678, 236] on link "Next »" at bounding box center [701, 230] width 62 height 32
click at [634, 218] on link "« Prev" at bounding box center [634, 230] width 62 height 32
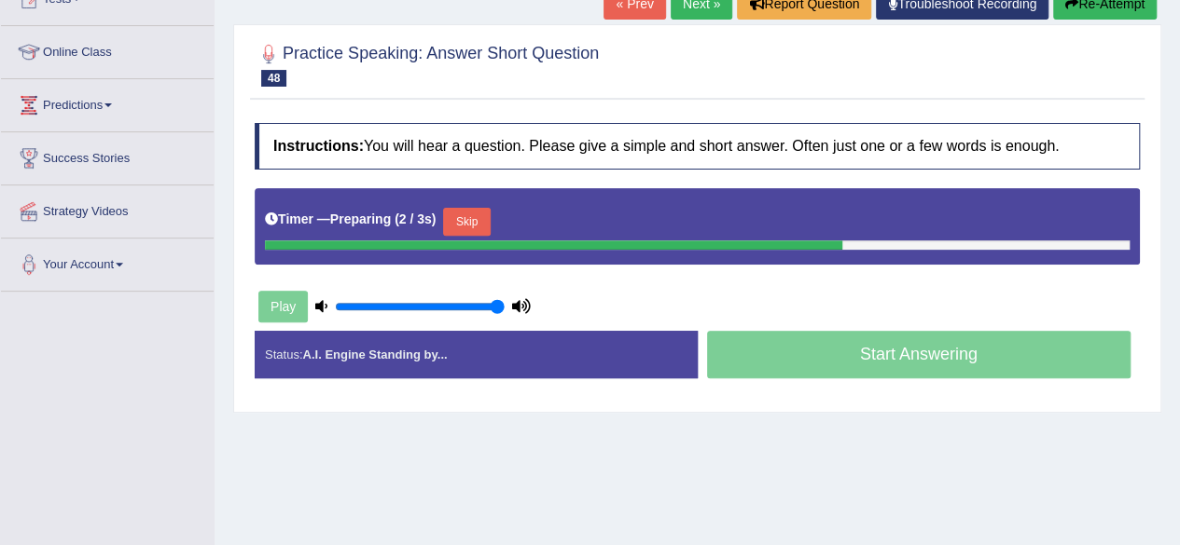
click at [471, 209] on button "Skip" at bounding box center [466, 222] width 47 height 28
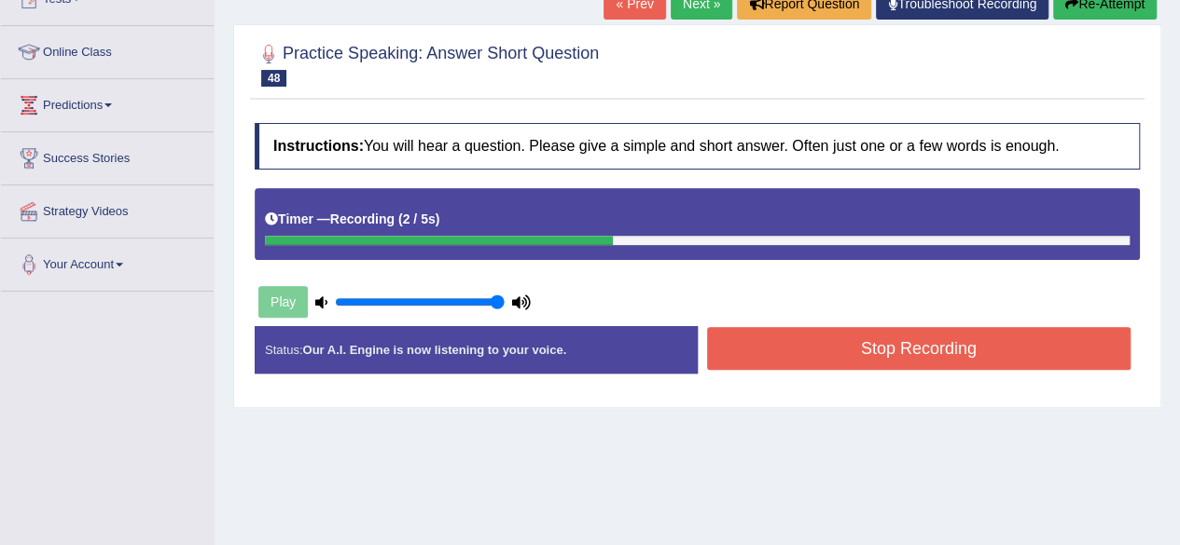
click at [780, 361] on button "Stop Recording" at bounding box center [919, 348] width 424 height 43
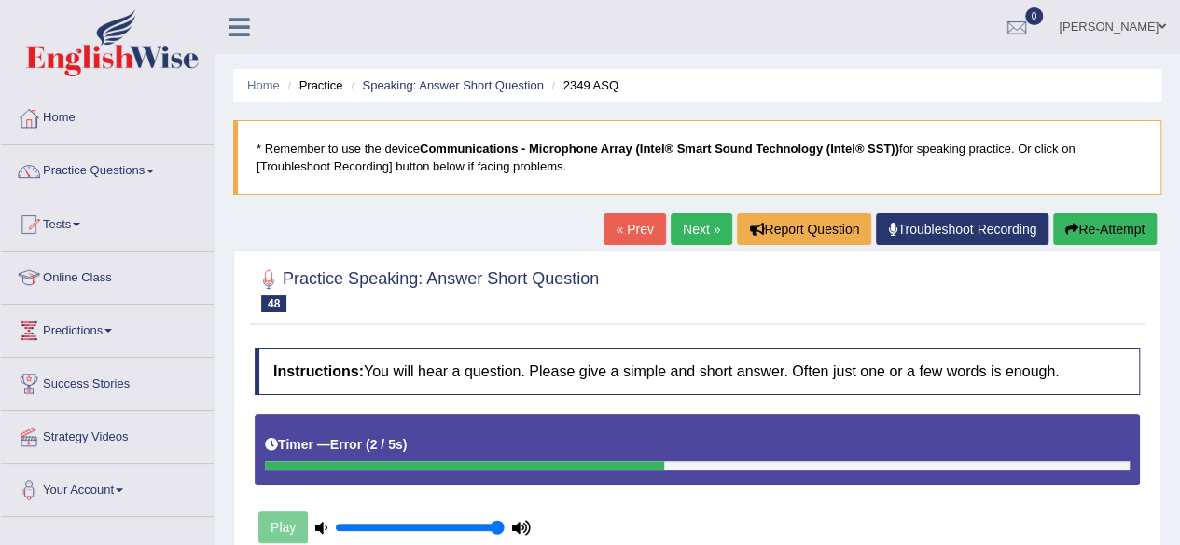
click at [684, 228] on link "Next »" at bounding box center [701, 230] width 62 height 32
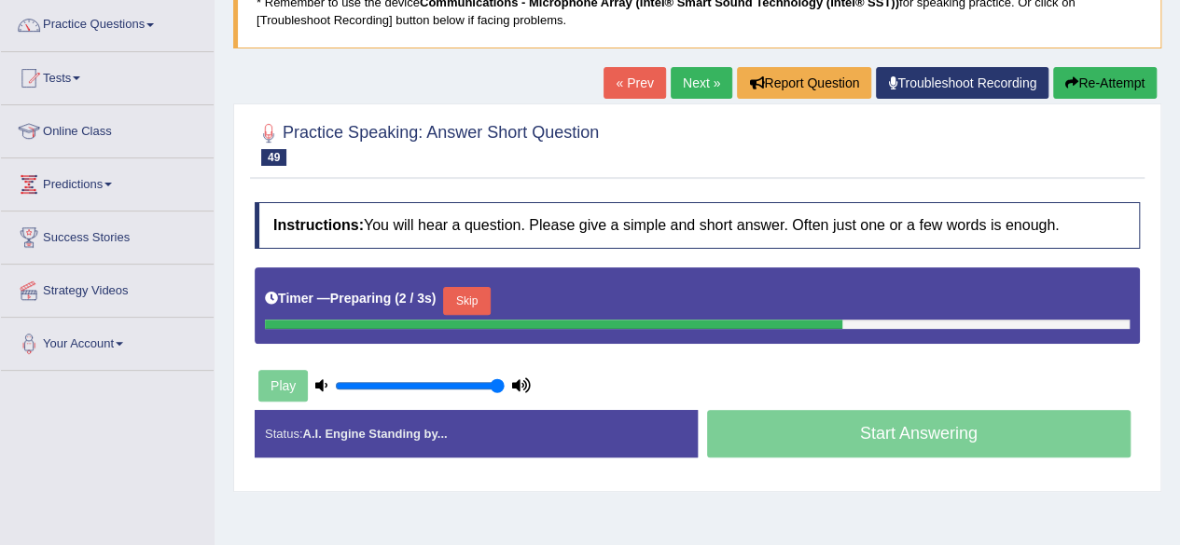
scroll to position [154, 0]
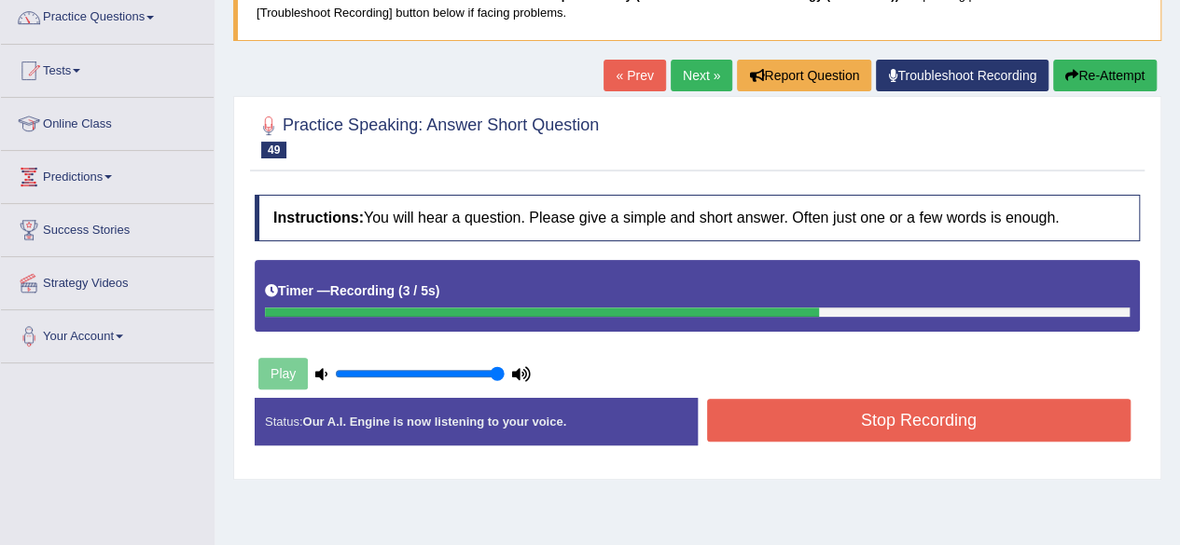
click at [893, 426] on button "Stop Recording" at bounding box center [919, 420] width 424 height 43
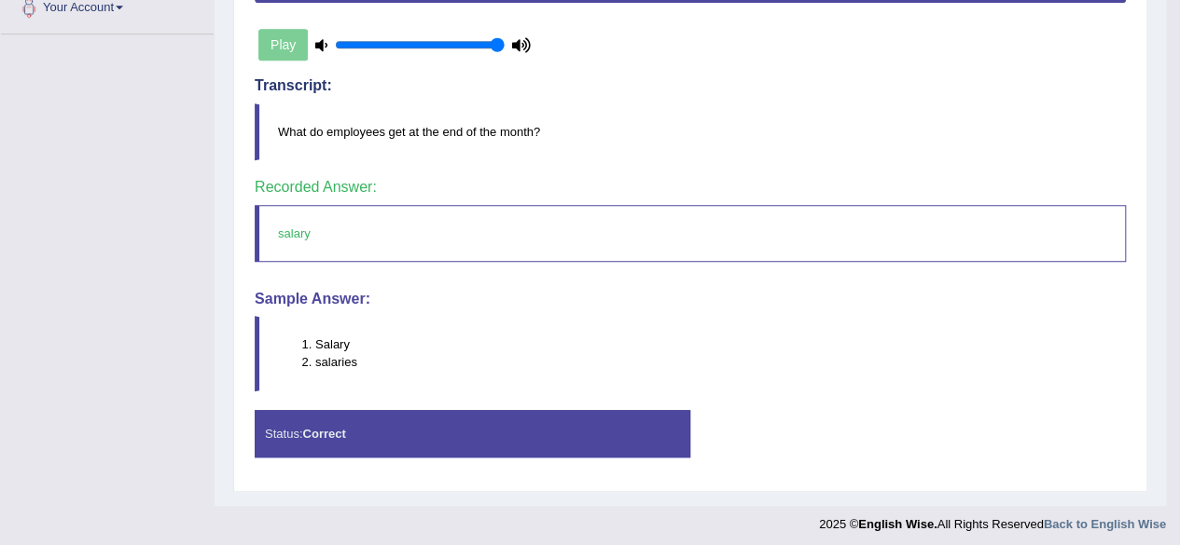
scroll to position [0, 0]
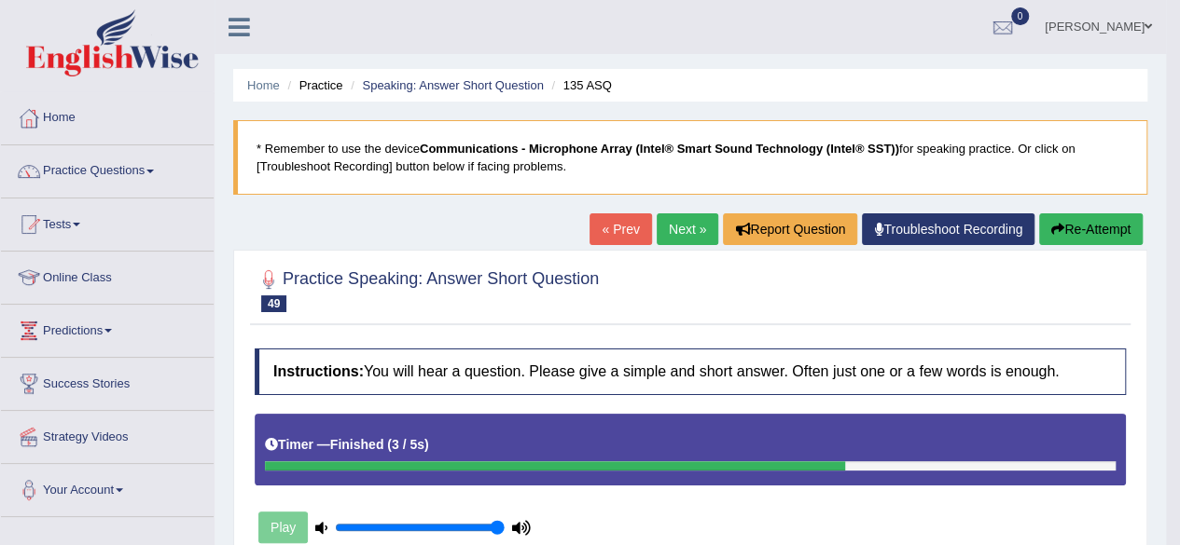
click at [670, 228] on link "Next »" at bounding box center [687, 230] width 62 height 32
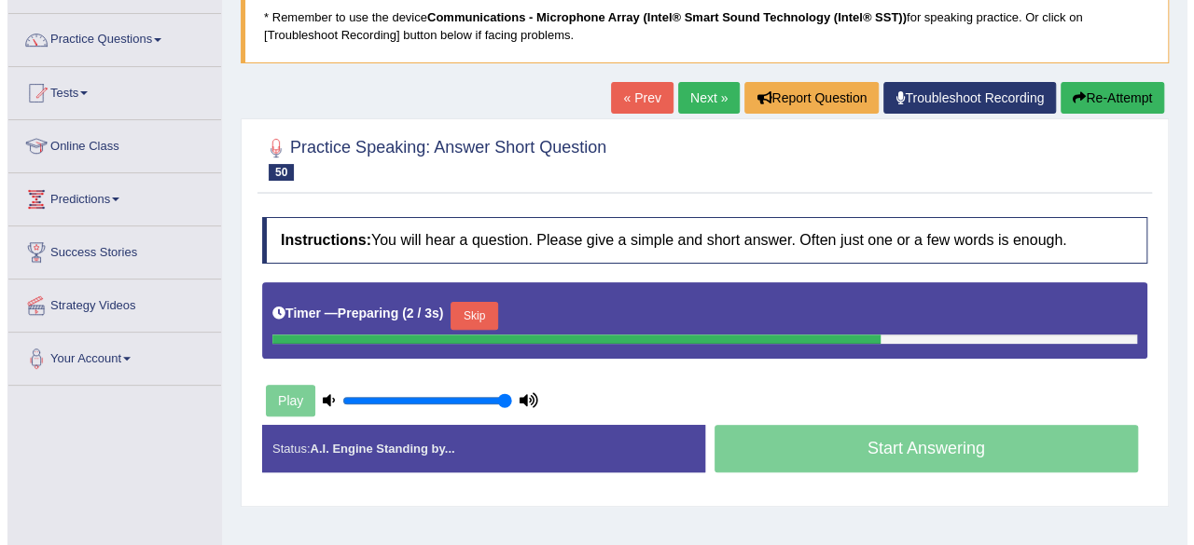
scroll to position [133, 0]
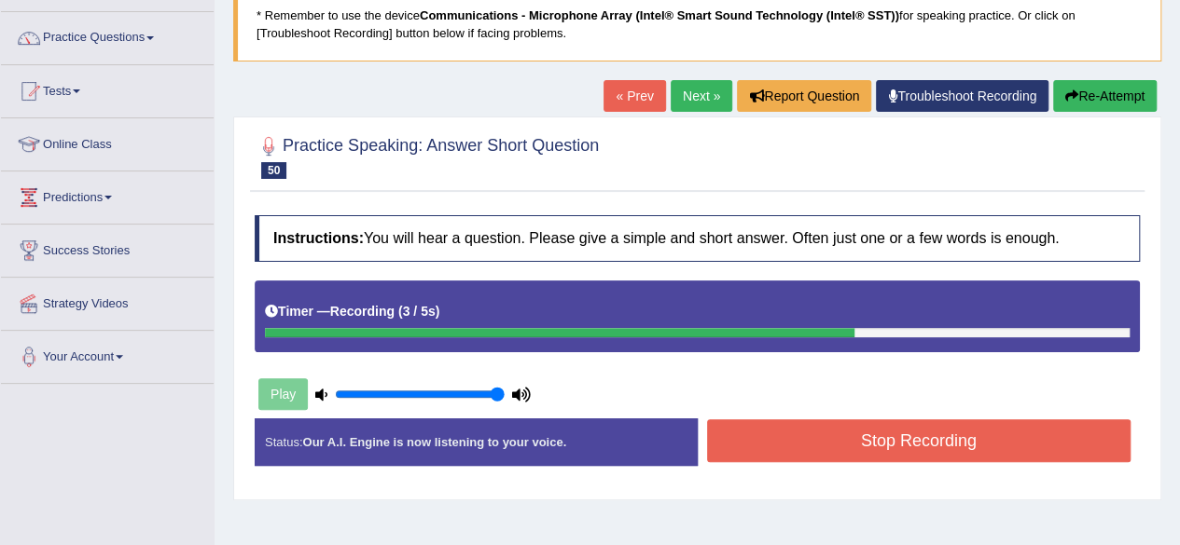
click at [828, 458] on button "Stop Recording" at bounding box center [919, 441] width 424 height 43
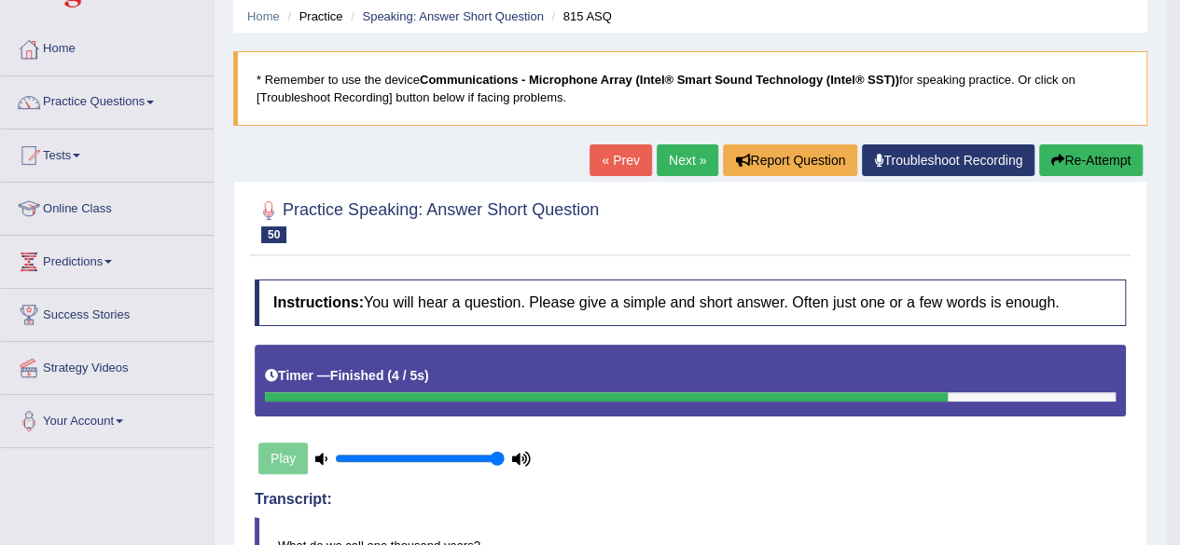
scroll to position [0, 0]
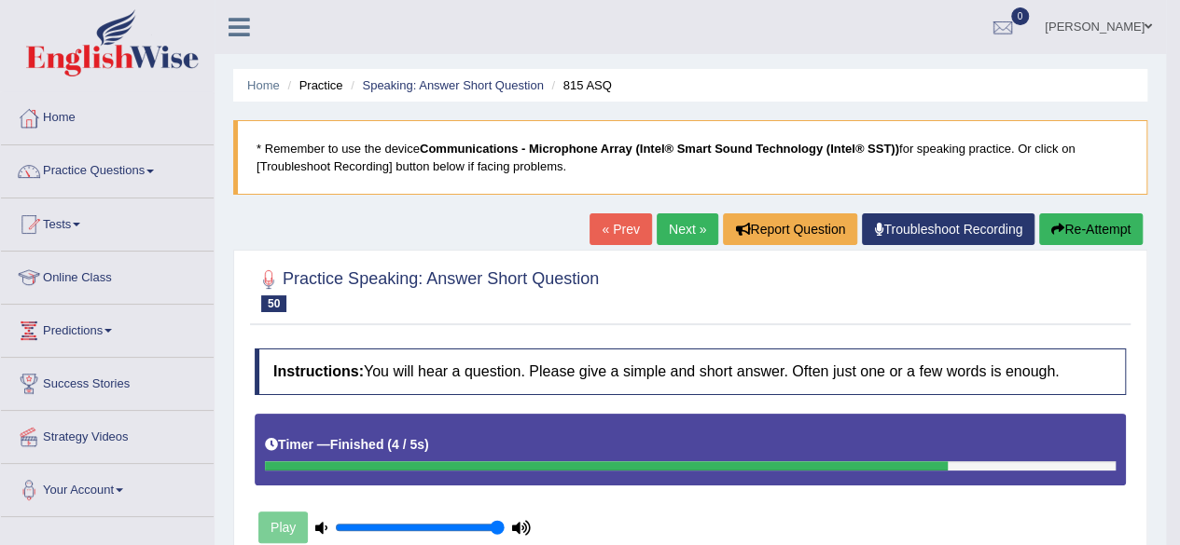
click at [670, 242] on link "Next »" at bounding box center [687, 230] width 62 height 32
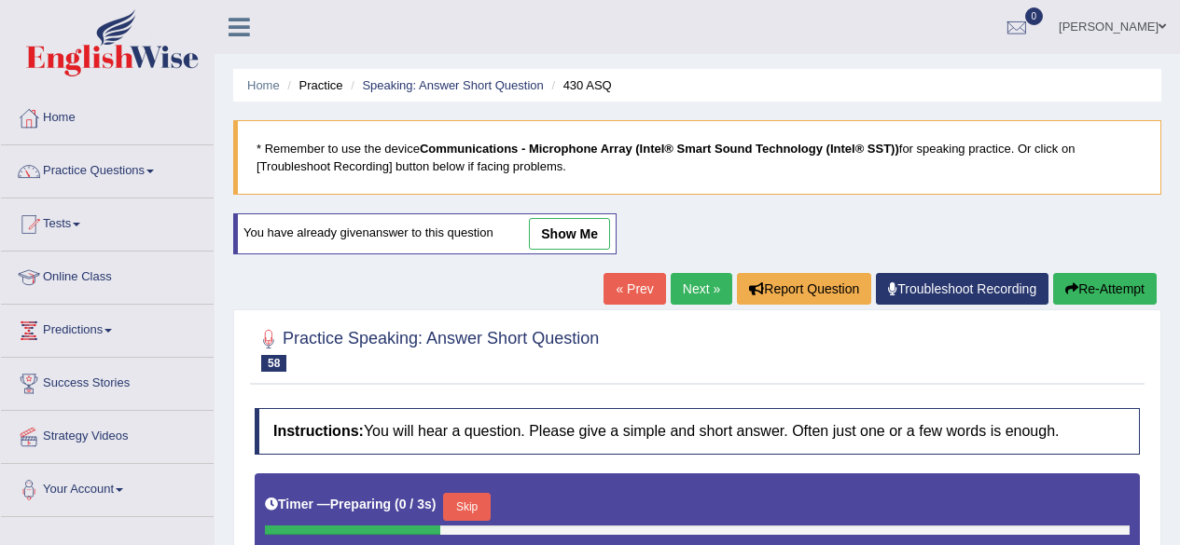
click at [686, 283] on link "Next »" at bounding box center [701, 289] width 62 height 32
drag, startPoint x: 0, startPoint y: 0, endPoint x: 686, endPoint y: 283, distance: 742.2
click at [686, 283] on link "Next »" at bounding box center [701, 289] width 62 height 32
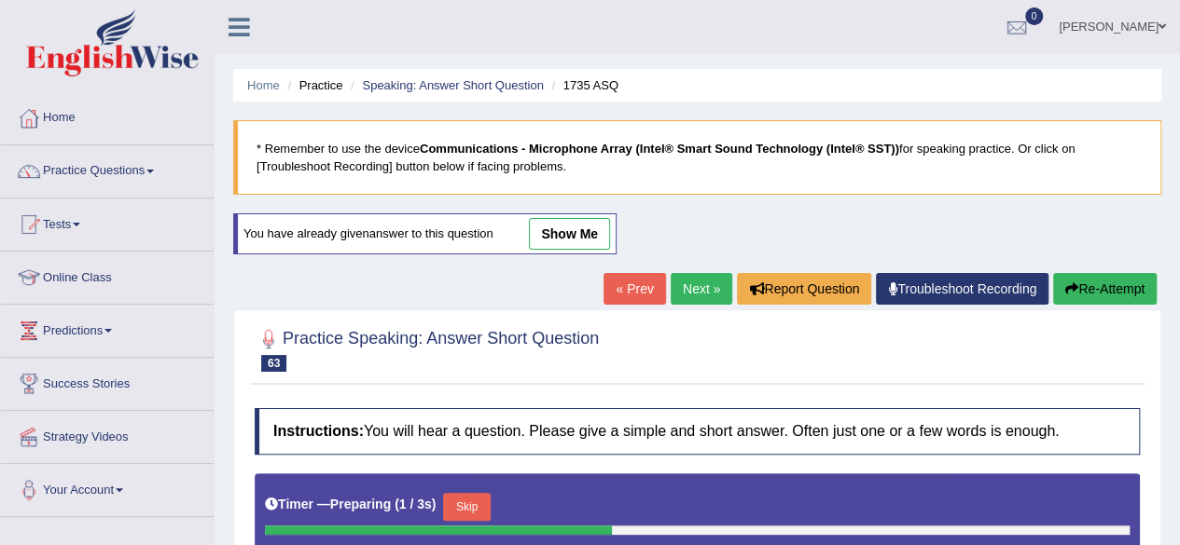
drag, startPoint x: 0, startPoint y: 0, endPoint x: 686, endPoint y: 283, distance: 742.2
click at [686, 283] on link "Next »" at bounding box center [701, 289] width 62 height 32
drag, startPoint x: 0, startPoint y: 0, endPoint x: 686, endPoint y: 283, distance: 742.2
click at [686, 283] on link "Next »" at bounding box center [701, 289] width 62 height 32
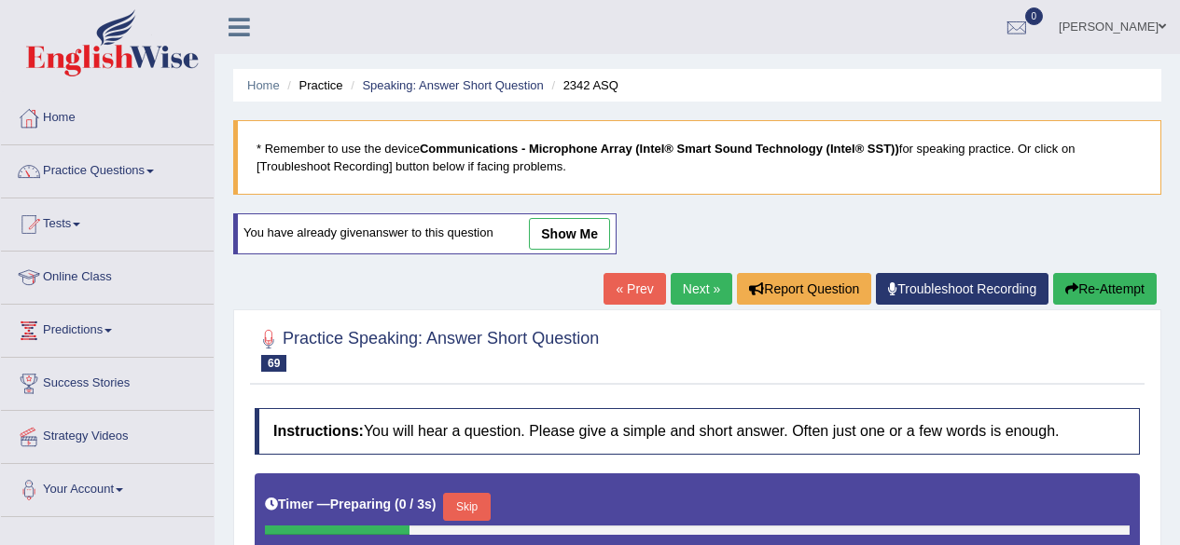
click at [686, 283] on link "Next »" at bounding box center [701, 289] width 62 height 32
drag, startPoint x: 0, startPoint y: 0, endPoint x: 686, endPoint y: 283, distance: 742.2
click at [686, 283] on link "Next »" at bounding box center [701, 289] width 62 height 32
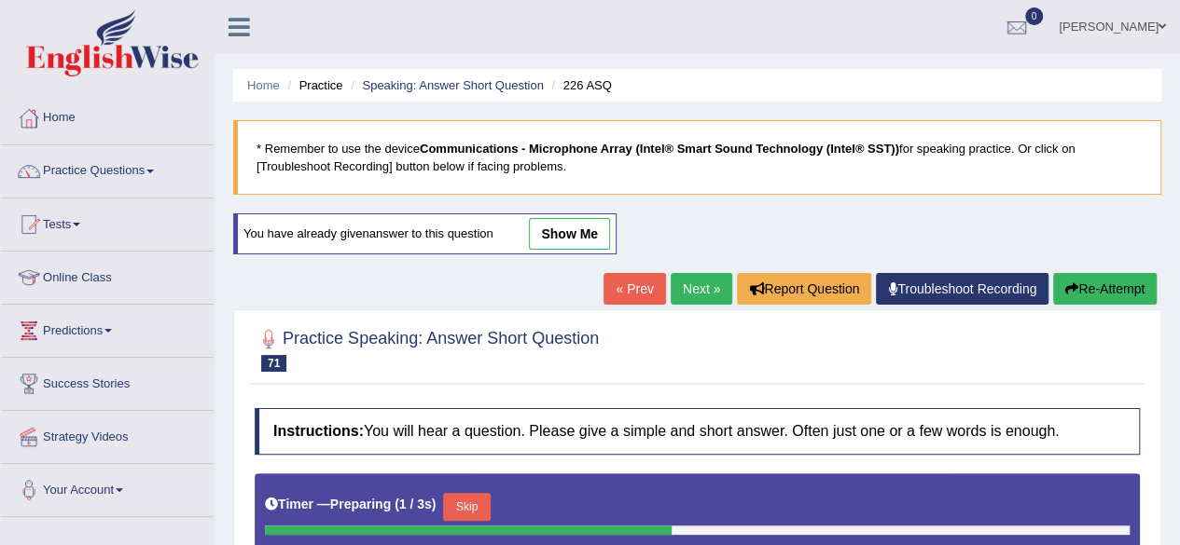
drag, startPoint x: 0, startPoint y: 0, endPoint x: 686, endPoint y: 283, distance: 742.2
click at [686, 283] on link "Next »" at bounding box center [701, 289] width 62 height 32
click at [509, 86] on link "Speaking: Answer Short Question" at bounding box center [452, 85] width 181 height 14
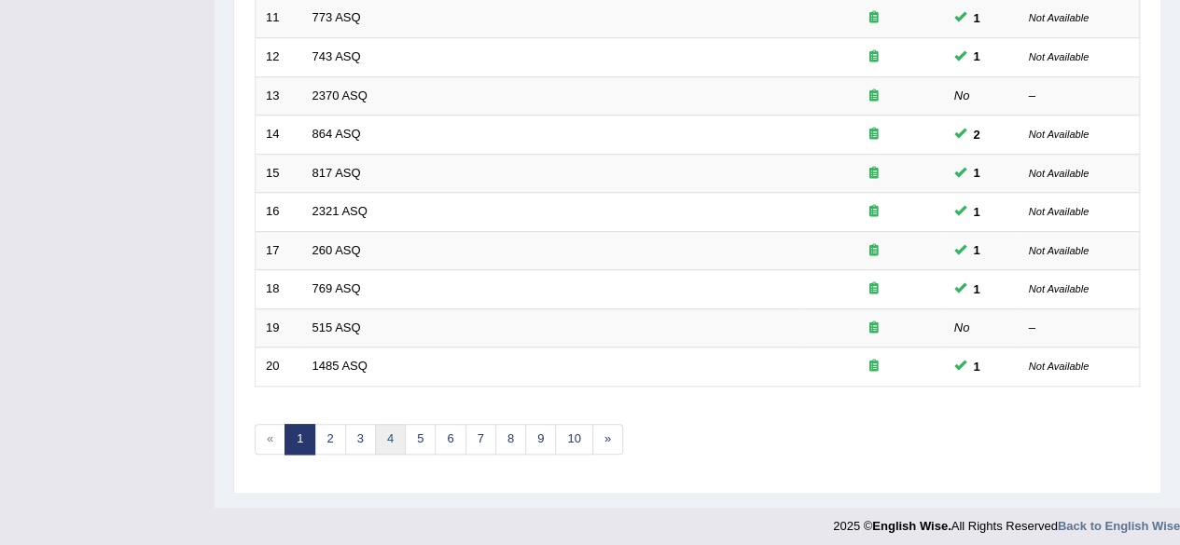
click at [397, 434] on link "4" at bounding box center [390, 439] width 31 height 31
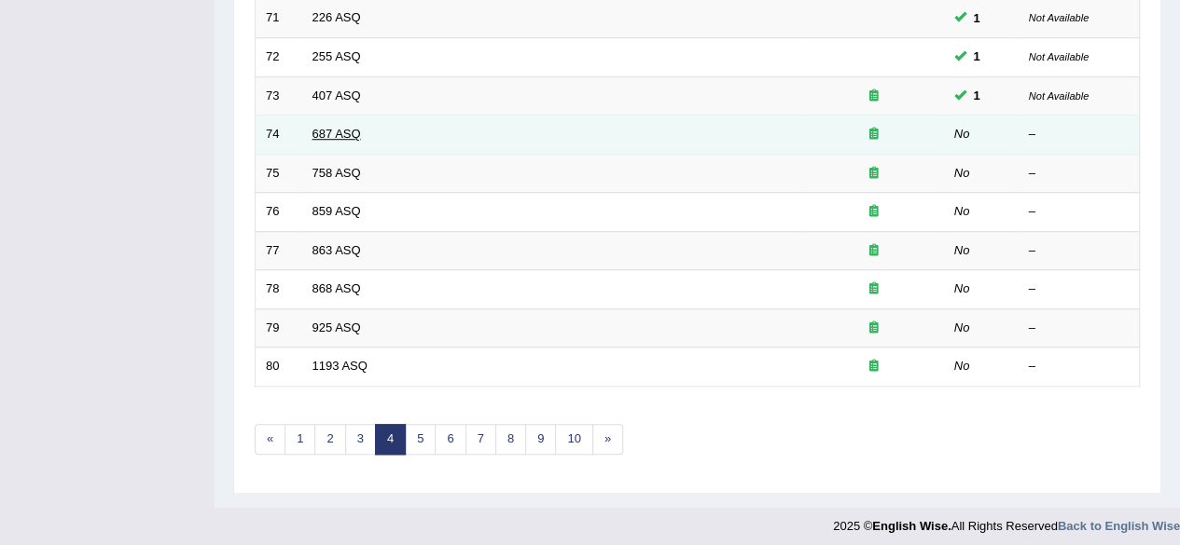
click at [319, 127] on link "687 ASQ" at bounding box center [336, 134] width 48 height 14
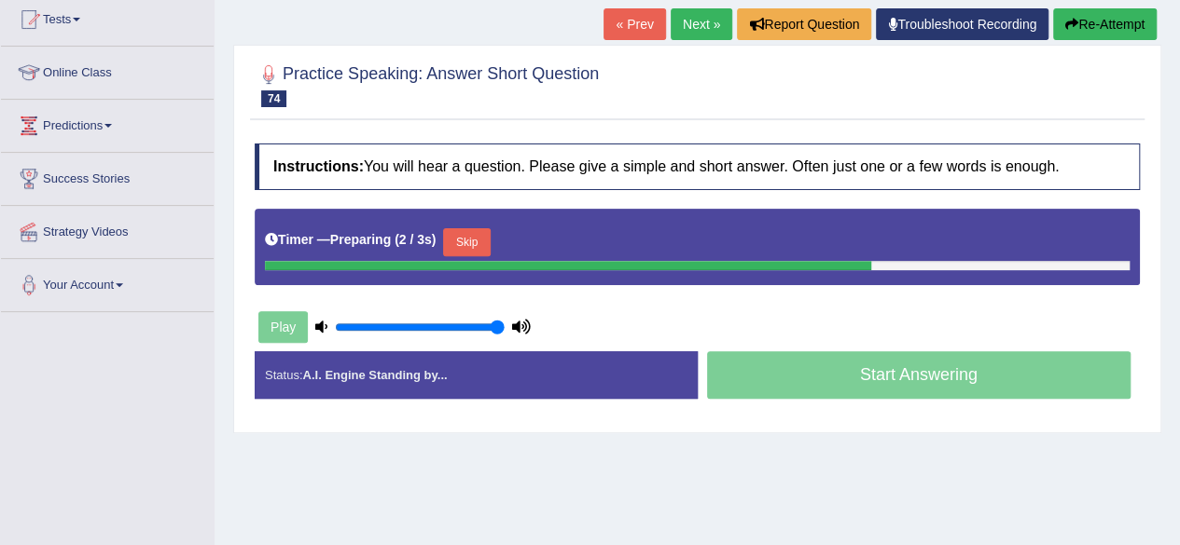
scroll to position [203, 0]
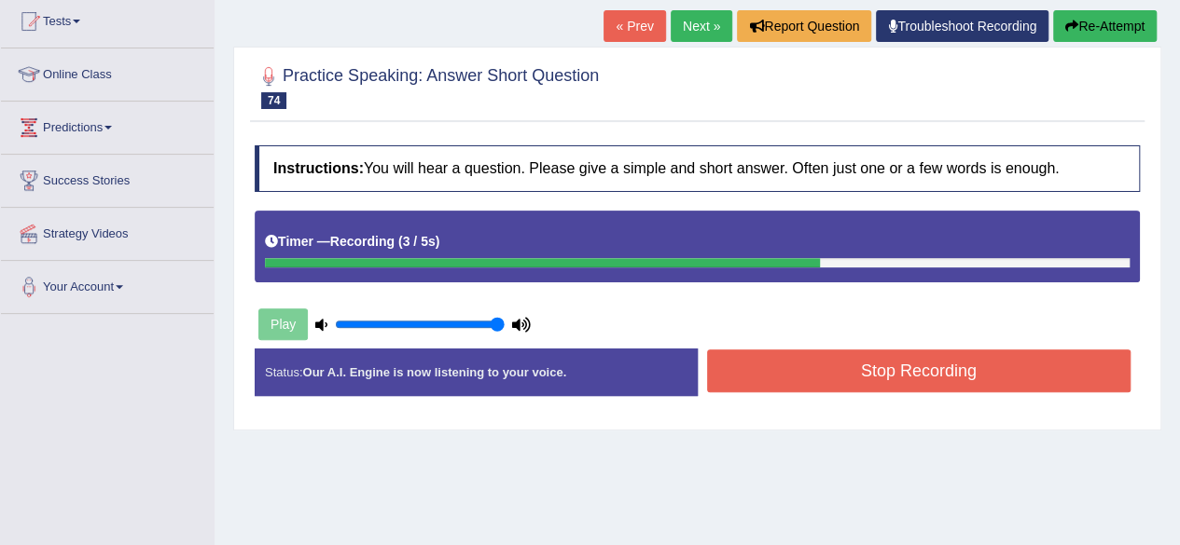
click at [857, 381] on button "Stop Recording" at bounding box center [919, 371] width 424 height 43
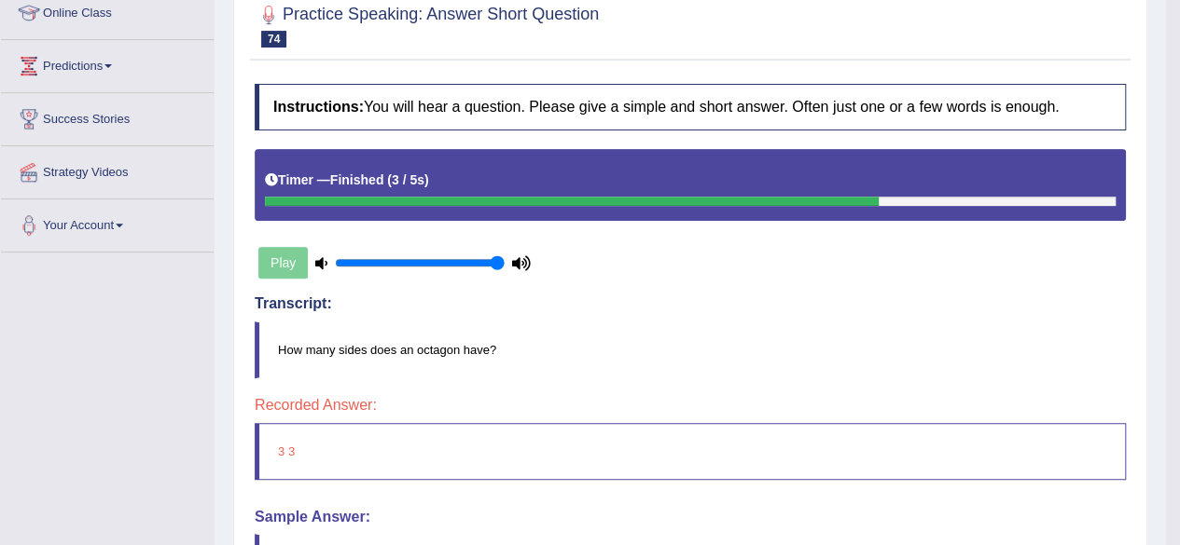
scroll to position [0, 0]
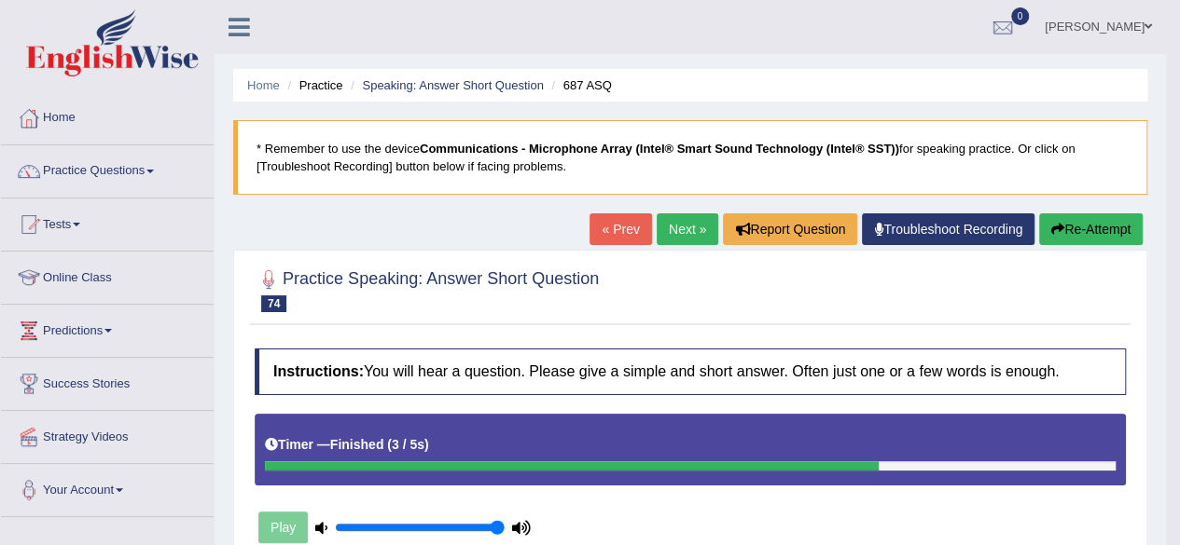
click at [662, 236] on link "Next »" at bounding box center [687, 230] width 62 height 32
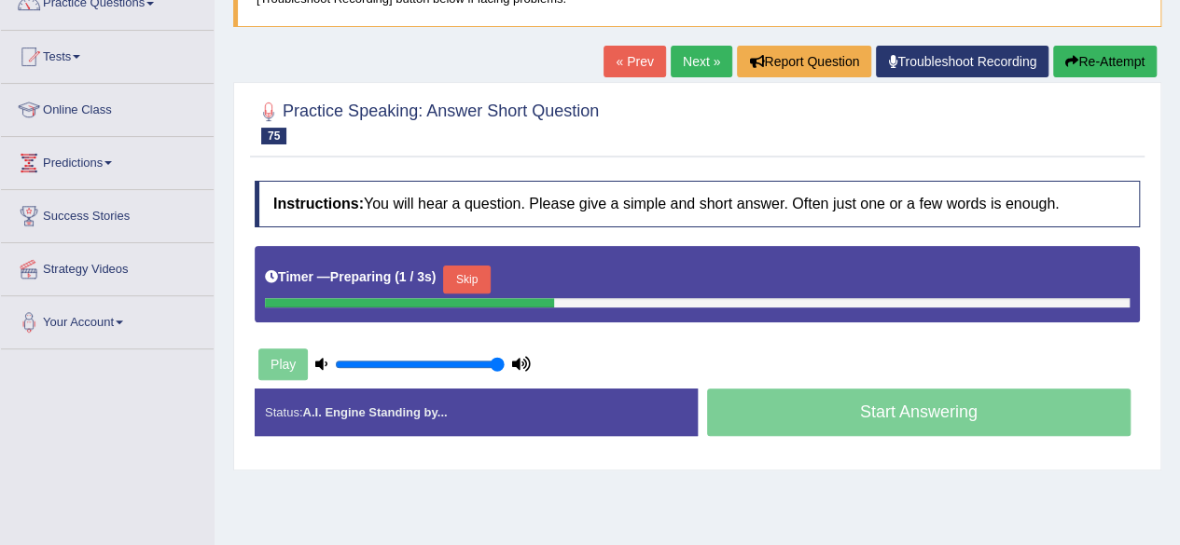
scroll to position [170, 0]
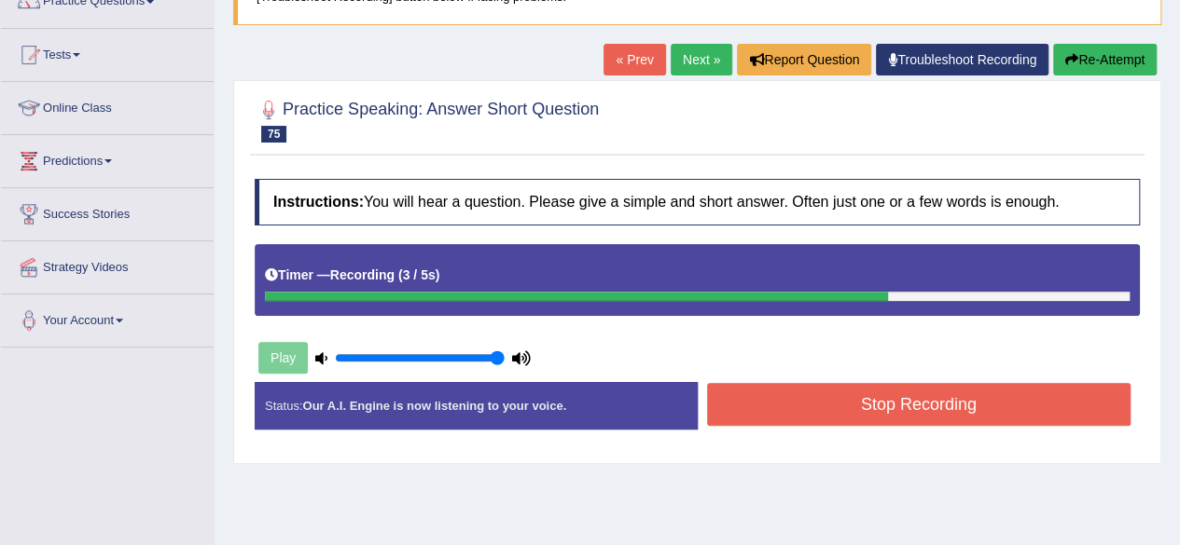
click at [806, 419] on button "Stop Recording" at bounding box center [919, 404] width 424 height 43
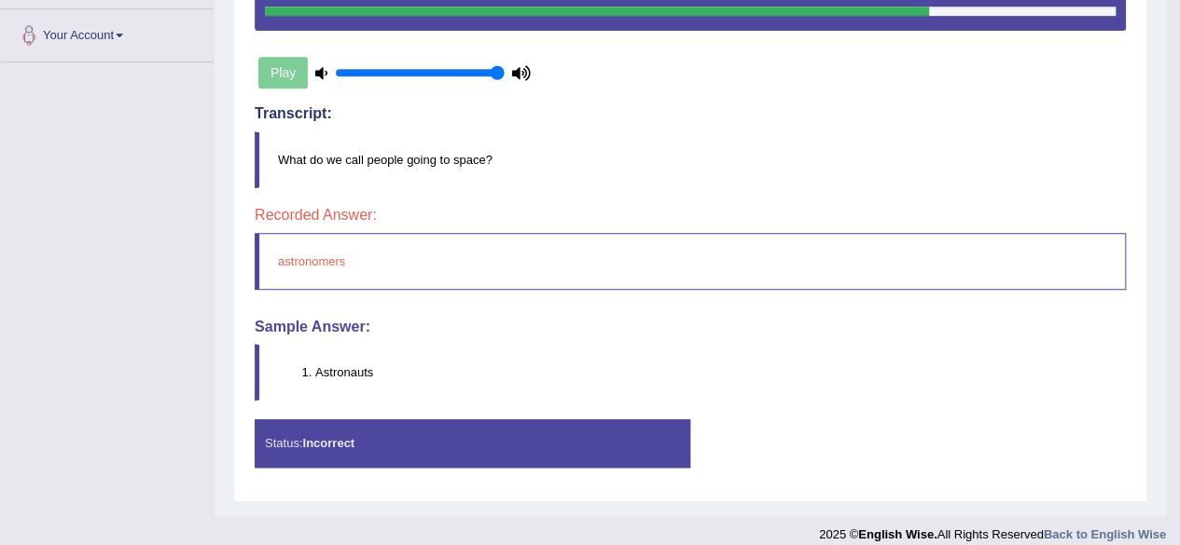
scroll to position [0, 0]
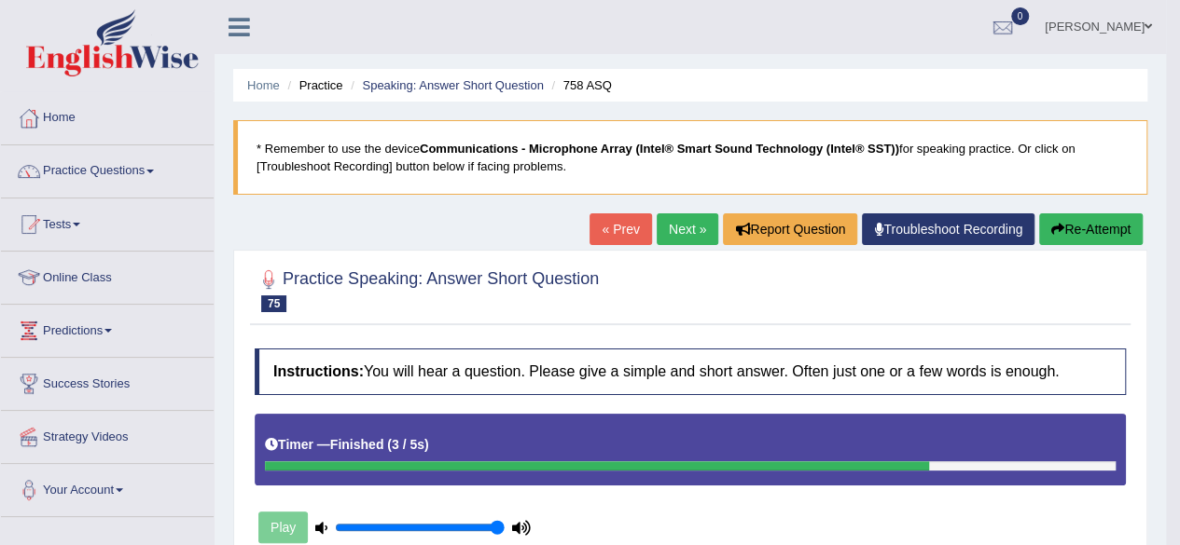
click at [687, 230] on link "Next »" at bounding box center [687, 230] width 62 height 32
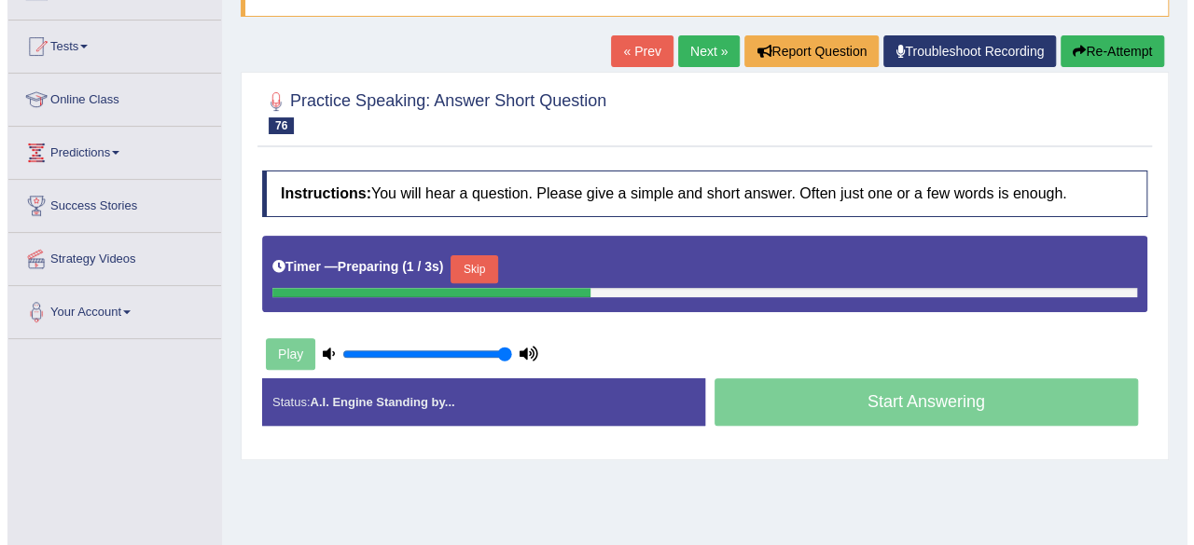
scroll to position [179, 0]
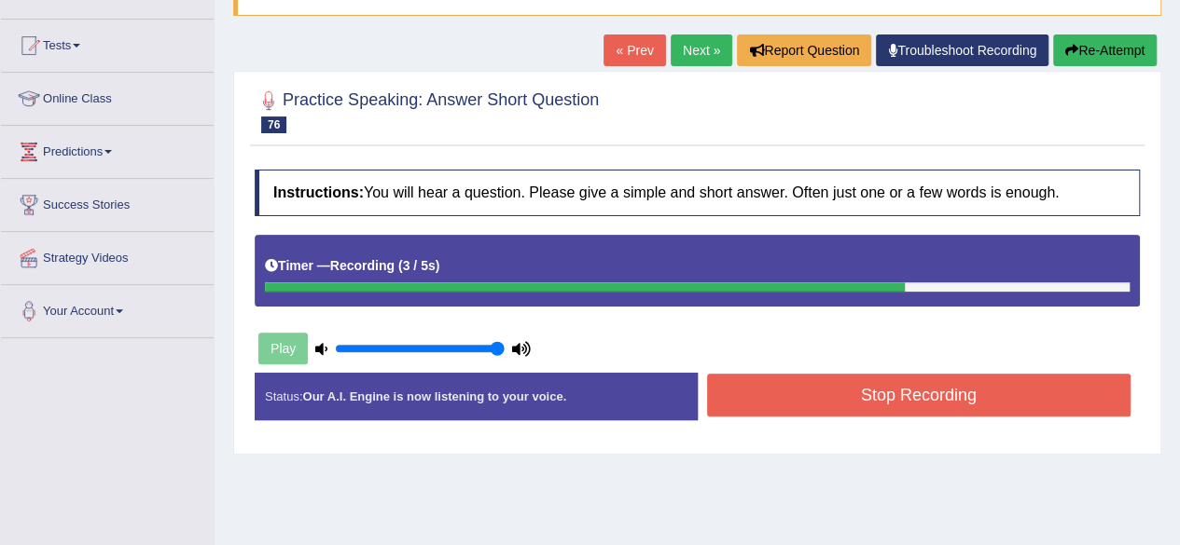
click at [929, 404] on button "Stop Recording" at bounding box center [919, 395] width 424 height 43
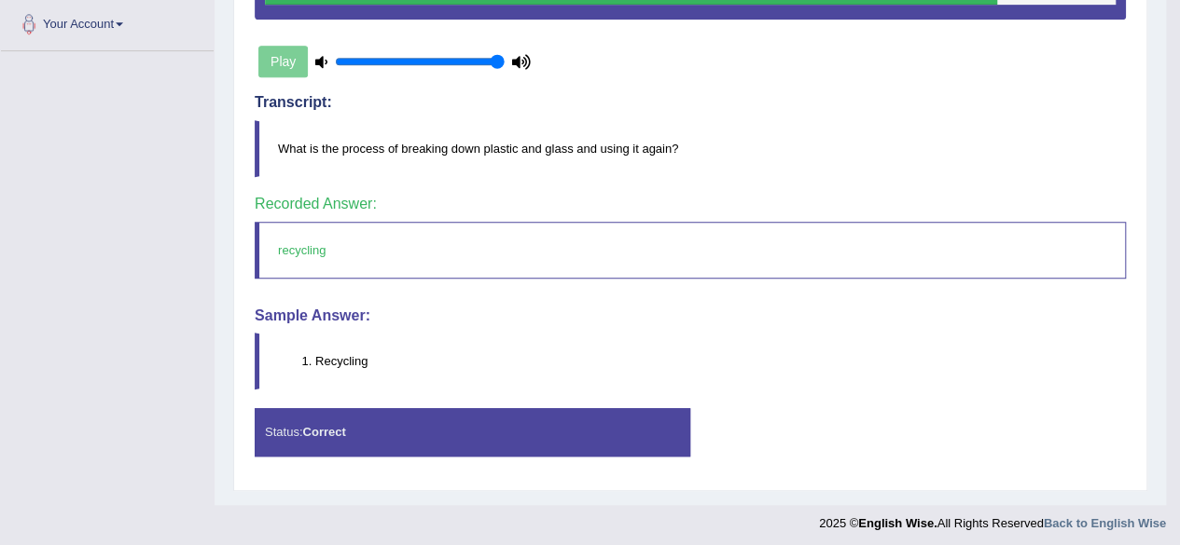
scroll to position [0, 0]
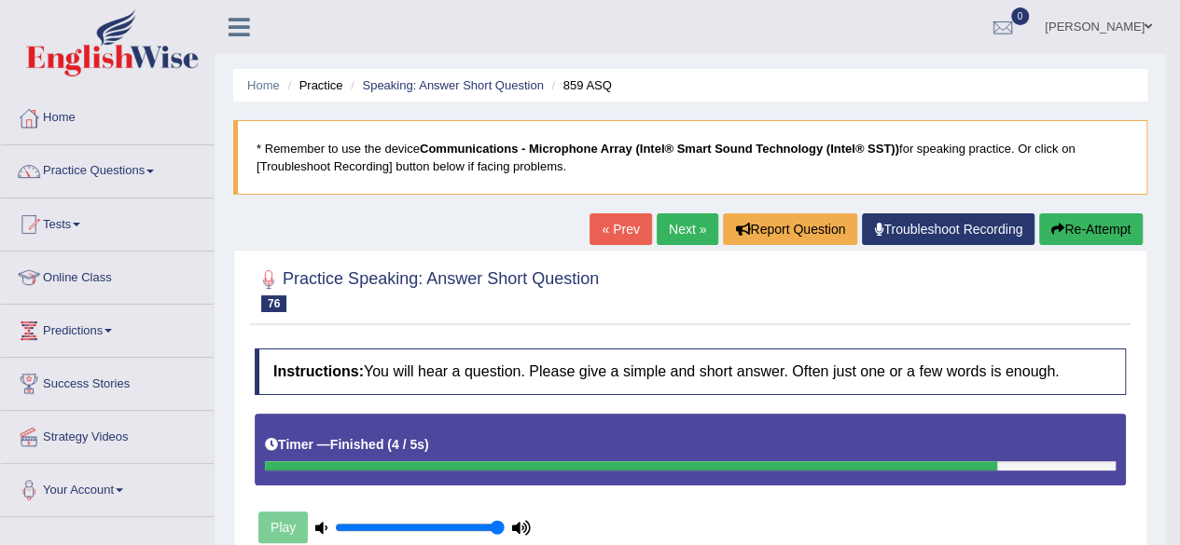
click at [673, 228] on link "Next »" at bounding box center [687, 230] width 62 height 32
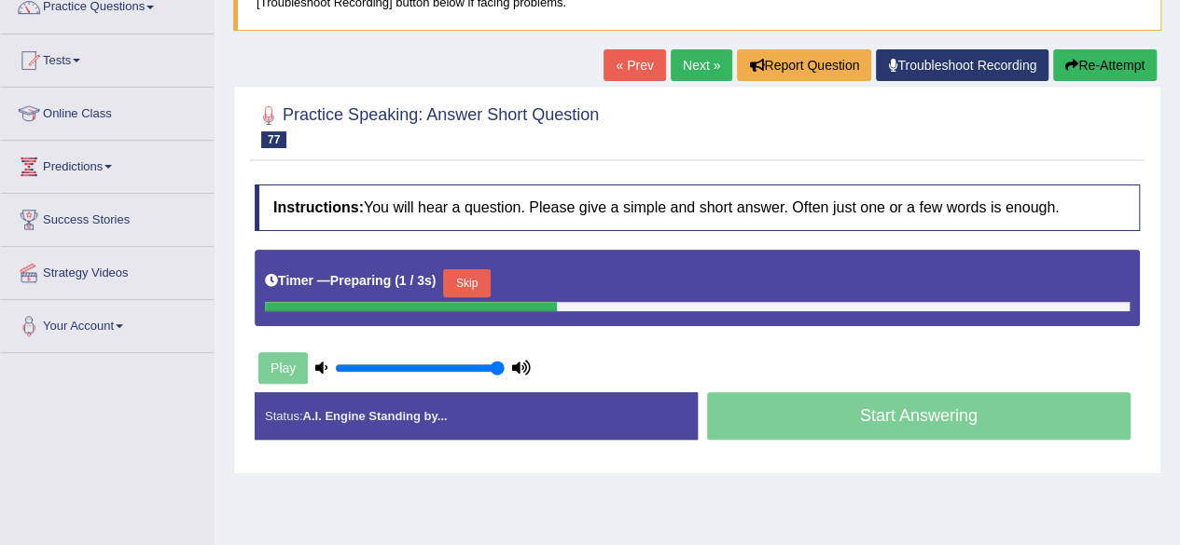
scroll to position [175, 0]
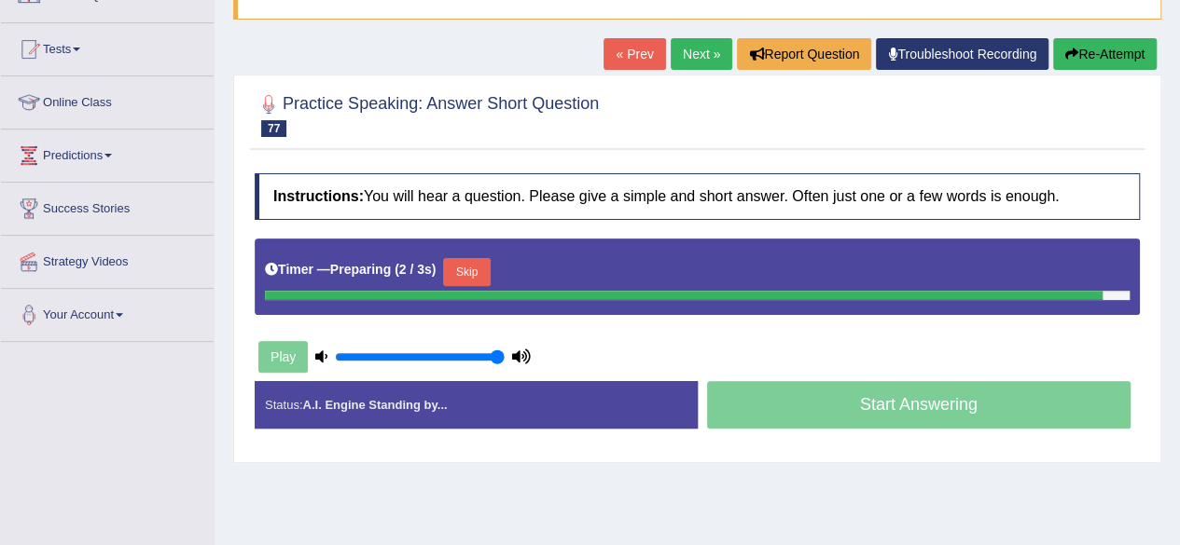
click at [476, 267] on button "Skip" at bounding box center [466, 272] width 47 height 28
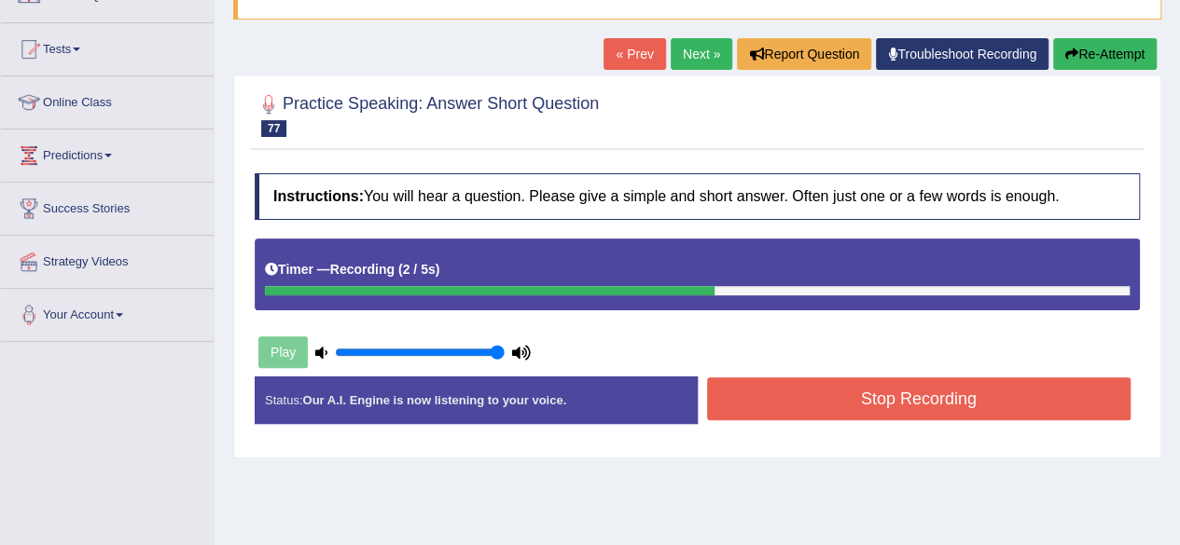
click at [971, 386] on button "Stop Recording" at bounding box center [919, 399] width 424 height 43
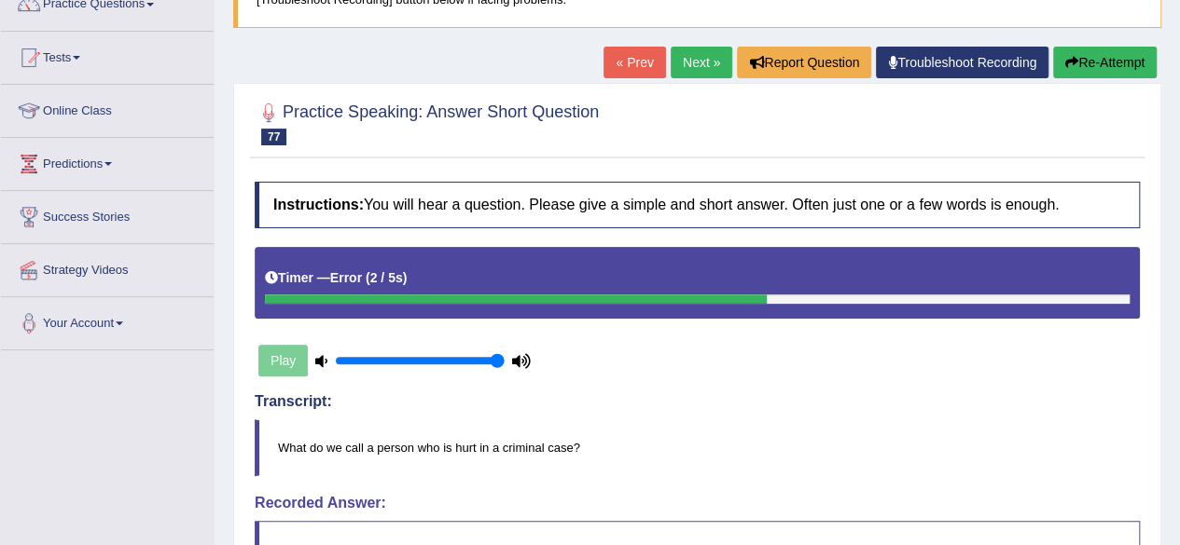
scroll to position [0, 0]
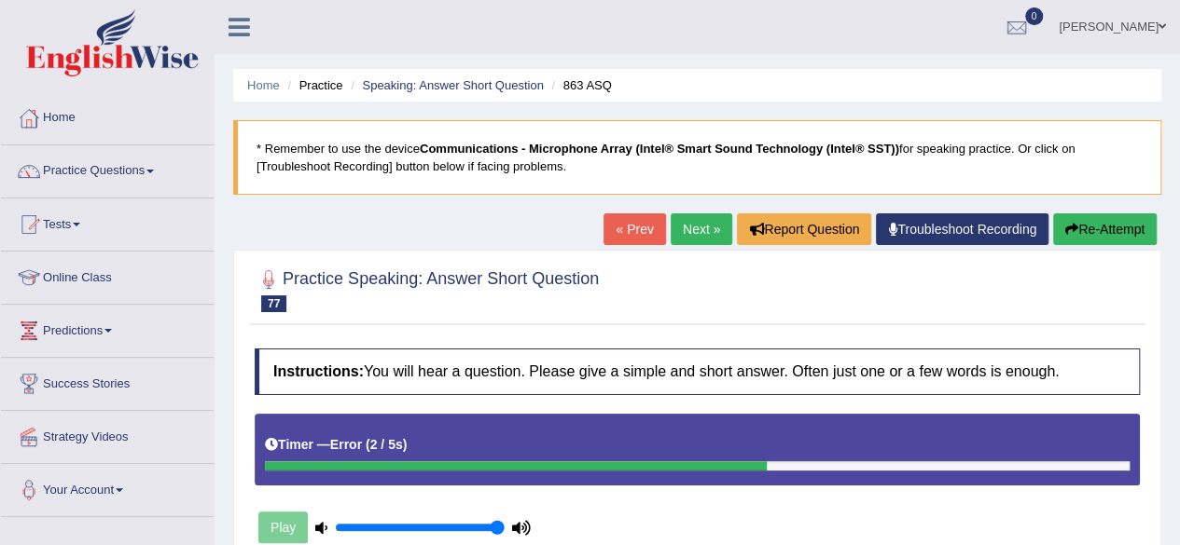
click at [696, 215] on link "Next »" at bounding box center [701, 230] width 62 height 32
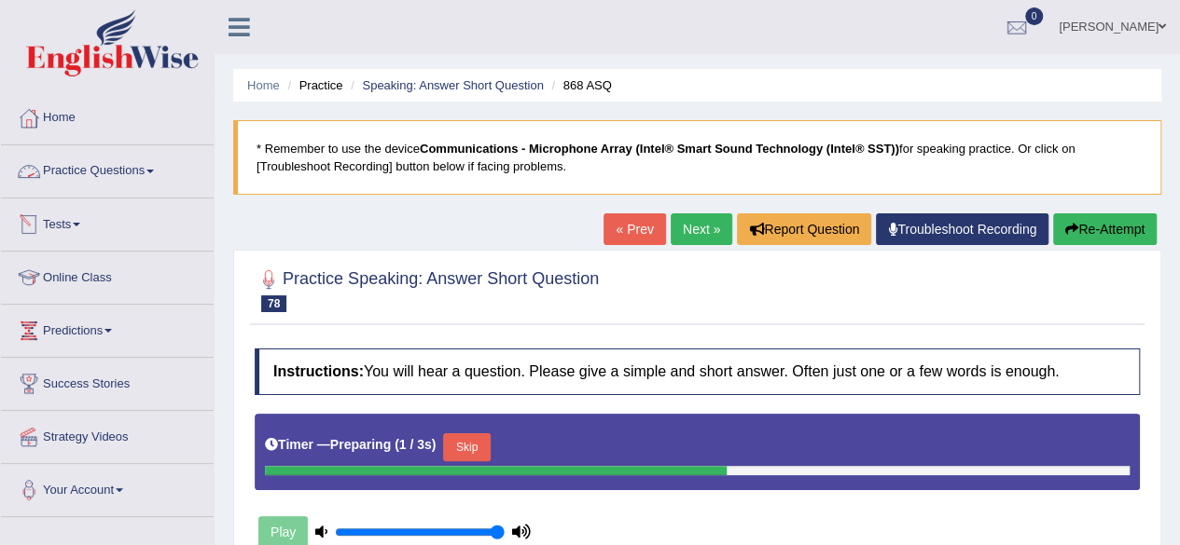
click at [145, 169] on link "Practice Questions" at bounding box center [107, 168] width 213 height 47
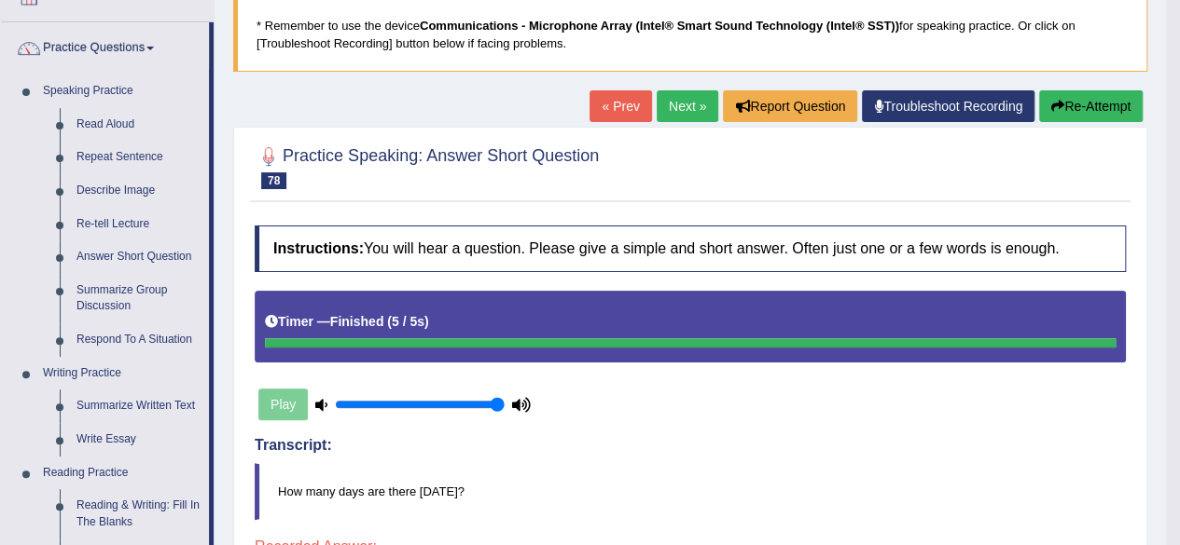
scroll to position [122, 0]
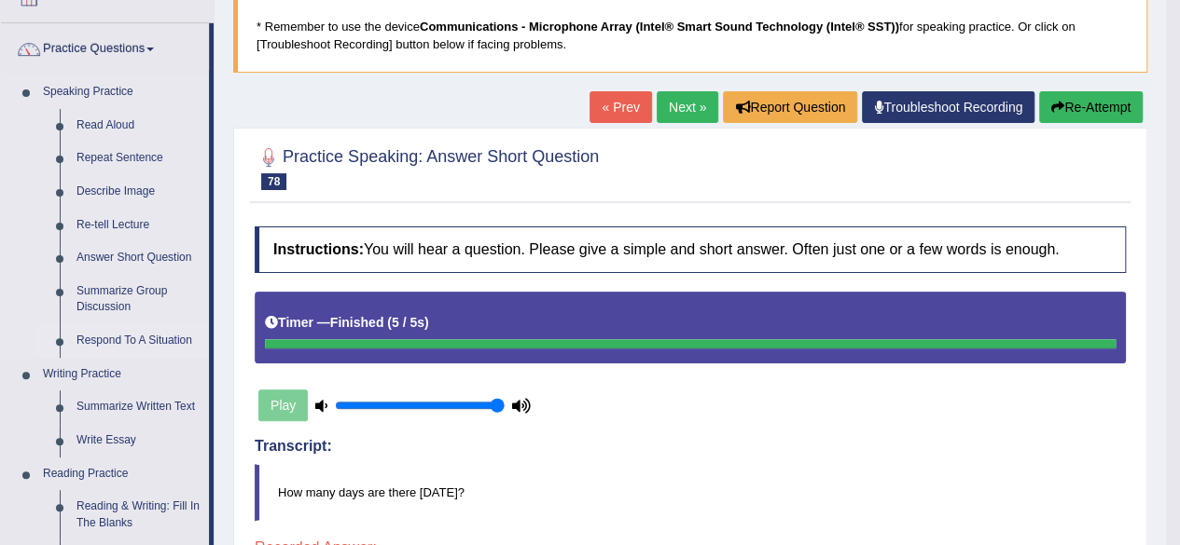
click at [112, 335] on link "Respond To A Situation" at bounding box center [138, 342] width 141 height 34
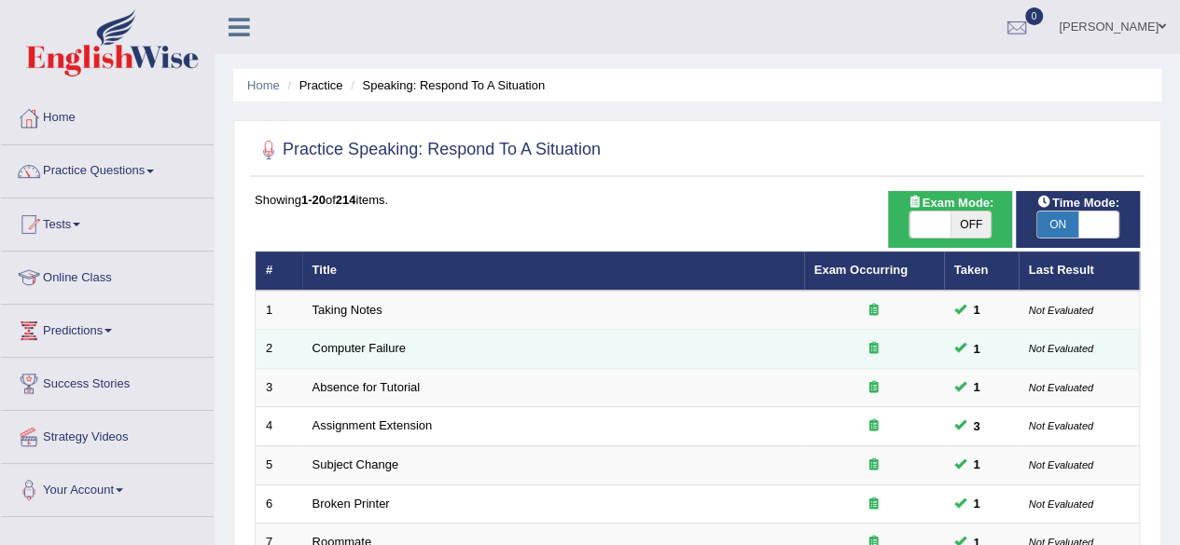
scroll to position [680, 0]
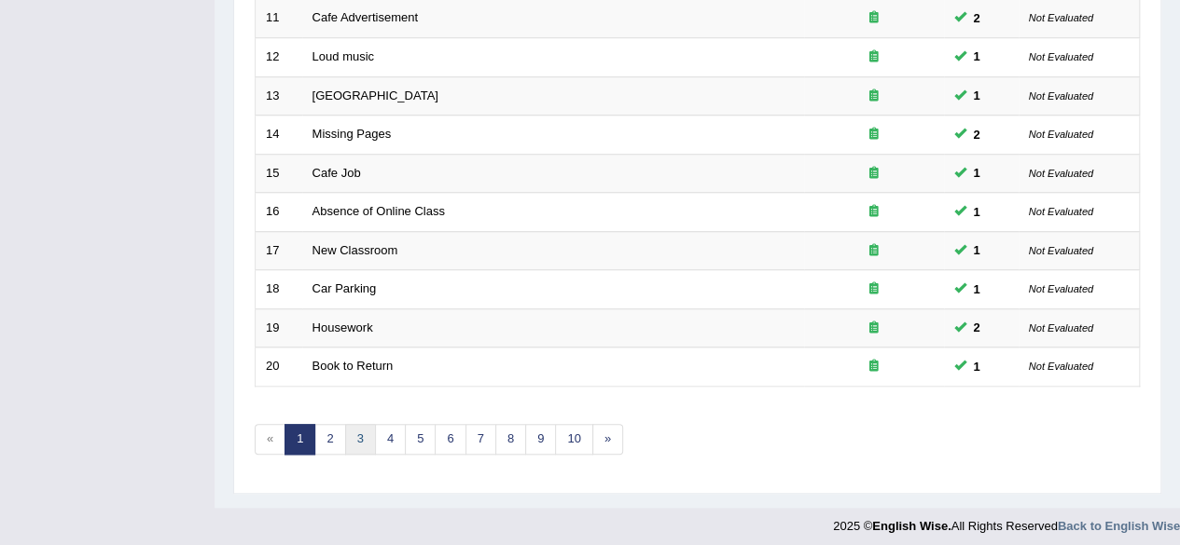
click at [348, 435] on link "3" at bounding box center [360, 439] width 31 height 31
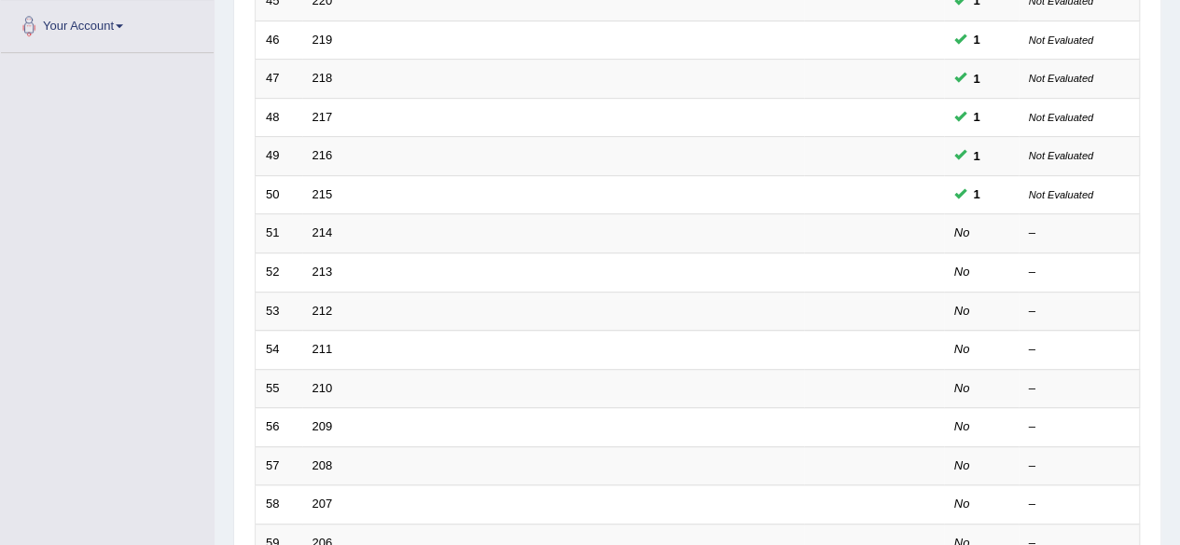
scroll to position [452, 0]
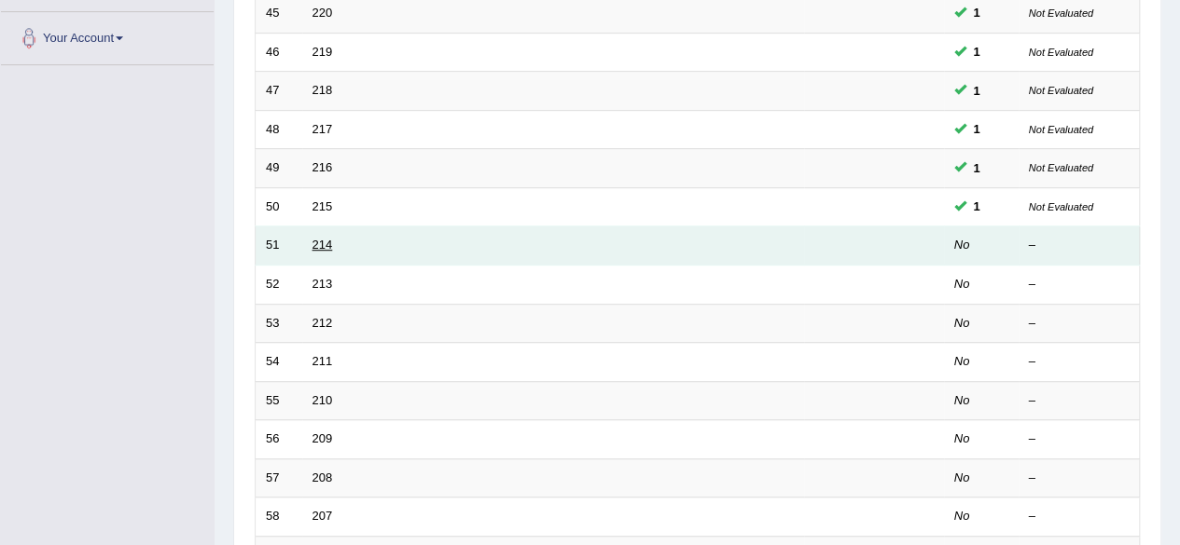
click at [320, 242] on link "214" at bounding box center [322, 245] width 21 height 14
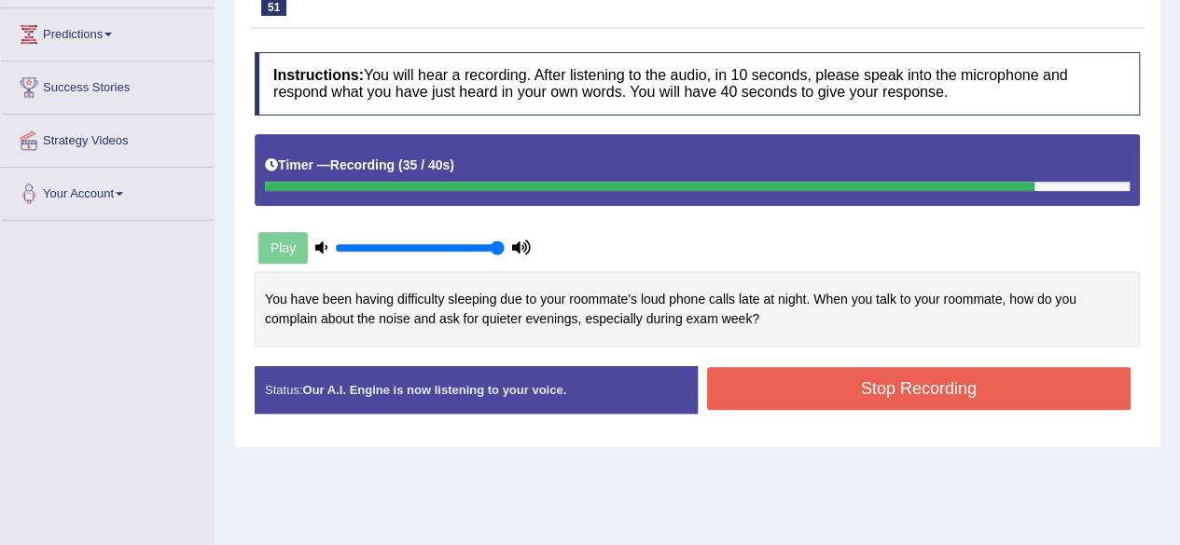
click at [808, 371] on button "Stop Recording" at bounding box center [919, 388] width 424 height 43
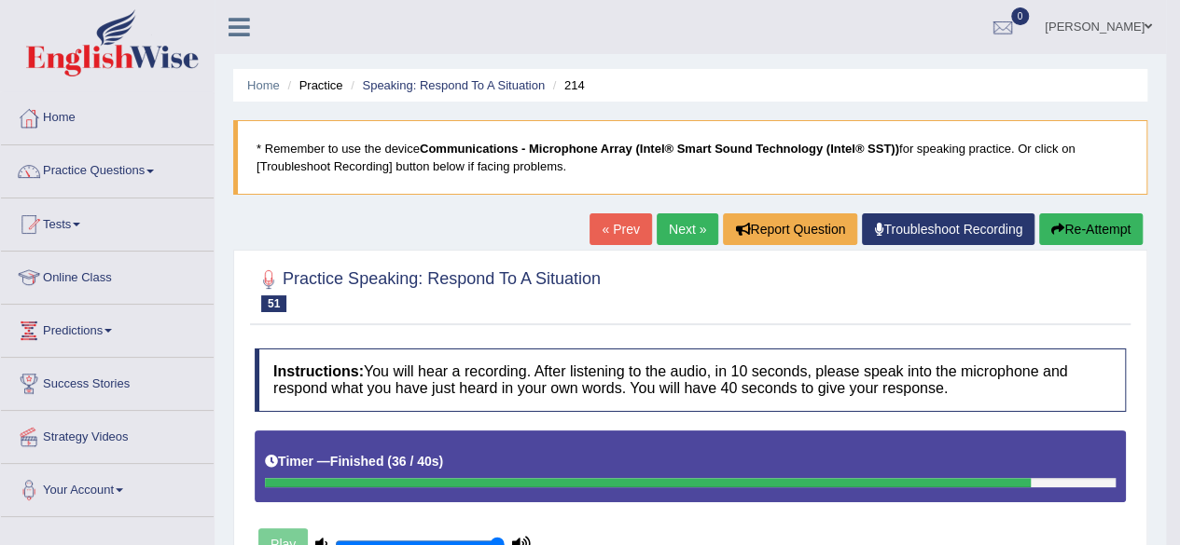
click at [695, 221] on link "Next »" at bounding box center [687, 230] width 62 height 32
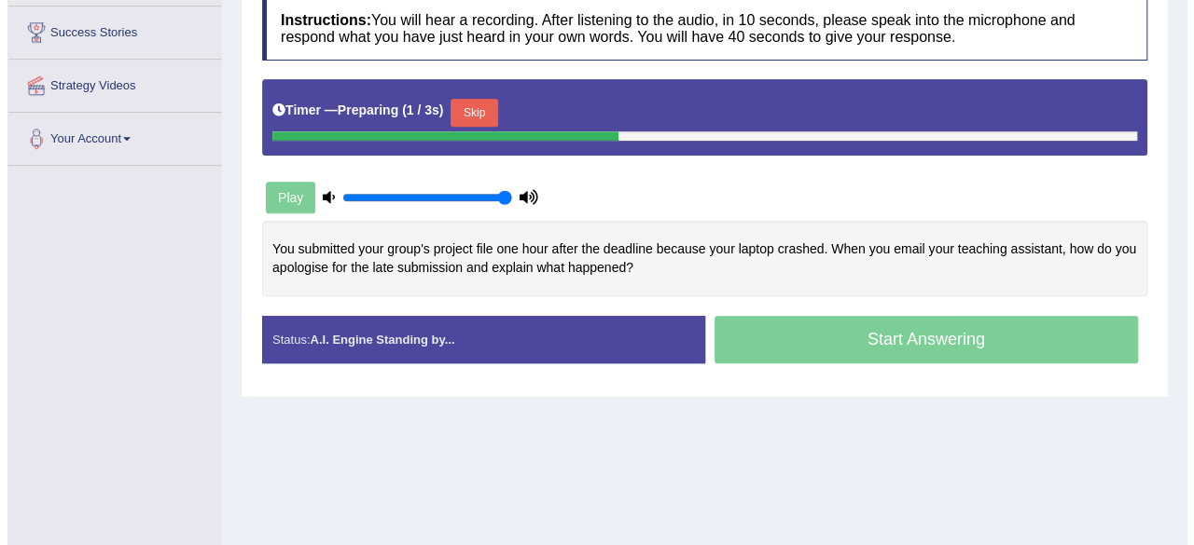
scroll to position [353, 0]
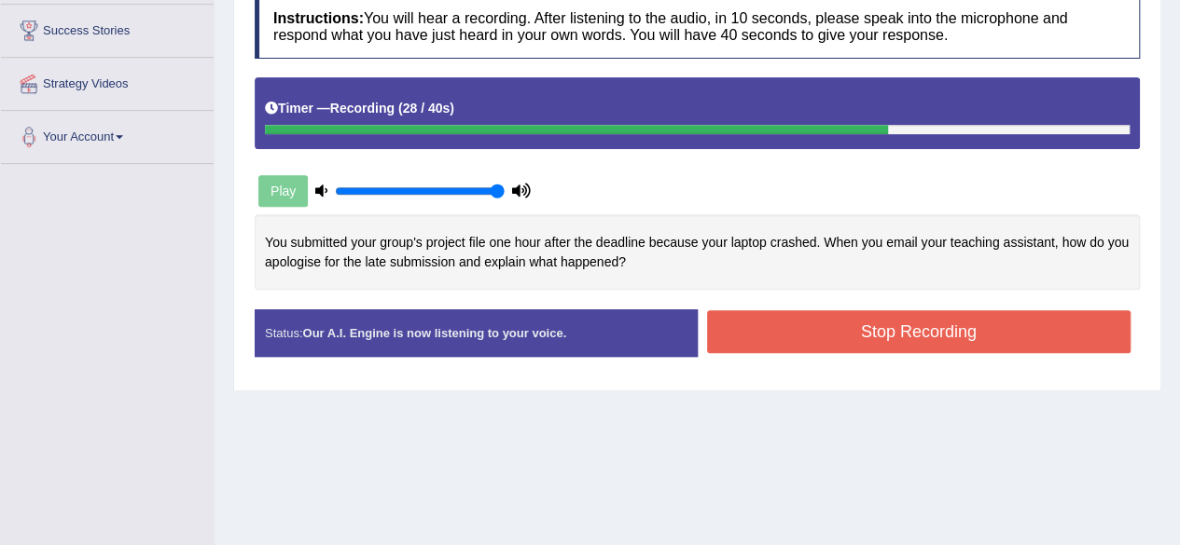
click at [806, 333] on button "Stop Recording" at bounding box center [919, 332] width 424 height 43
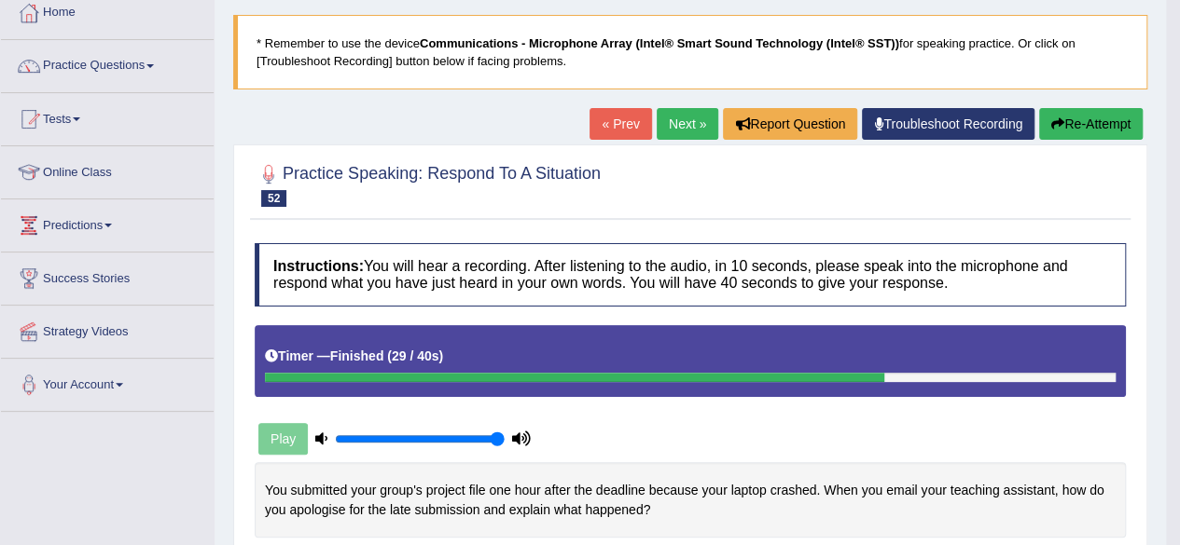
scroll to position [0, 0]
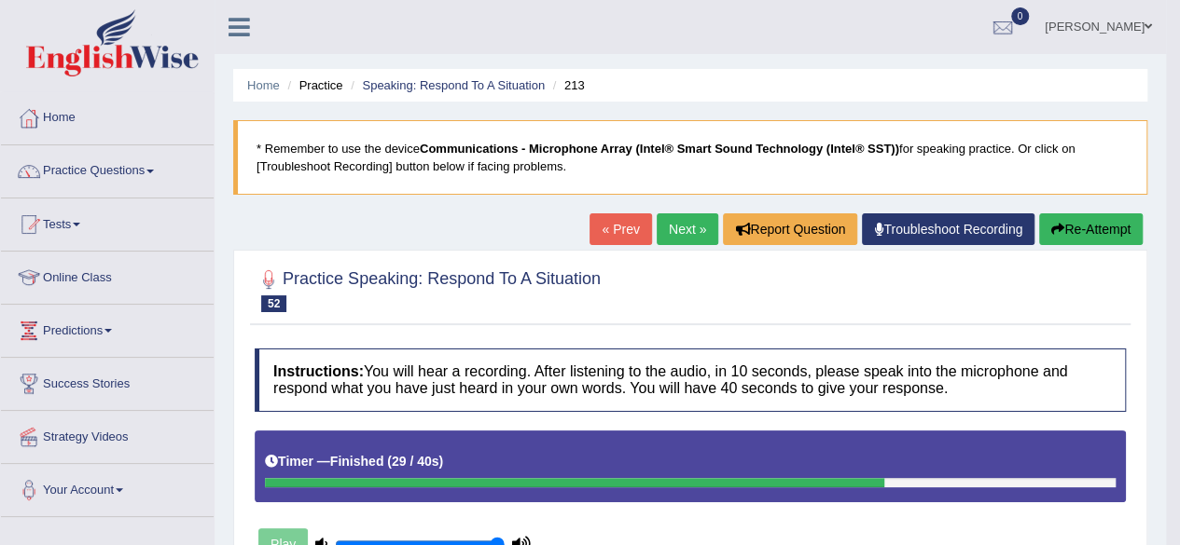
click at [698, 227] on link "Next »" at bounding box center [687, 230] width 62 height 32
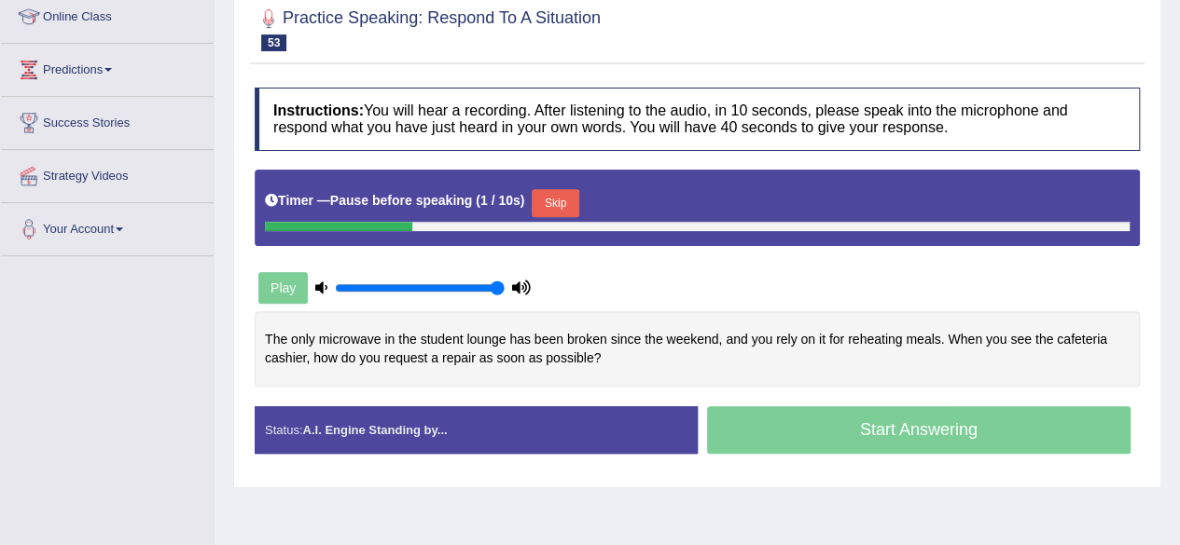
click at [547, 198] on button "Skip" at bounding box center [555, 203] width 47 height 28
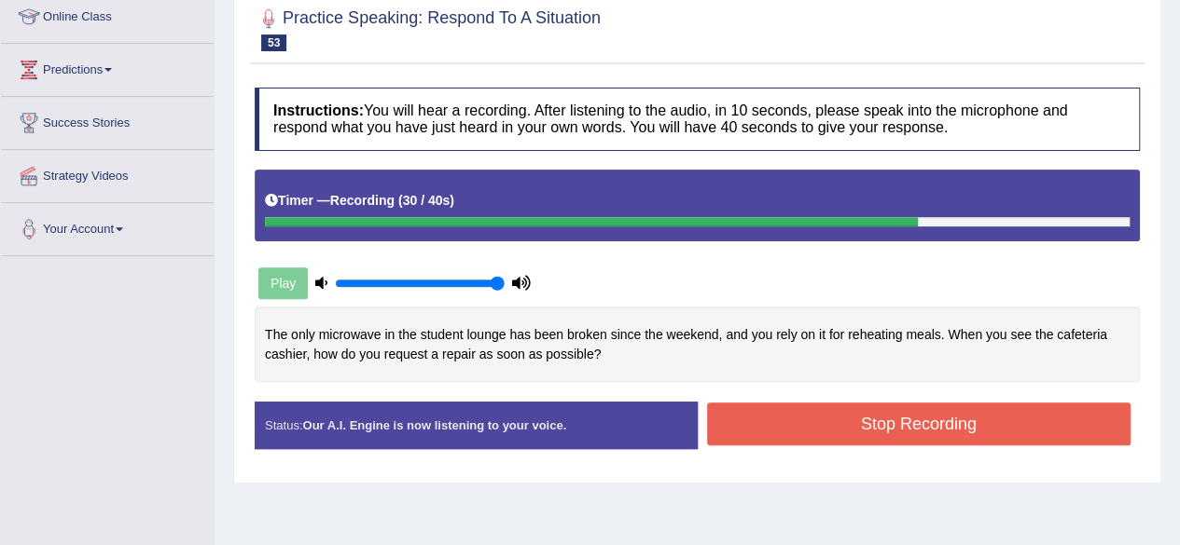
click at [845, 432] on button "Stop Recording" at bounding box center [919, 424] width 424 height 43
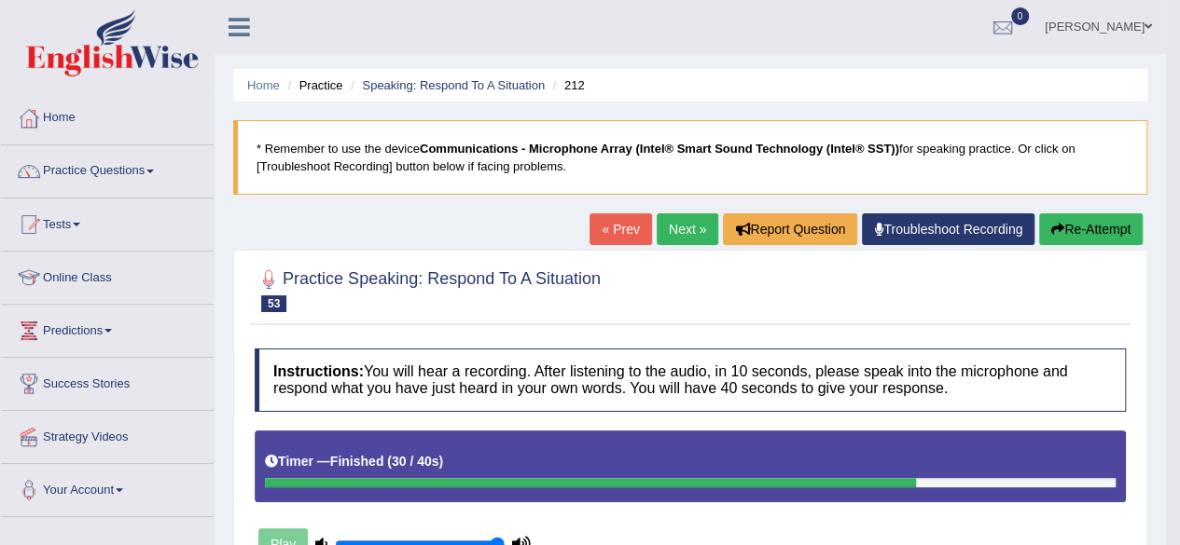
click at [664, 224] on link "Next »" at bounding box center [687, 230] width 62 height 32
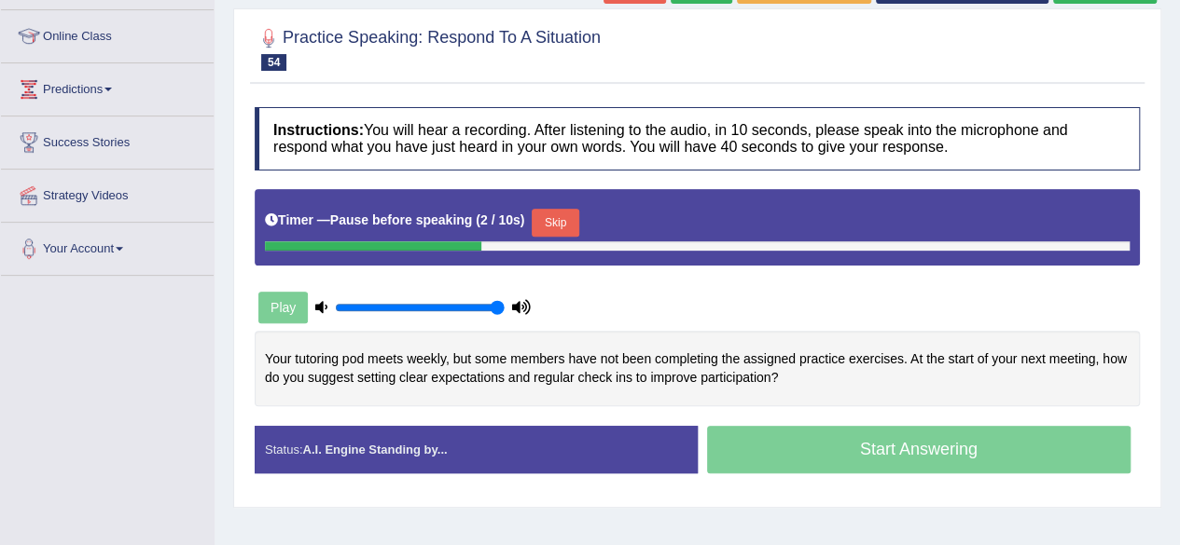
click at [567, 224] on button "Skip" at bounding box center [555, 223] width 47 height 28
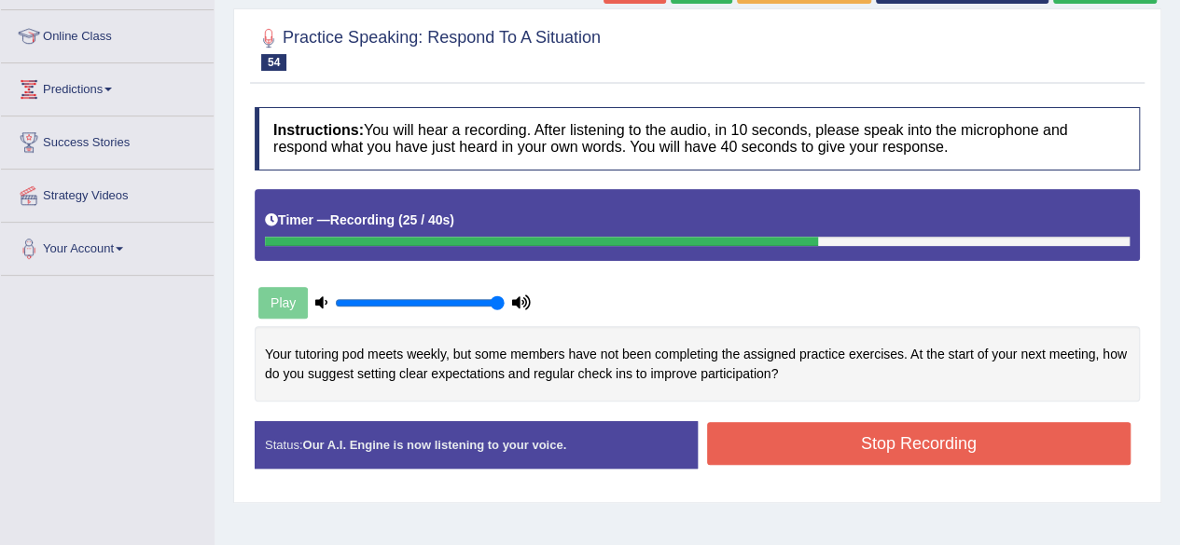
click at [794, 443] on button "Stop Recording" at bounding box center [919, 443] width 424 height 43
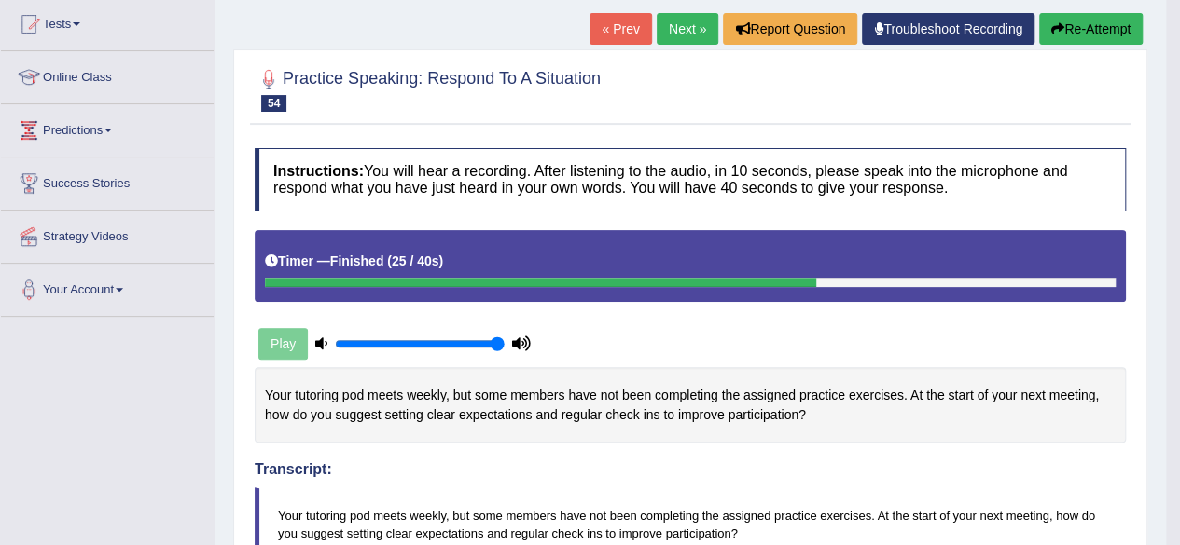
scroll to position [22, 0]
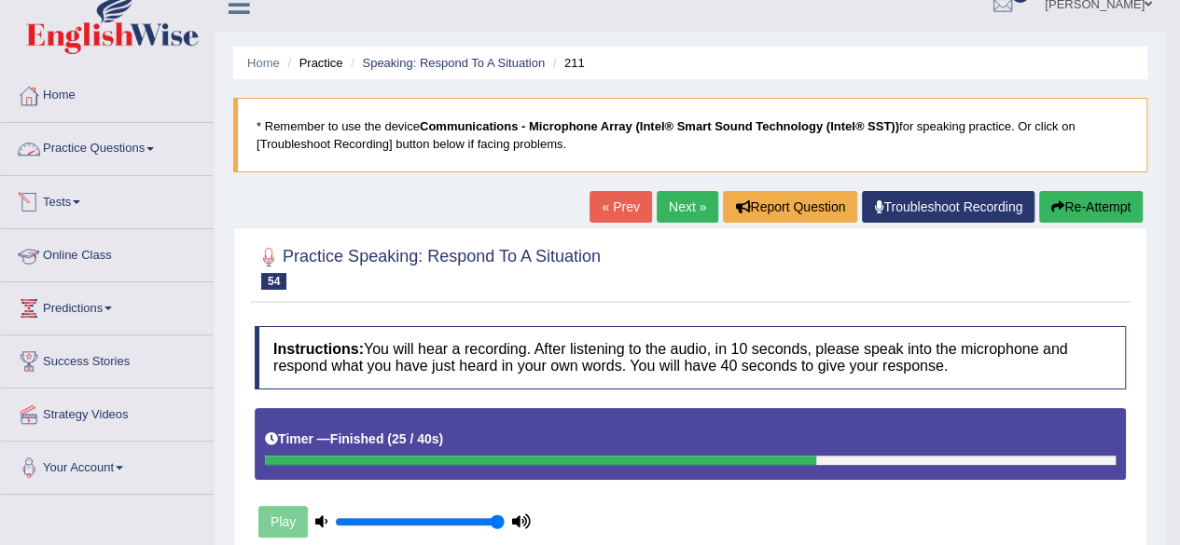
click at [154, 147] on span at bounding box center [149, 149] width 7 height 4
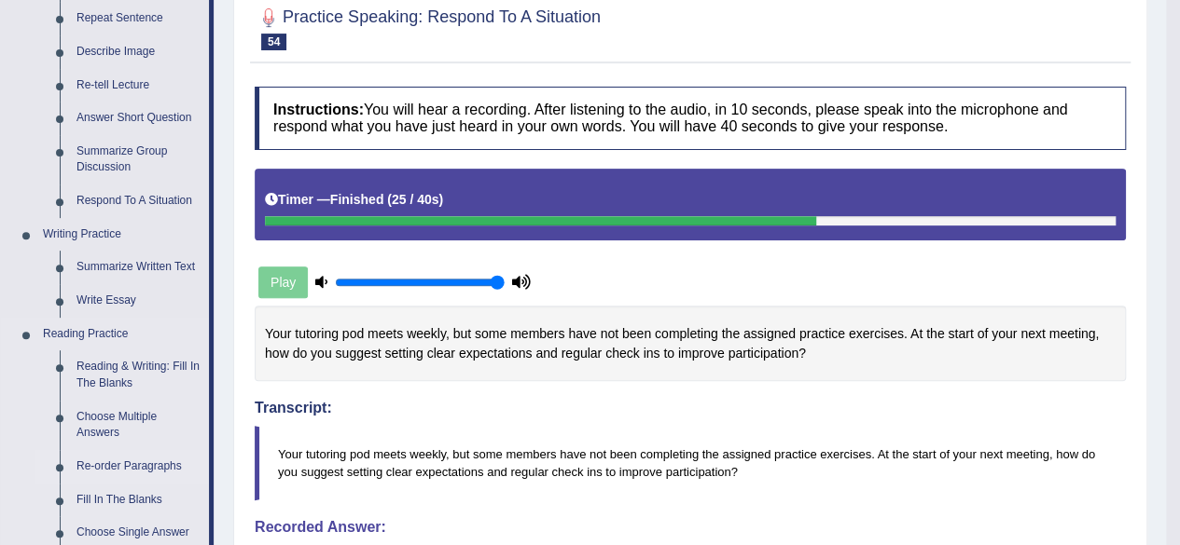
scroll to position [255, 0]
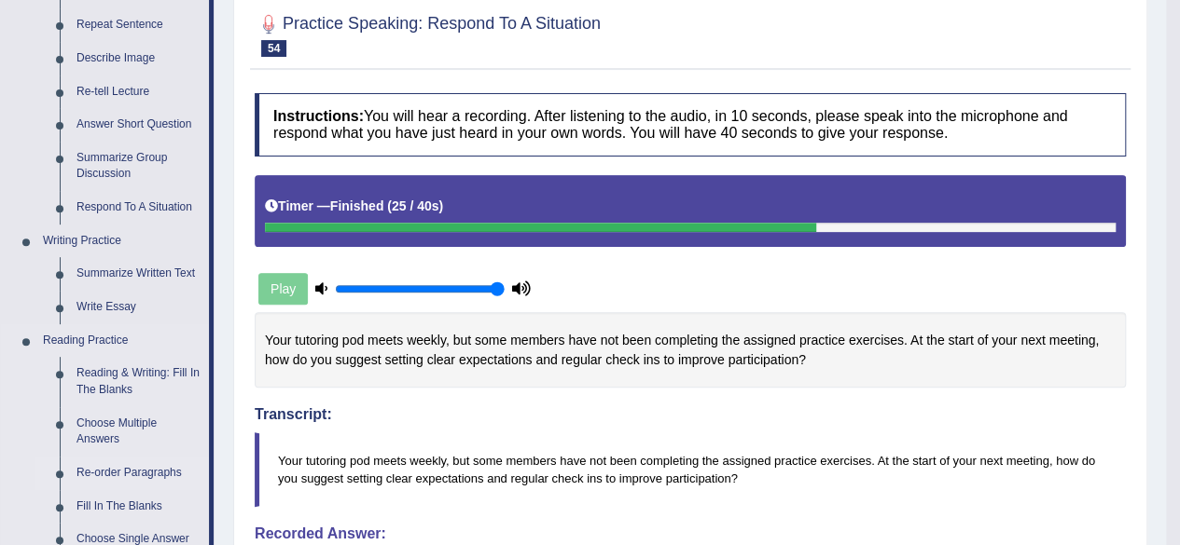
click at [90, 362] on link "Reading & Writing: Fill In The Blanks" at bounding box center [138, 381] width 141 height 49
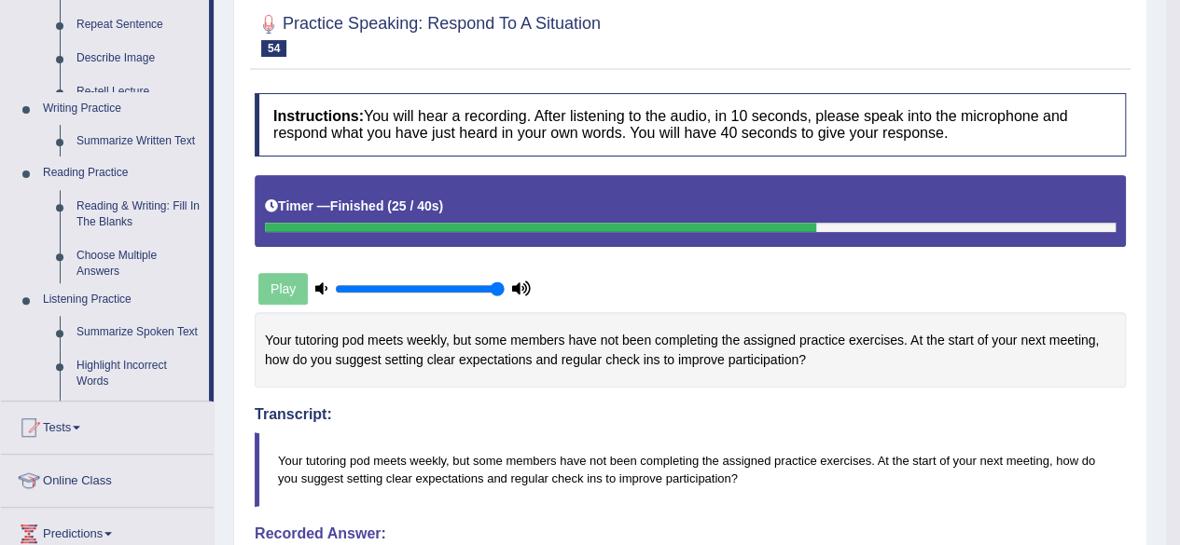
click at [90, 362] on ul "Home Practice Questions Speaking Practice Read Aloud Repeat Sentence Describe I…" at bounding box center [107, 279] width 213 height 884
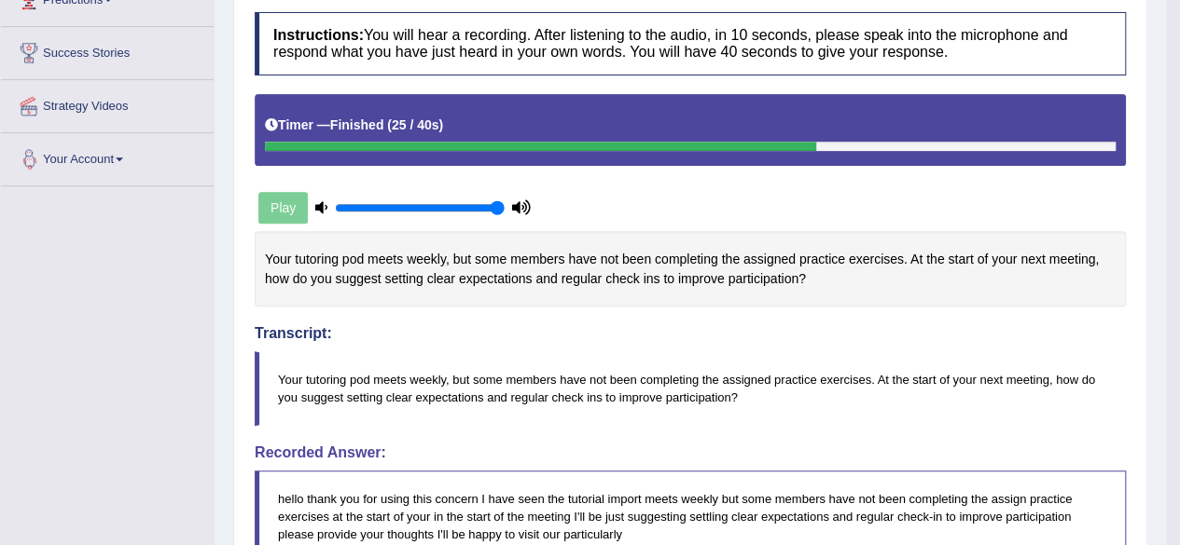
click at [90, 362] on div "Toggle navigation Home Practice Questions Speaking Practice Read Aloud Repeat S…" at bounding box center [583, 378] width 1166 height 1430
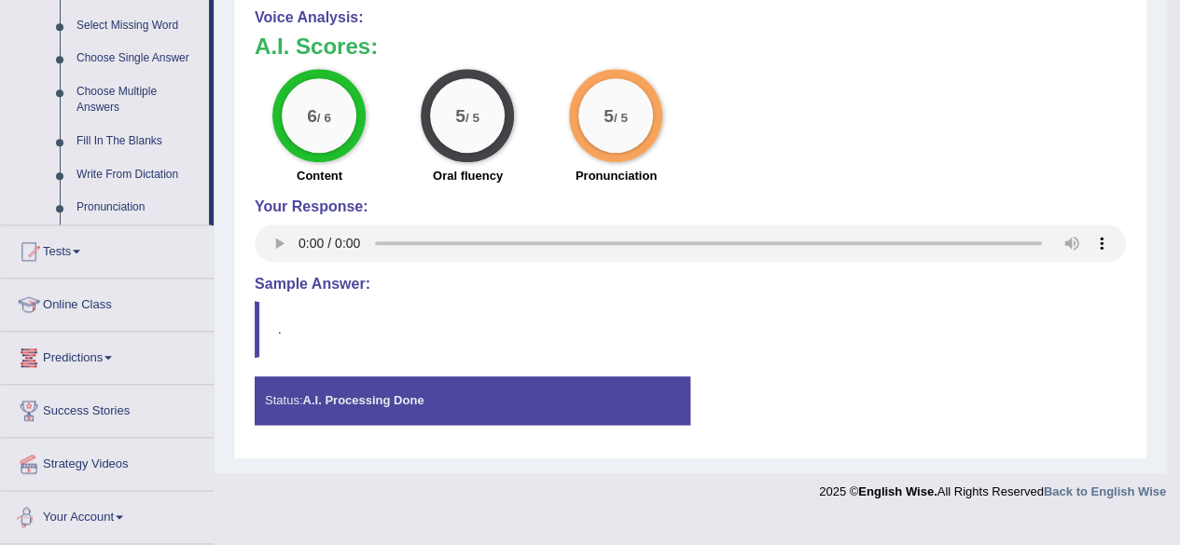
scroll to position [888, 0]
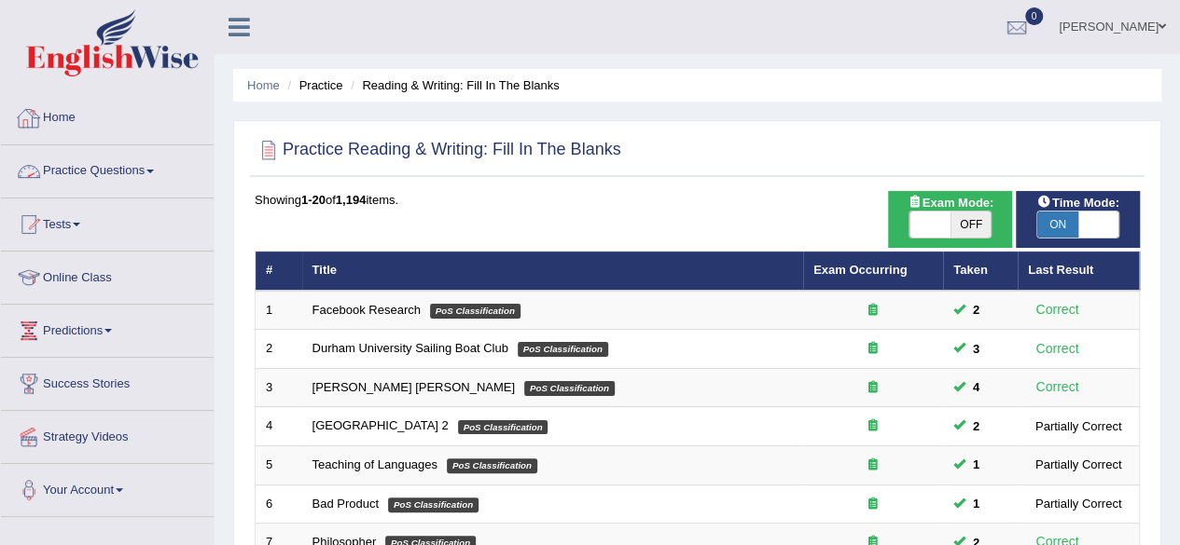
click at [127, 158] on link "Practice Questions" at bounding box center [107, 168] width 213 height 47
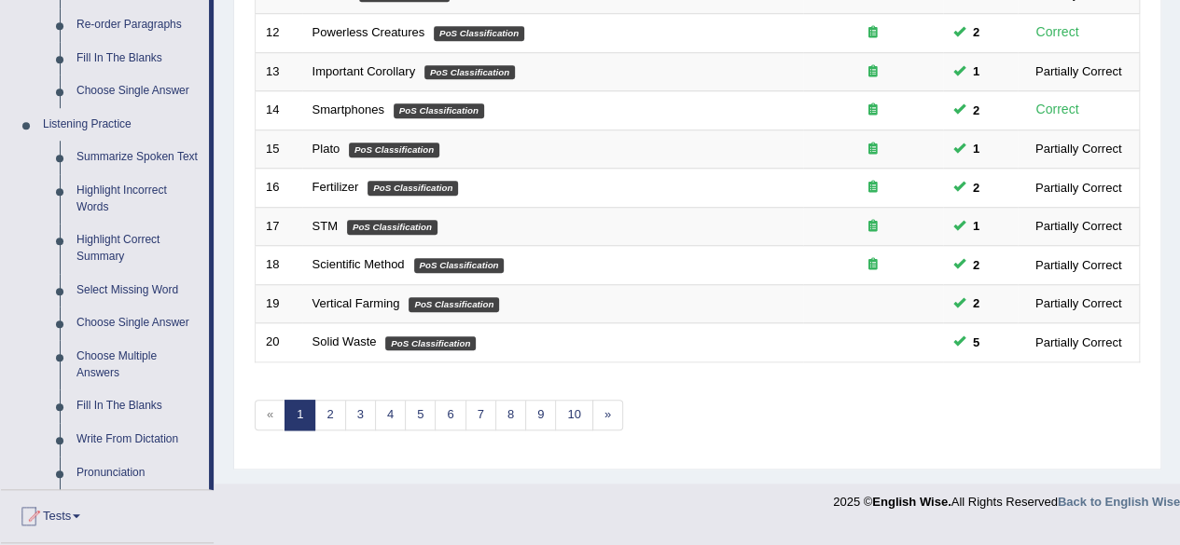
scroll to position [699, 0]
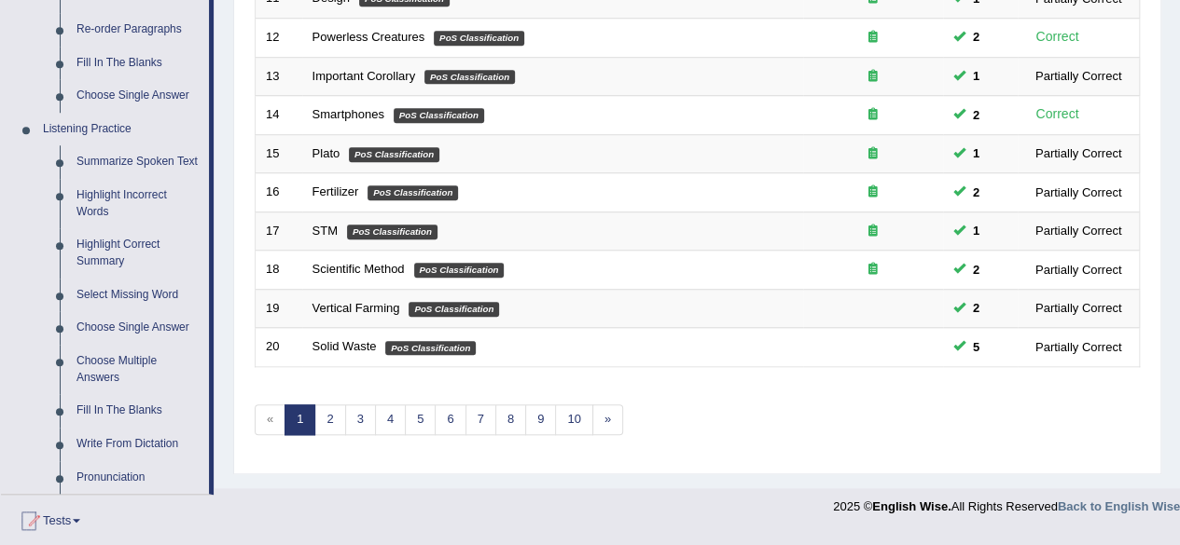
click at [106, 413] on link "Fill In The Blanks" at bounding box center [138, 411] width 141 height 34
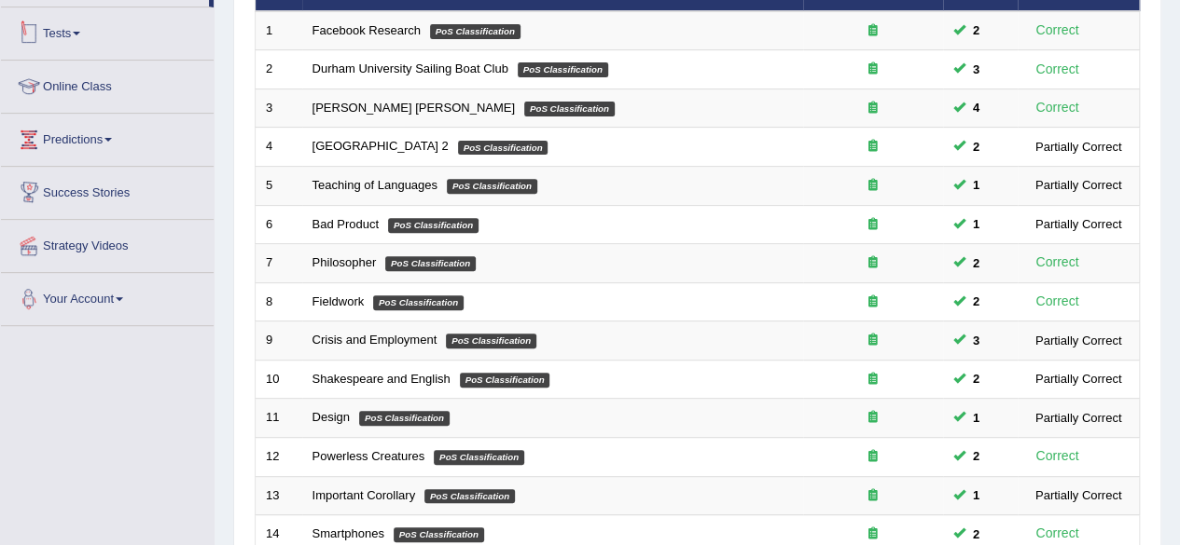
scroll to position [402, 0]
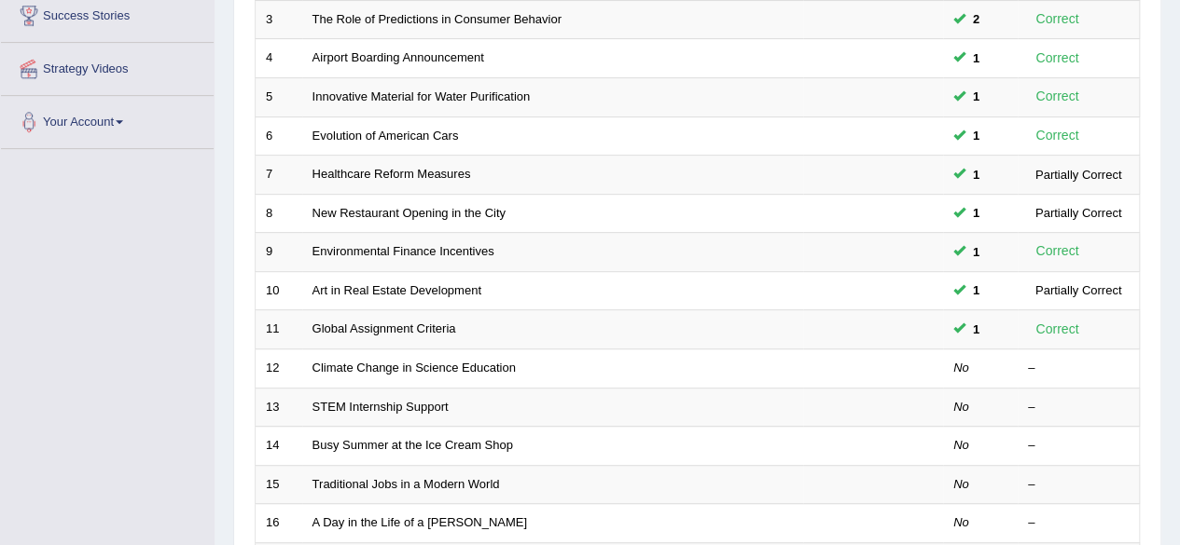
scroll to position [367, 0]
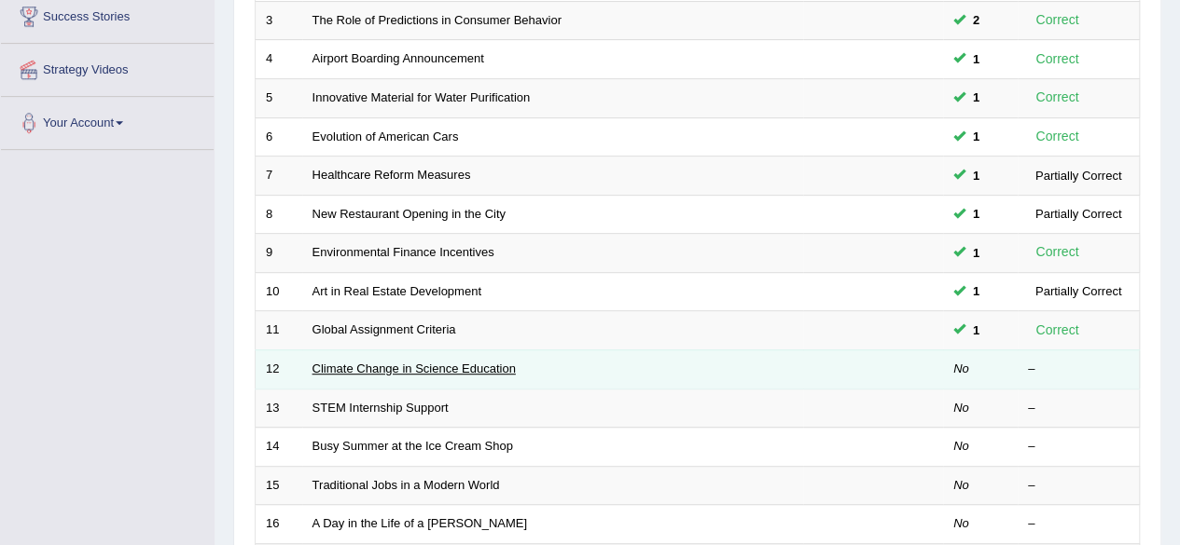
click at [436, 366] on link "Climate Change in Science Education" at bounding box center [413, 369] width 203 height 14
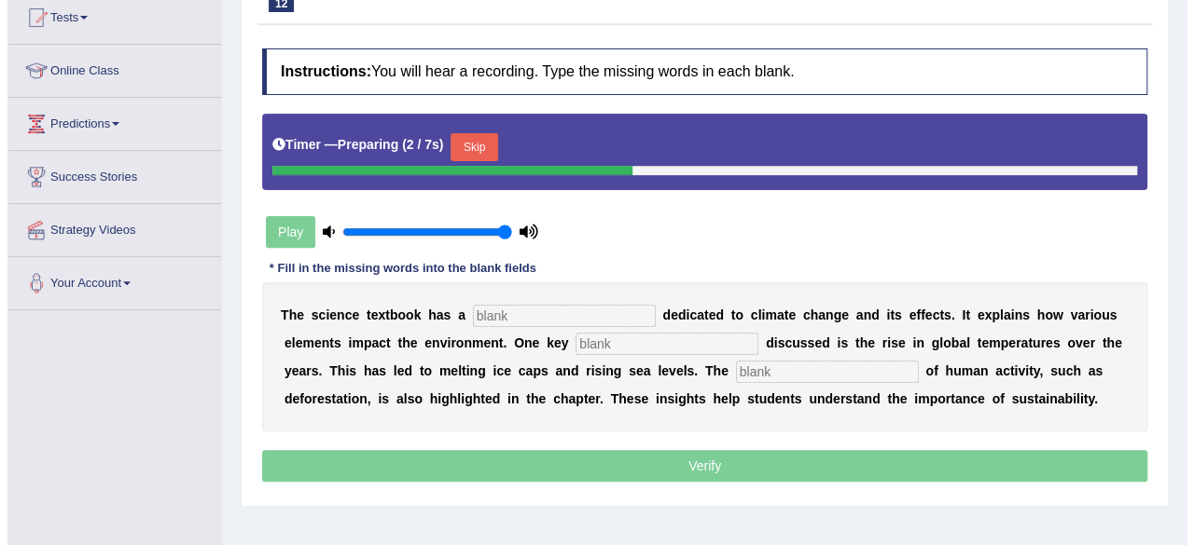
scroll to position [208, 0]
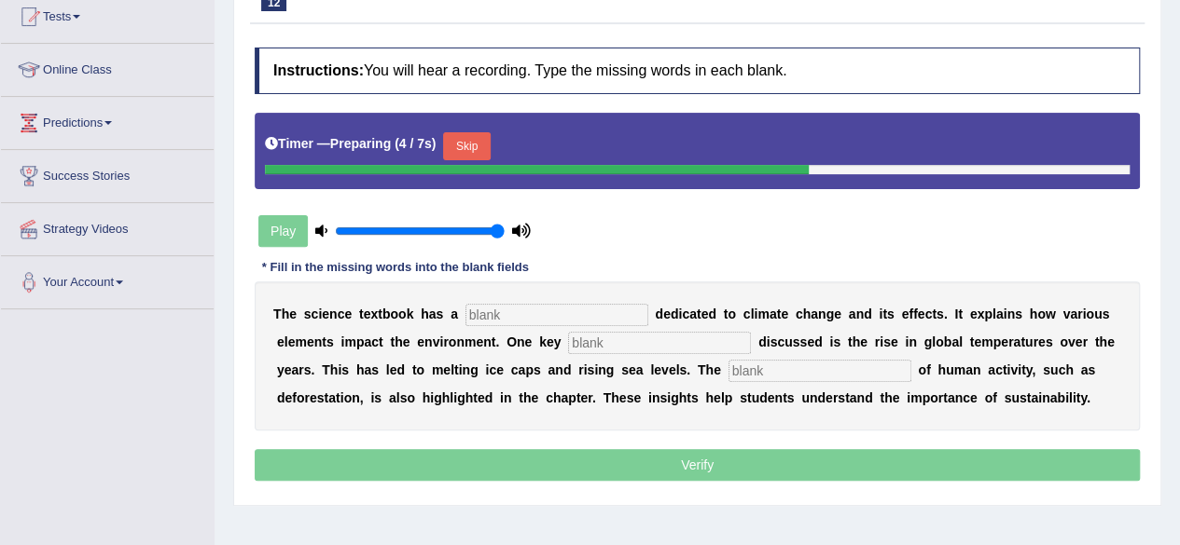
click at [571, 309] on input "text" at bounding box center [556, 315] width 183 height 22
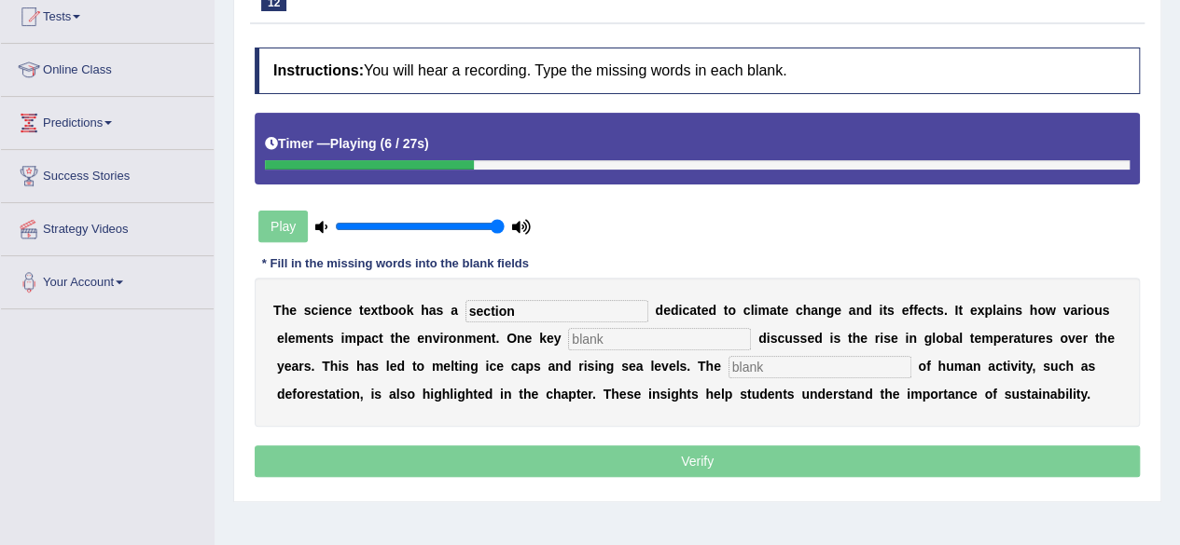
type input "section"
click at [631, 338] on input "text" at bounding box center [659, 339] width 183 height 22
type input "factor"
click at [811, 358] on input "text" at bounding box center [819, 367] width 183 height 22
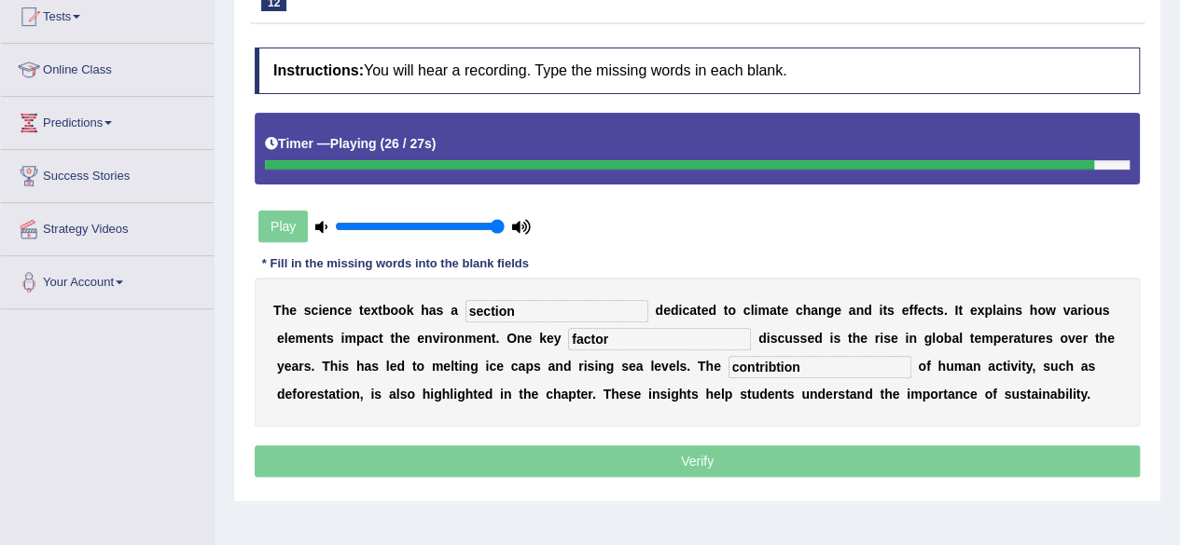
click at [776, 365] on input "contribtion" at bounding box center [819, 367] width 183 height 22
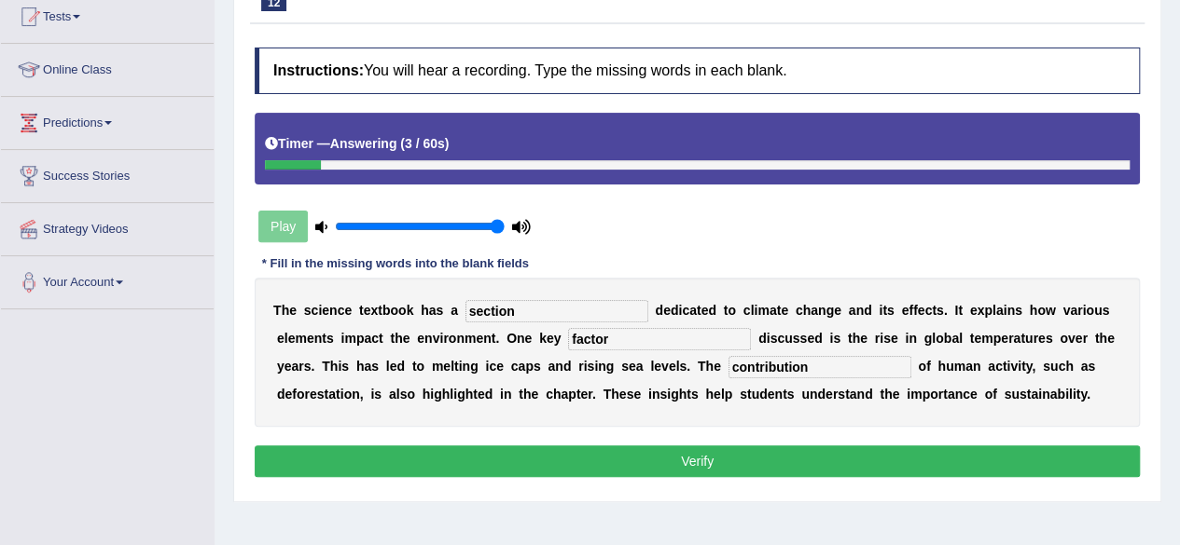
type input "contribution"
click at [801, 456] on button "Verify" at bounding box center [697, 462] width 885 height 32
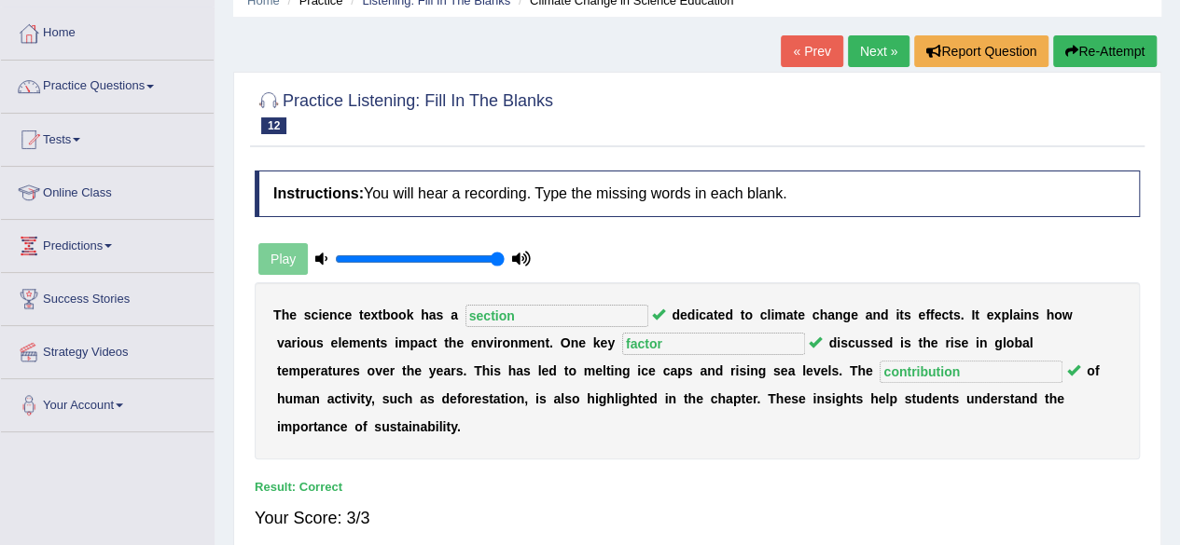
scroll to position [0, 0]
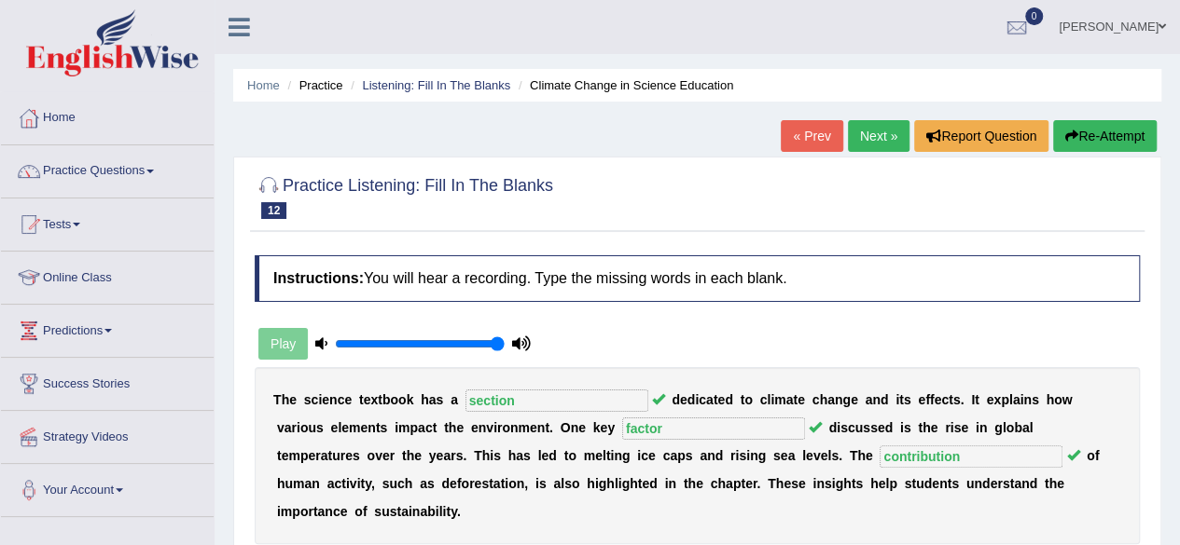
click at [875, 145] on link "Next »" at bounding box center [879, 136] width 62 height 32
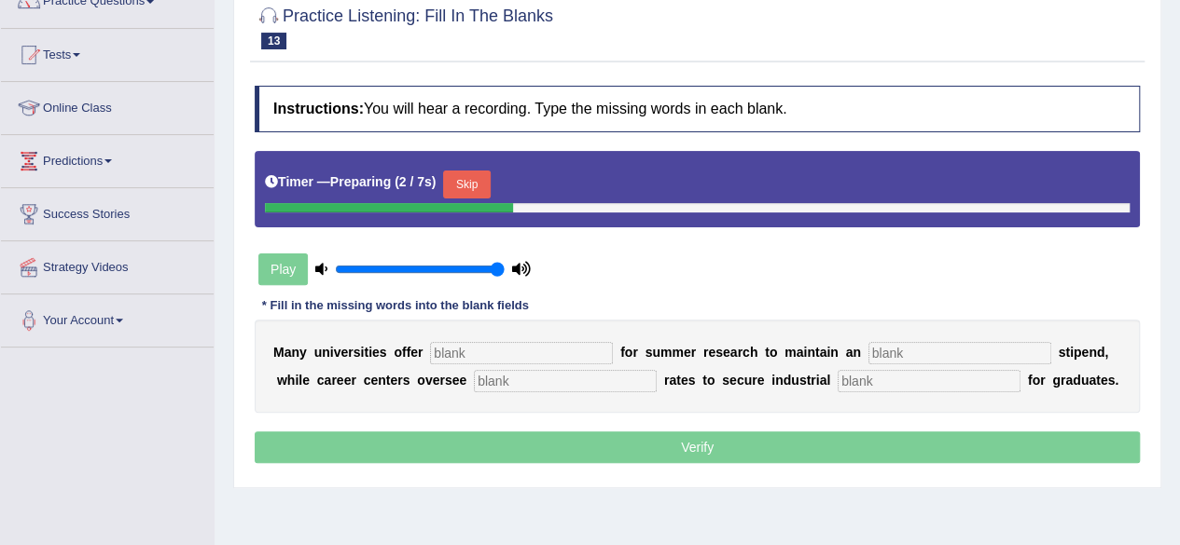
click at [468, 185] on button "Skip" at bounding box center [466, 185] width 47 height 28
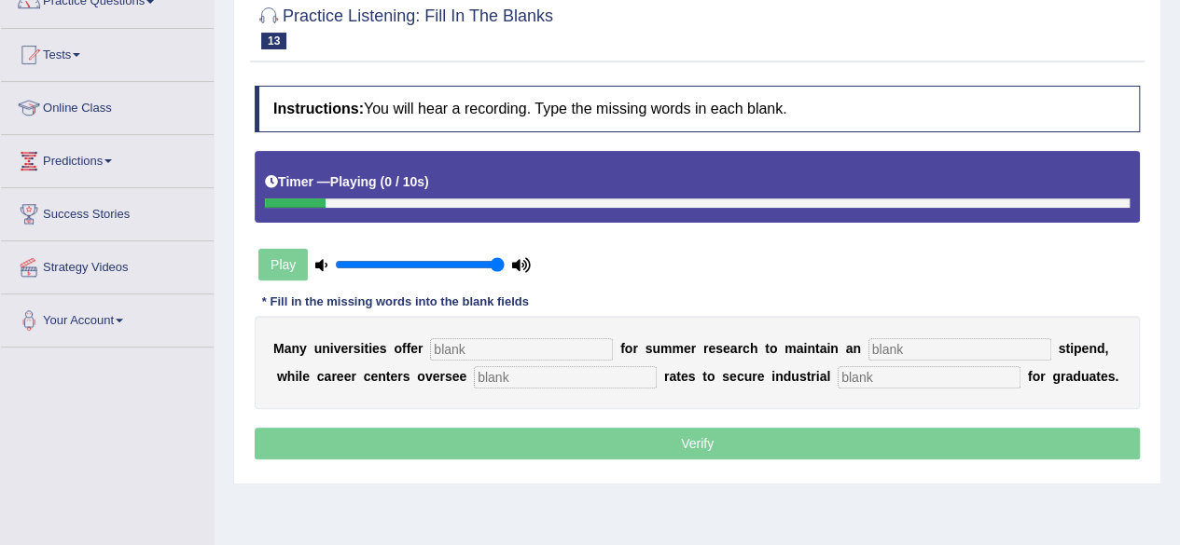
click at [457, 351] on input "text" at bounding box center [521, 349] width 183 height 22
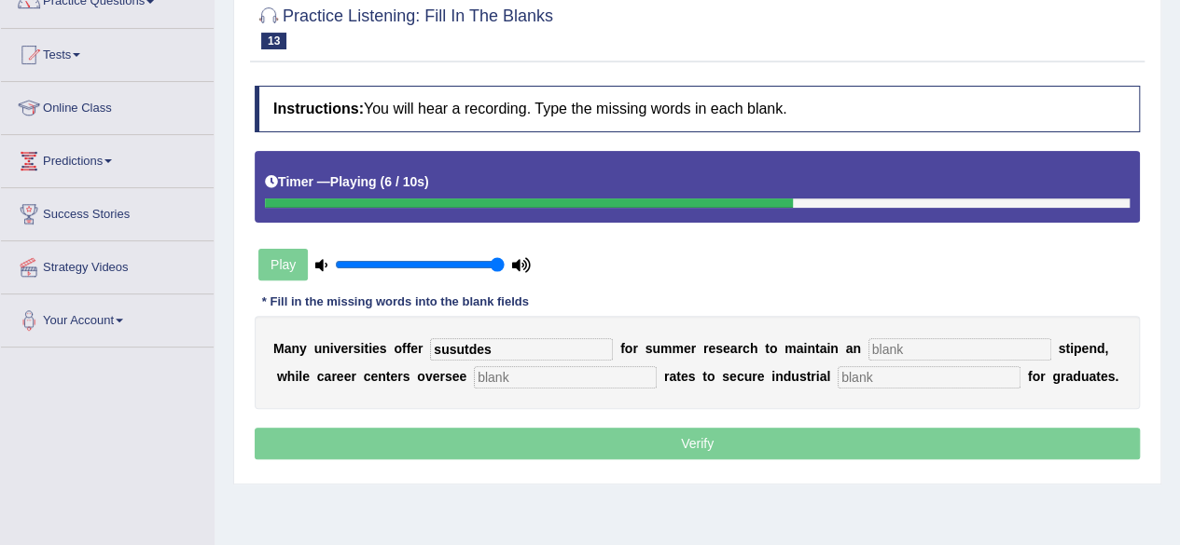
type input "susutdes"
click at [901, 353] on input "text" at bounding box center [959, 349] width 183 height 22
type input "avergae"
click at [923, 378] on input "text" at bounding box center [928, 377] width 183 height 22
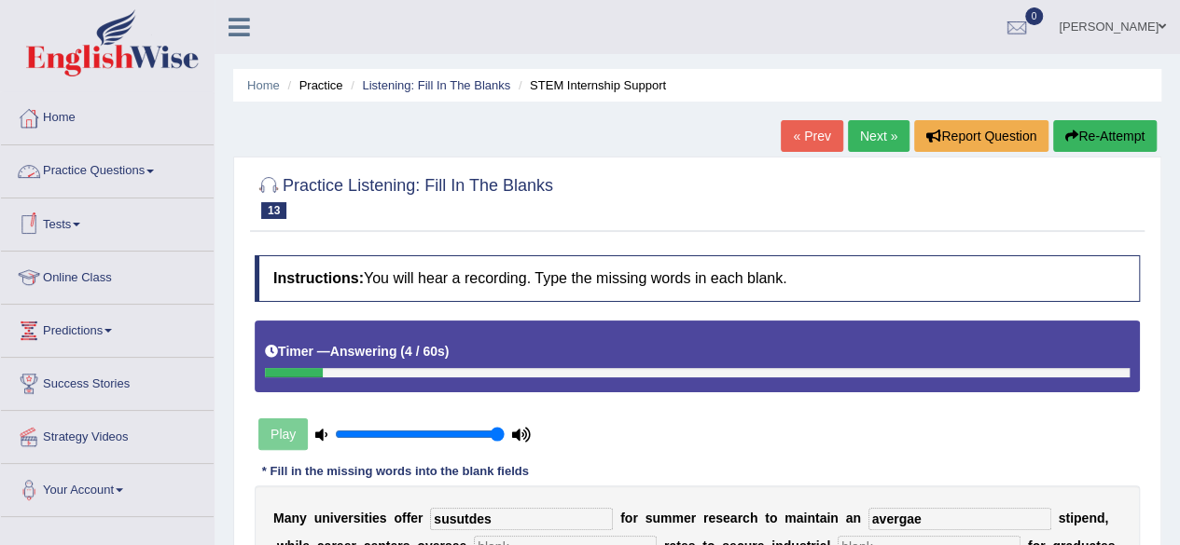
click at [136, 182] on link "Practice Questions" at bounding box center [107, 168] width 213 height 47
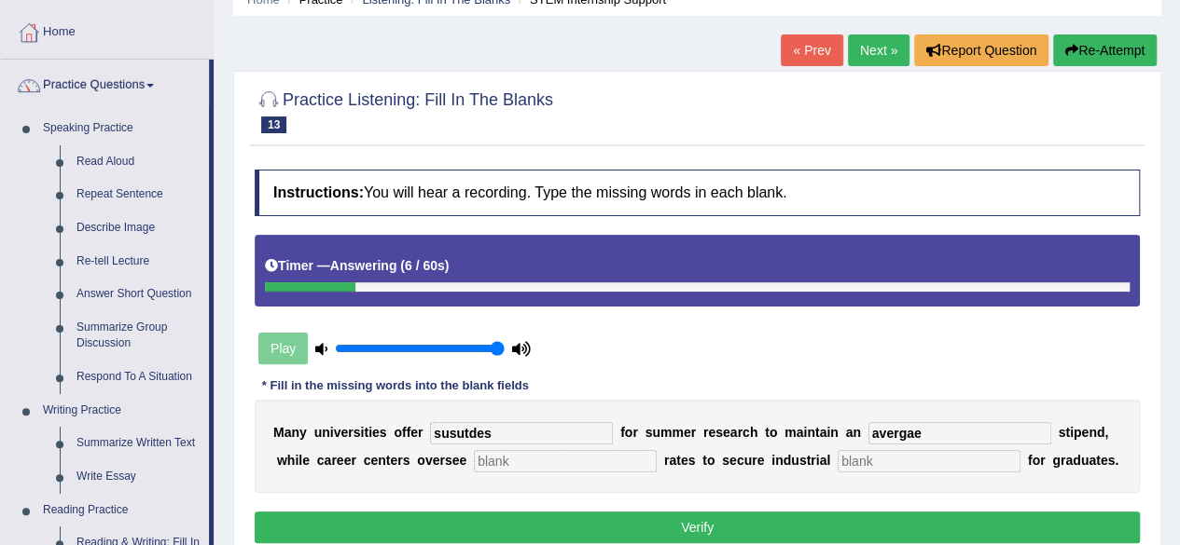
scroll to position [85, 0]
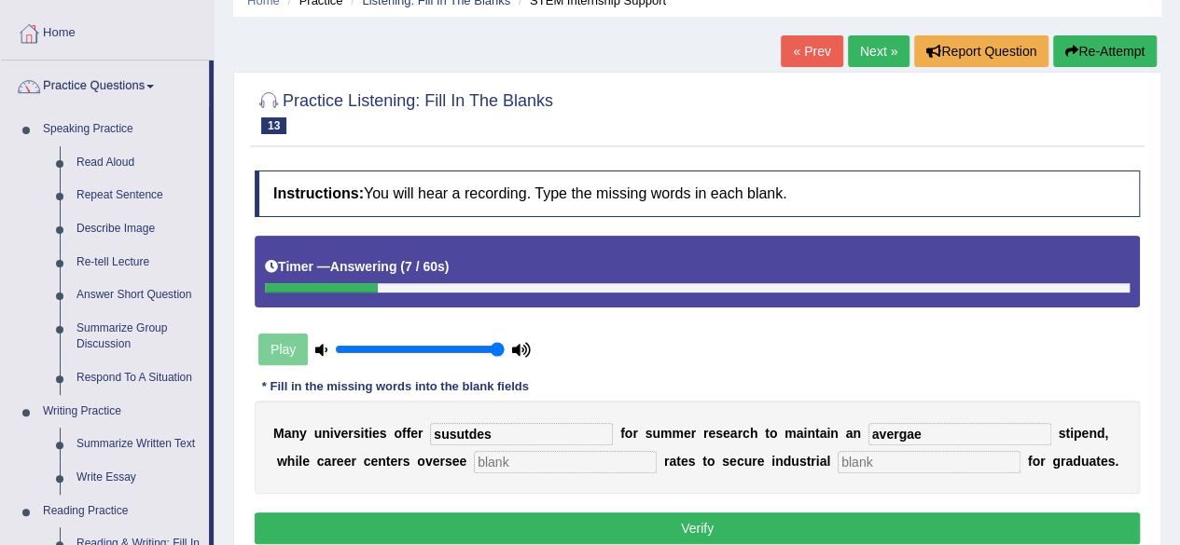
click at [1073, 85] on div at bounding box center [697, 111] width 885 height 57
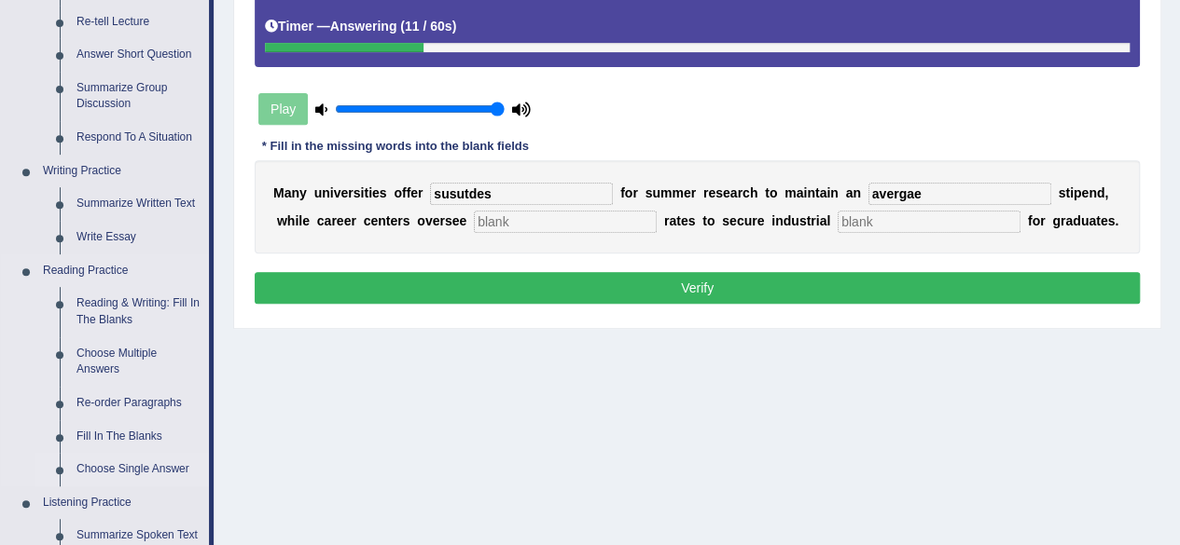
scroll to position [643, 0]
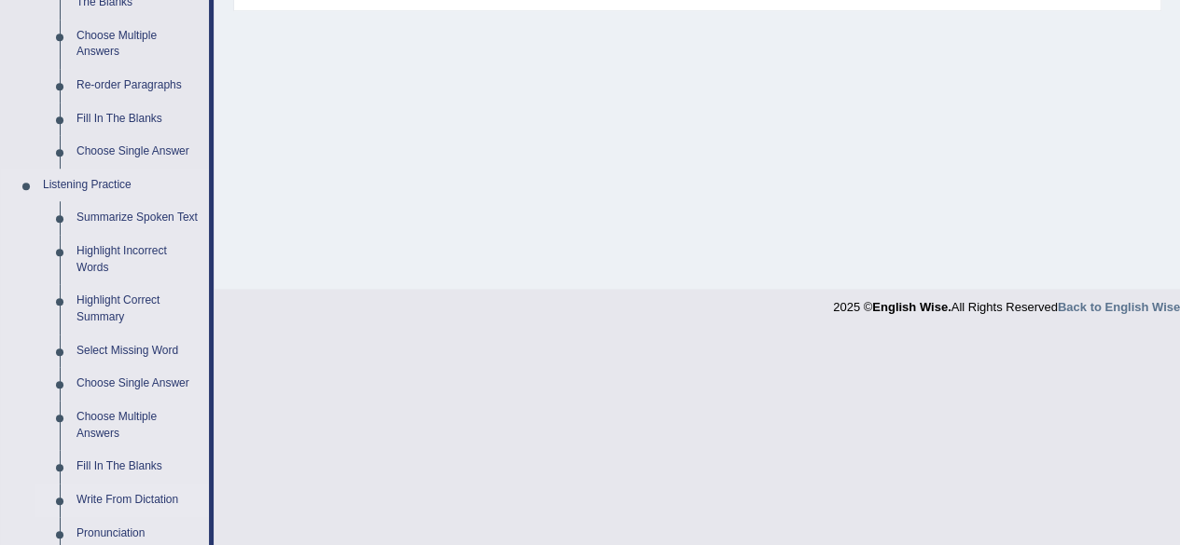
click at [169, 503] on link "Write From Dictation" at bounding box center [138, 501] width 141 height 34
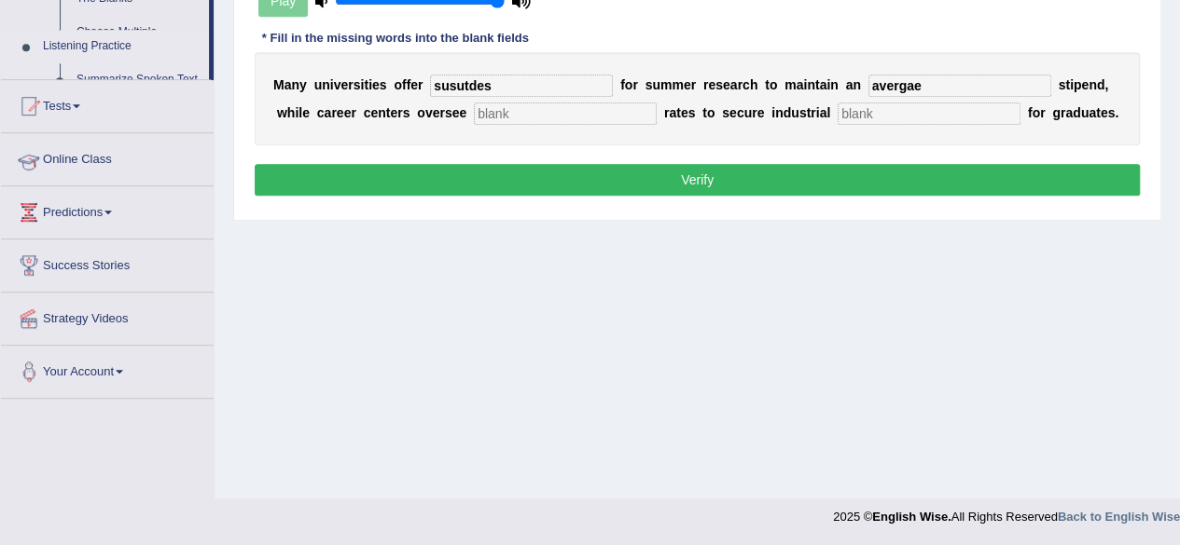
scroll to position [322, 0]
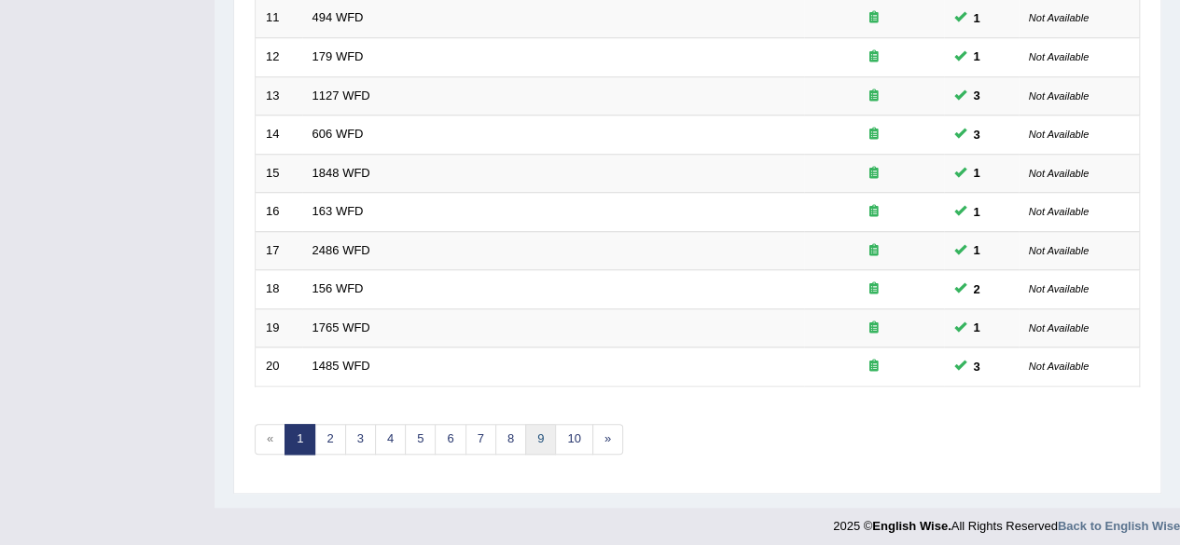
click at [537, 435] on link "9" at bounding box center [540, 439] width 31 height 31
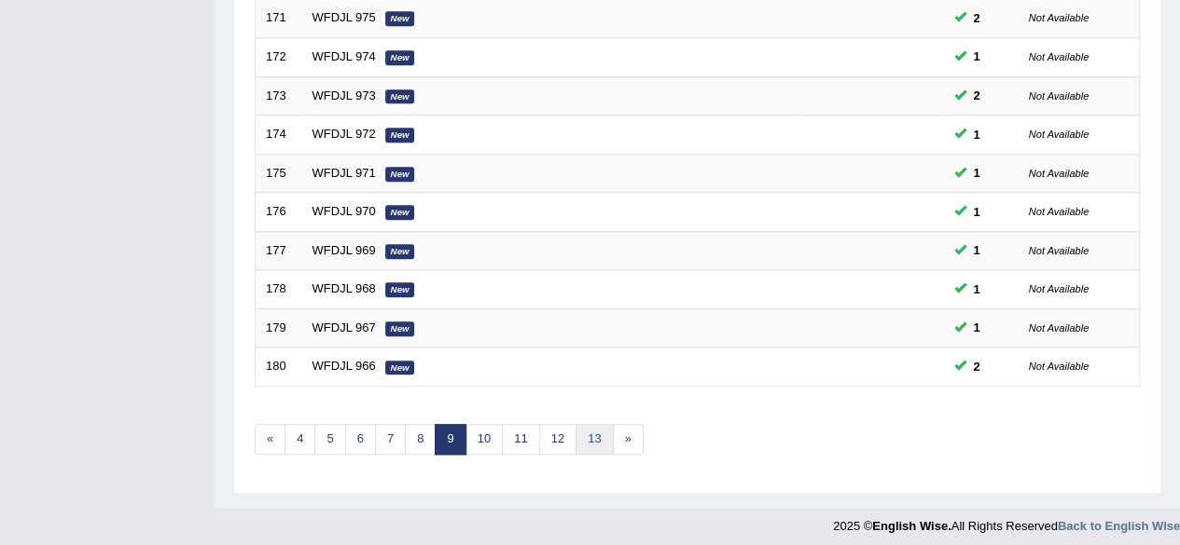
click at [587, 435] on link "13" at bounding box center [593, 439] width 37 height 31
click at [605, 435] on link "17" at bounding box center [620, 439] width 37 height 31
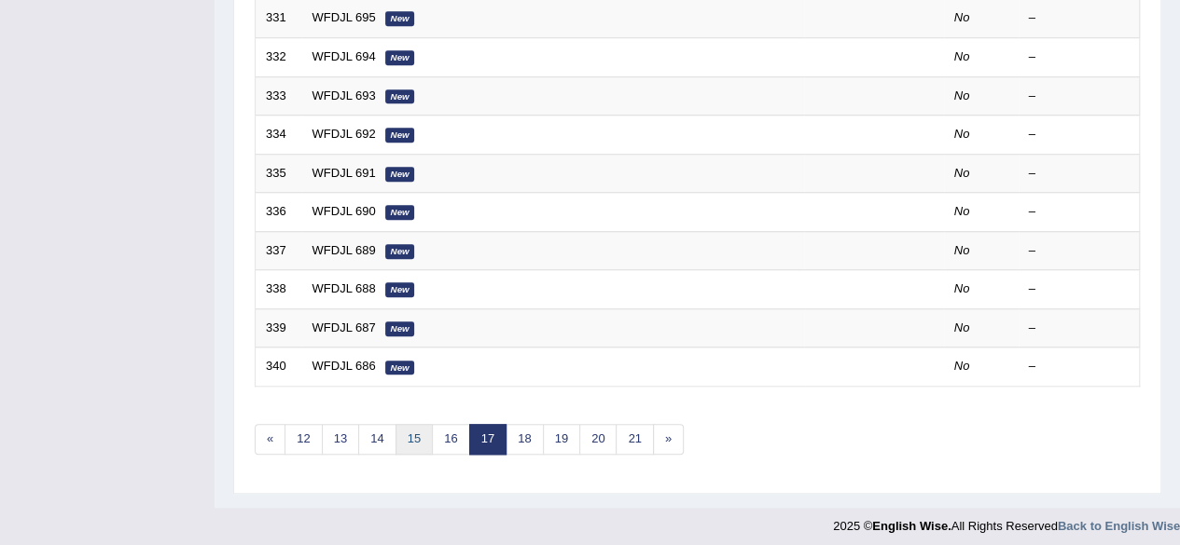
click at [418, 445] on link "15" at bounding box center [413, 439] width 37 height 31
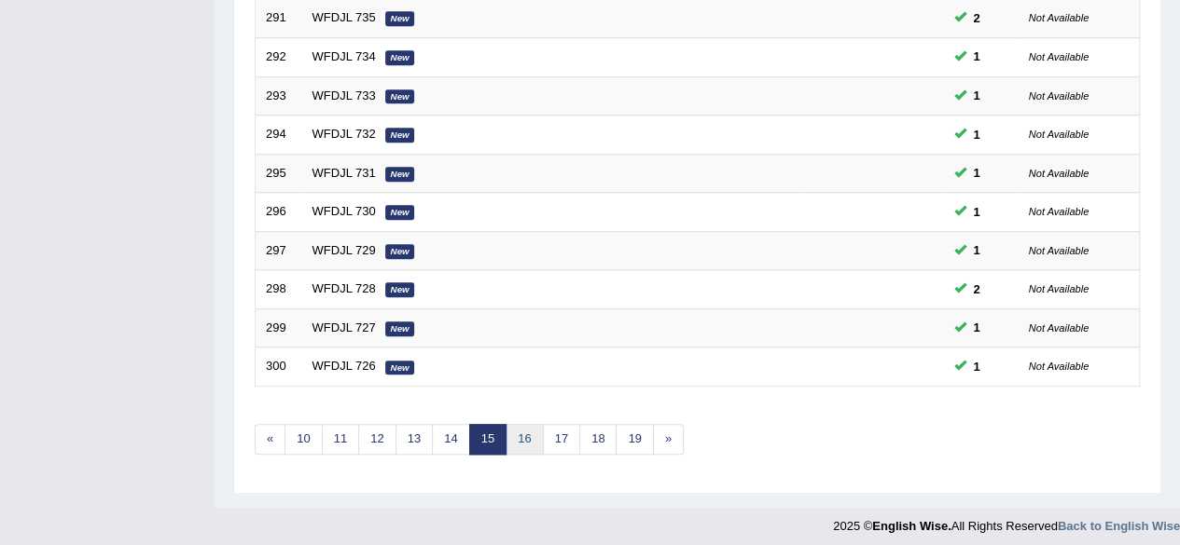
click at [517, 435] on link "16" at bounding box center [523, 439] width 37 height 31
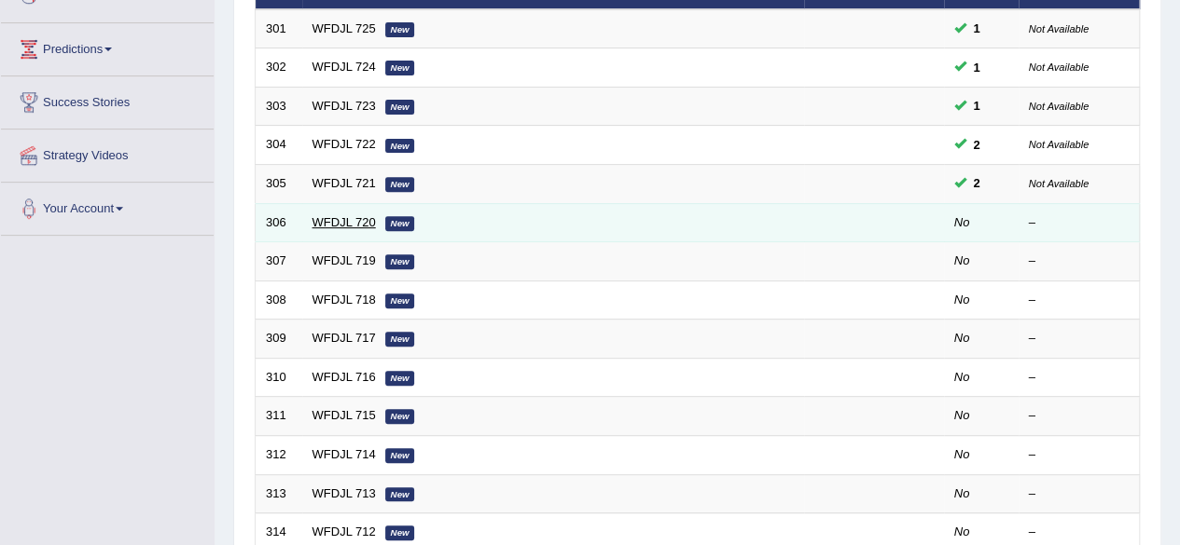
click at [345, 217] on link "WFDJL 720" at bounding box center [343, 222] width 63 height 14
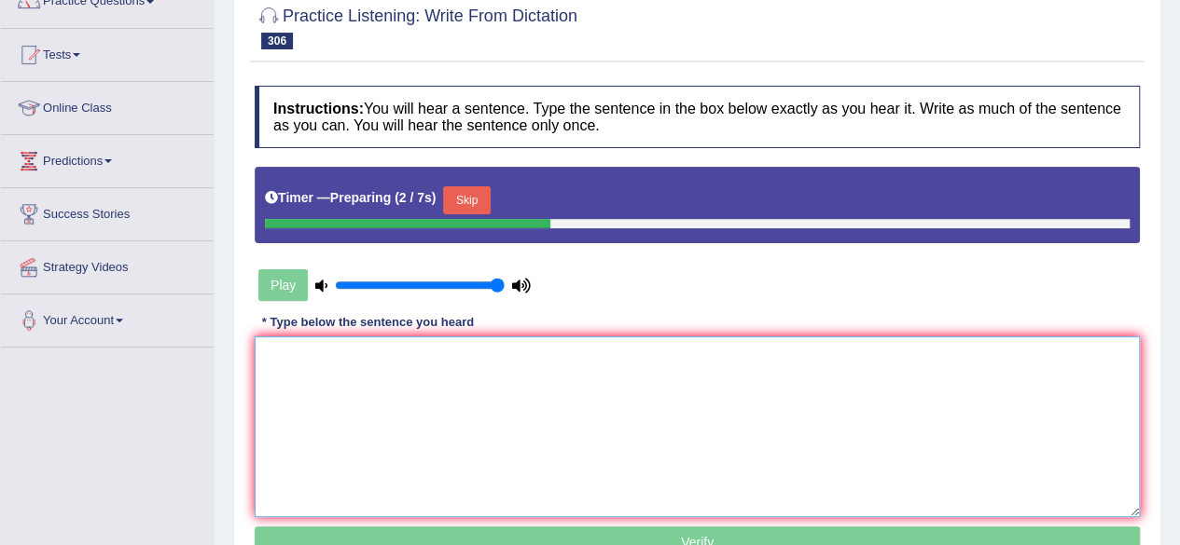
drag, startPoint x: 359, startPoint y: 406, endPoint x: 469, endPoint y: 200, distance: 232.8
click at [469, 200] on div "Instructions: You will hear a sentence. Type the sentence in the box below exac…" at bounding box center [697, 324] width 894 height 497
click at [469, 200] on button "Skip" at bounding box center [466, 200] width 47 height 28
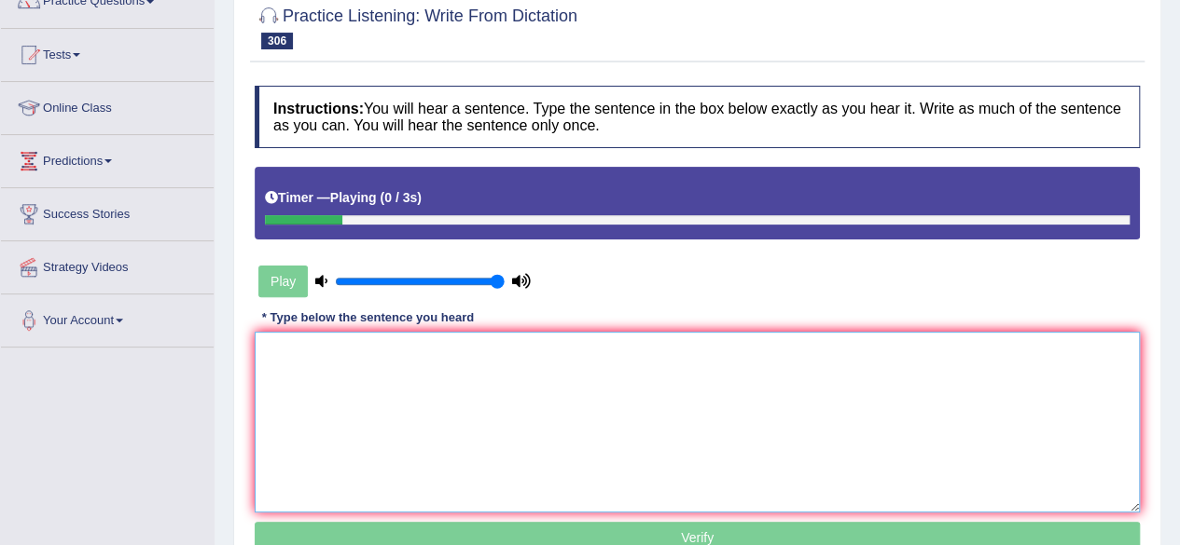
click at [403, 404] on textarea at bounding box center [697, 422] width 885 height 181
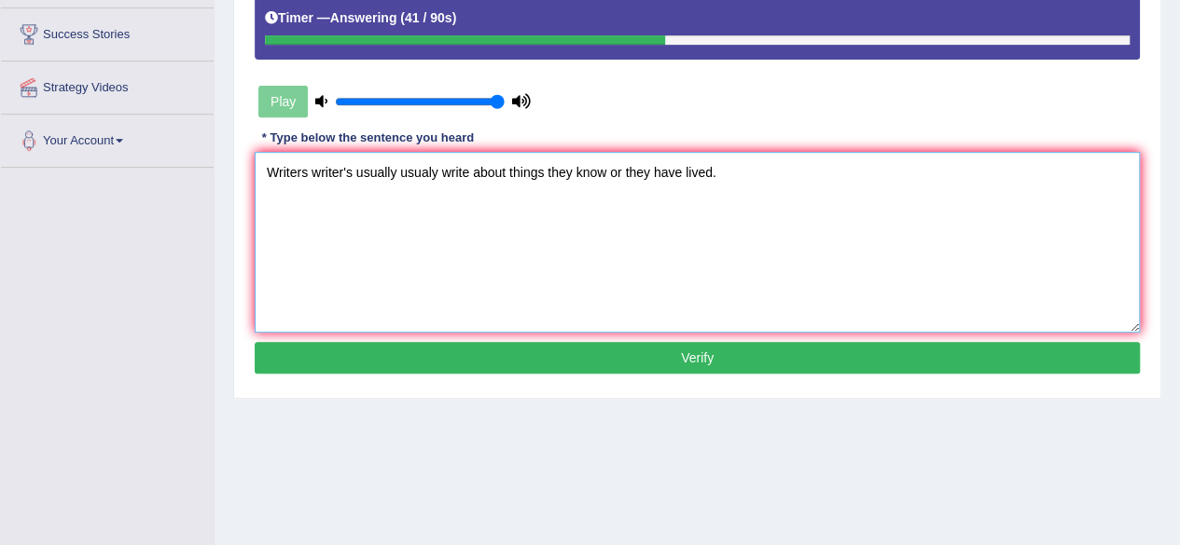
scroll to position [369, 0]
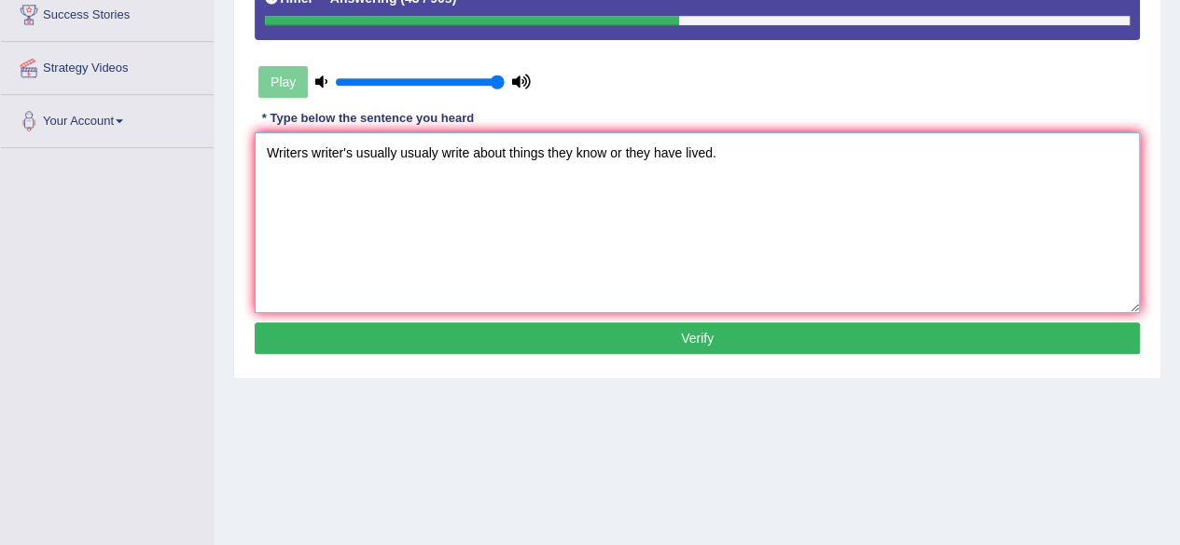
type textarea "Writers writer's usually usualy write about things they know or they have lived."
click at [584, 327] on button "Verify" at bounding box center [697, 339] width 885 height 32
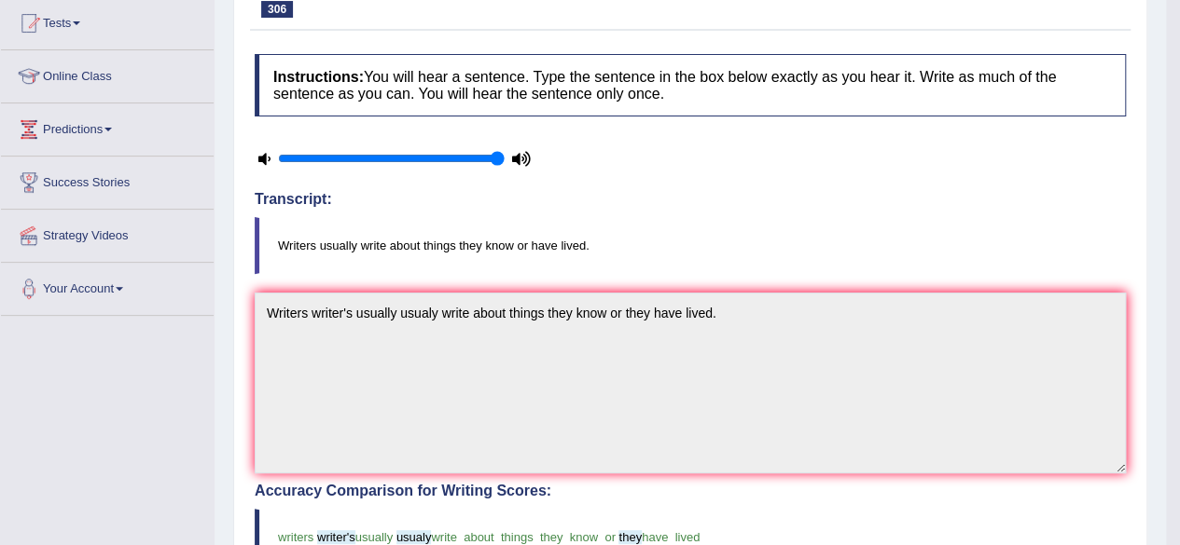
scroll to position [0, 0]
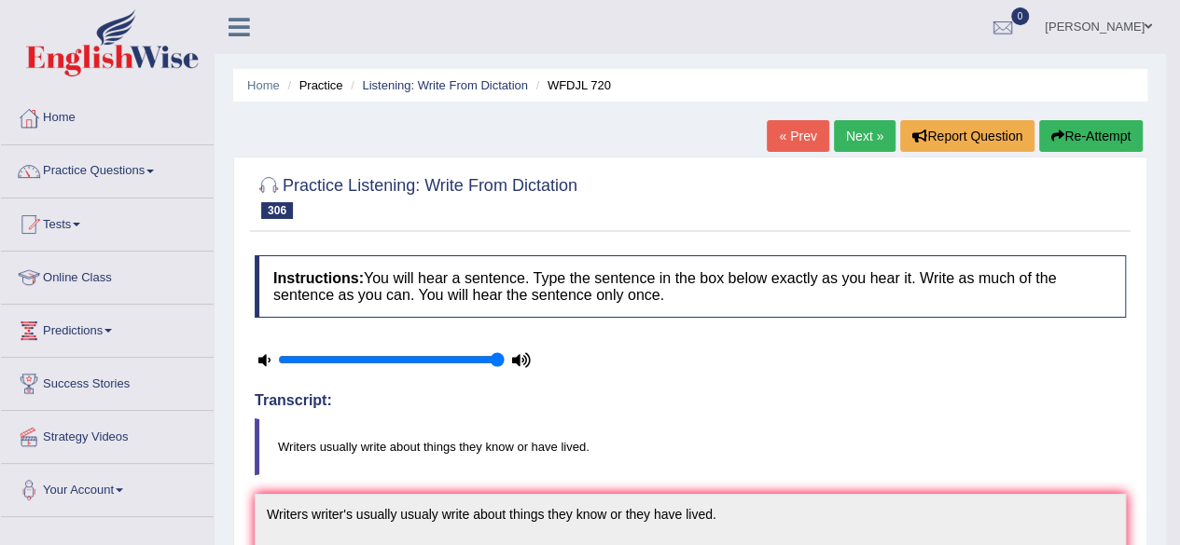
click at [857, 124] on link "Next »" at bounding box center [865, 136] width 62 height 32
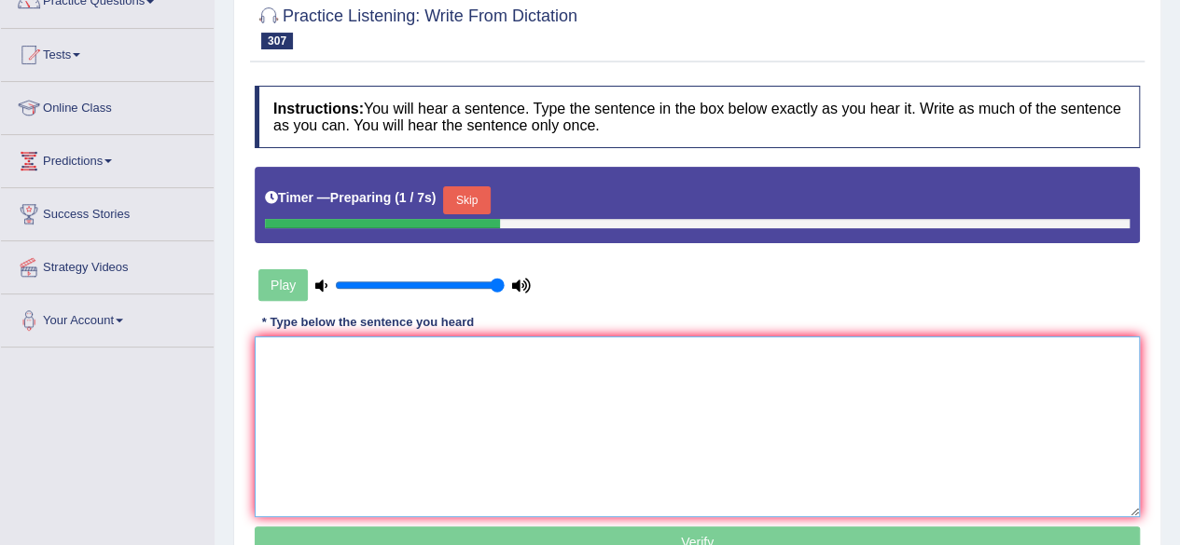
drag, startPoint x: 396, startPoint y: 380, endPoint x: 468, endPoint y: 196, distance: 197.2
click at [468, 196] on div "Instructions: You will hear a sentence. Type the sentence in the box below exac…" at bounding box center [697, 324] width 894 height 497
click at [468, 196] on button "Skip" at bounding box center [466, 200] width 47 height 28
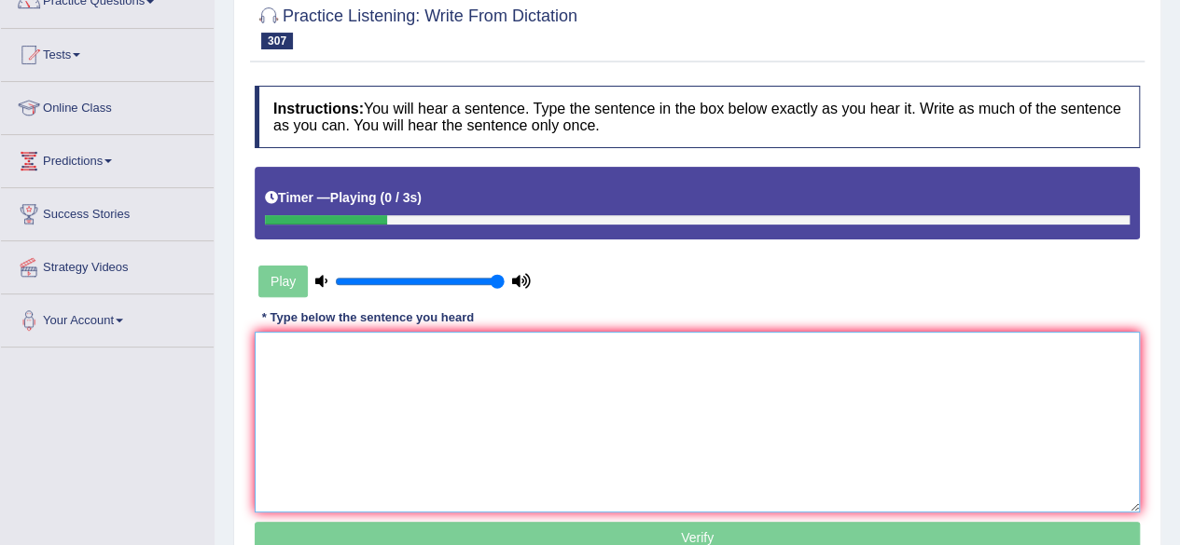
click at [429, 419] on textarea at bounding box center [697, 422] width 885 height 181
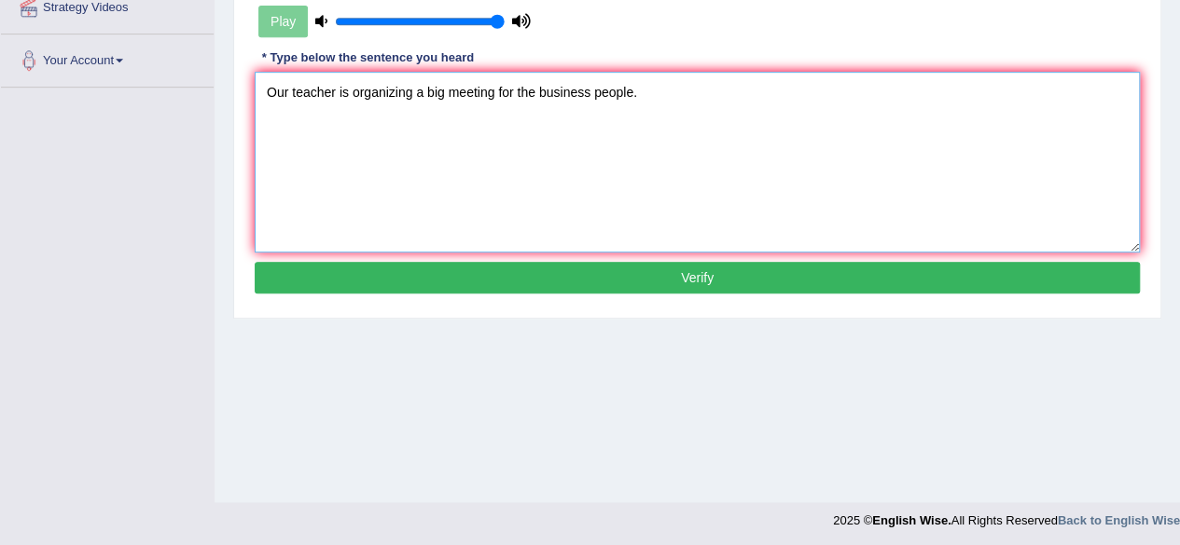
scroll to position [432, 0]
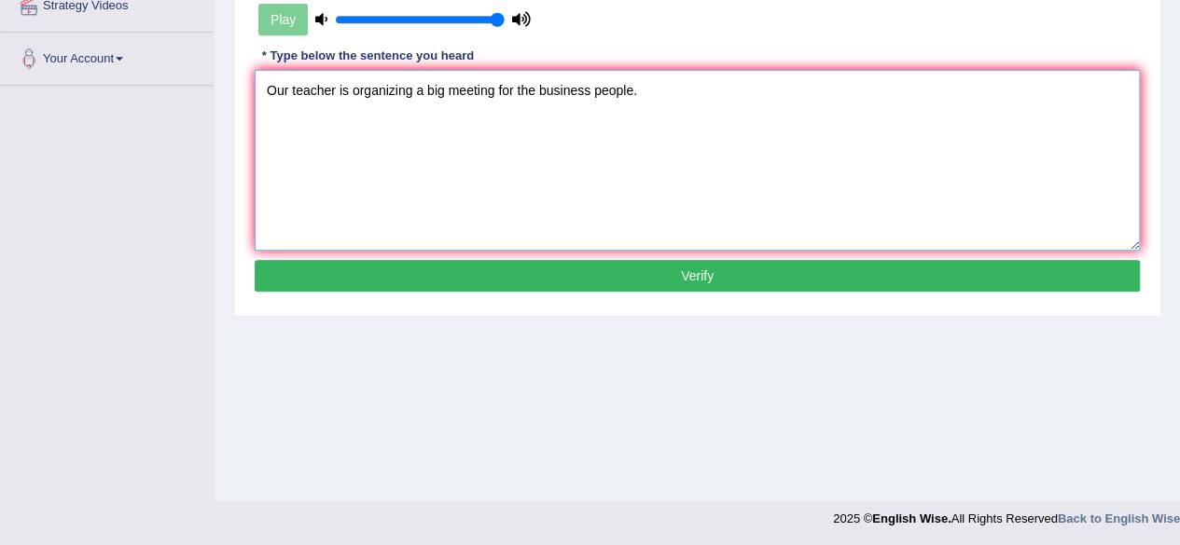
type textarea "Our teacher is organizing a big meeting for the business people."
click at [651, 276] on button "Verify" at bounding box center [697, 276] width 885 height 32
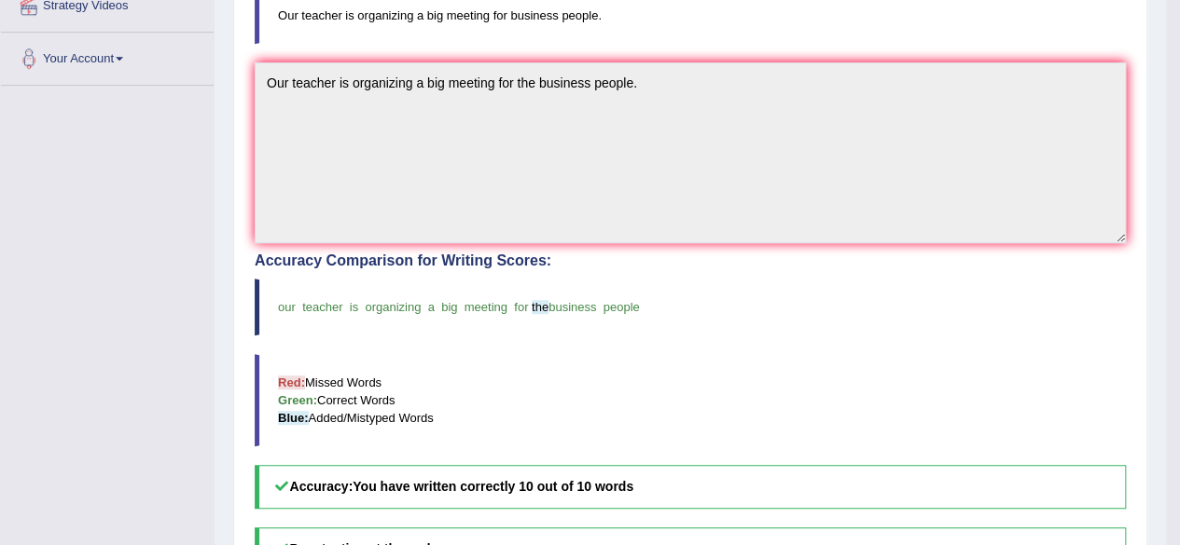
scroll to position [0, 0]
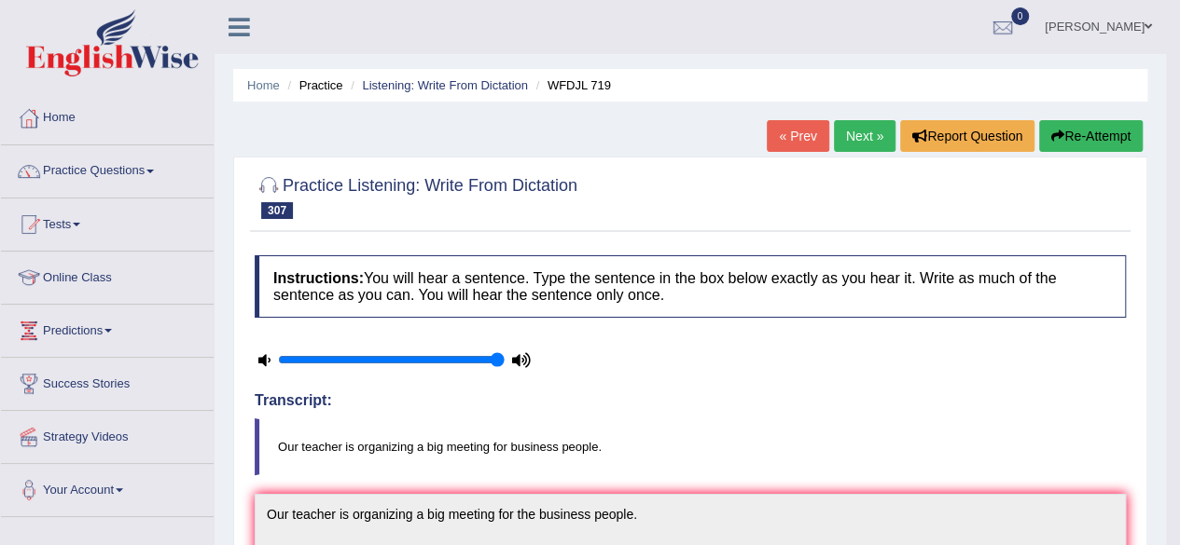
click at [849, 137] on link "Next »" at bounding box center [865, 136] width 62 height 32
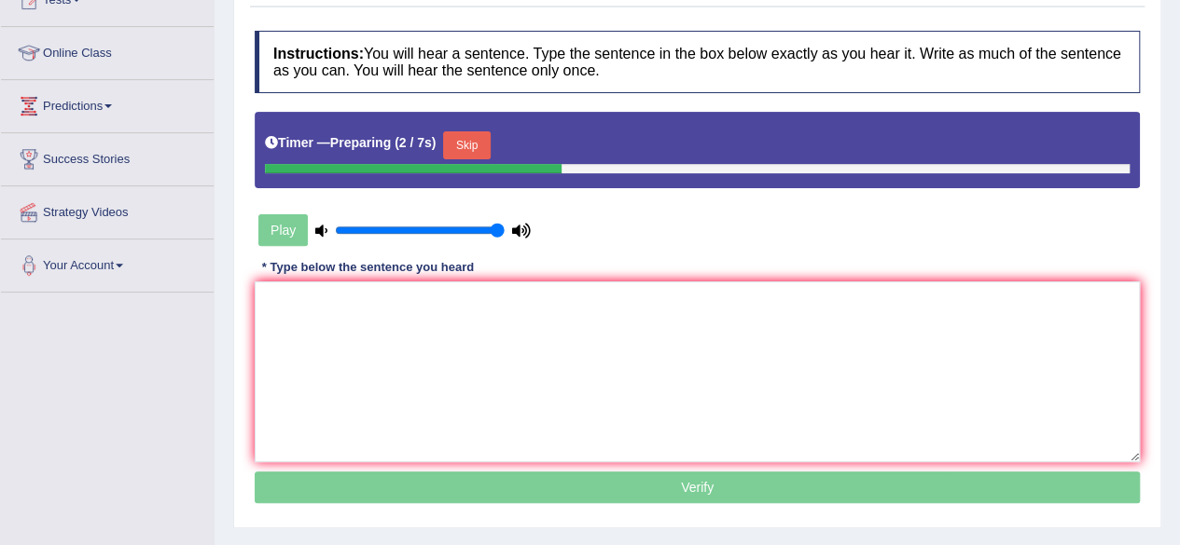
scroll to position [226, 0]
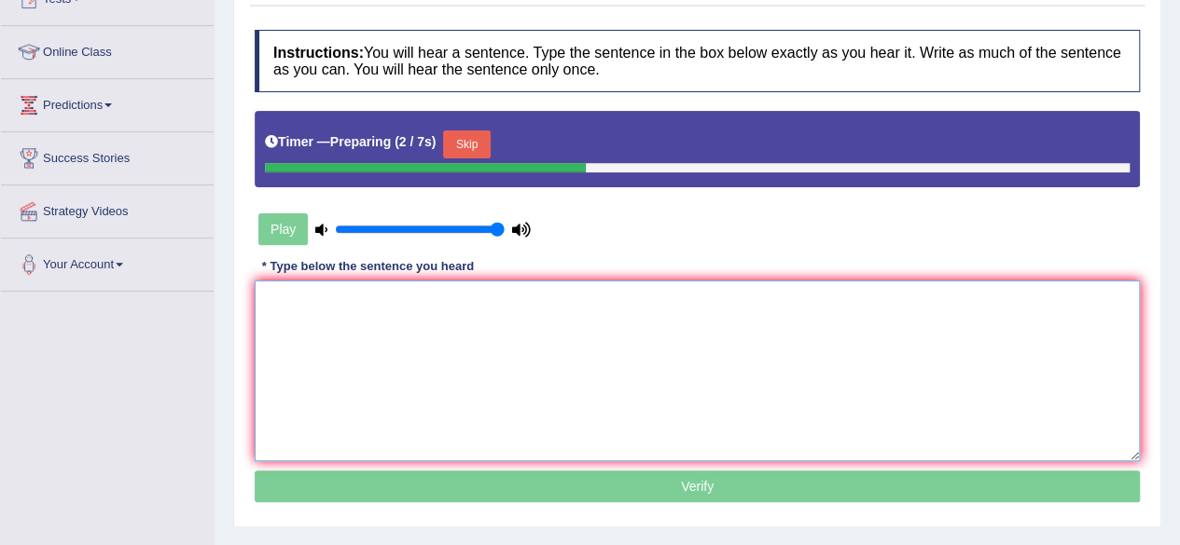
click at [665, 322] on textarea at bounding box center [697, 371] width 885 height 181
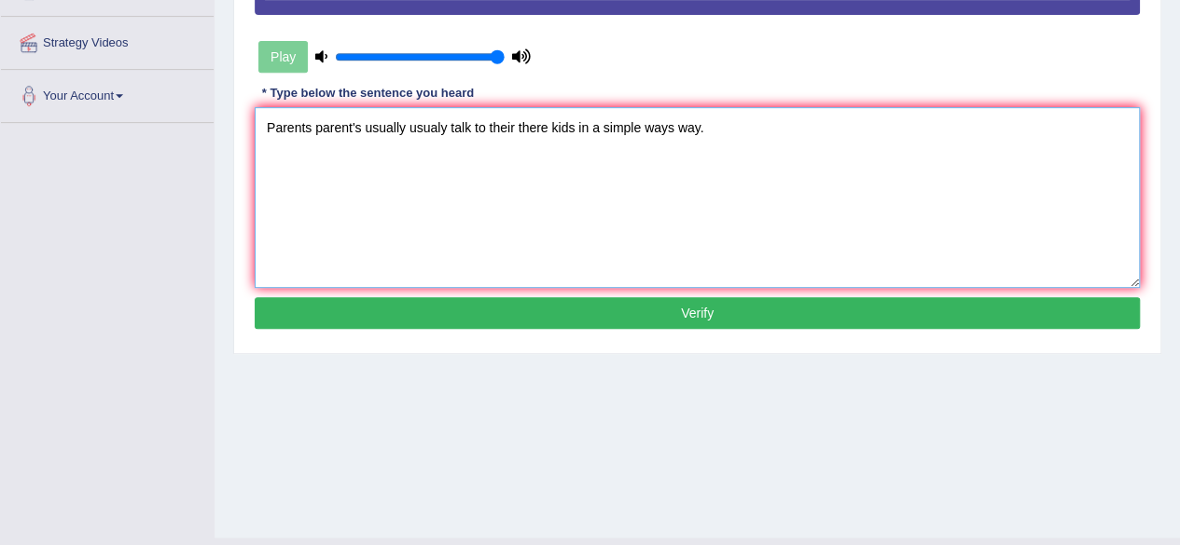
type textarea "Parents parent's usually usualy talk to their there kids in a simple ways way."
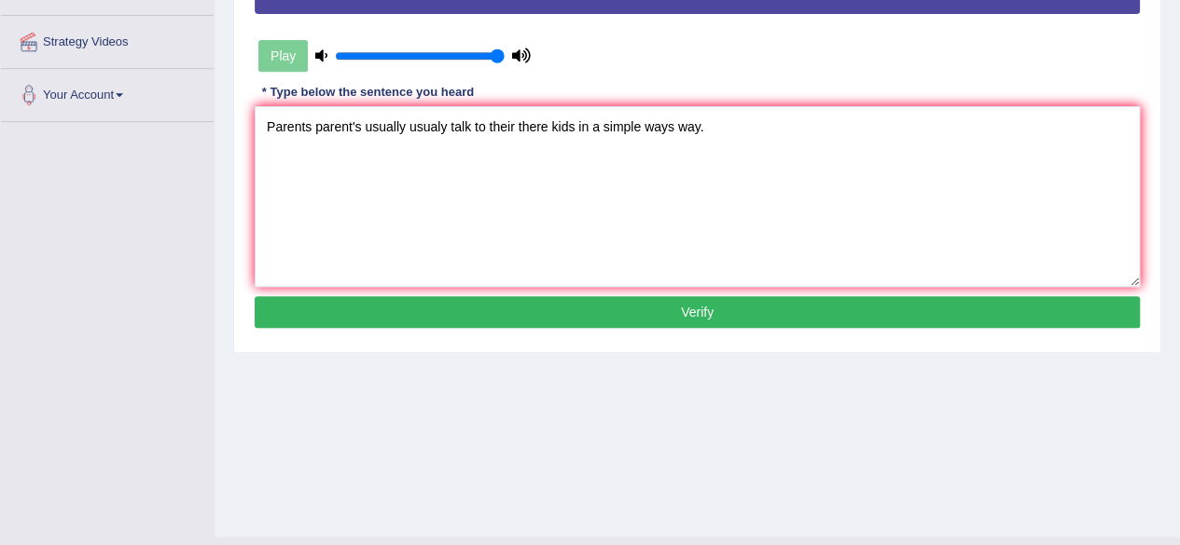
click at [665, 322] on button "Verify" at bounding box center [697, 313] width 885 height 32
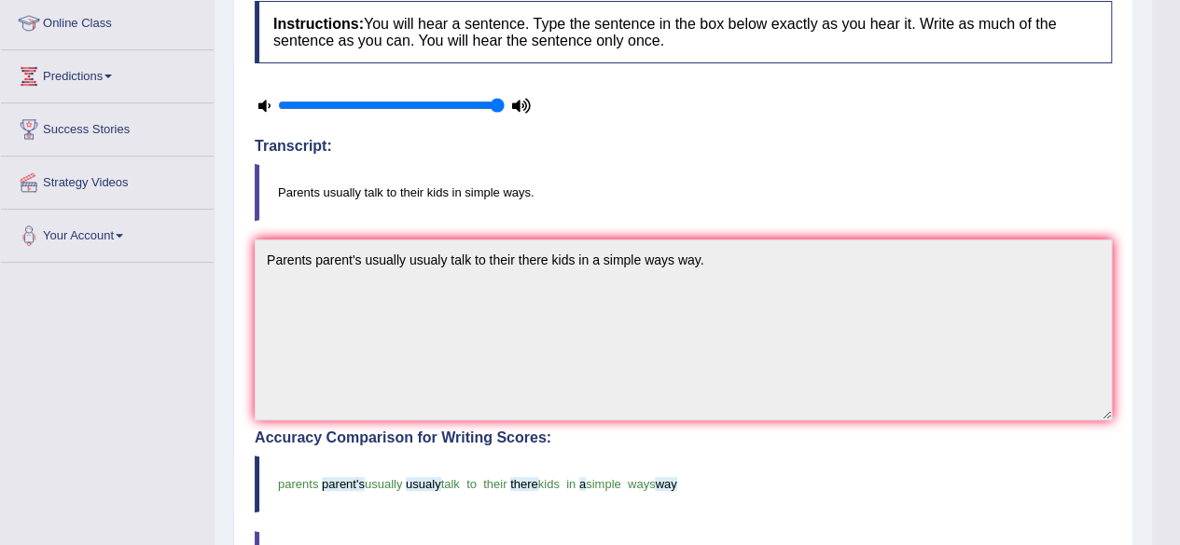
scroll to position [0, 0]
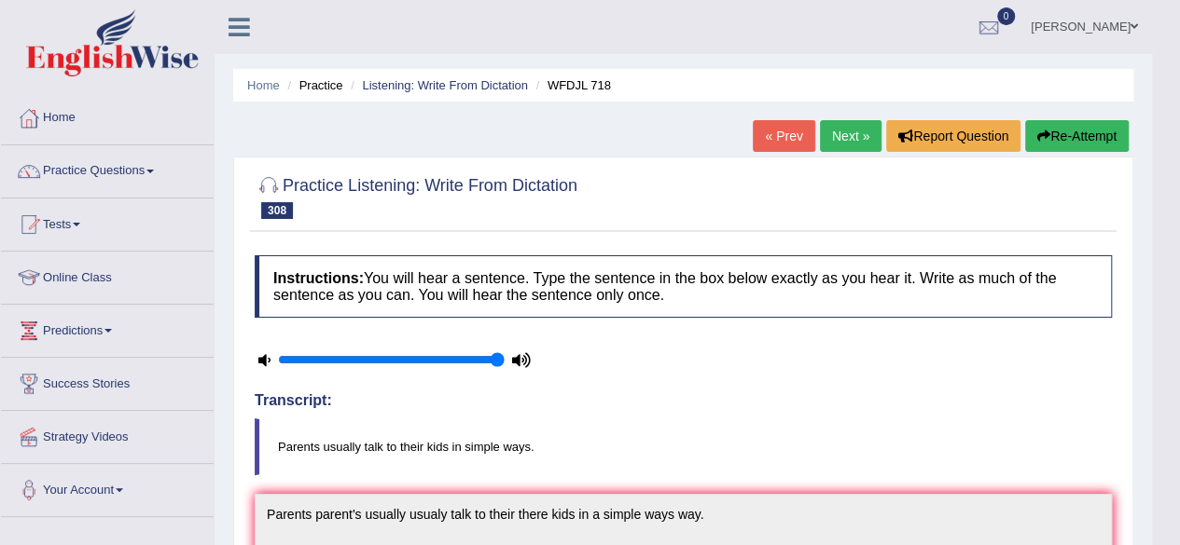
click at [839, 127] on link "Next »" at bounding box center [851, 136] width 62 height 32
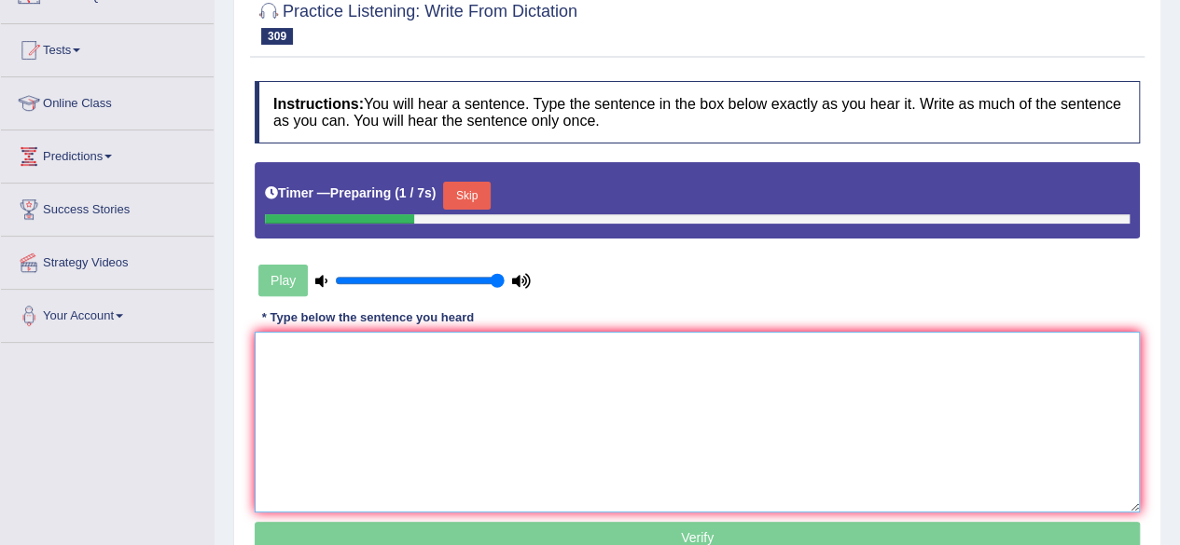
click at [527, 383] on textarea at bounding box center [697, 422] width 885 height 181
click at [482, 197] on button "Skip" at bounding box center [466, 196] width 47 height 28
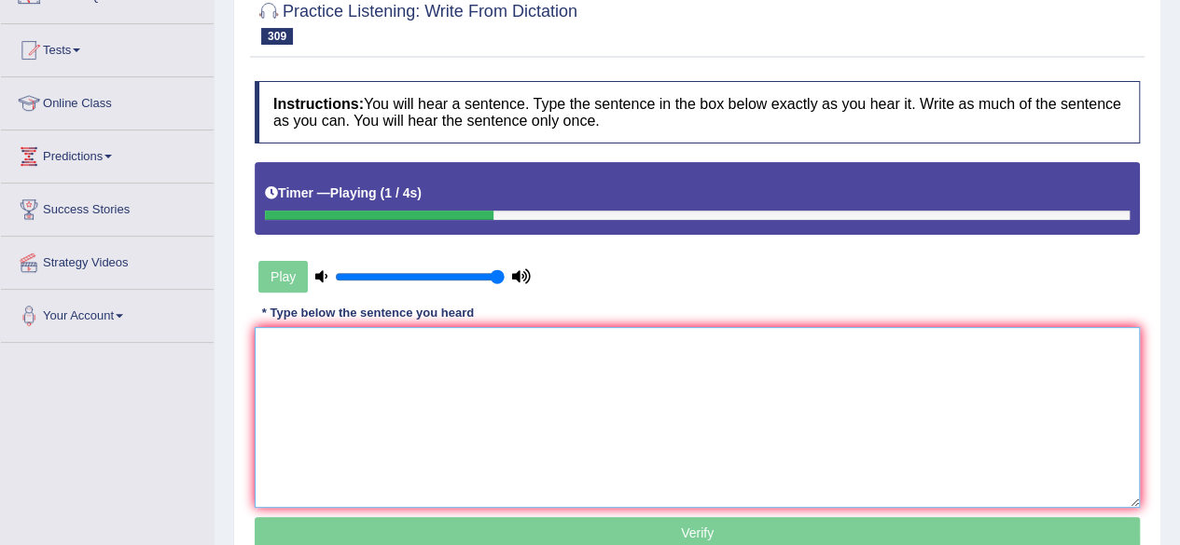
click at [449, 428] on textarea at bounding box center [697, 417] width 885 height 181
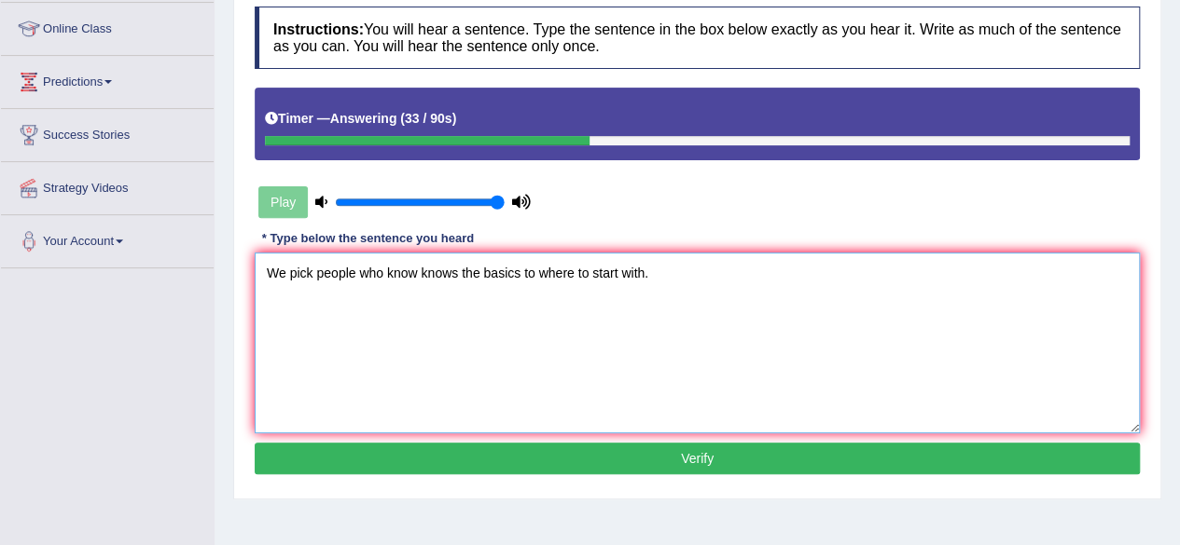
scroll to position [253, 0]
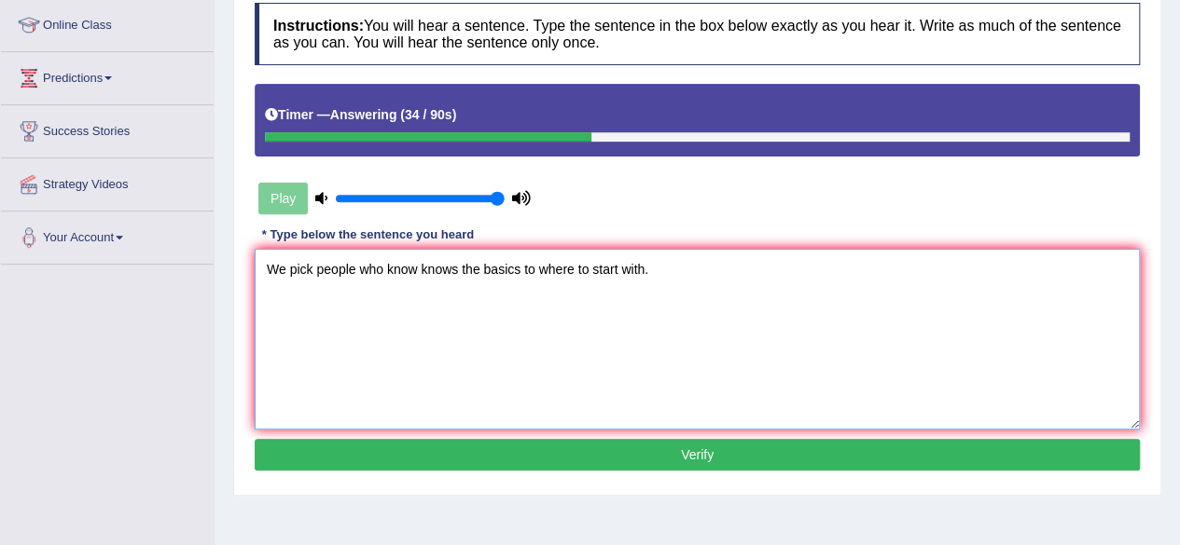
type textarea "We pick people who know knows the basics to where to start with."
click at [523, 467] on div "Instructions: You will hear a sentence. Type the sentence in the box below exac…" at bounding box center [697, 239] width 894 height 492
click at [541, 449] on button "Verify" at bounding box center [697, 455] width 885 height 32
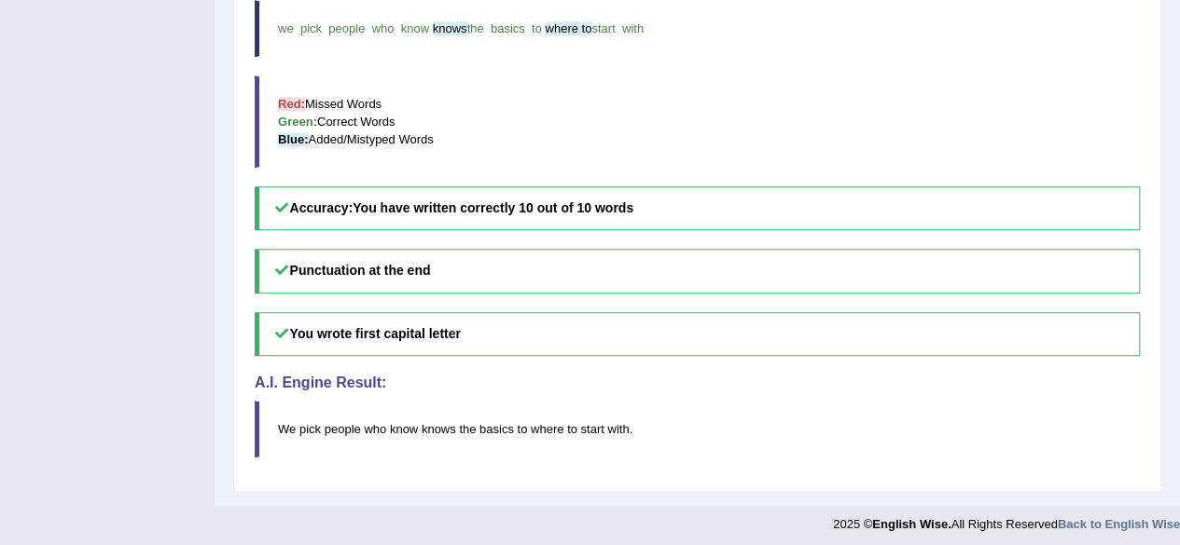
scroll to position [0, 0]
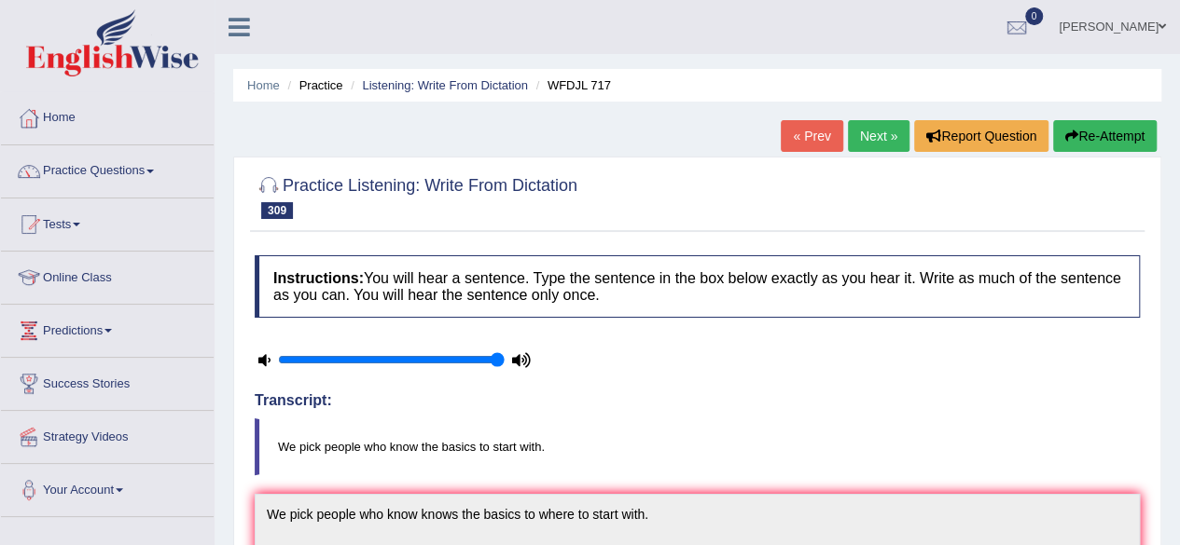
click at [869, 138] on link "Next »" at bounding box center [879, 136] width 62 height 32
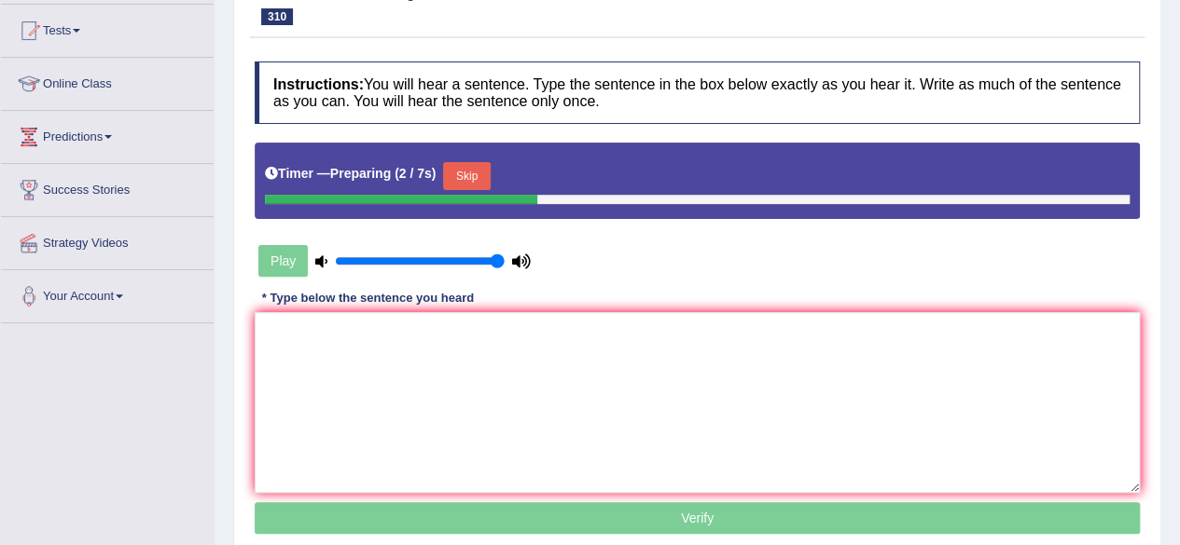
click at [479, 174] on button "Skip" at bounding box center [466, 176] width 47 height 28
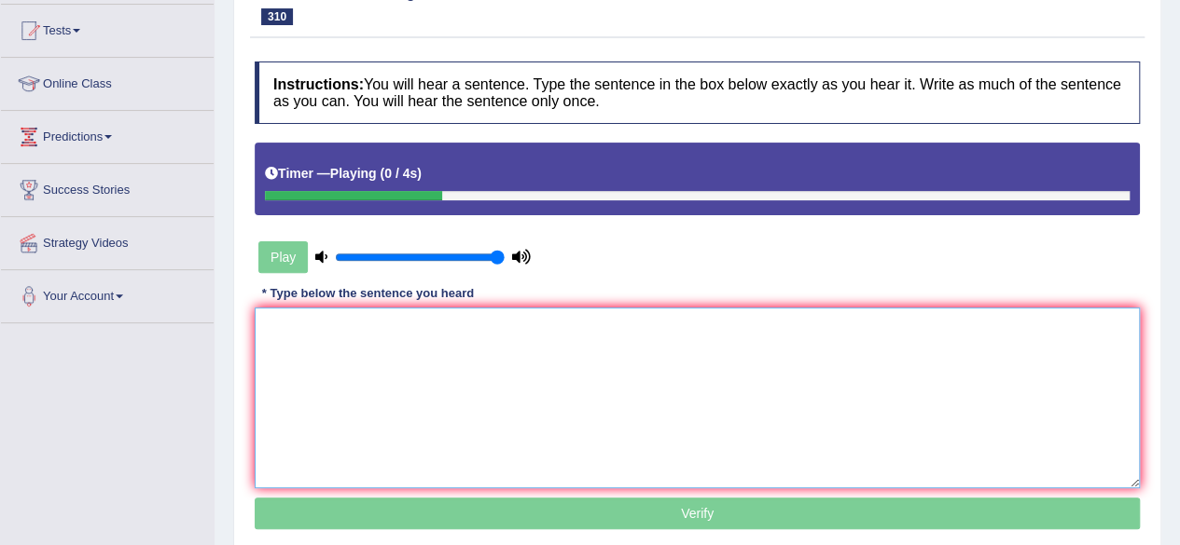
click at [451, 358] on textarea at bounding box center [697, 398] width 885 height 181
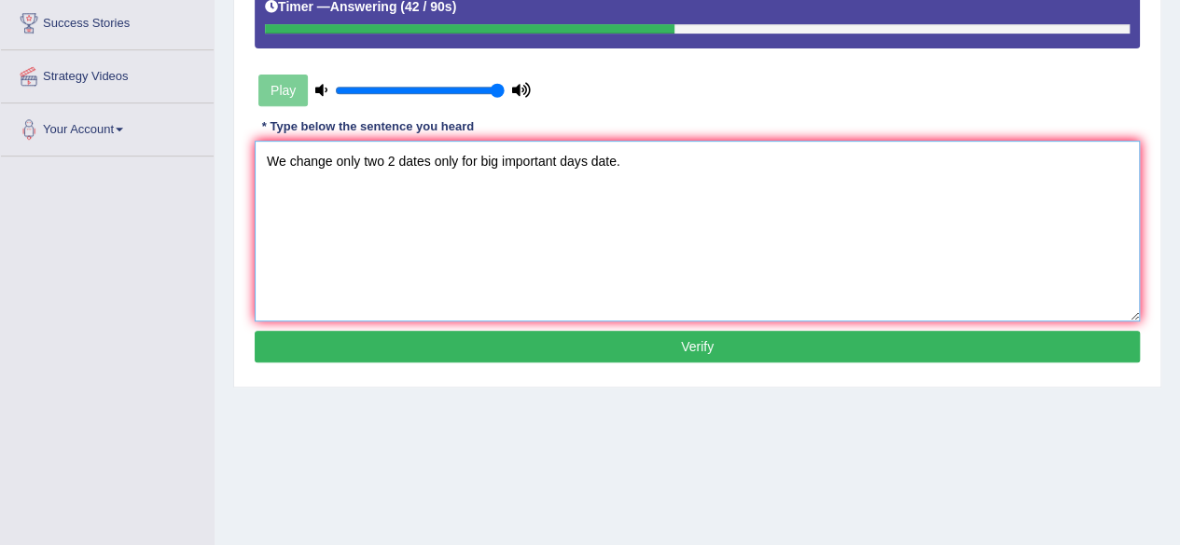
scroll to position [362, 0]
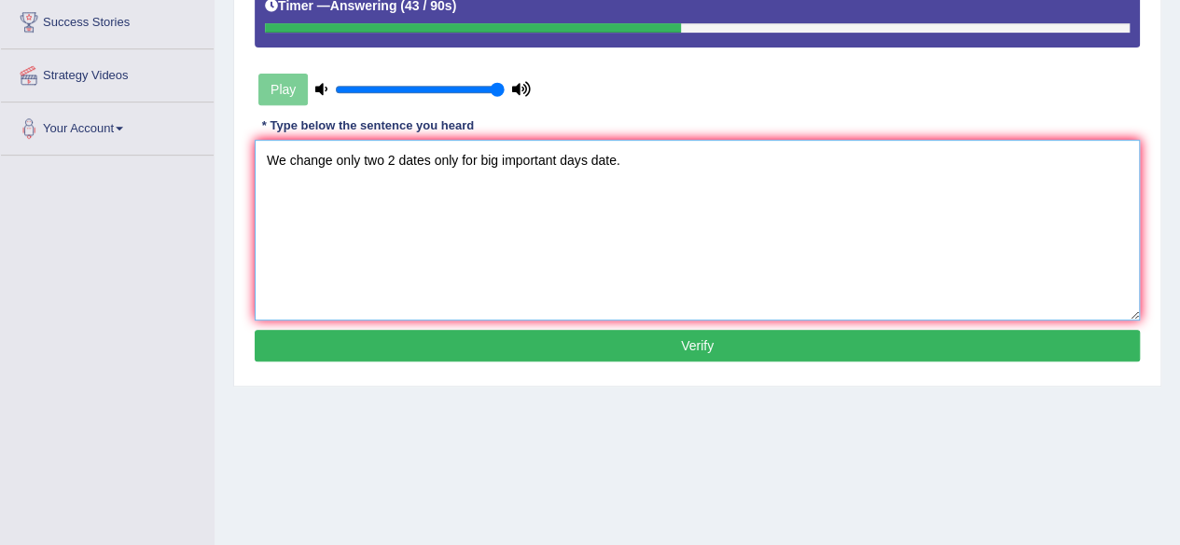
type textarea "We change only two 2 dates only for big important days date."
click at [451, 358] on button "Verify" at bounding box center [697, 346] width 885 height 32
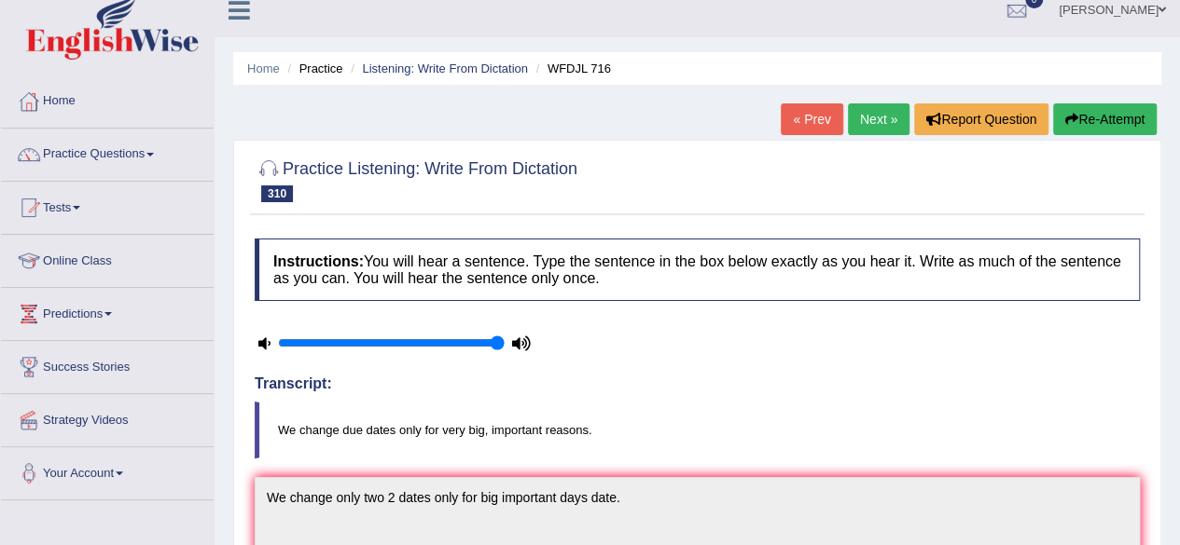
scroll to position [0, 0]
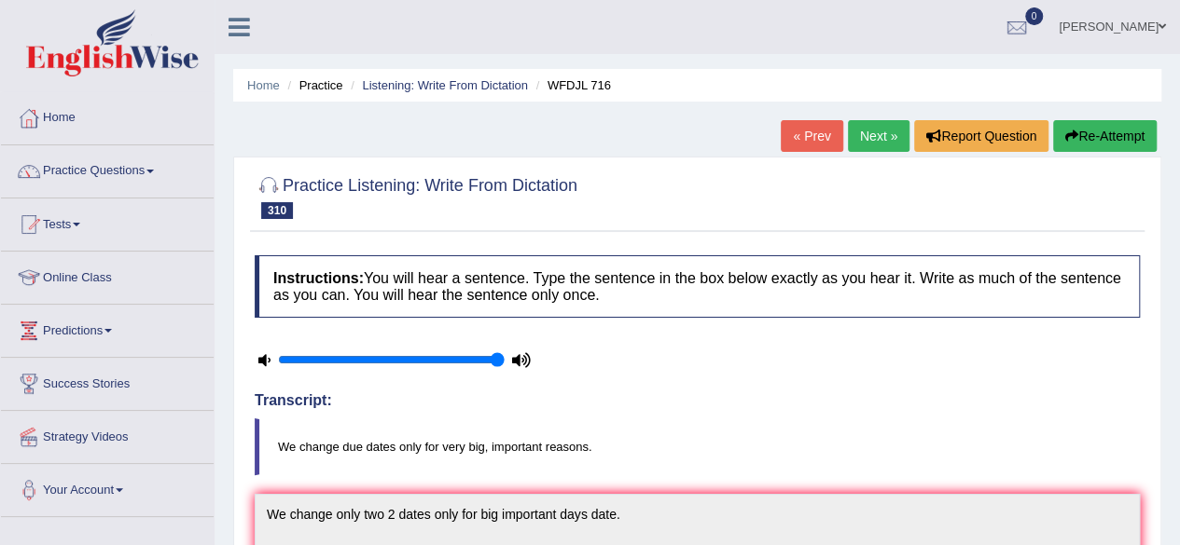
click at [890, 123] on link "Next »" at bounding box center [879, 136] width 62 height 32
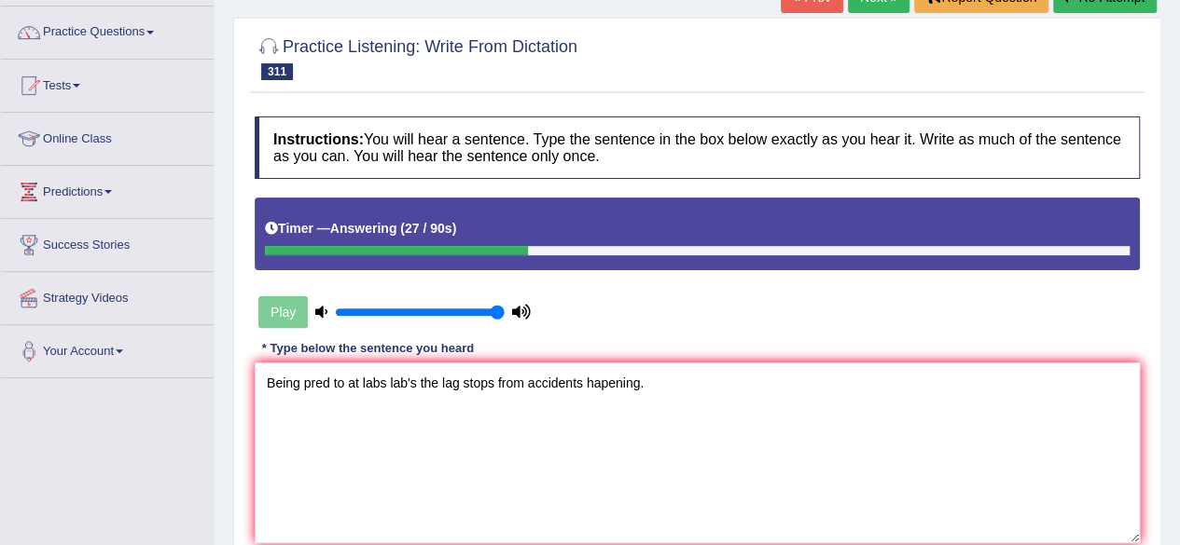
click at [330, 393] on textarea "Being pred to at labs lab's the lag stops from accidents hapening." at bounding box center [697, 453] width 885 height 181
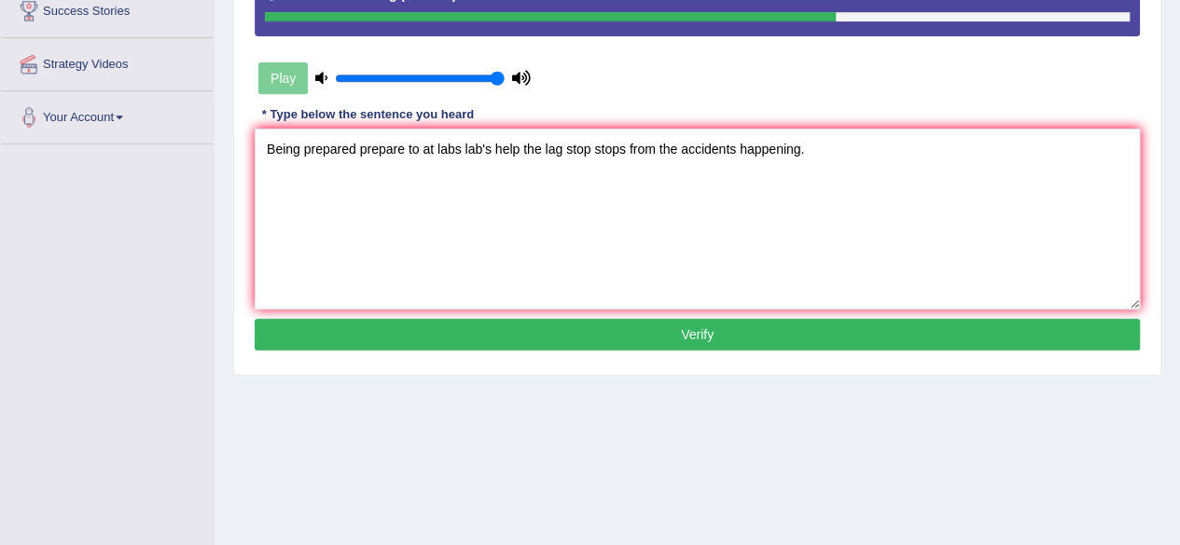
scroll to position [380, 0]
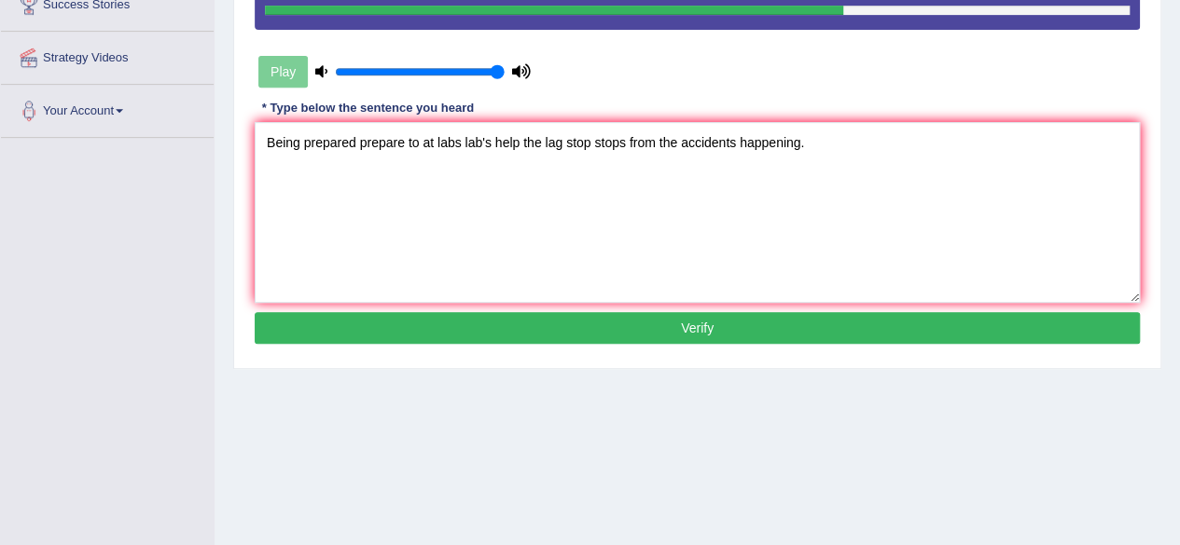
type textarea "Being prepared prepare to at labs lab's help the lag stop stops from the accide…"
click at [543, 327] on button "Verify" at bounding box center [697, 328] width 885 height 32
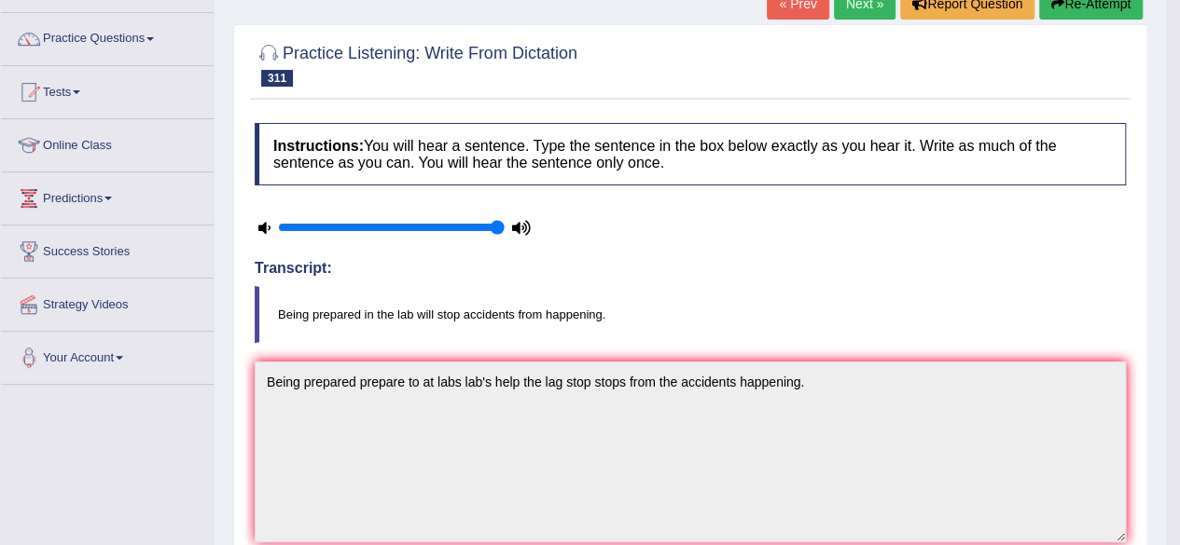
scroll to position [0, 0]
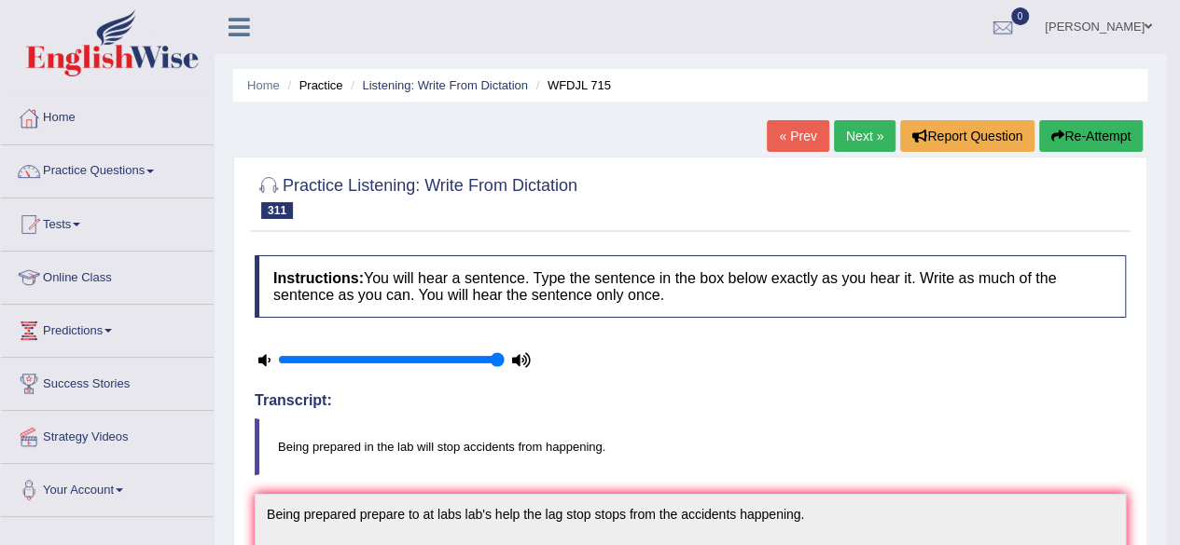
click at [860, 143] on link "Next »" at bounding box center [865, 136] width 62 height 32
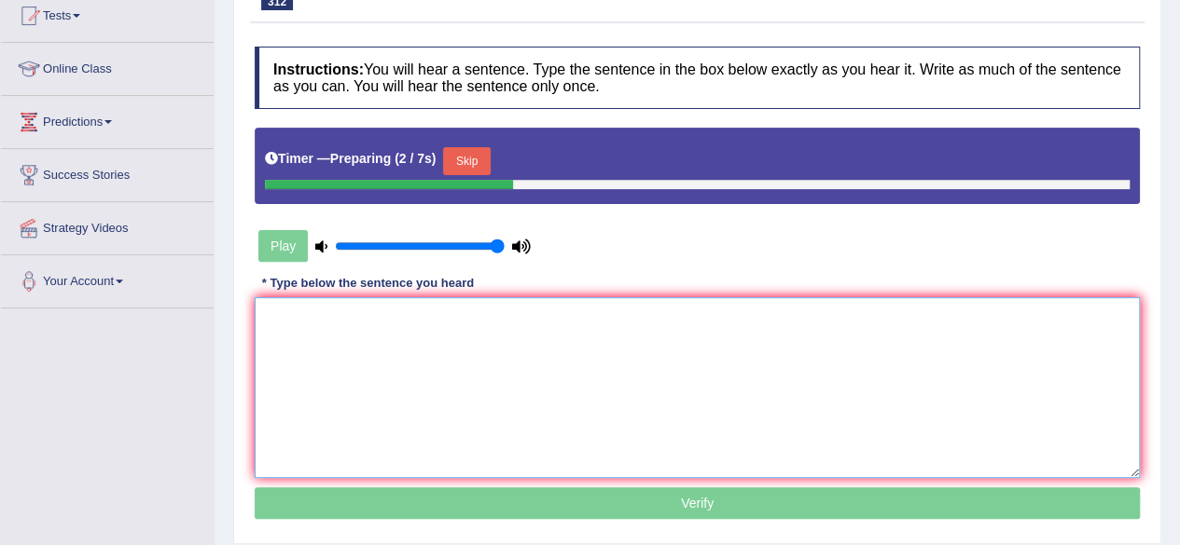
click at [628, 379] on textarea at bounding box center [697, 387] width 885 height 181
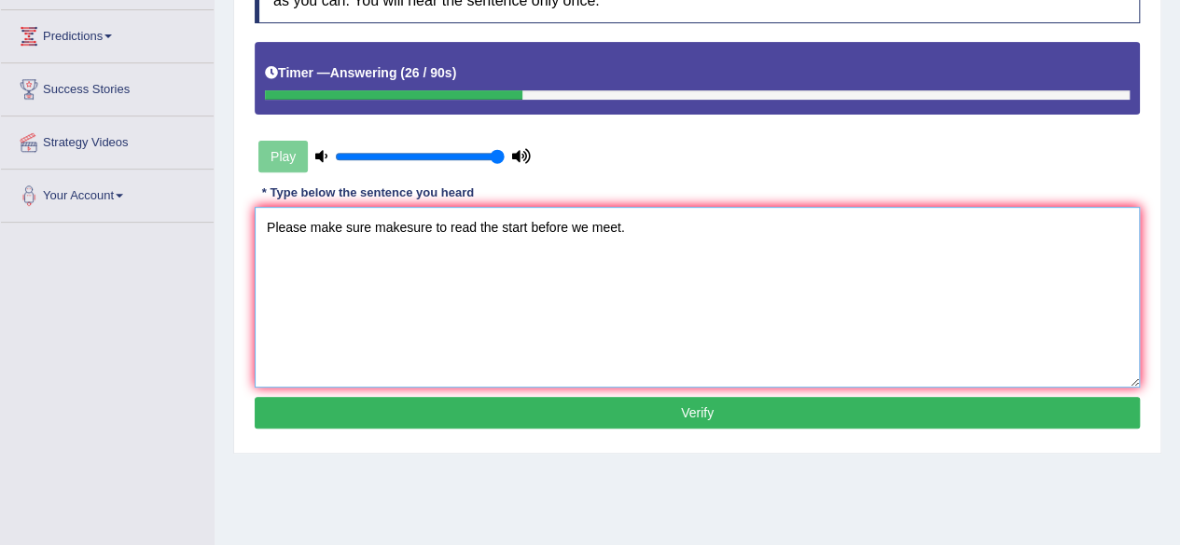
scroll to position [307, 0]
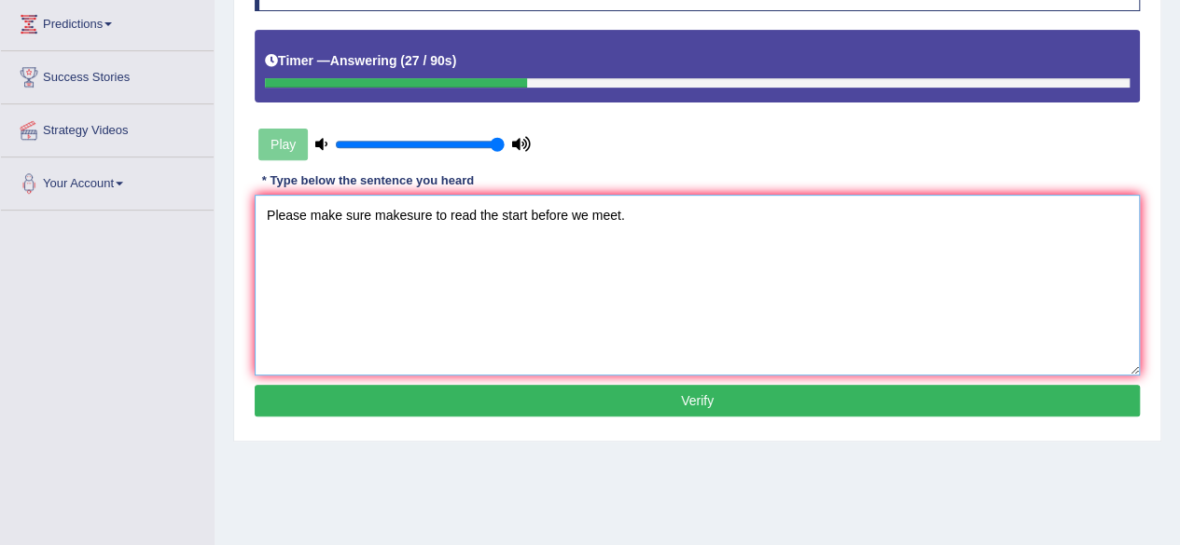
type textarea "Please make sure makesure to read the start before we meet."
click at [618, 394] on button "Verify" at bounding box center [697, 401] width 885 height 32
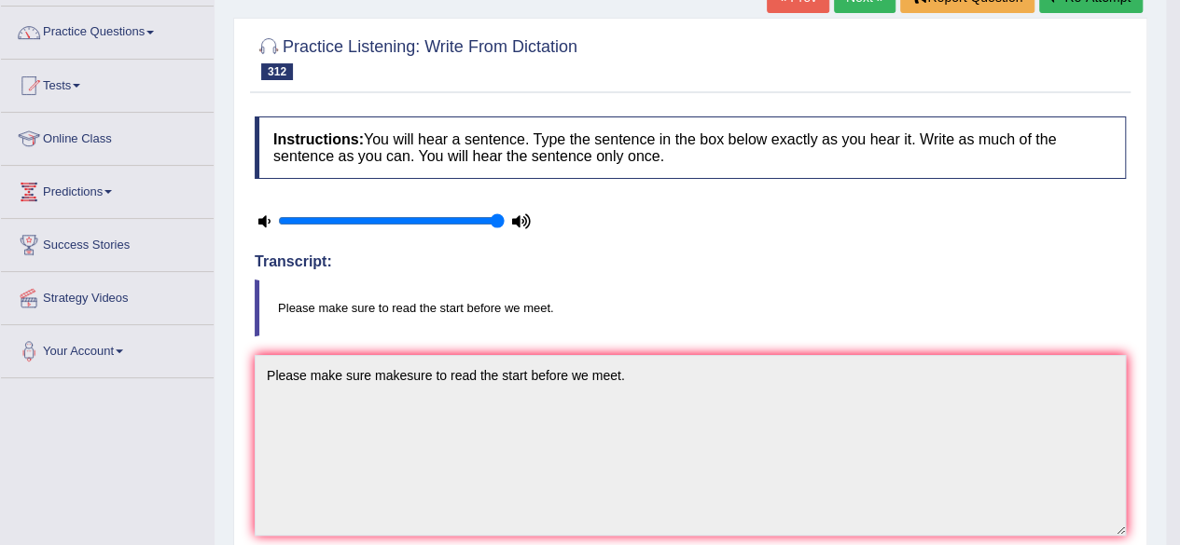
scroll to position [0, 0]
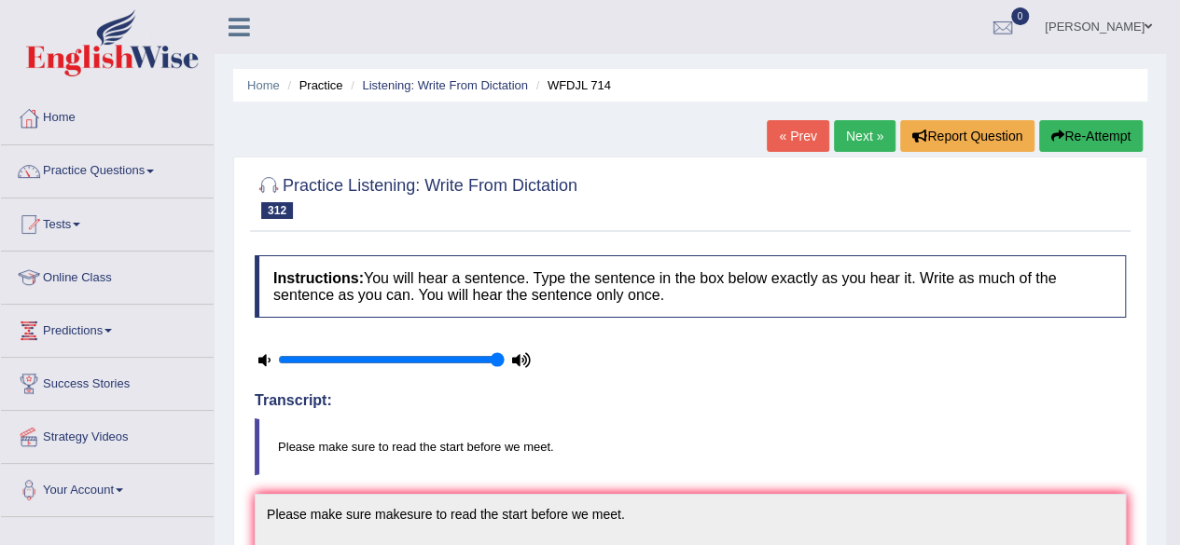
click at [860, 145] on link "Next »" at bounding box center [865, 136] width 62 height 32
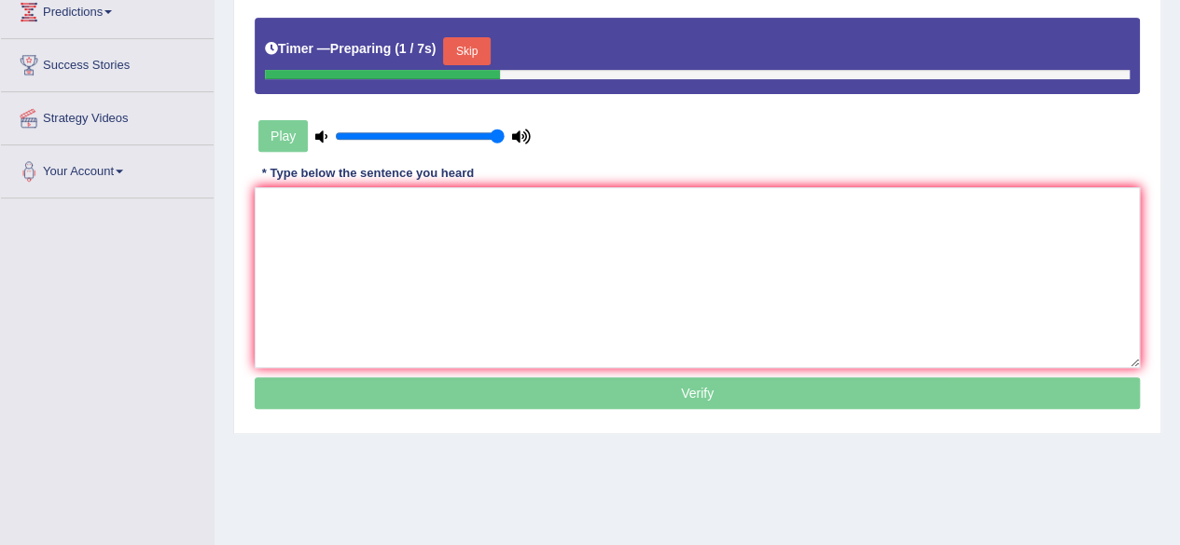
click at [471, 52] on button "Skip" at bounding box center [466, 51] width 47 height 28
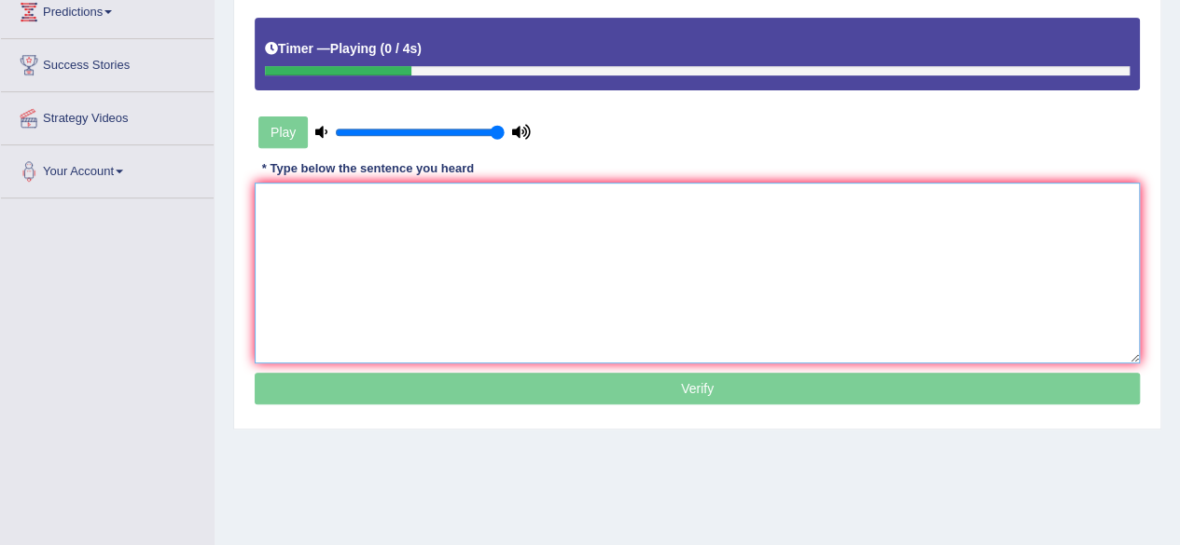
click at [460, 283] on textarea at bounding box center [697, 273] width 885 height 181
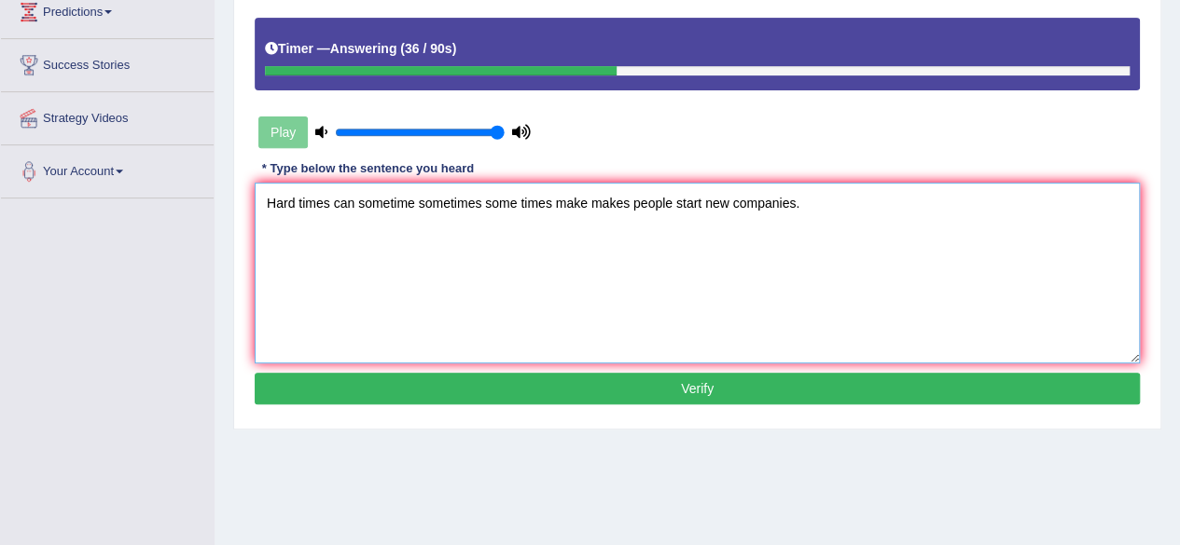
type textarea "Hard times can sometime sometimes some times make makes people start new compan…"
click at [484, 385] on button "Verify" at bounding box center [697, 389] width 885 height 32
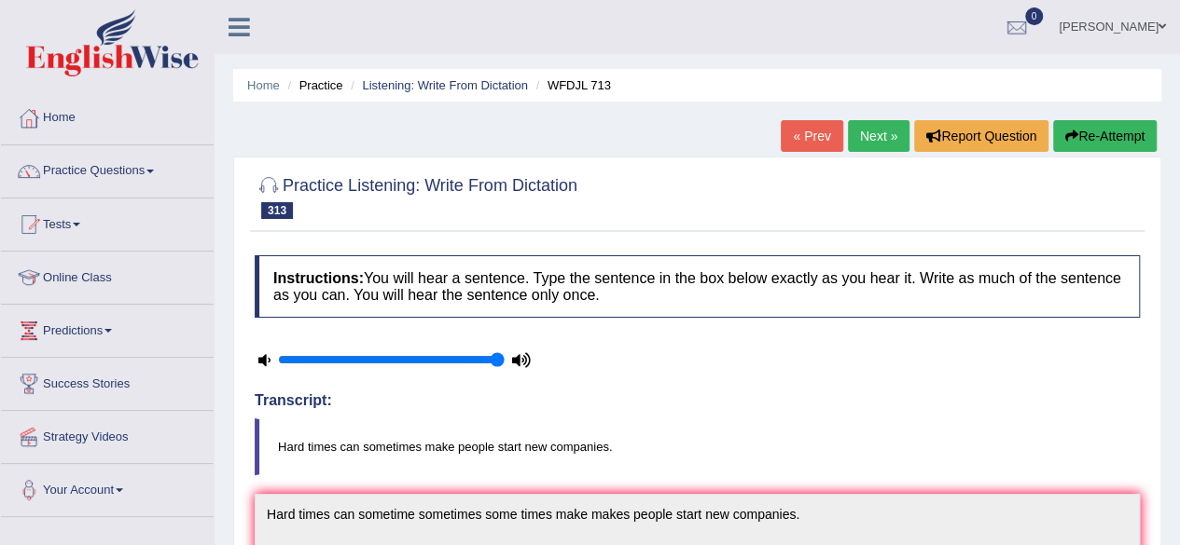
click at [863, 129] on link "Next »" at bounding box center [879, 136] width 62 height 32
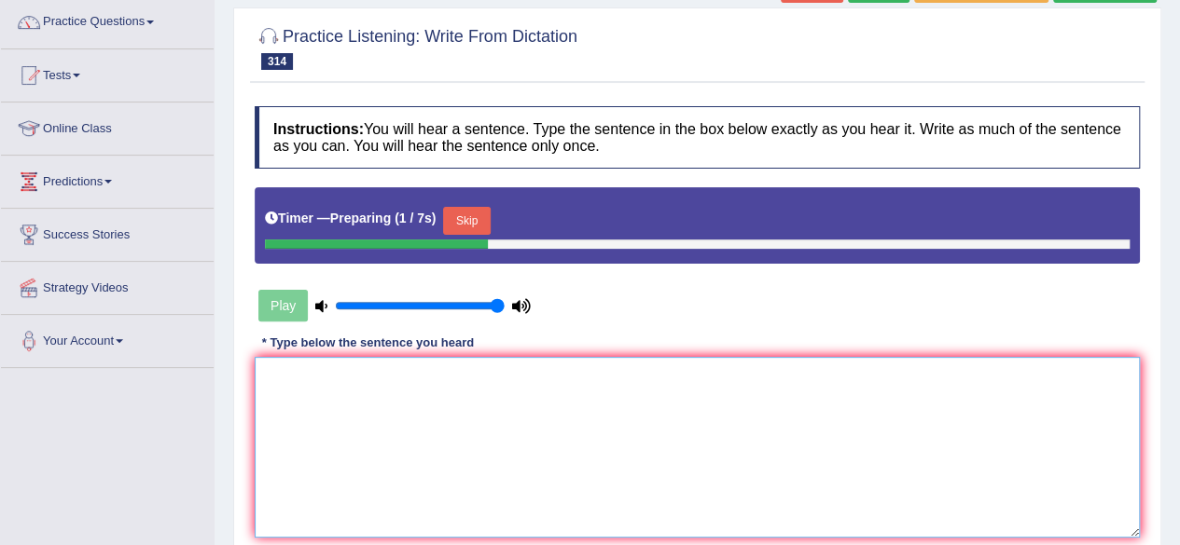
click at [527, 487] on textarea at bounding box center [697, 447] width 885 height 181
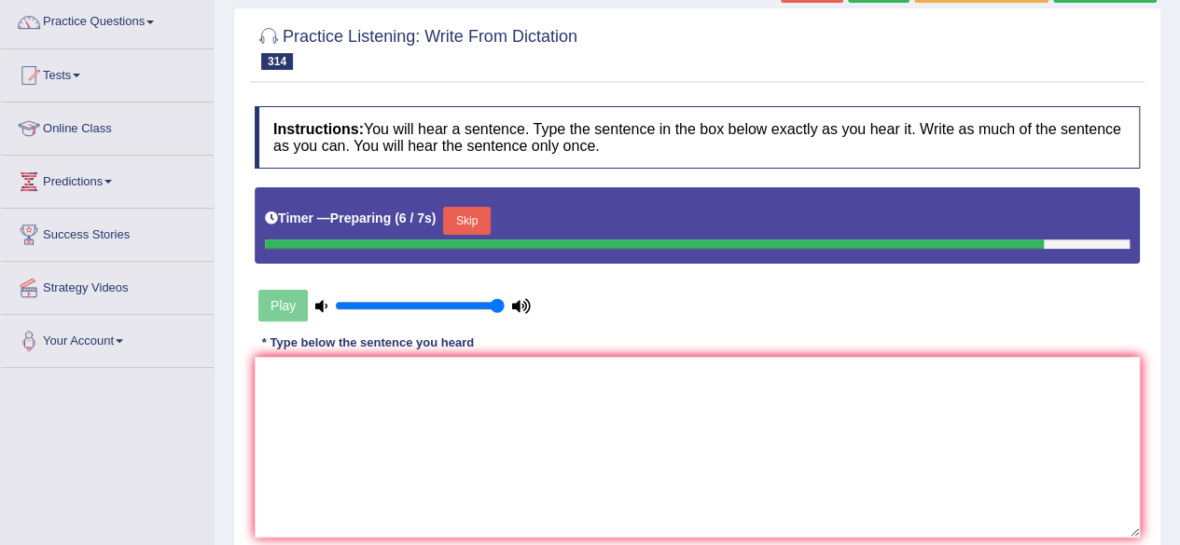
click at [477, 213] on button "Skip" at bounding box center [466, 221] width 47 height 28
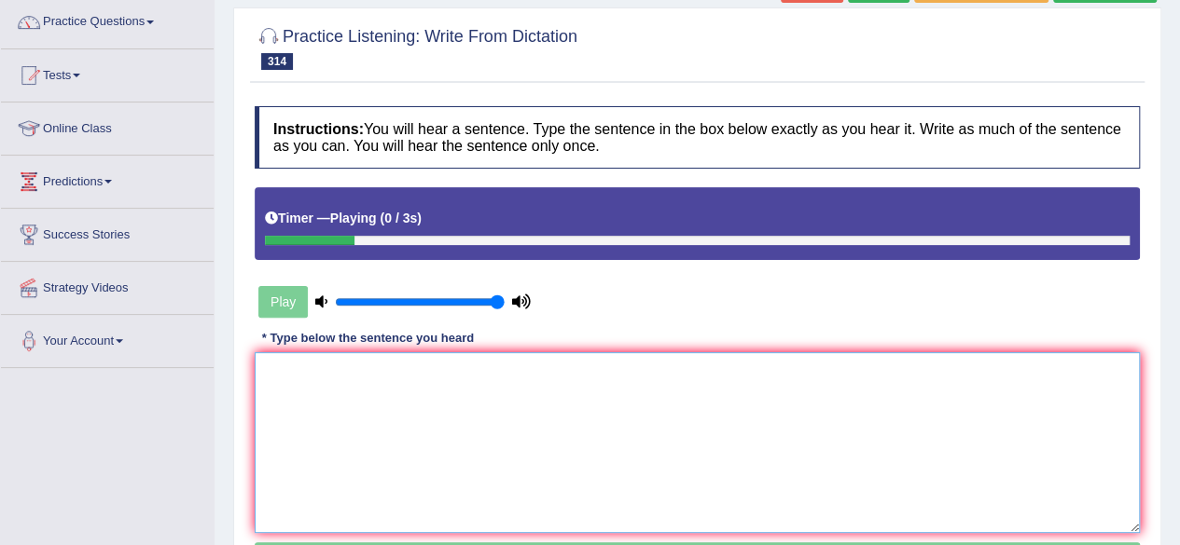
click at [425, 396] on textarea at bounding box center [697, 442] width 885 height 181
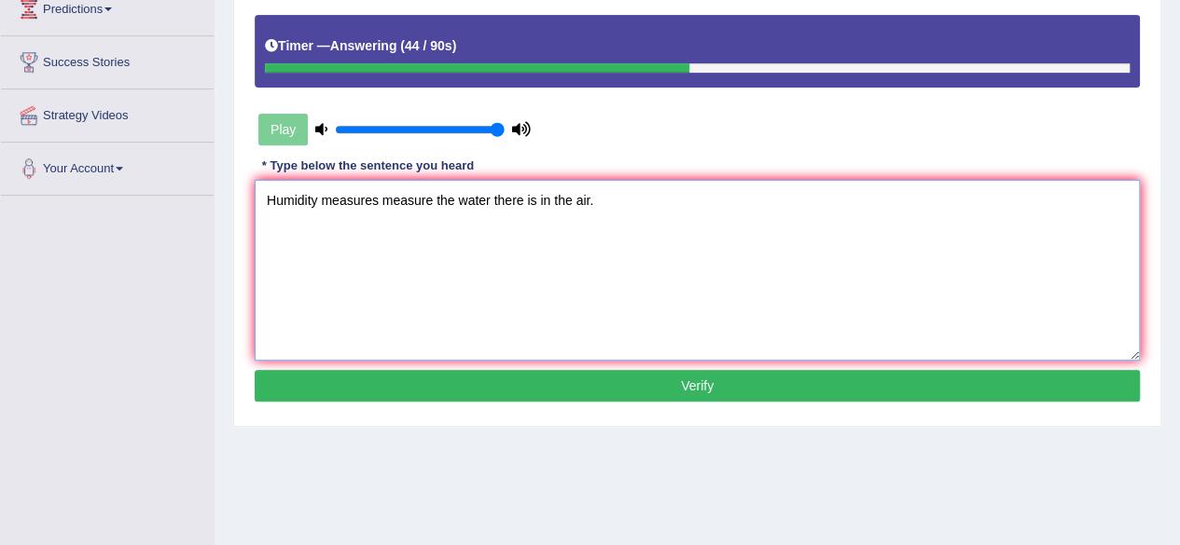
scroll to position [326, 0]
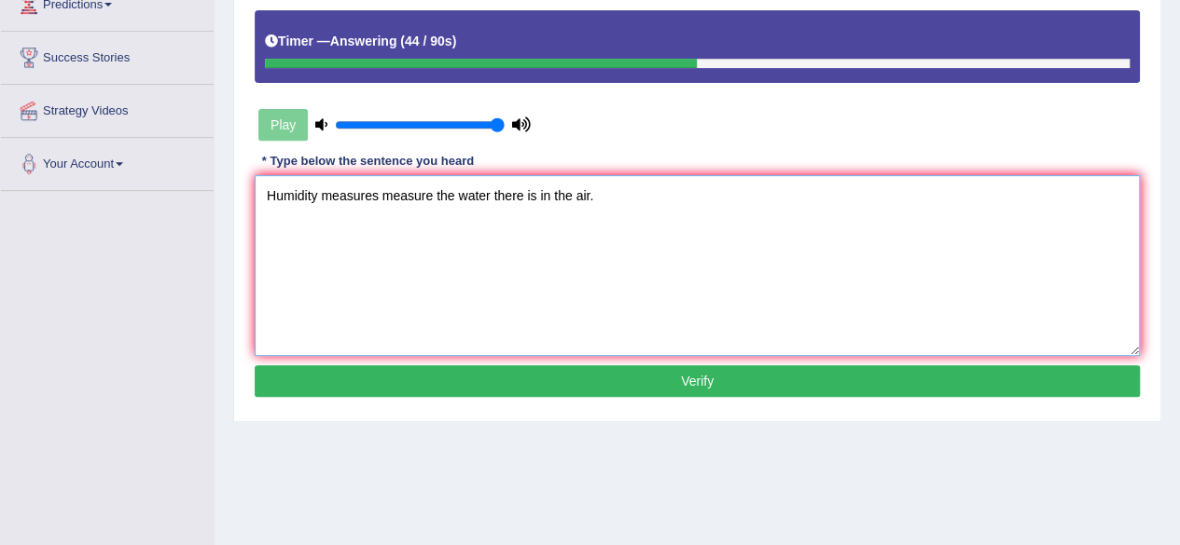
type textarea "Humidity measures measure the water there is in the air."
click at [457, 378] on button "Verify" at bounding box center [697, 382] width 885 height 32
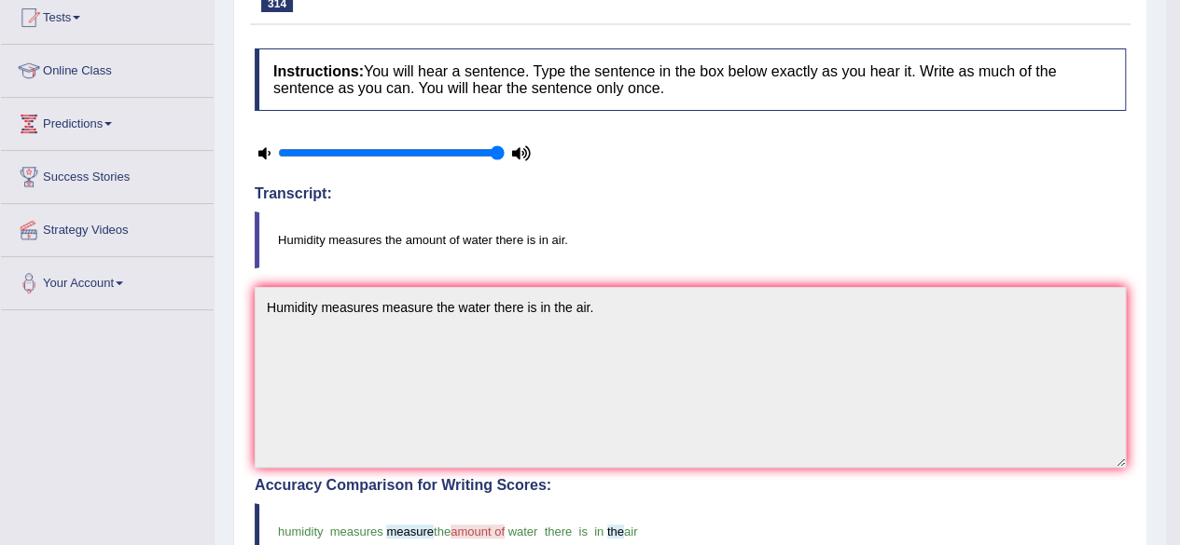
scroll to position [0, 0]
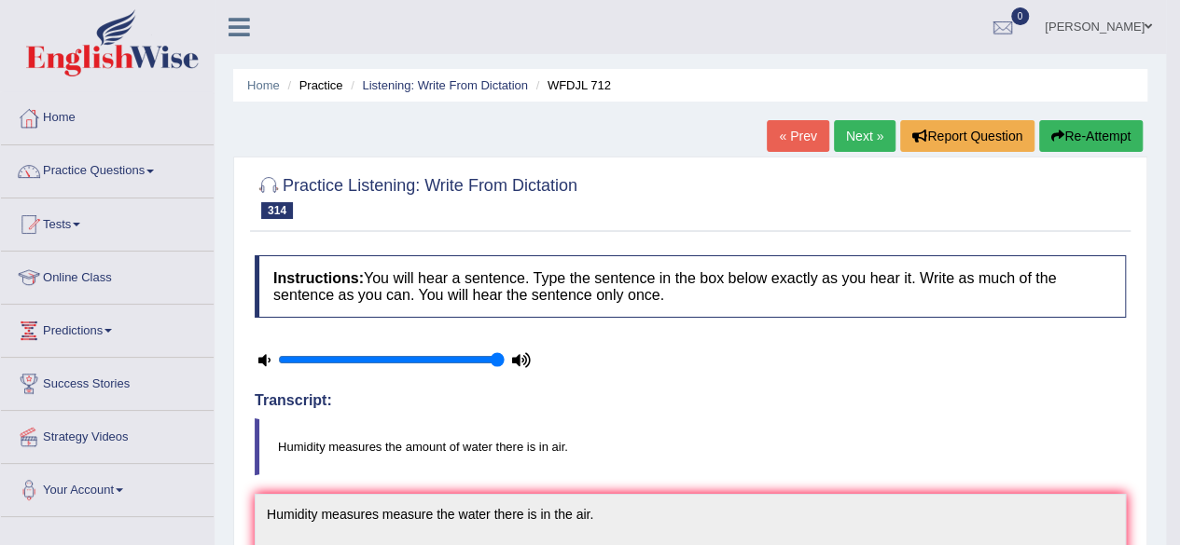
click at [847, 141] on link "Next »" at bounding box center [865, 136] width 62 height 32
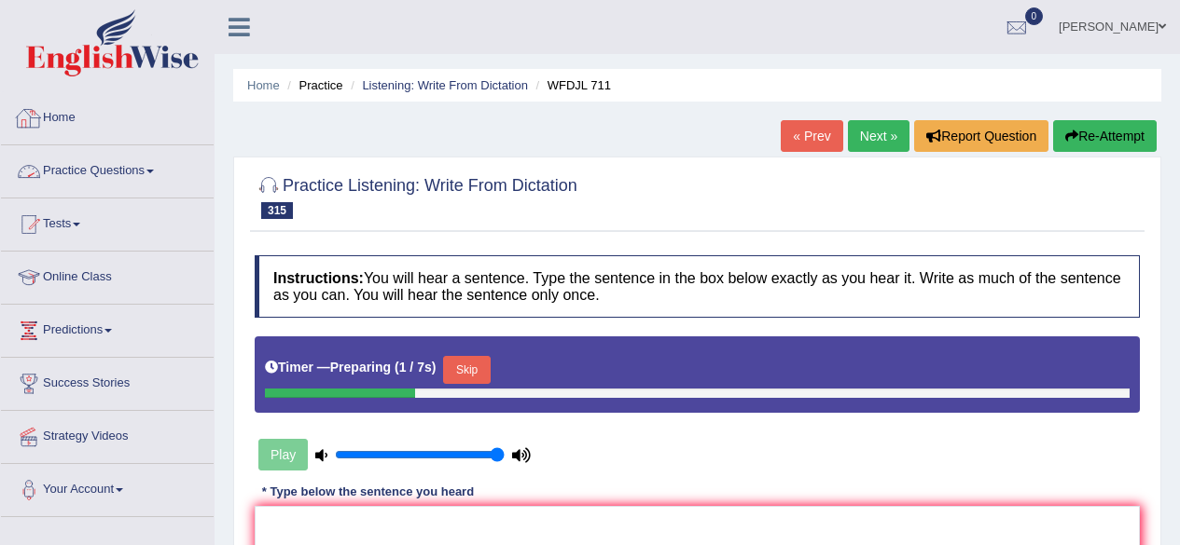
click at [123, 160] on link "Practice Questions" at bounding box center [107, 168] width 213 height 47
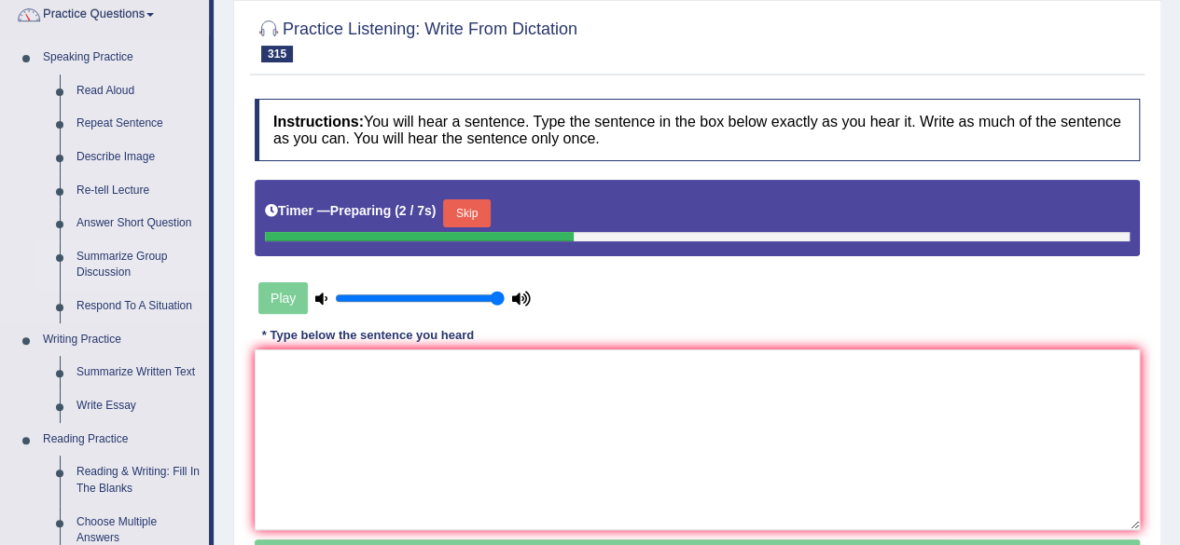
scroll to position [166, 0]
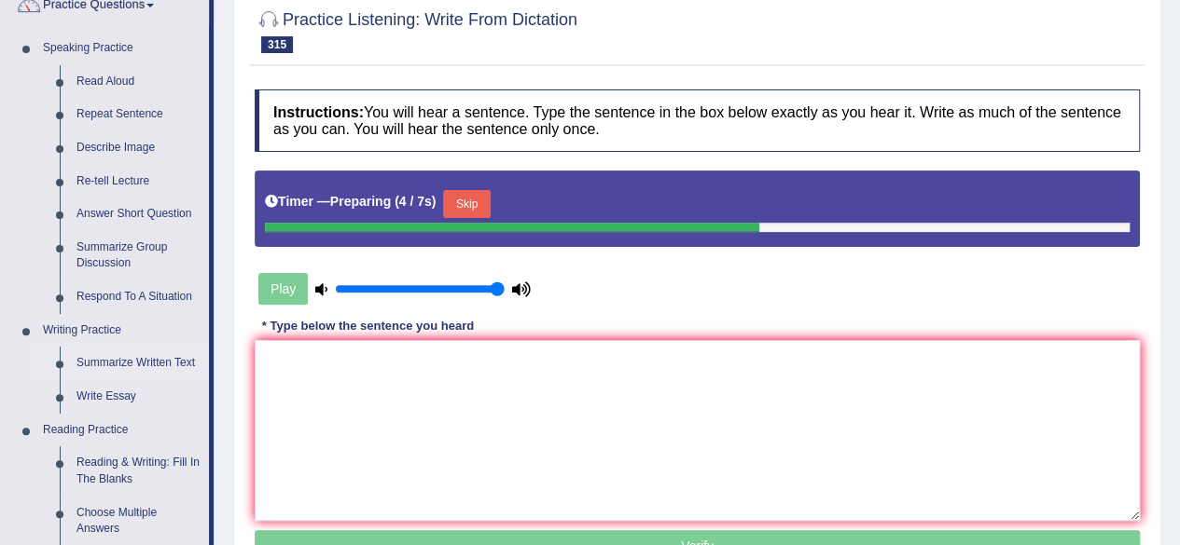
click at [170, 367] on link "Summarize Written Text" at bounding box center [138, 364] width 141 height 34
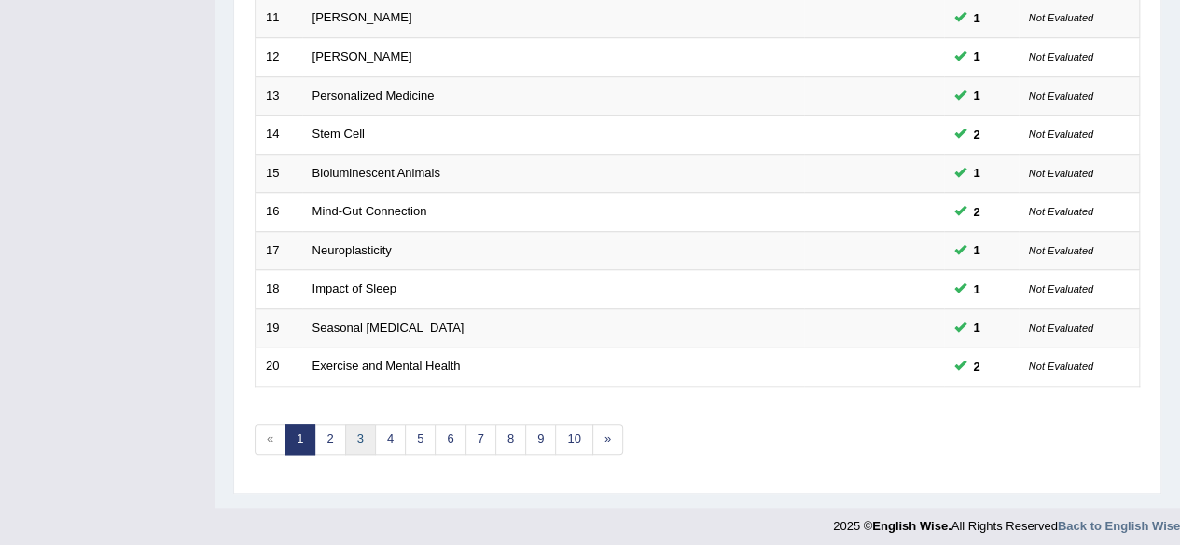
click at [369, 434] on link "3" at bounding box center [360, 439] width 31 height 31
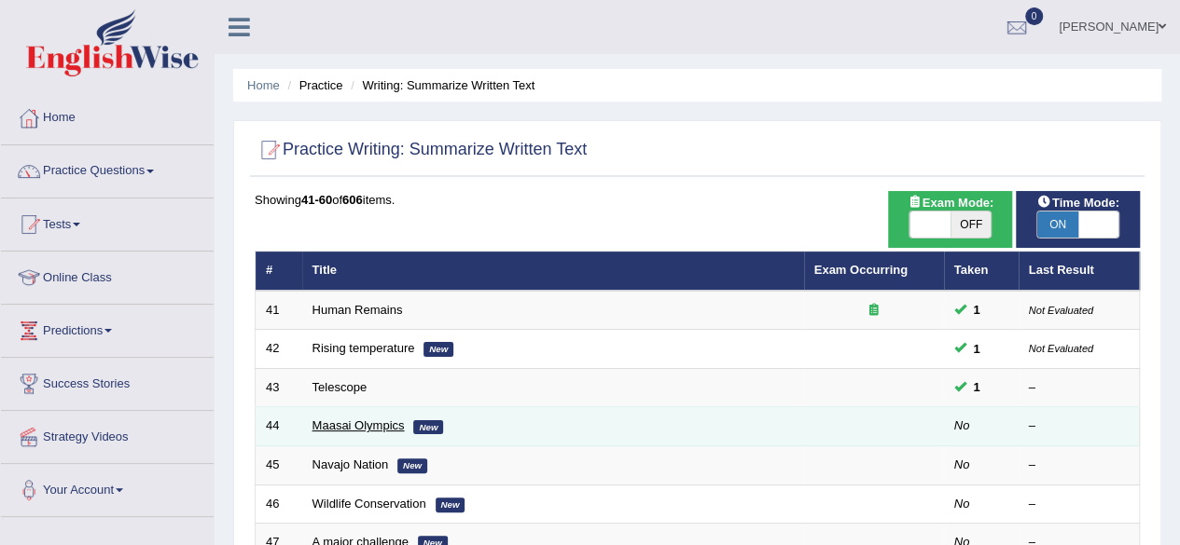
click at [347, 430] on link "Maasai Olympics" at bounding box center [358, 426] width 92 height 14
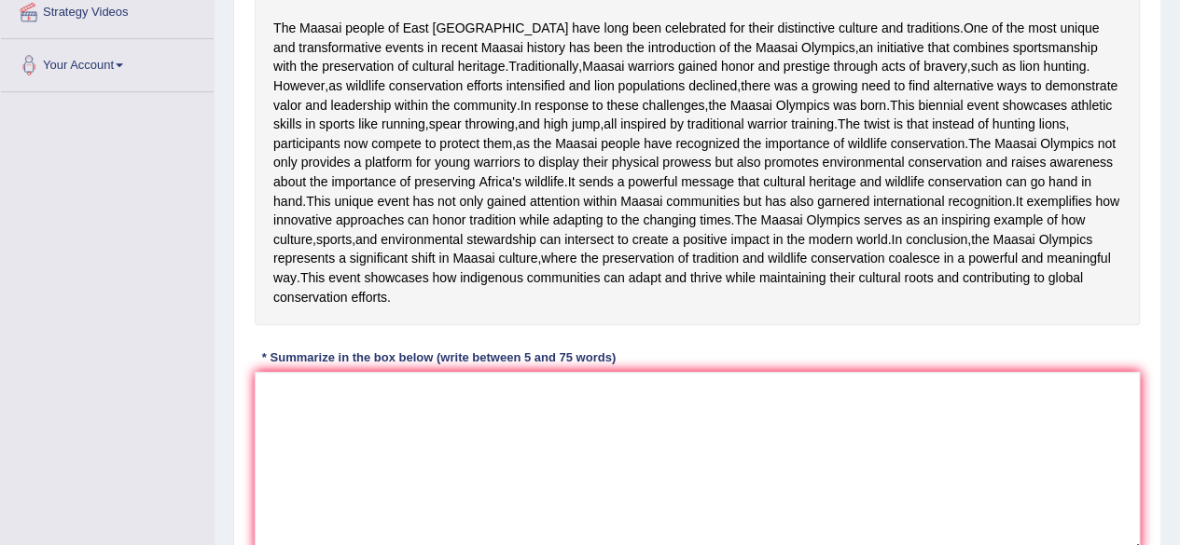
scroll to position [426, 0]
click at [353, 532] on textarea at bounding box center [697, 461] width 885 height 181
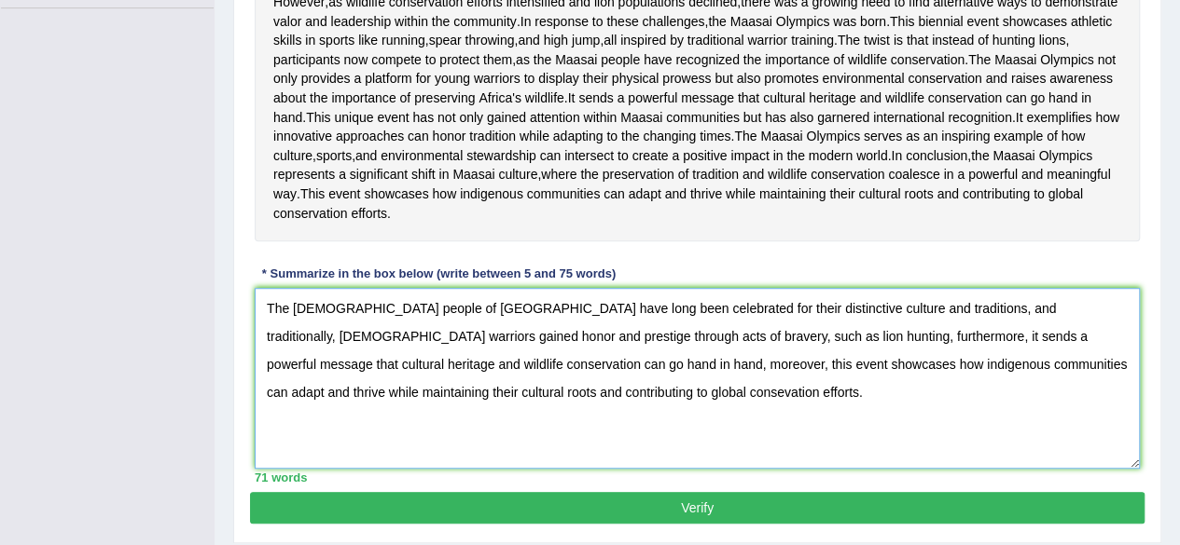
scroll to position [510, 0]
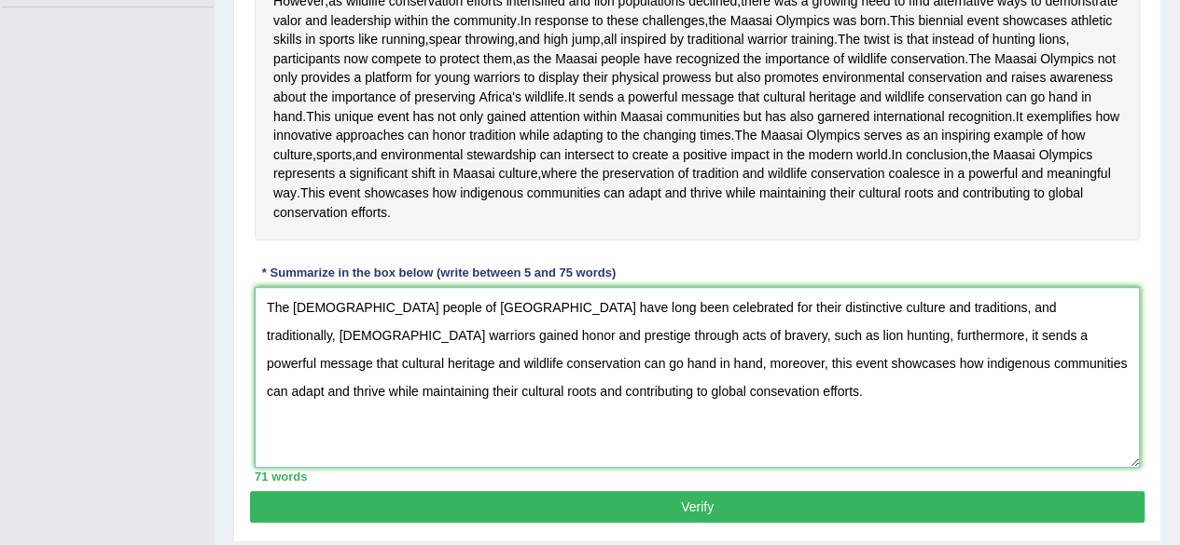
click at [300, 467] on textarea "The [DEMOGRAPHIC_DATA] people of [GEOGRAPHIC_DATA] have long been celebrated fo…" at bounding box center [697, 377] width 885 height 181
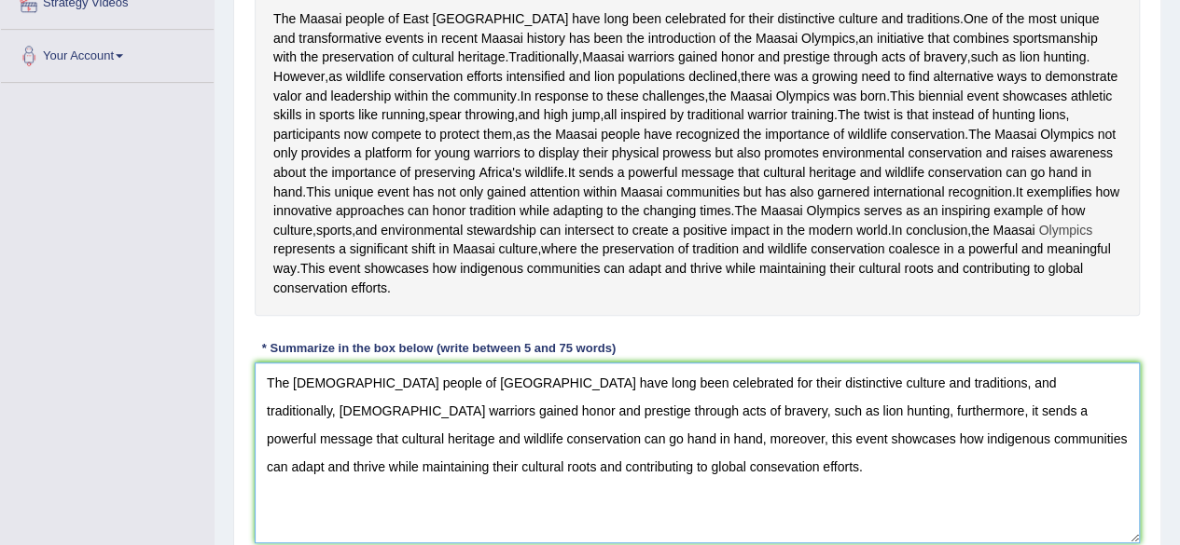
scroll to position [421, 0]
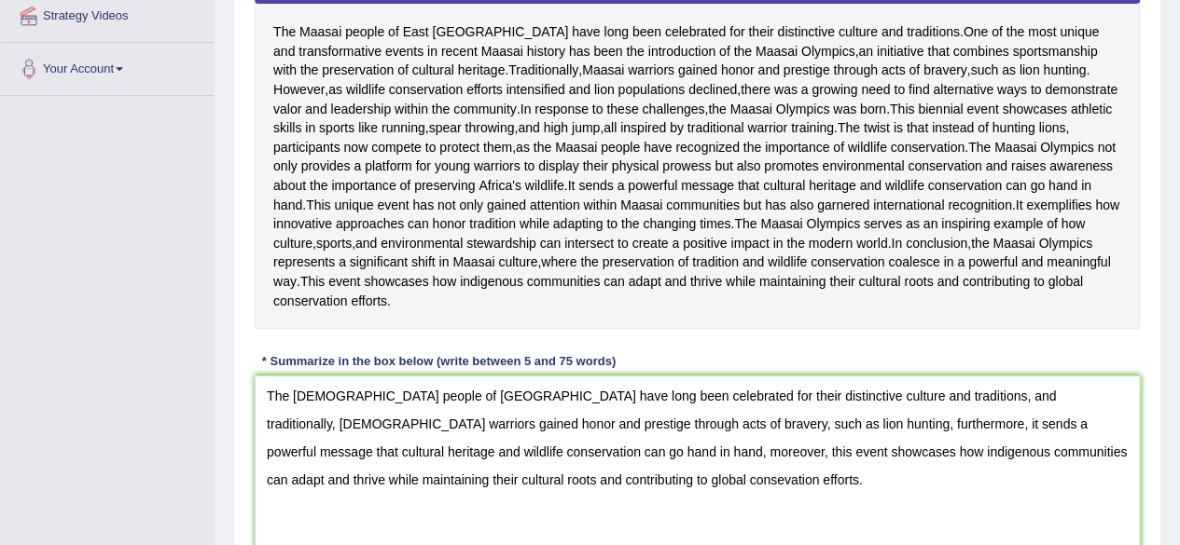
click at [367, 370] on div "* Summarize in the box below (write between 5 and 75 words)" at bounding box center [439, 361] width 368 height 18
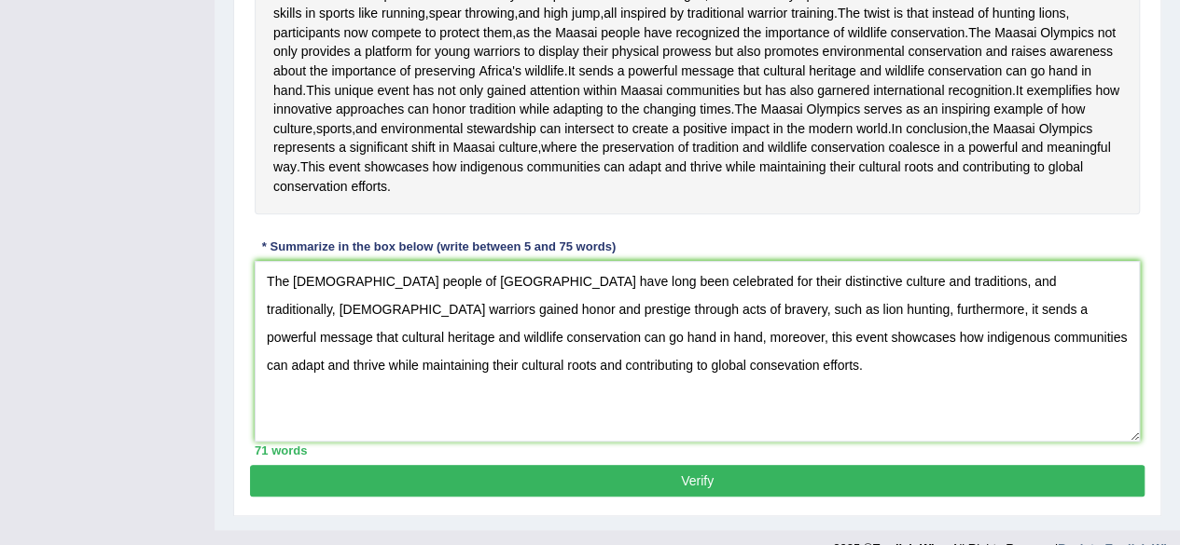
scroll to position [539, 0]
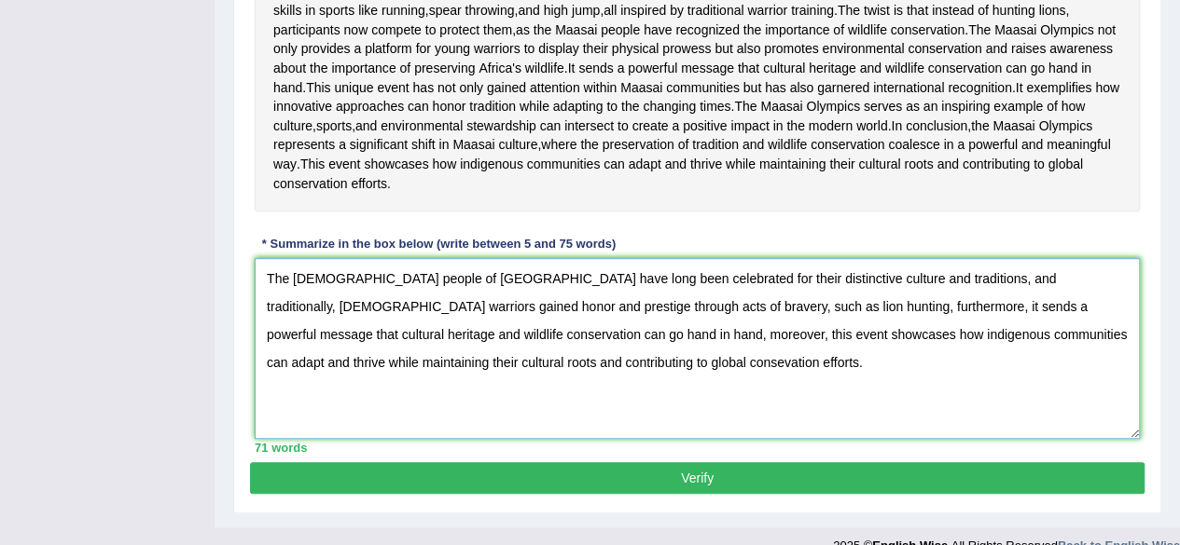
click at [422, 439] on textarea "The [DEMOGRAPHIC_DATA] people of [GEOGRAPHIC_DATA] have long been celebrated fo…" at bounding box center [697, 348] width 885 height 181
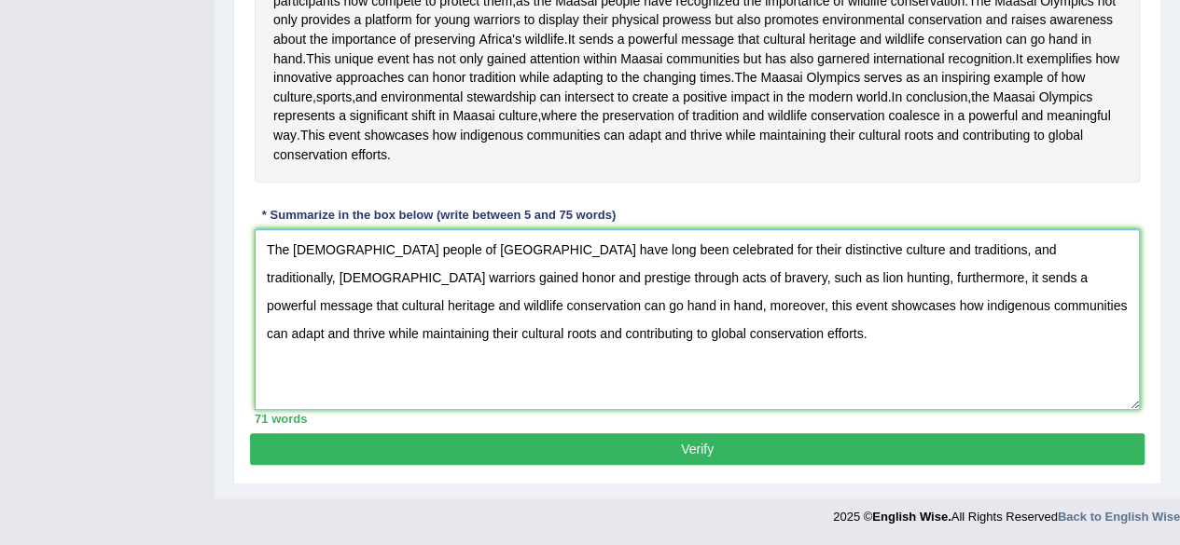
scroll to position [717, 0]
type textarea "The [DEMOGRAPHIC_DATA] people of [GEOGRAPHIC_DATA] have long been celebrated fo…"
click at [693, 449] on button "Verify" at bounding box center [697, 450] width 894 height 32
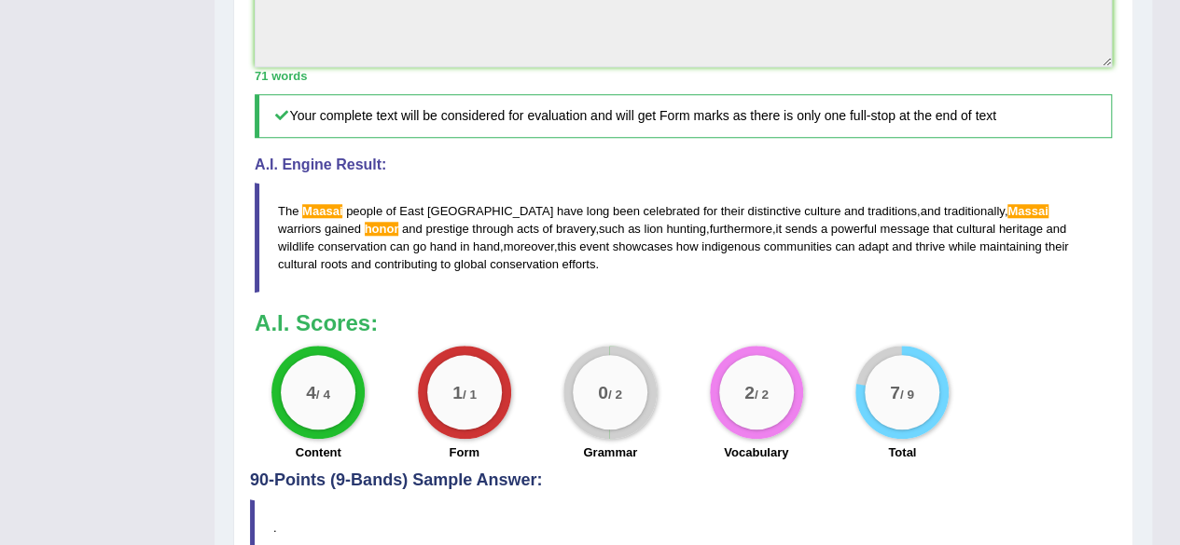
scroll to position [716, 0]
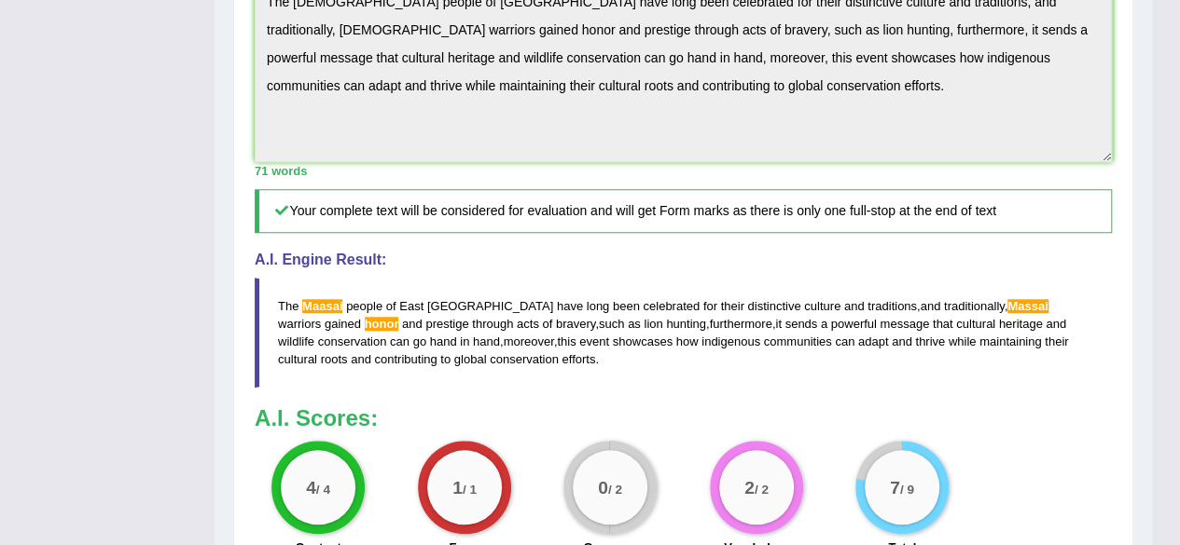
click at [759, 269] on h4 "A.I. Engine Result:" at bounding box center [683, 260] width 857 height 17
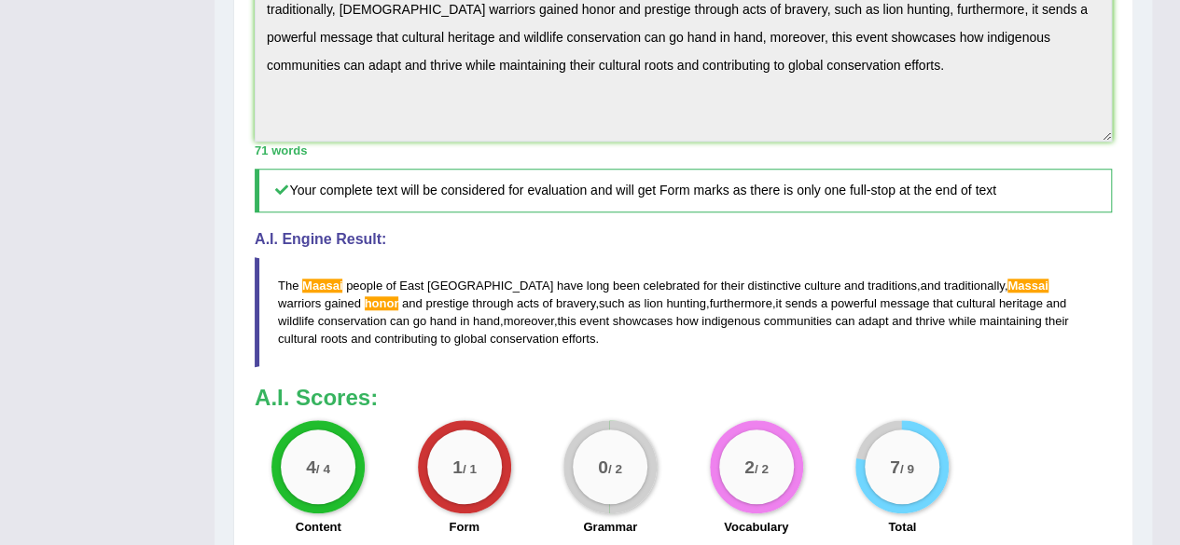
scroll to position [740, 0]
